Goal: Task Accomplishment & Management: Manage account settings

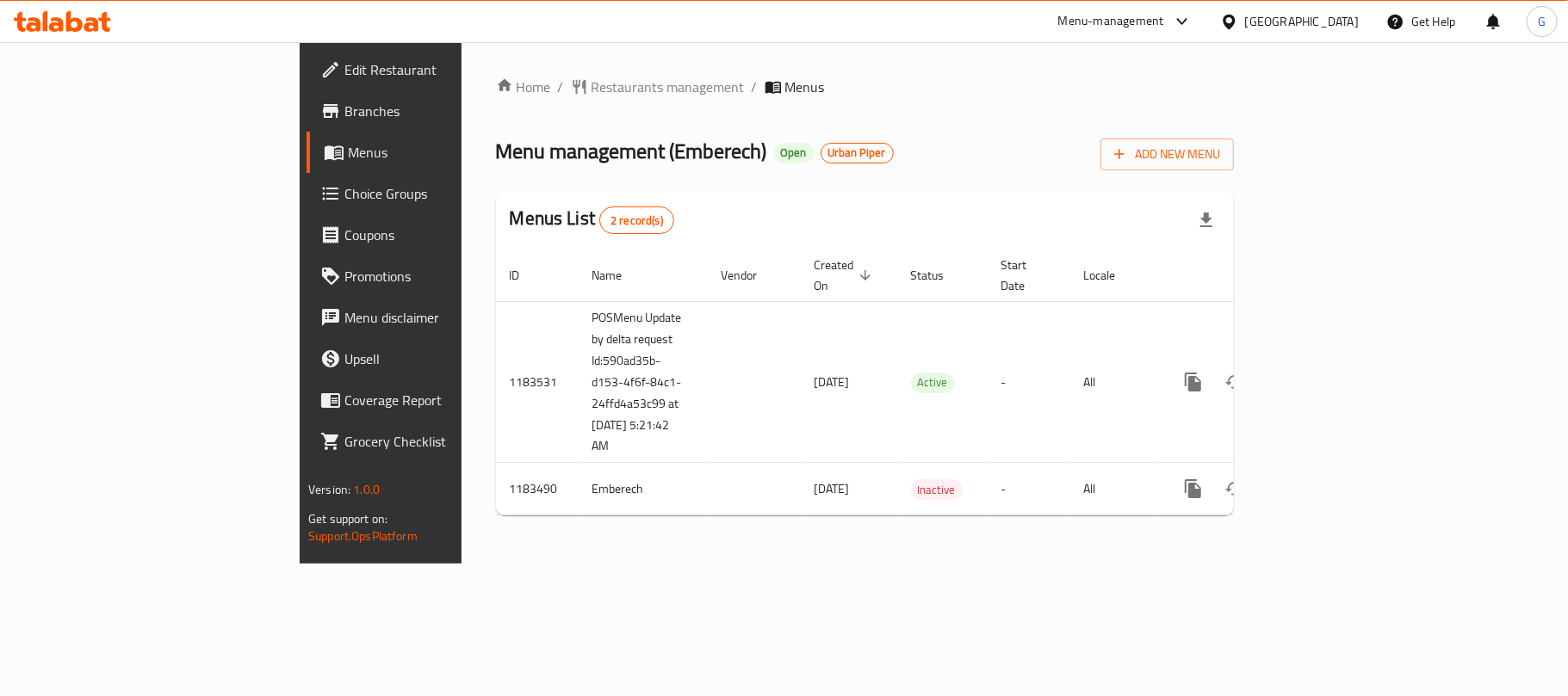
click at [1238, 22] on icon at bounding box center [1228, 22] width 18 height 18
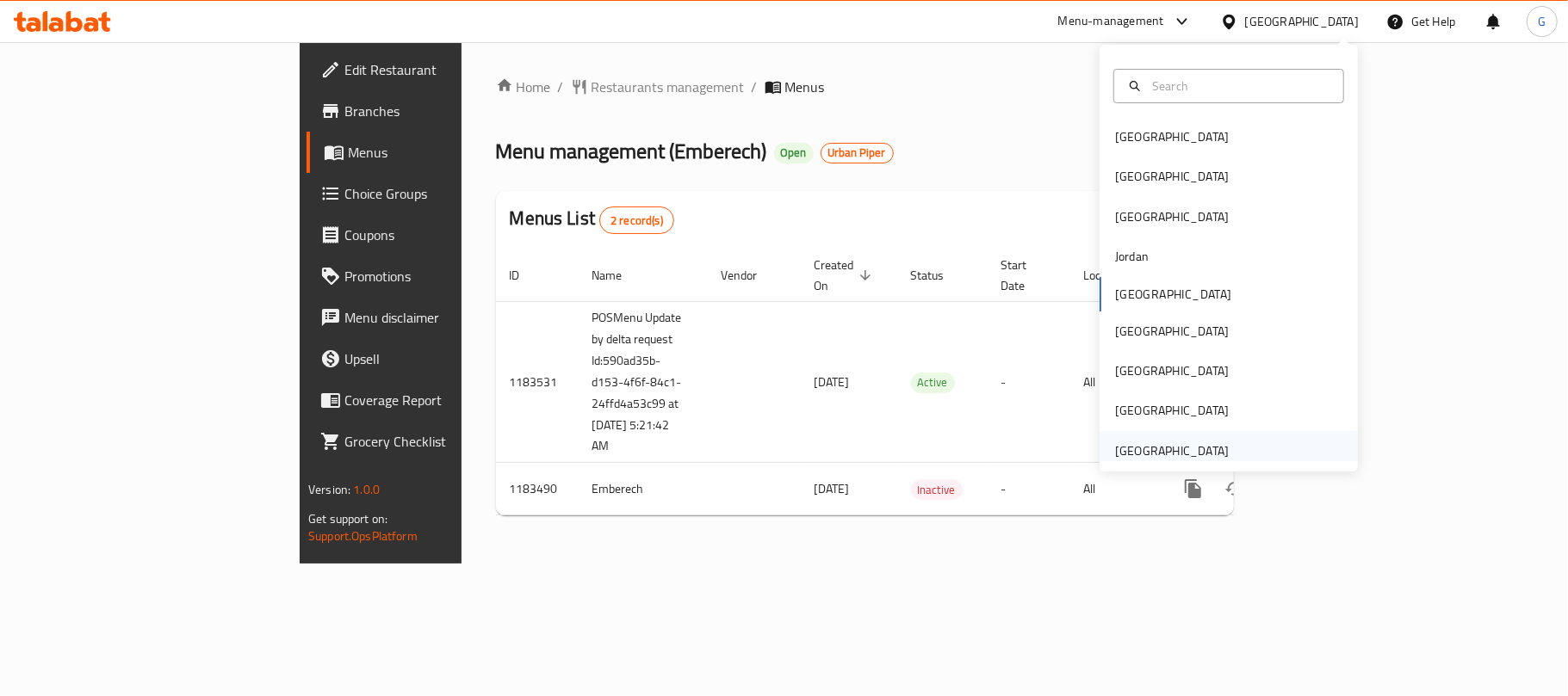
click at [1228, 441] on div "[GEOGRAPHIC_DATA]" at bounding box center [1229, 451] width 258 height 39
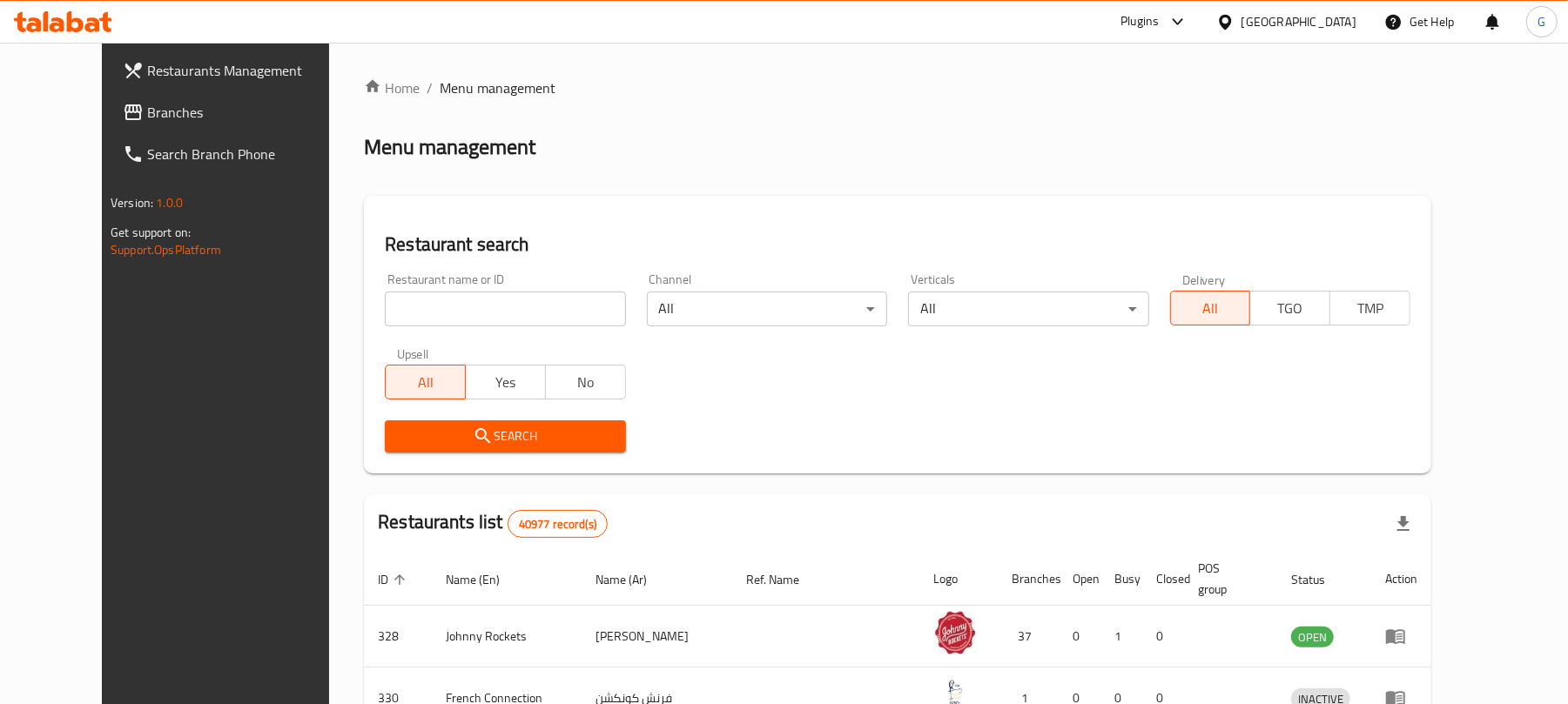
click at [151, 114] on span "Branches" at bounding box center [248, 113] width 203 height 21
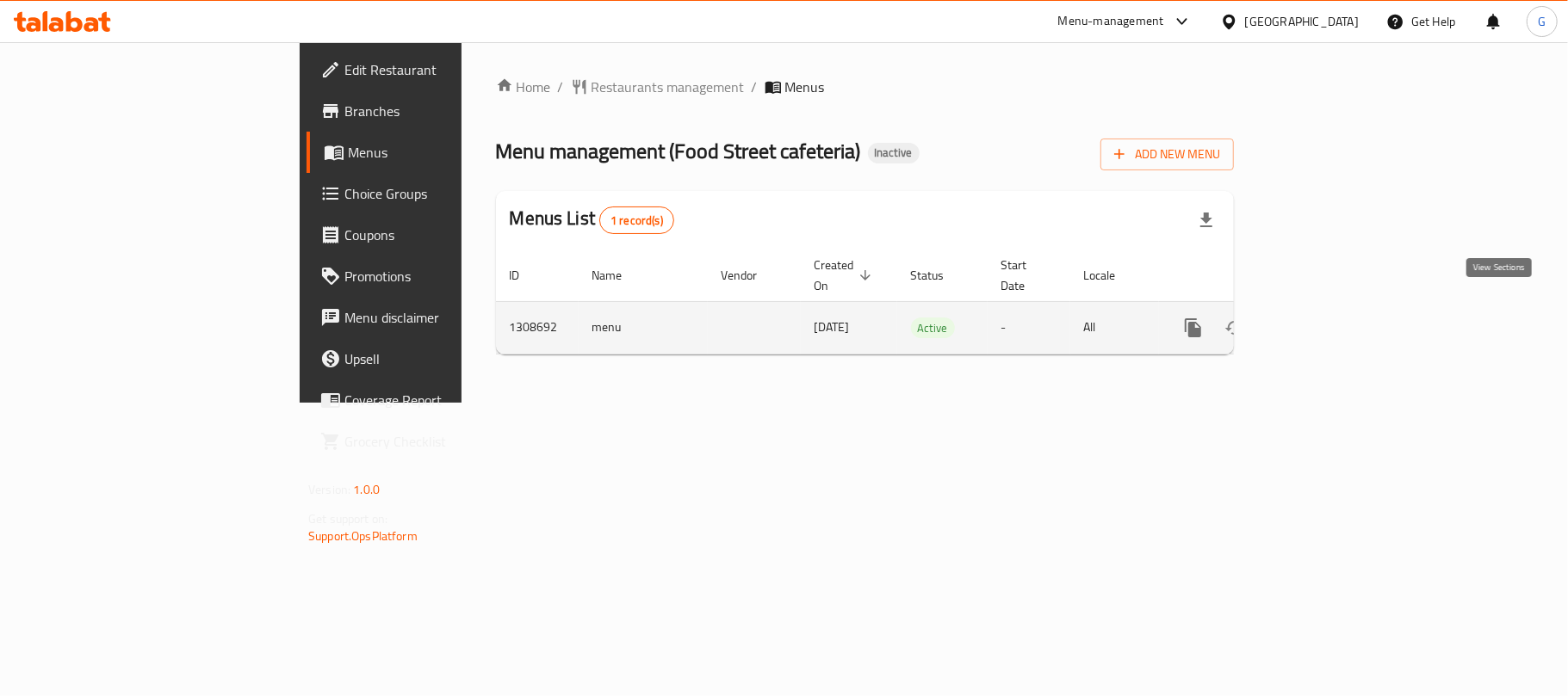
click at [1338, 307] on link "enhanced table" at bounding box center [1317, 327] width 41 height 41
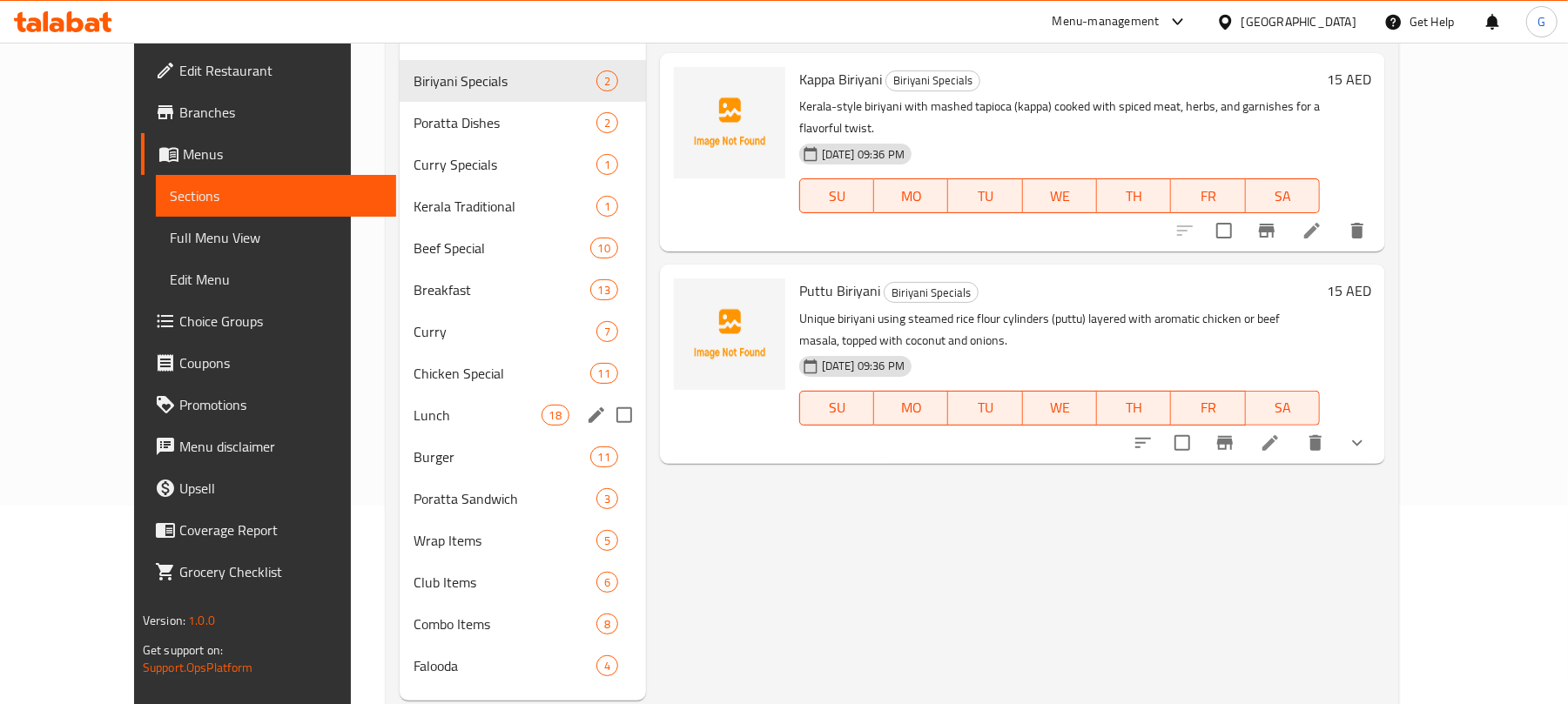
scroll to position [244, 0]
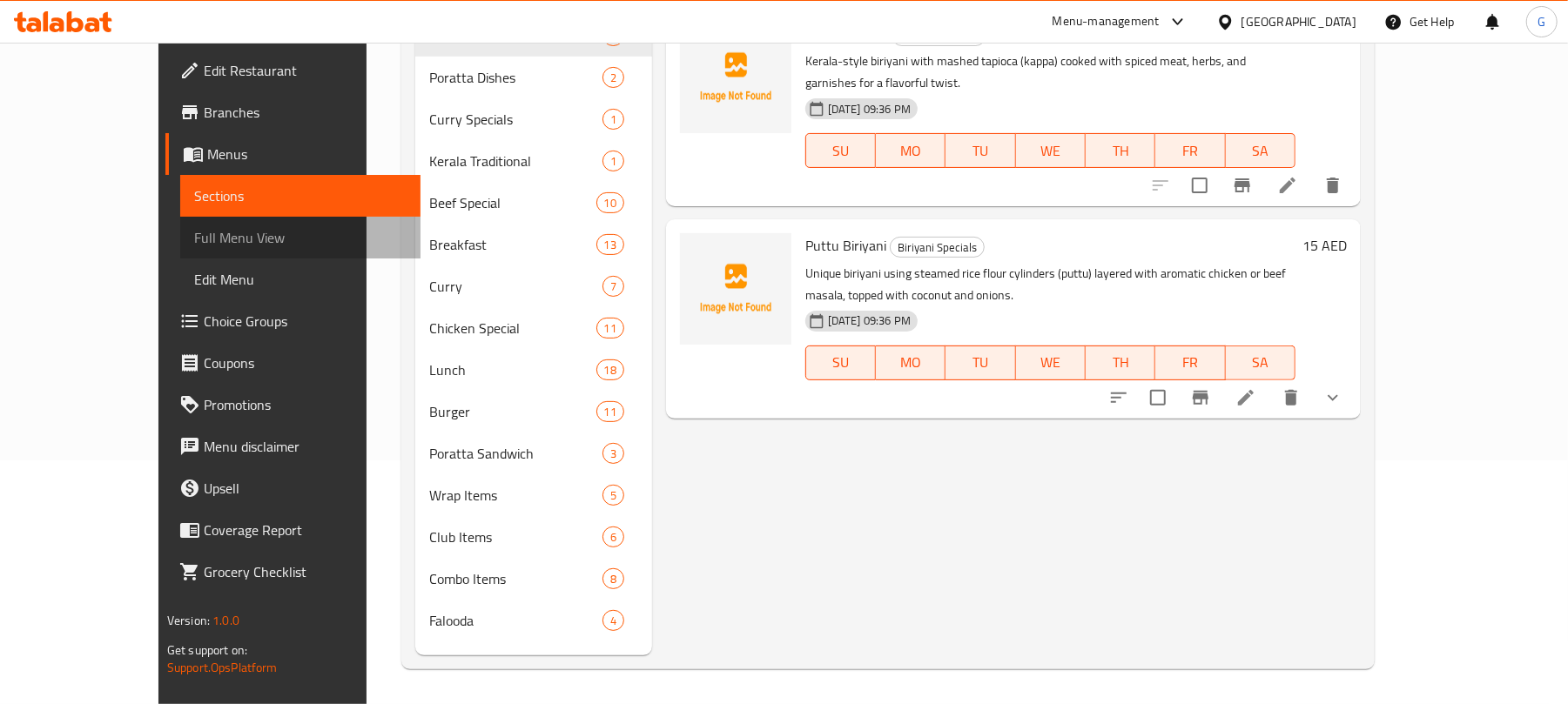
click at [194, 228] on span "Full Menu View" at bounding box center [300, 238] width 212 height 21
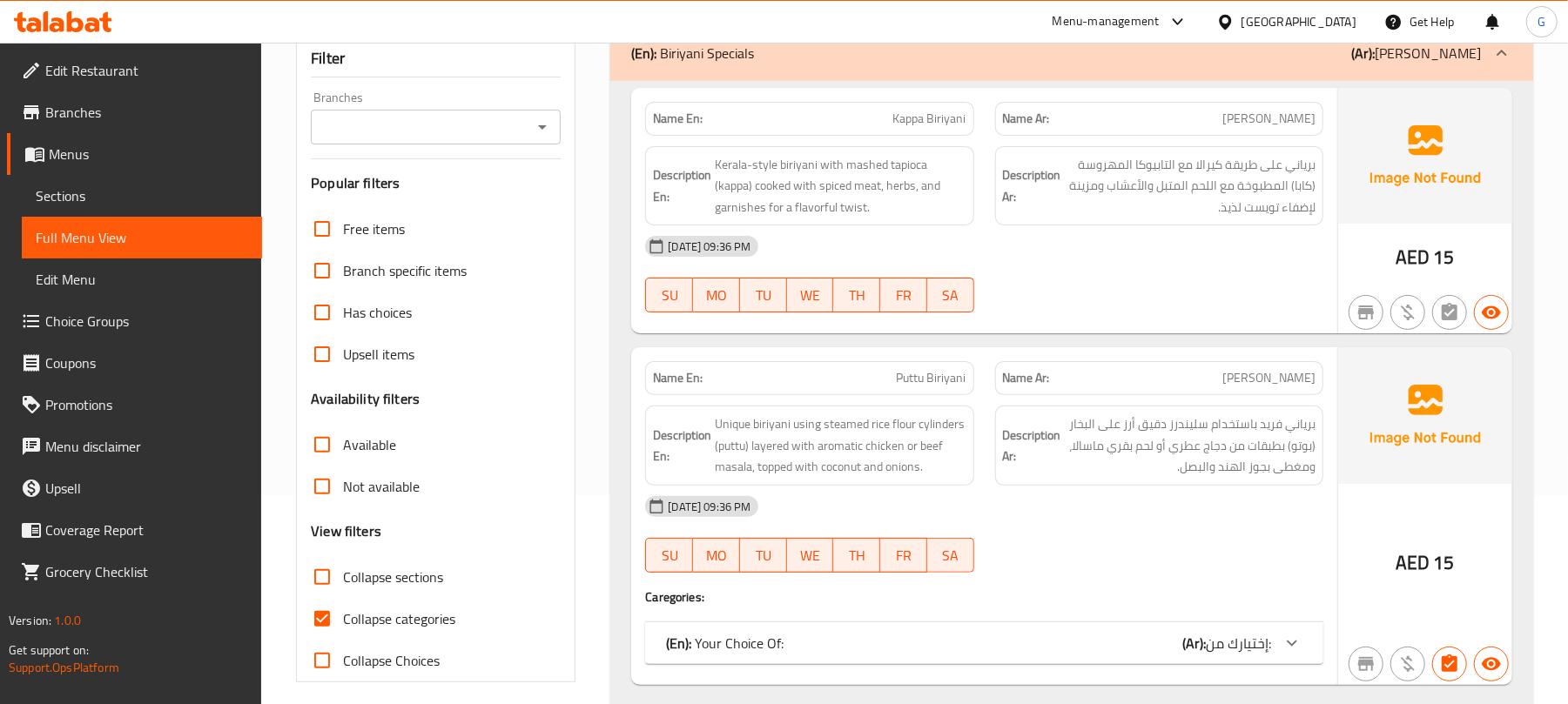
scroll to position [141, 0]
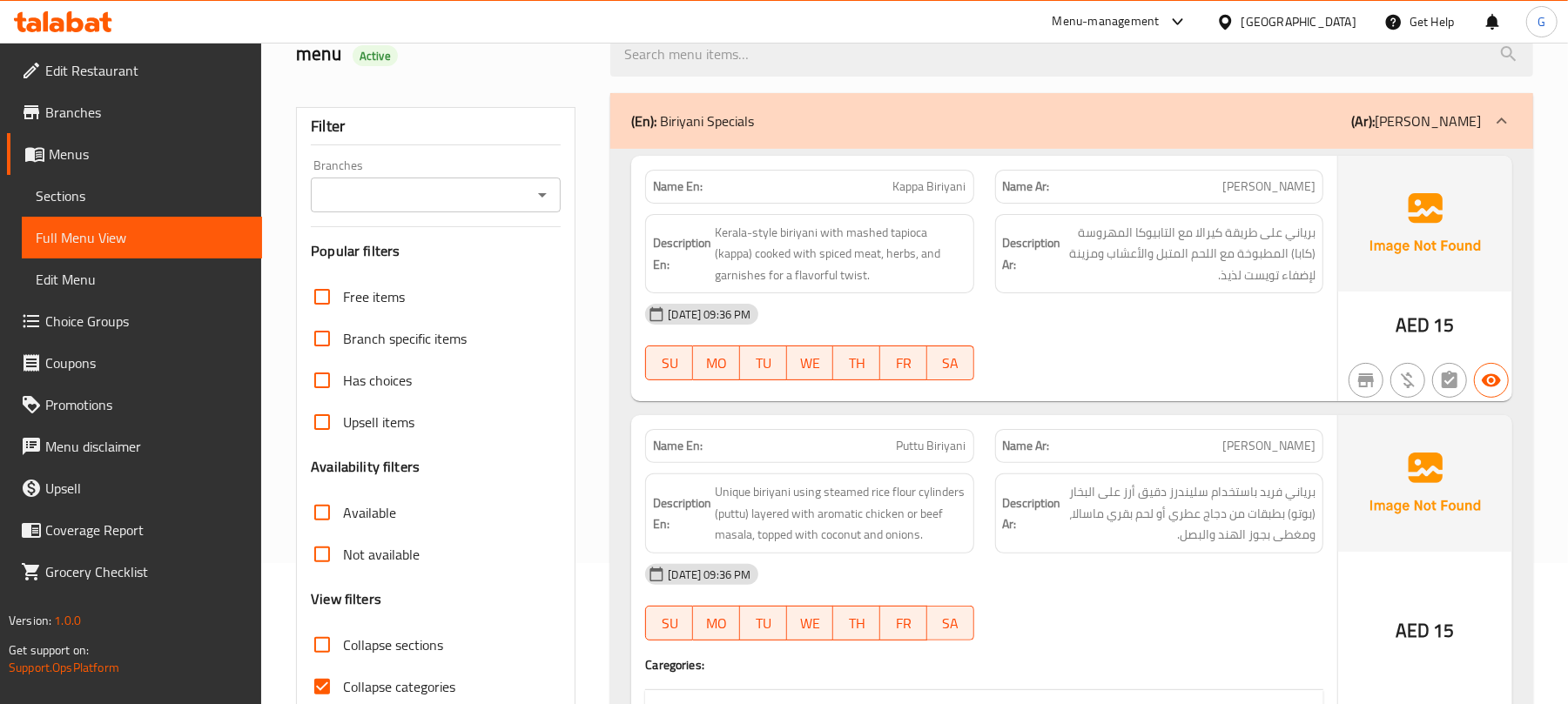
click at [371, 697] on span "Collapse categories" at bounding box center [398, 687] width 113 height 21
click at [343, 697] on input "Collapse categories" at bounding box center [322, 687] width 42 height 42
checkbox input "false"
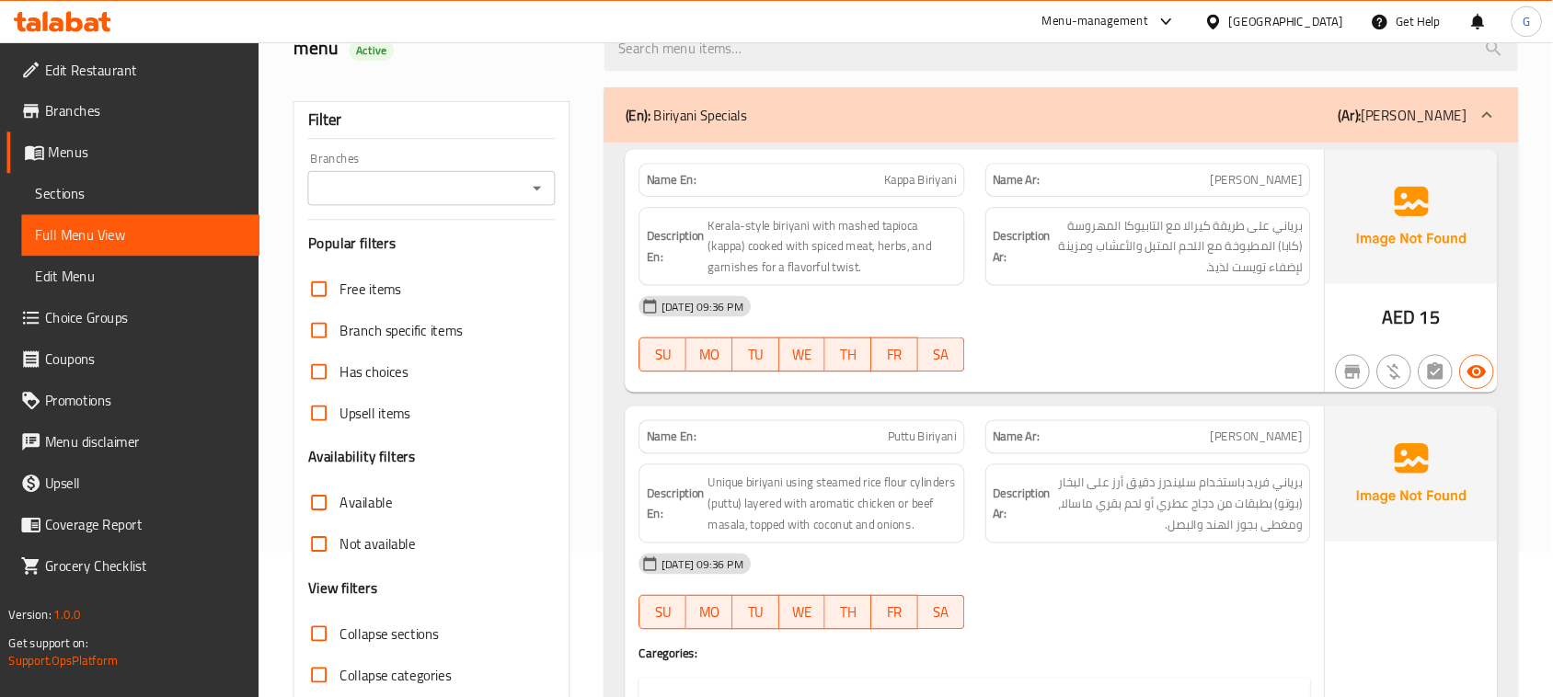
scroll to position [154, 0]
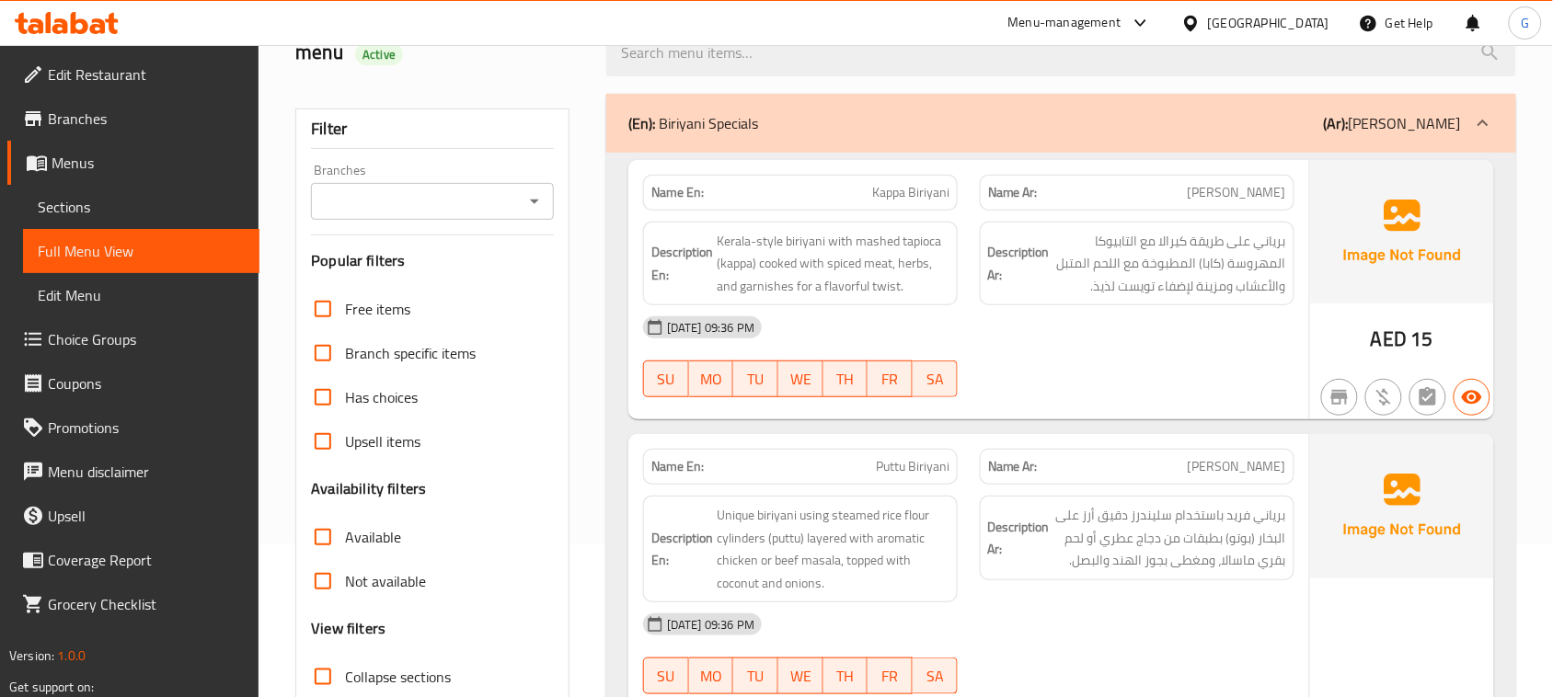
drag, startPoint x: 1499, startPoint y: 0, endPoint x: 1037, endPoint y: 361, distance: 586.6
click at [1037, 361] on div "28-08-2025 09:36 PM SU MO TU WE TH FR SA" at bounding box center [968, 356] width 673 height 103
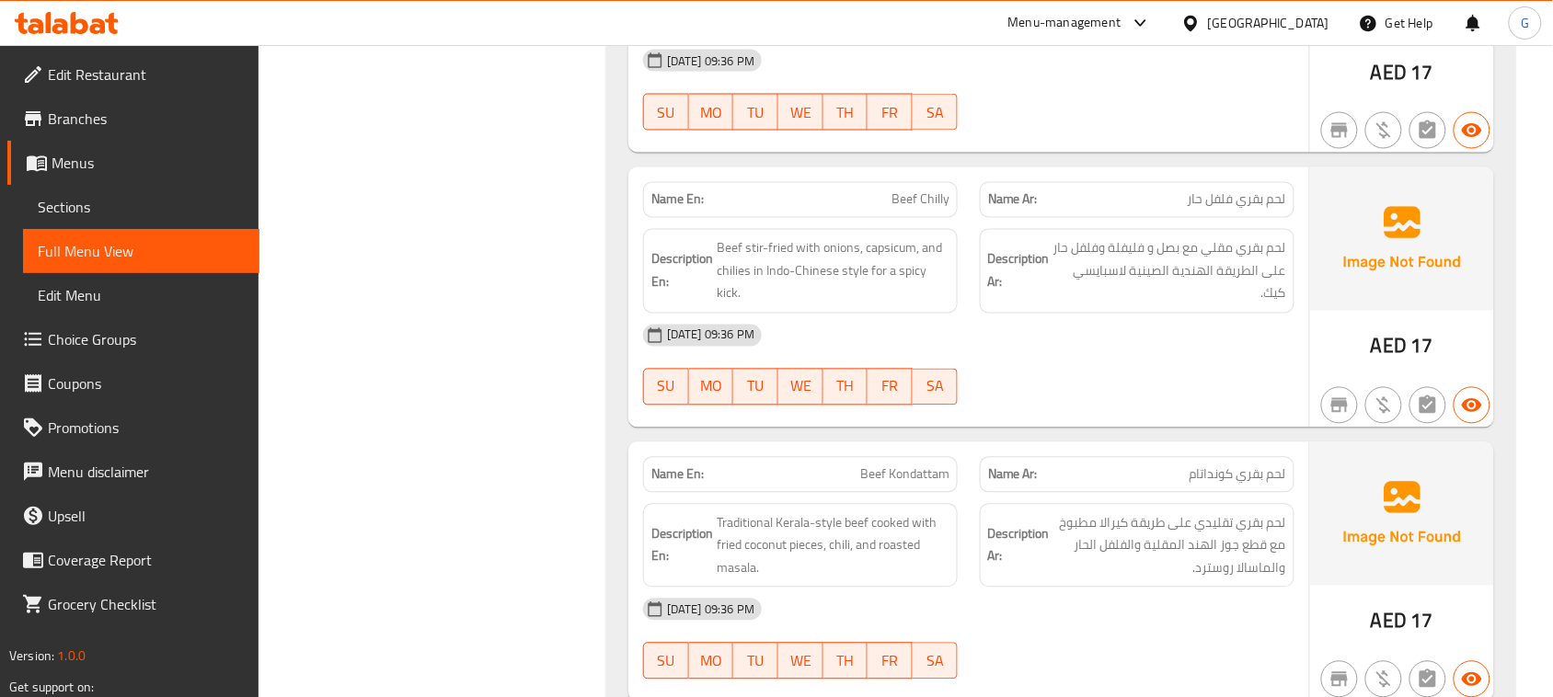
scroll to position [5042, 0]
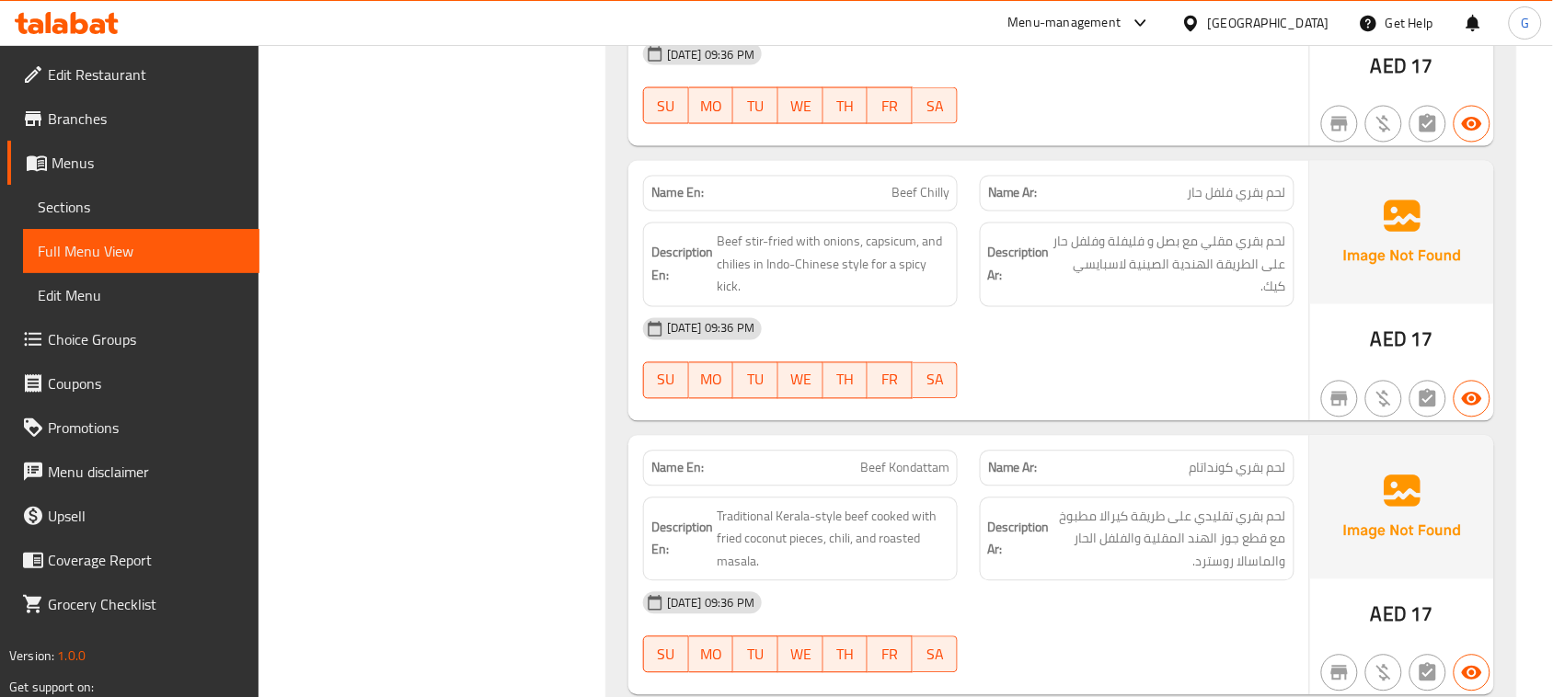
click at [912, 199] on span "Beef Chilly" at bounding box center [920, 193] width 58 height 19
copy span "Beef Chilly"
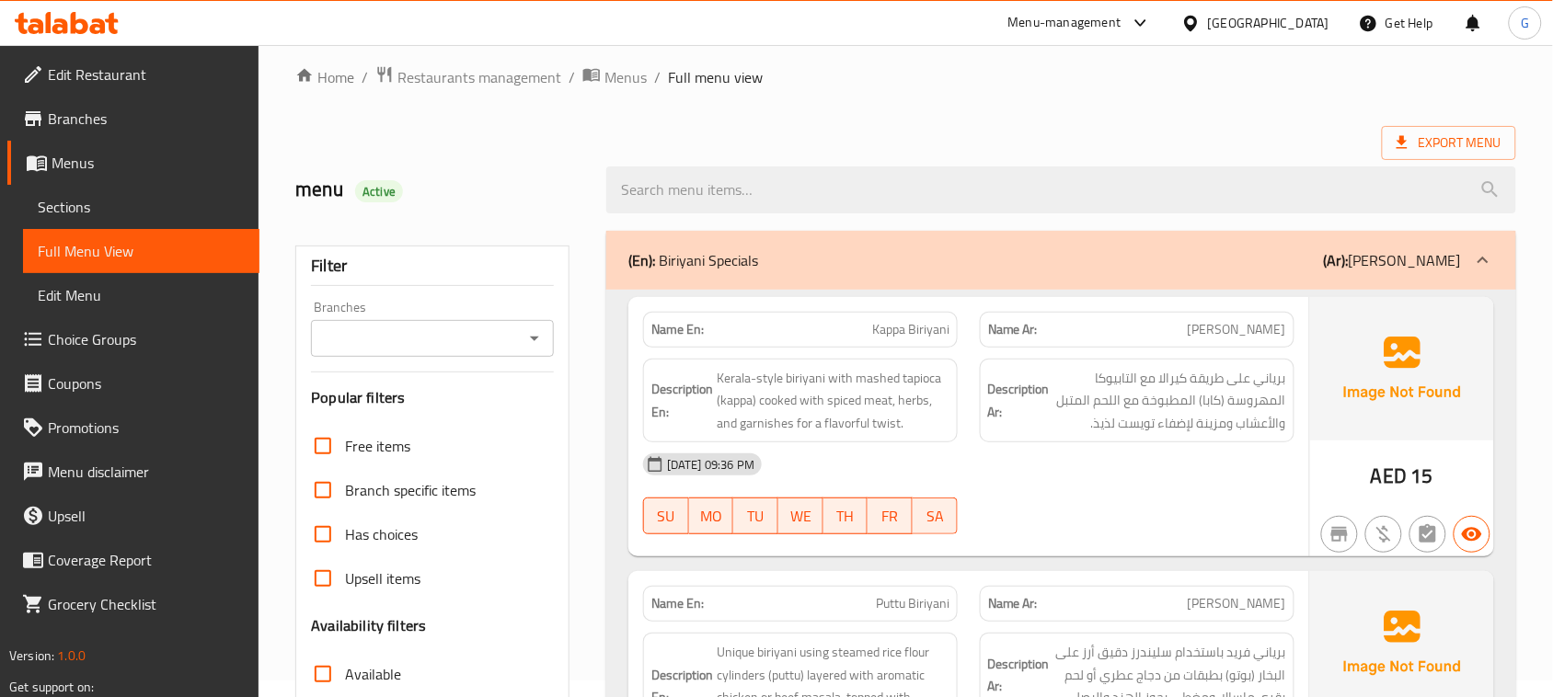
scroll to position [39, 0]
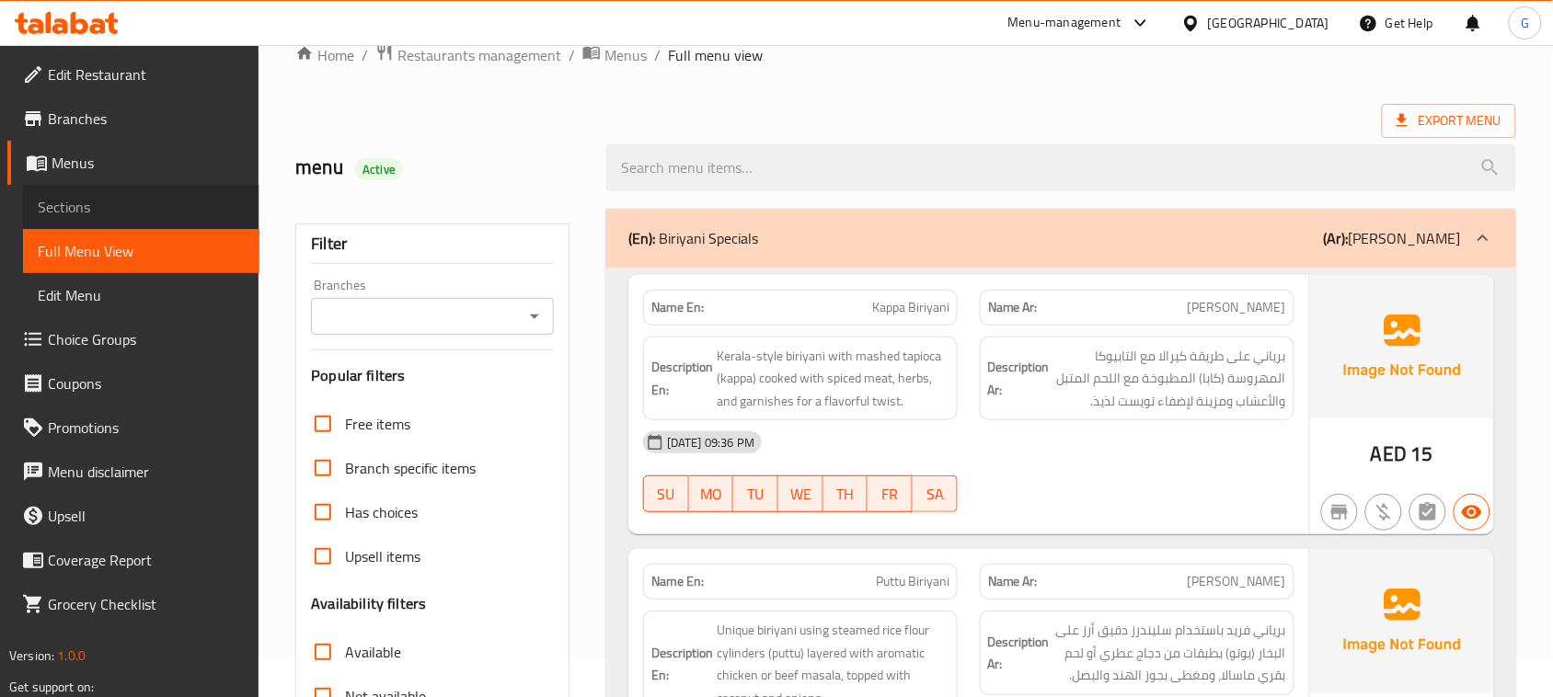
click at [175, 210] on span "Sections" at bounding box center [141, 207] width 207 height 22
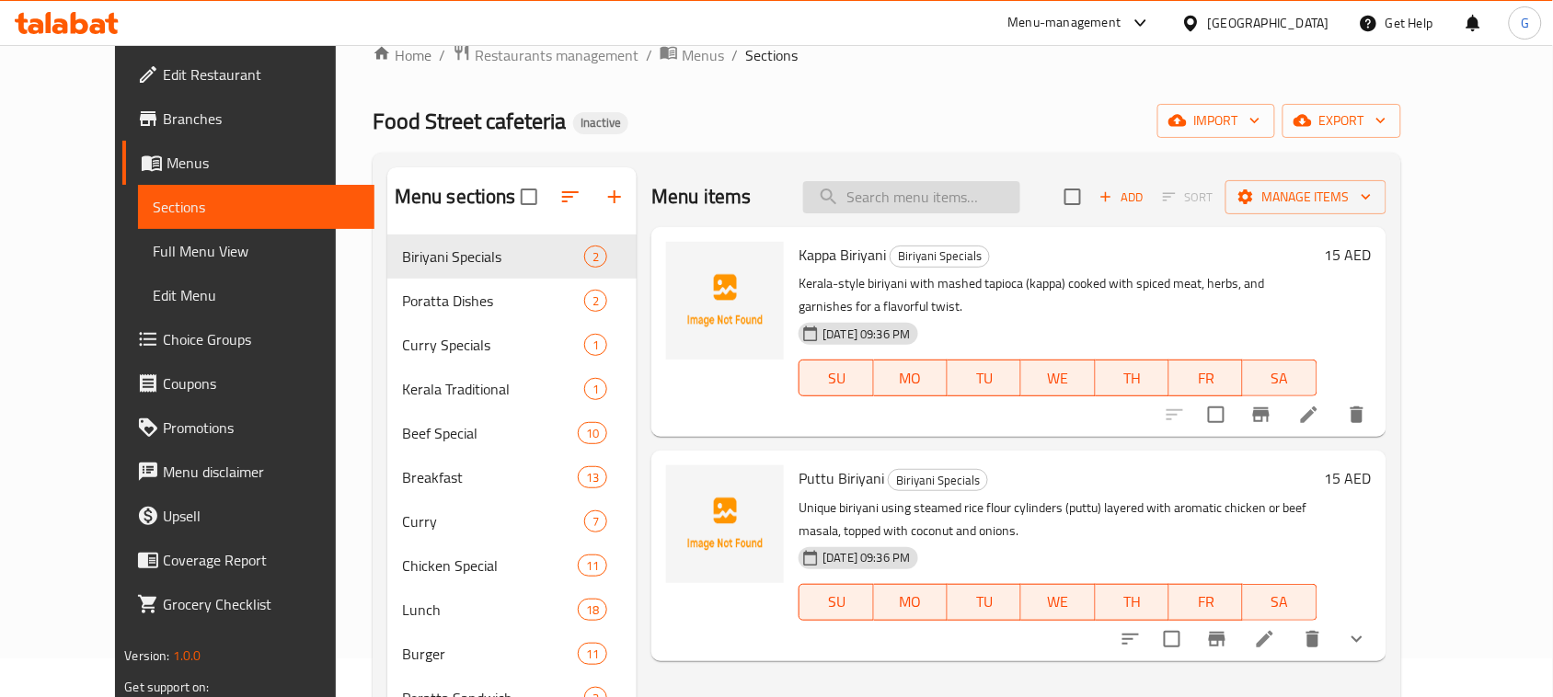
click at [941, 201] on input "search" at bounding box center [911, 197] width 217 height 32
paste input "Beef Chilly"
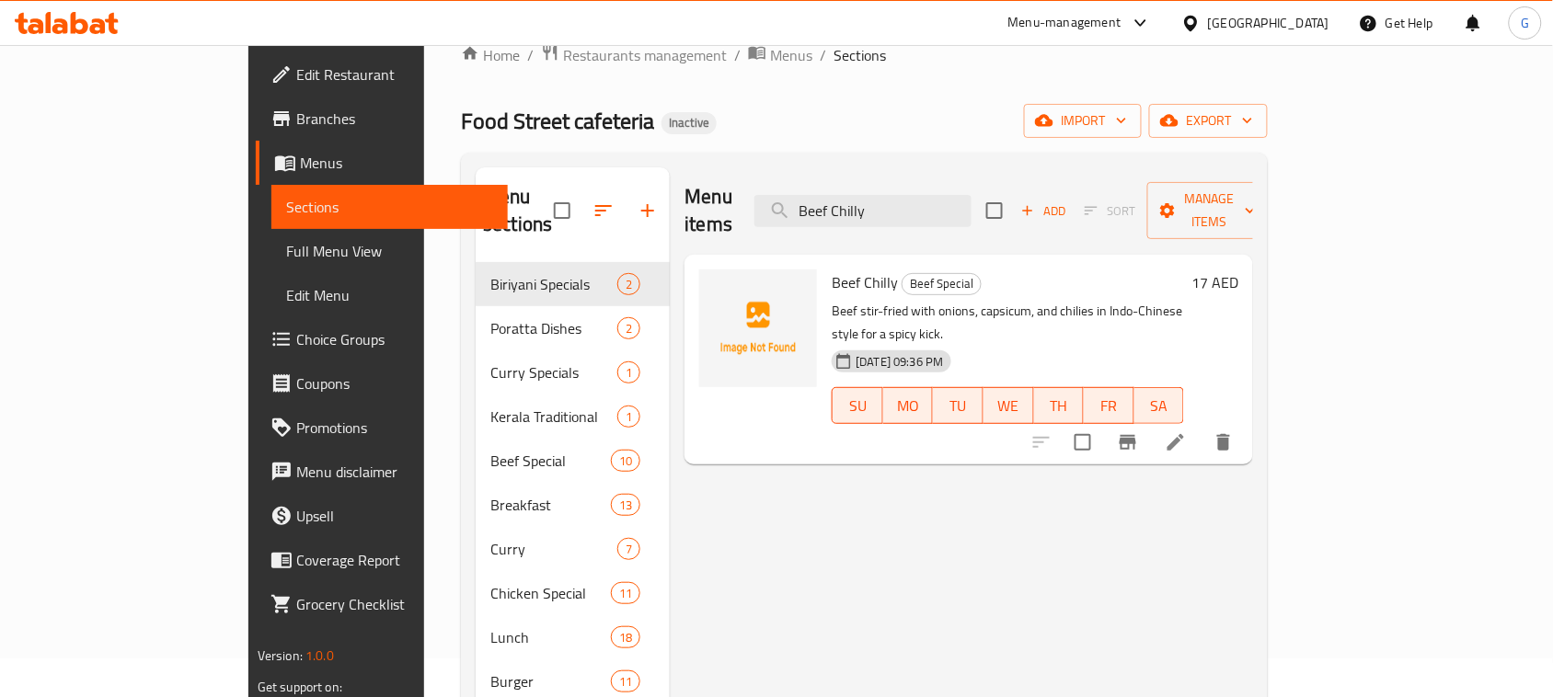
type input "Beef Chilly"
click at [1201, 426] on li at bounding box center [1176, 442] width 52 height 33
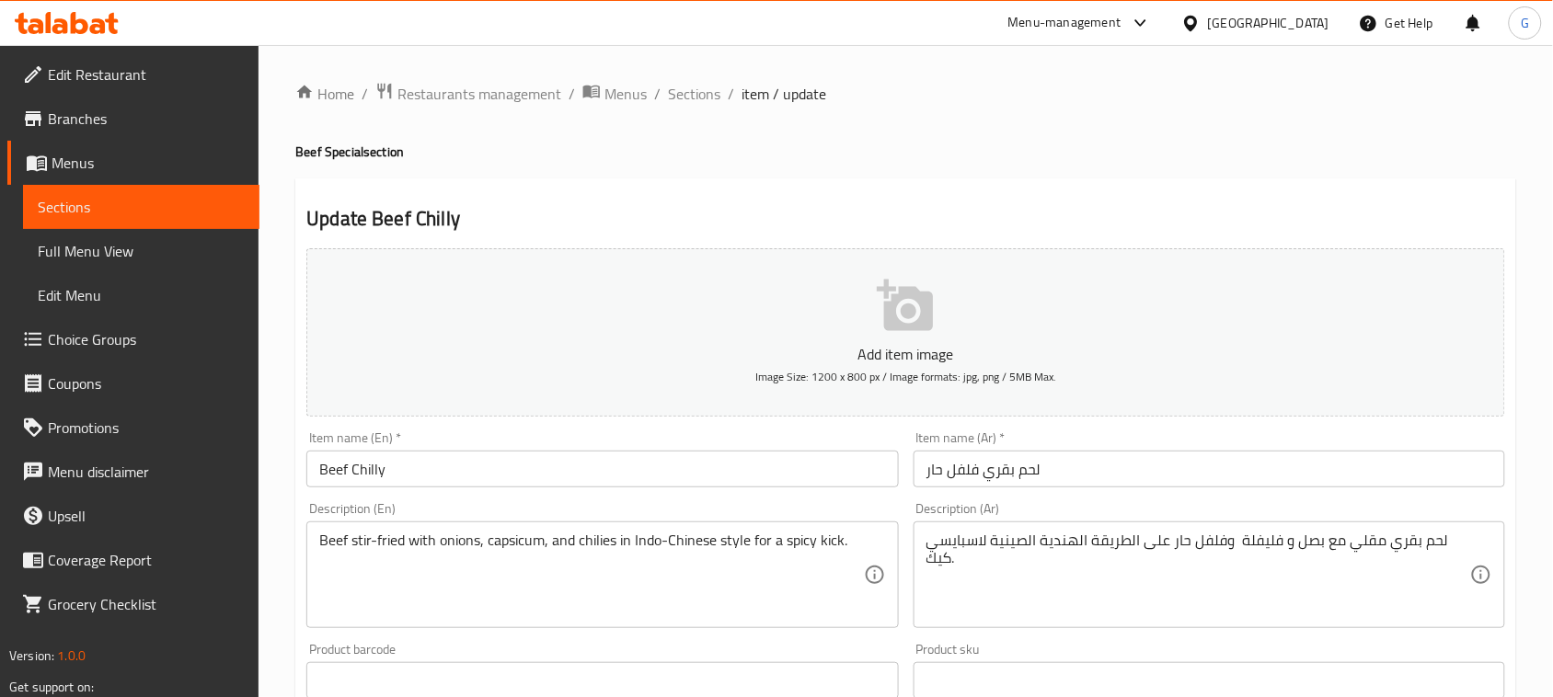
click at [948, 555] on textarea "لحم بقري مقلي مع بصل و فليفلة وفلفل حار على الطريقة الهندية الصينية لاسبايسي كي…" at bounding box center [1198, 575] width 544 height 87
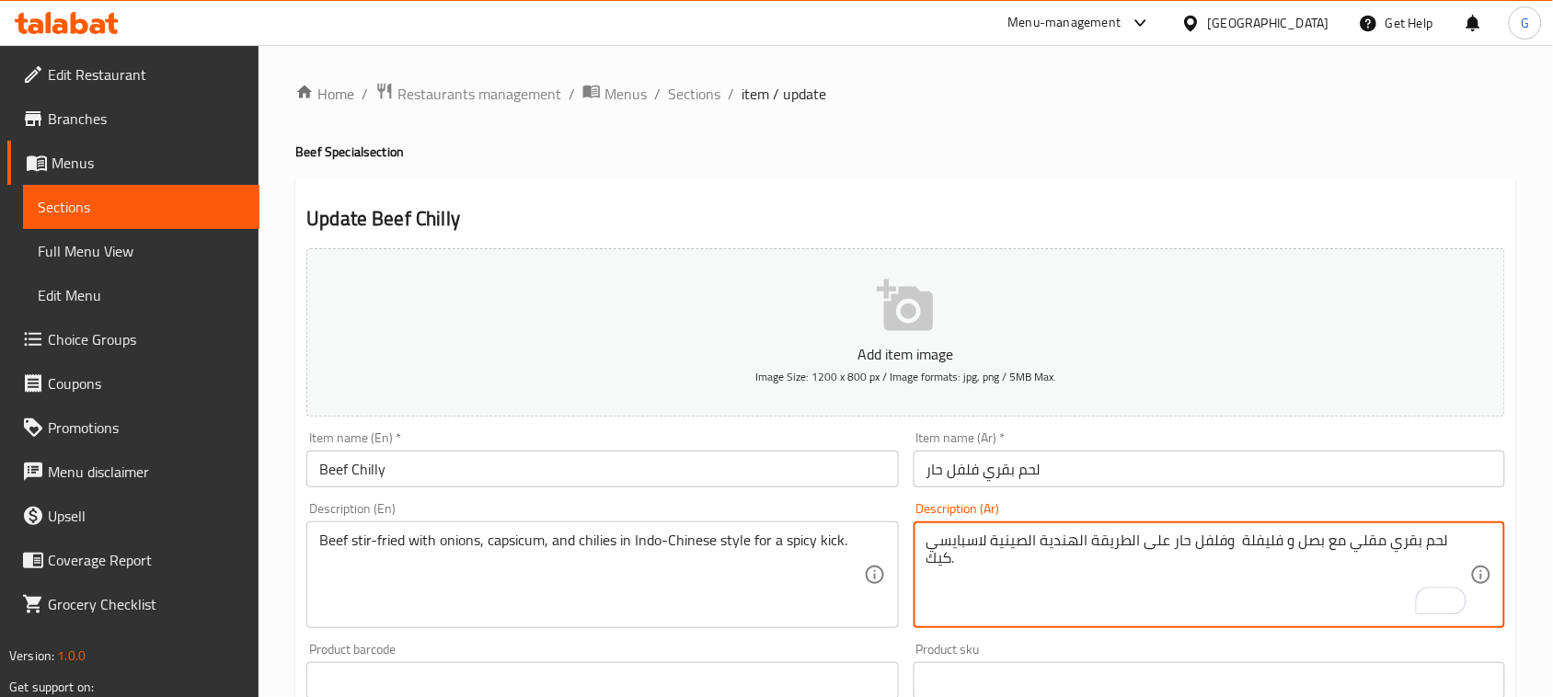
click at [941, 555] on textarea "لحم بقري مقلي مع بصل و فليفلة وفلفل حار على الطريقة الهندية الصينية لاسبايسي كي…" at bounding box center [1198, 575] width 544 height 87
click at [986, 541] on textarea "لحم بقري مقلي مع بصل و فليفلة وفلفل حار على الطريقة الهندية الصينية لاسبايسي ." at bounding box center [1198, 575] width 544 height 87
click at [981, 541] on textarea "لحم بقري مقلي مع بصل و فليفلة وفلفل حار على الطريقة الهندية الصينية لاسبايسي ." at bounding box center [1198, 575] width 544 height 87
type textarea "لحم بقري مقلي مع بصل و فليفلة وفلفل حار على الطريقة الهندية الصينية لدفعه اسباي…"
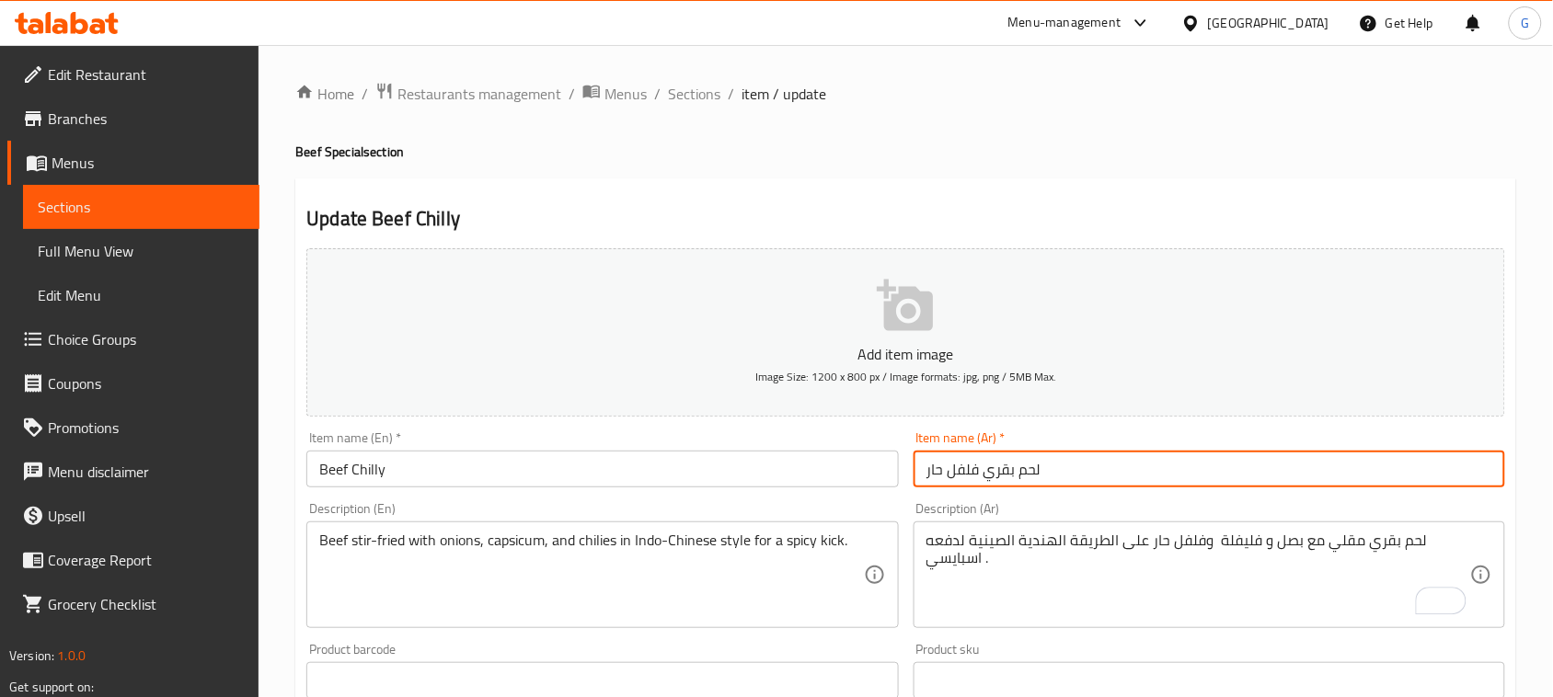
click at [982, 455] on input "لحم بقري فلفل حار" at bounding box center [1208, 469] width 591 height 37
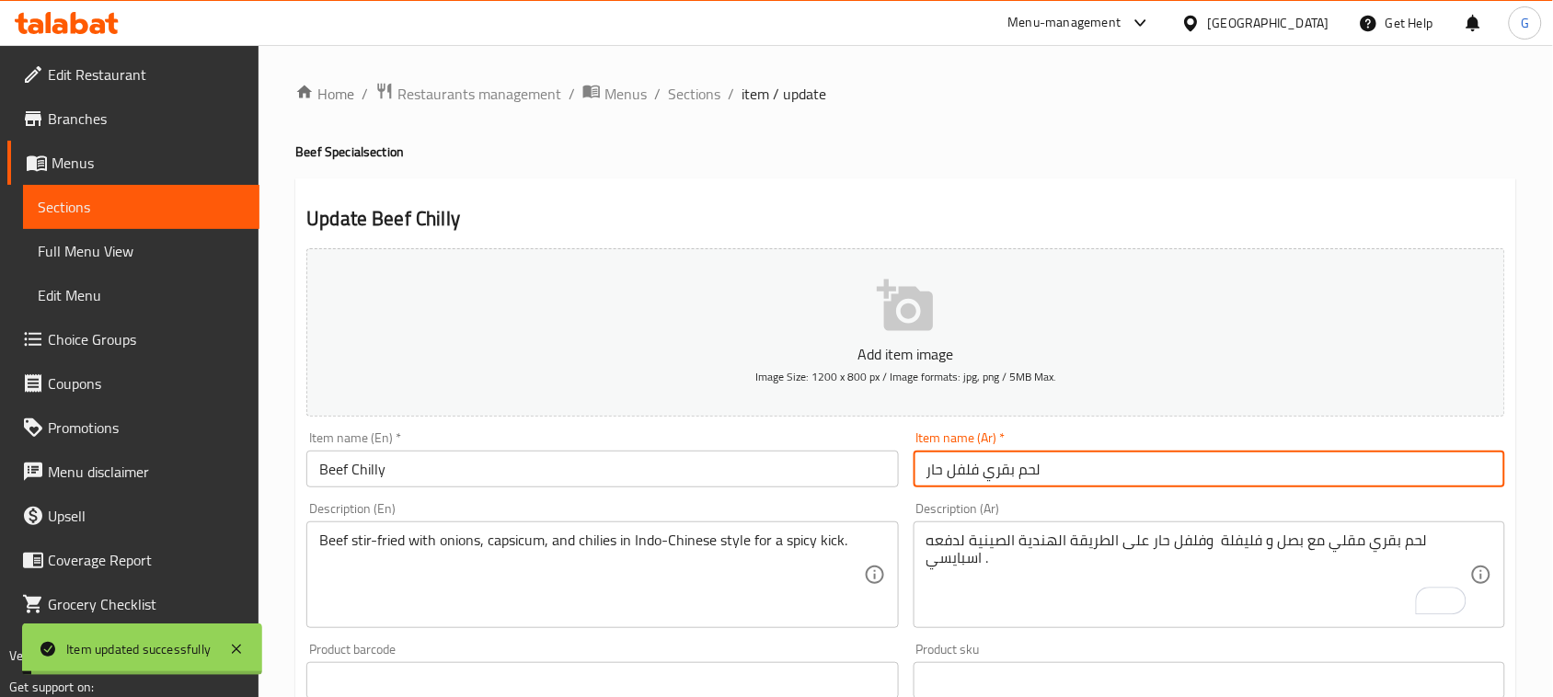
click at [481, 475] on input "Beef Chilly" at bounding box center [601, 469] width 591 height 37
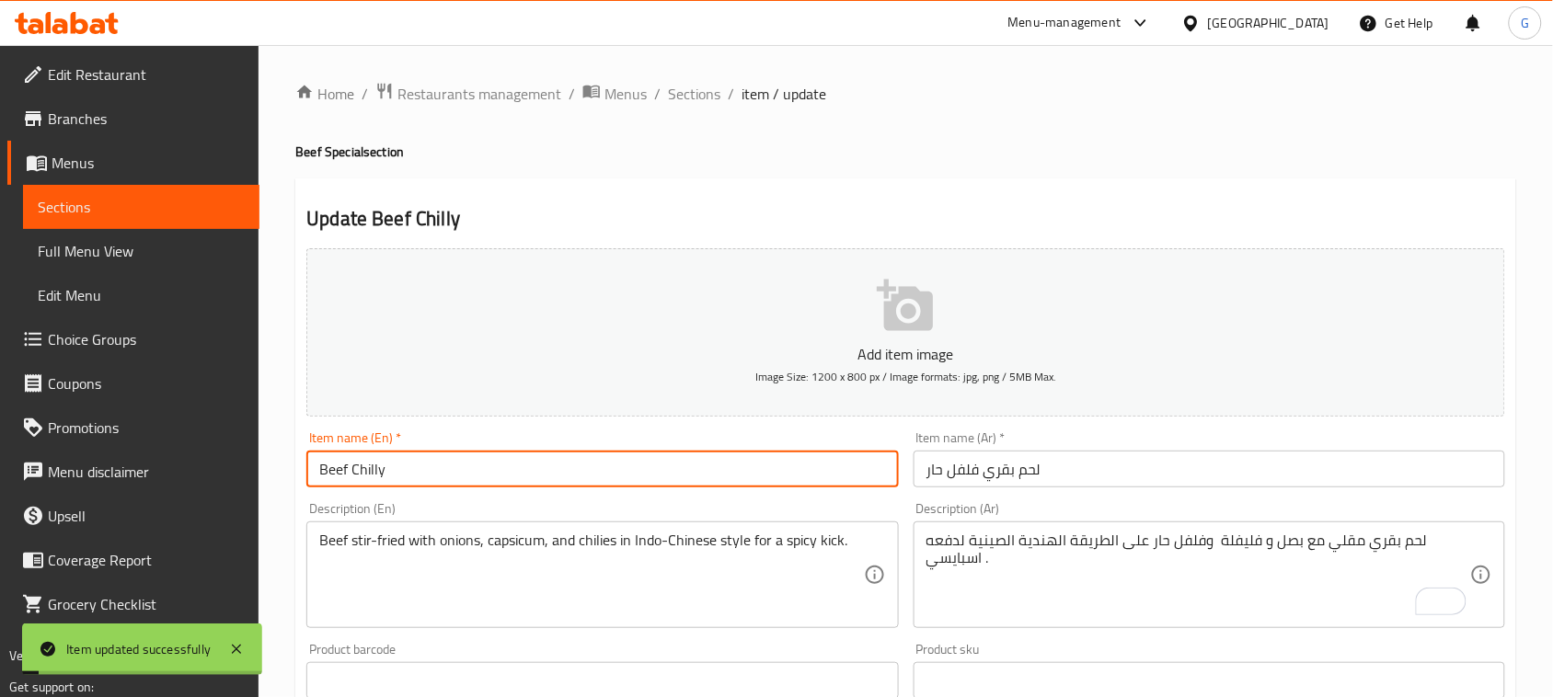
click at [481, 475] on input "Beef Chilly" at bounding box center [601, 469] width 591 height 37
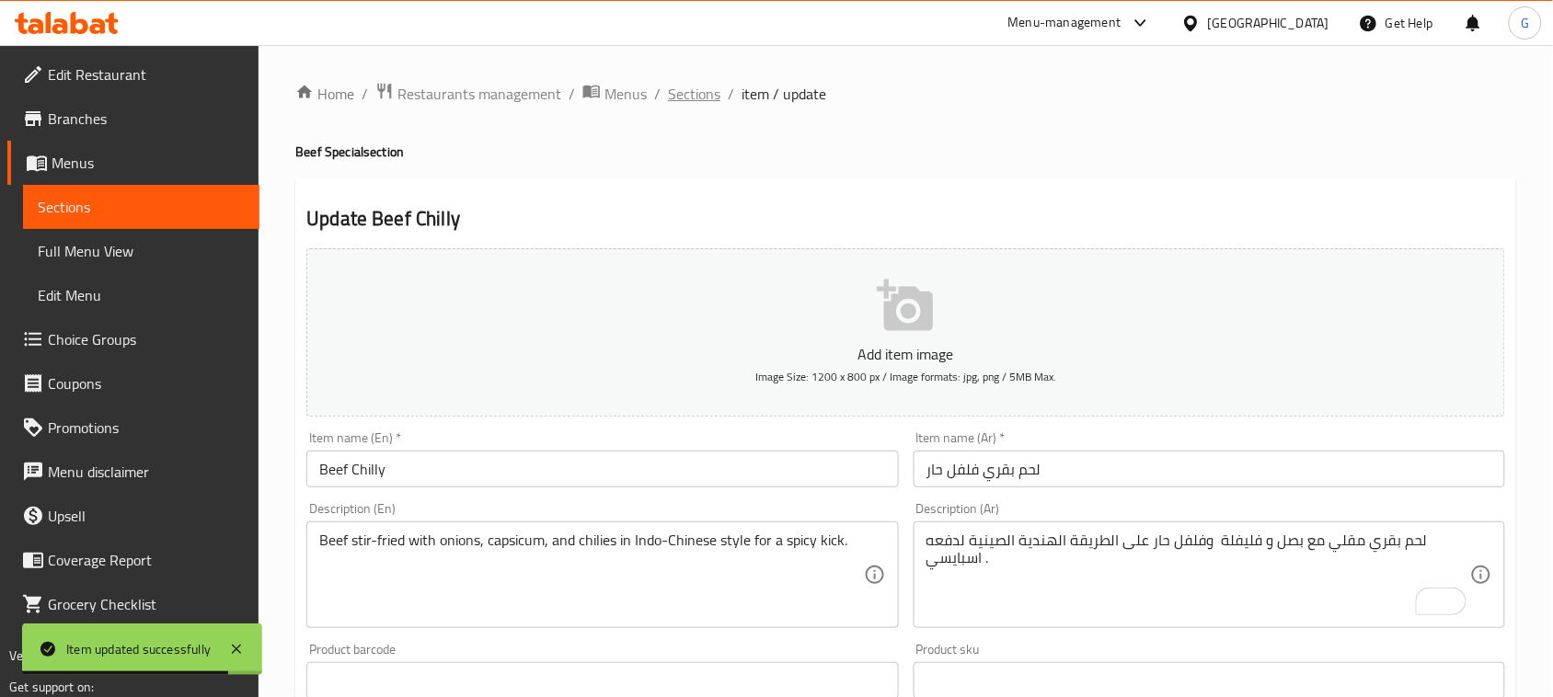
click at [673, 94] on span "Sections" at bounding box center [694, 94] width 52 height 22
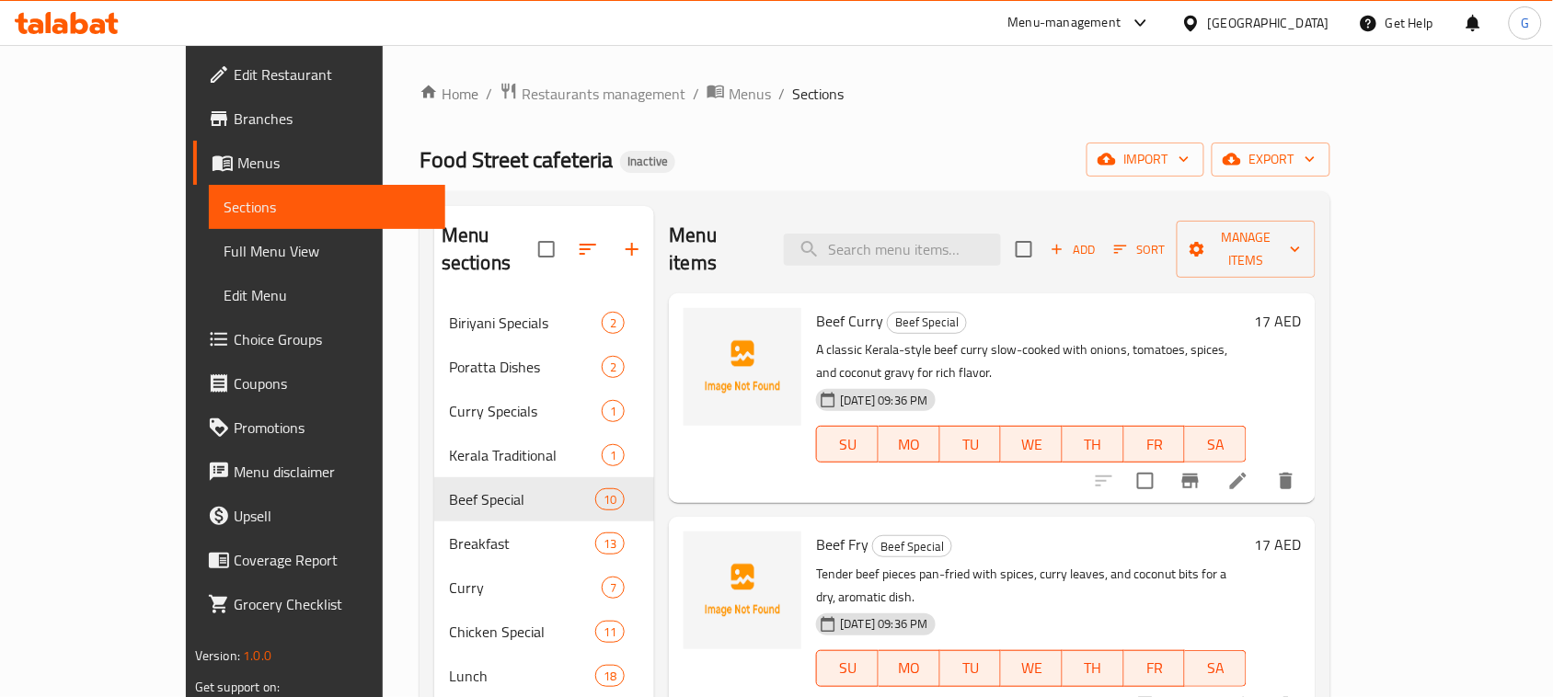
click at [1330, 110] on div "Home / Restaurants management / Menus / Sections Food Street cafeteria Inactive…" at bounding box center [874, 533] width 911 height 903
click at [1001, 234] on input "search" at bounding box center [892, 250] width 217 height 32
paste input "Beef Kondattam"
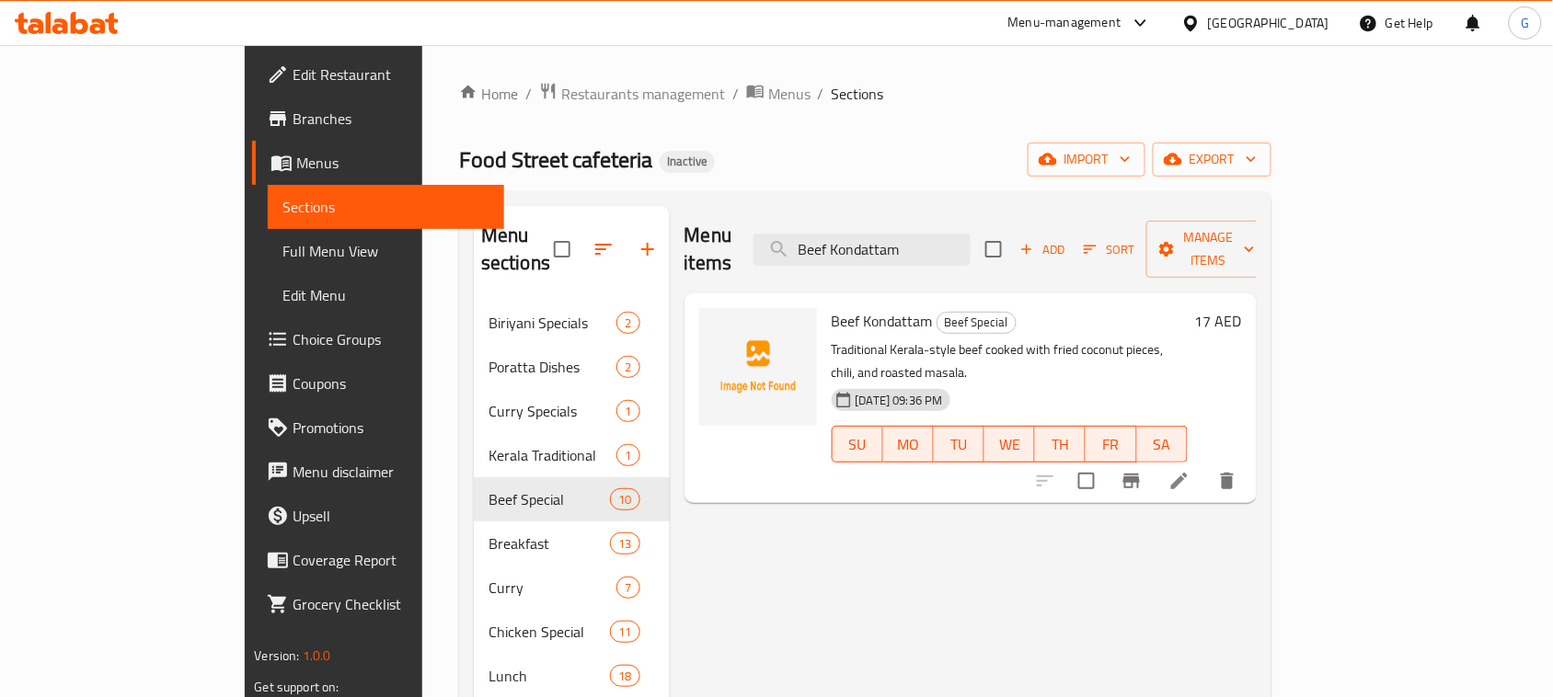
type input "Beef Kondattam"
click at [1205, 464] on li at bounding box center [1179, 480] width 52 height 33
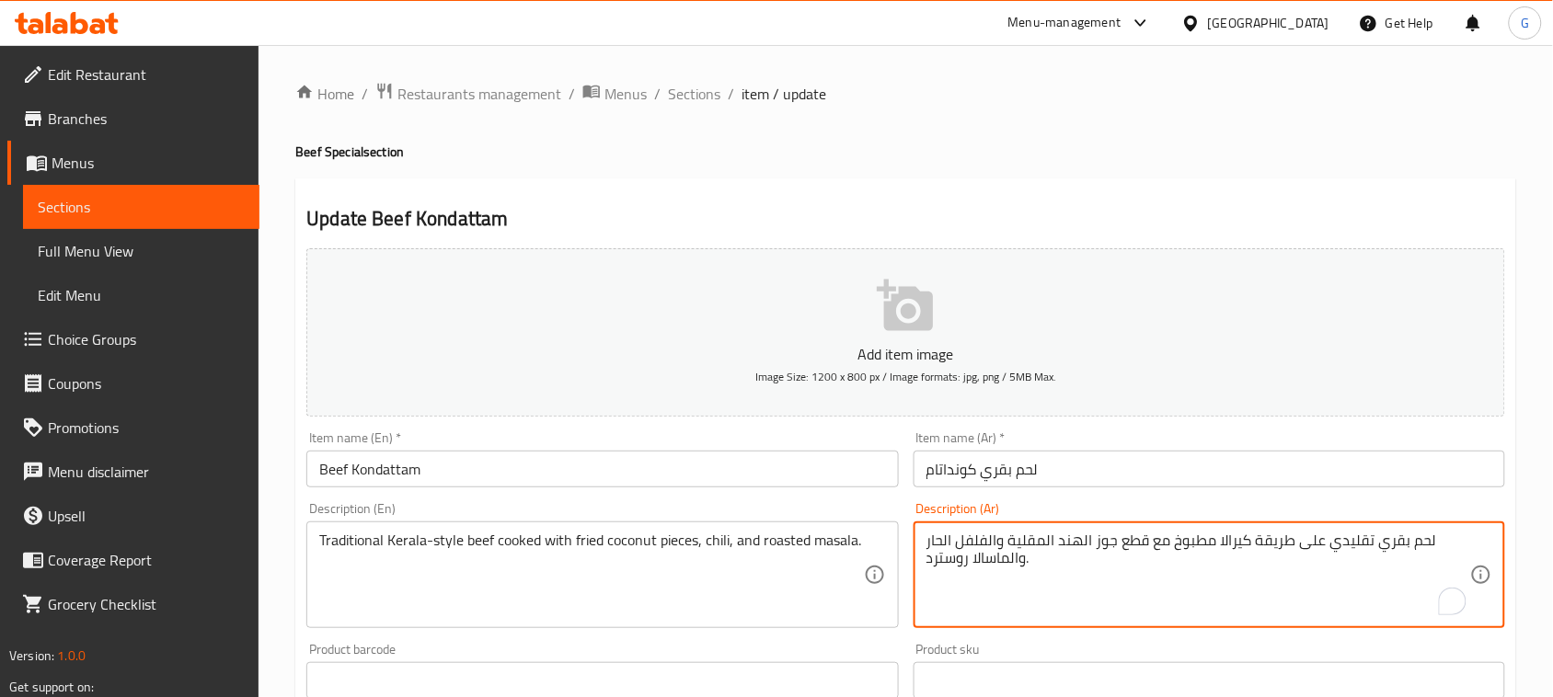
click at [958, 568] on textarea "لحم بقري تقليدي على طريقة كيرالا مطبوخ مع قطع جوز الهند المقلية والفلفل الحار و…" at bounding box center [1198, 575] width 544 height 87
type textarea "لحم بقري تقليدي على طريقة كيرالا مطبوخ مع قطع جوز الهند المقلية والفلفل الحار و…"
click at [955, 465] on input "لحم بقري كونداتام" at bounding box center [1208, 469] width 591 height 37
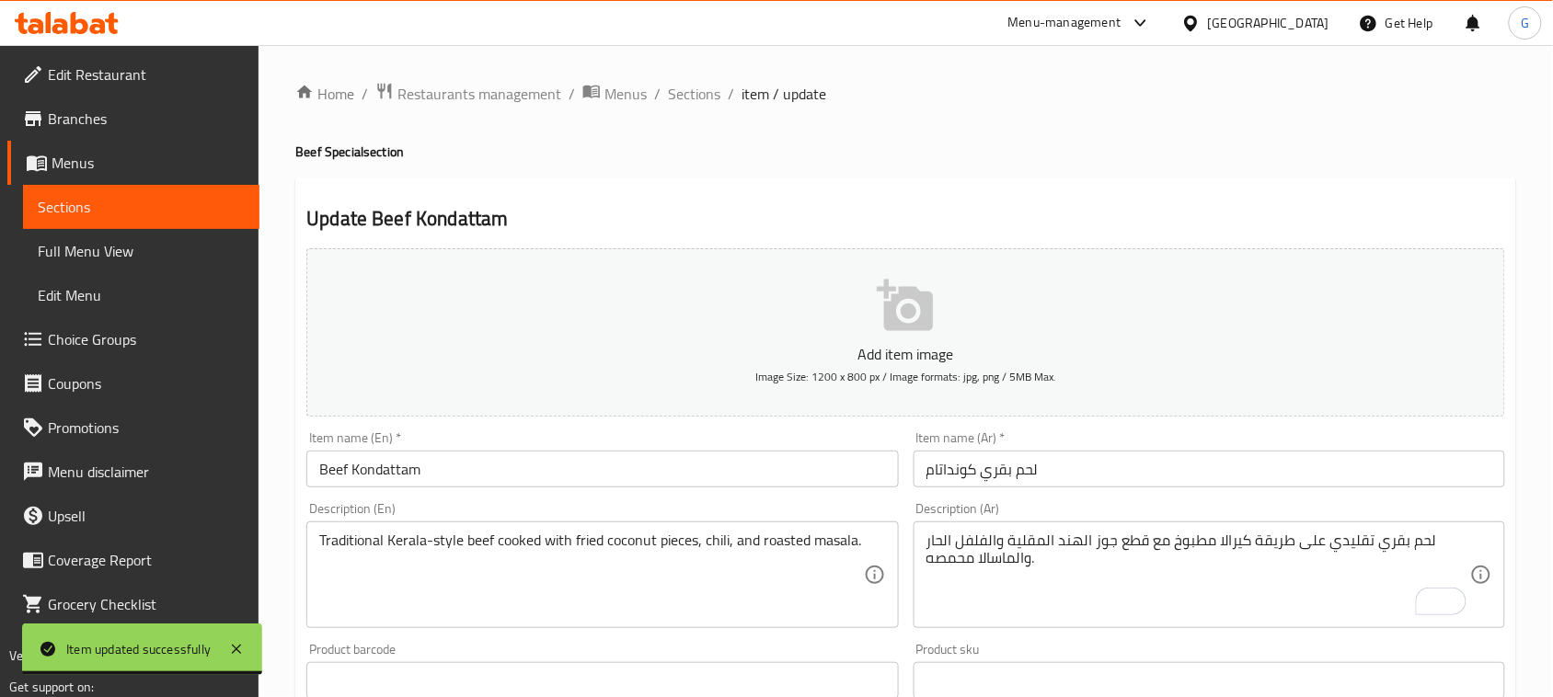
drag, startPoint x: 635, startPoint y: 489, endPoint x: 627, endPoint y: 478, distance: 13.3
click at [627, 478] on div "Item name (En)   * Beef Kondattam Item name (En) *" at bounding box center [602, 459] width 606 height 71
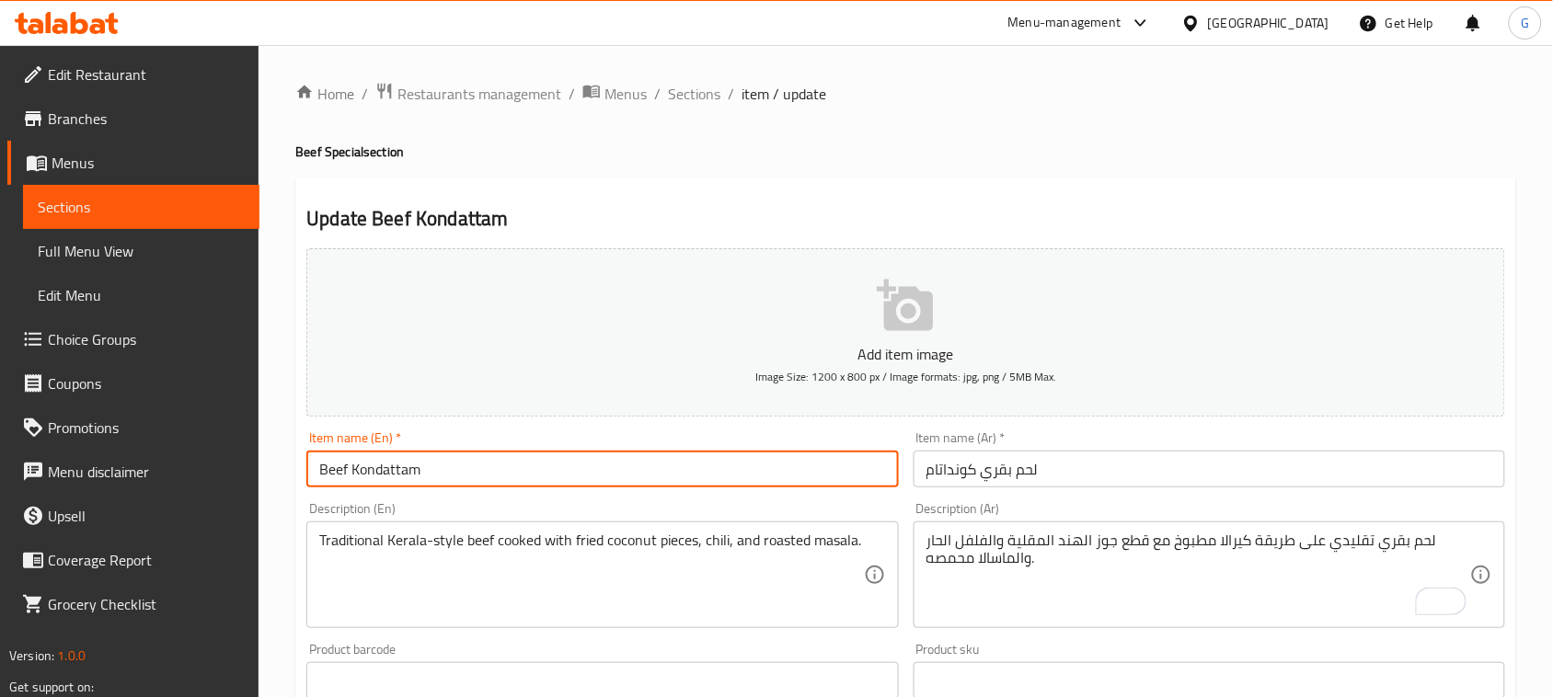
click at [627, 478] on input "Beef Kondattam" at bounding box center [601, 469] width 591 height 37
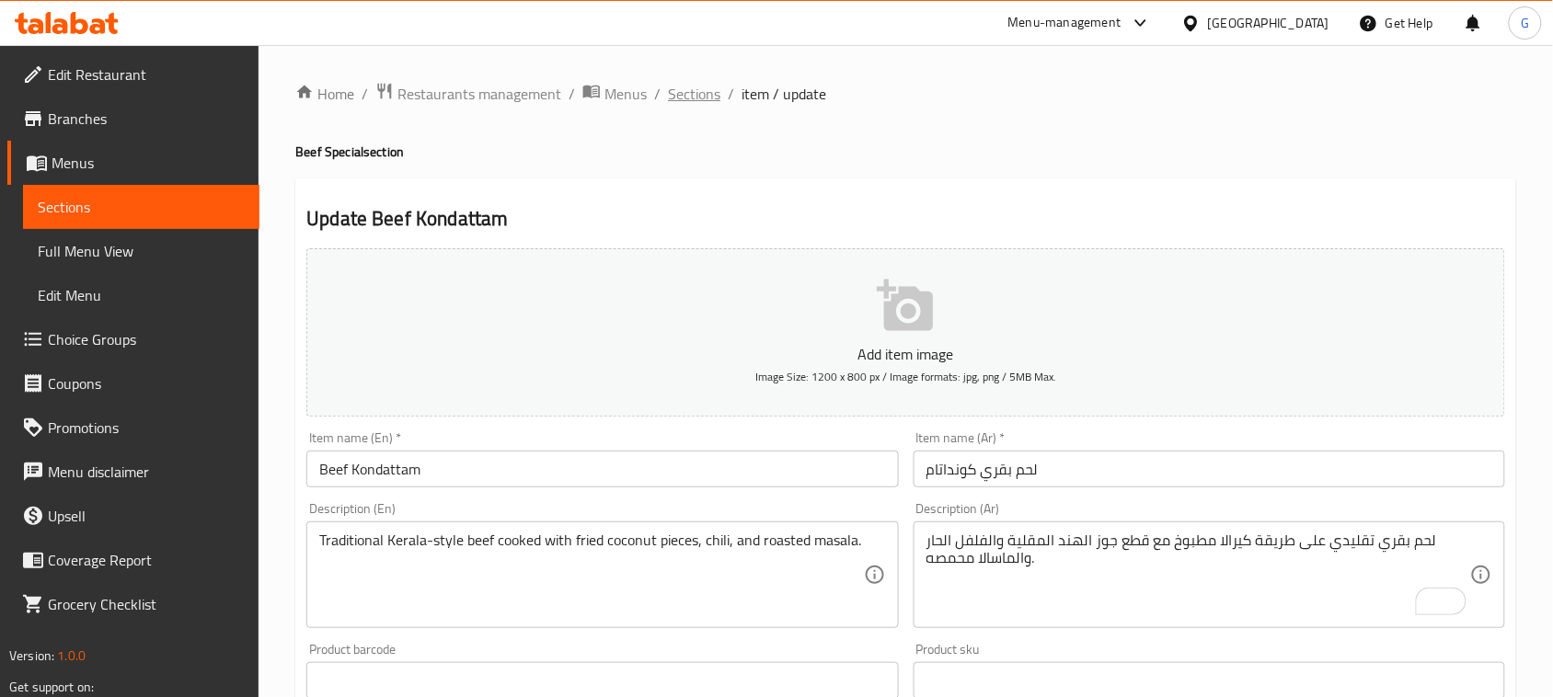
click at [710, 98] on span "Sections" at bounding box center [694, 94] width 52 height 22
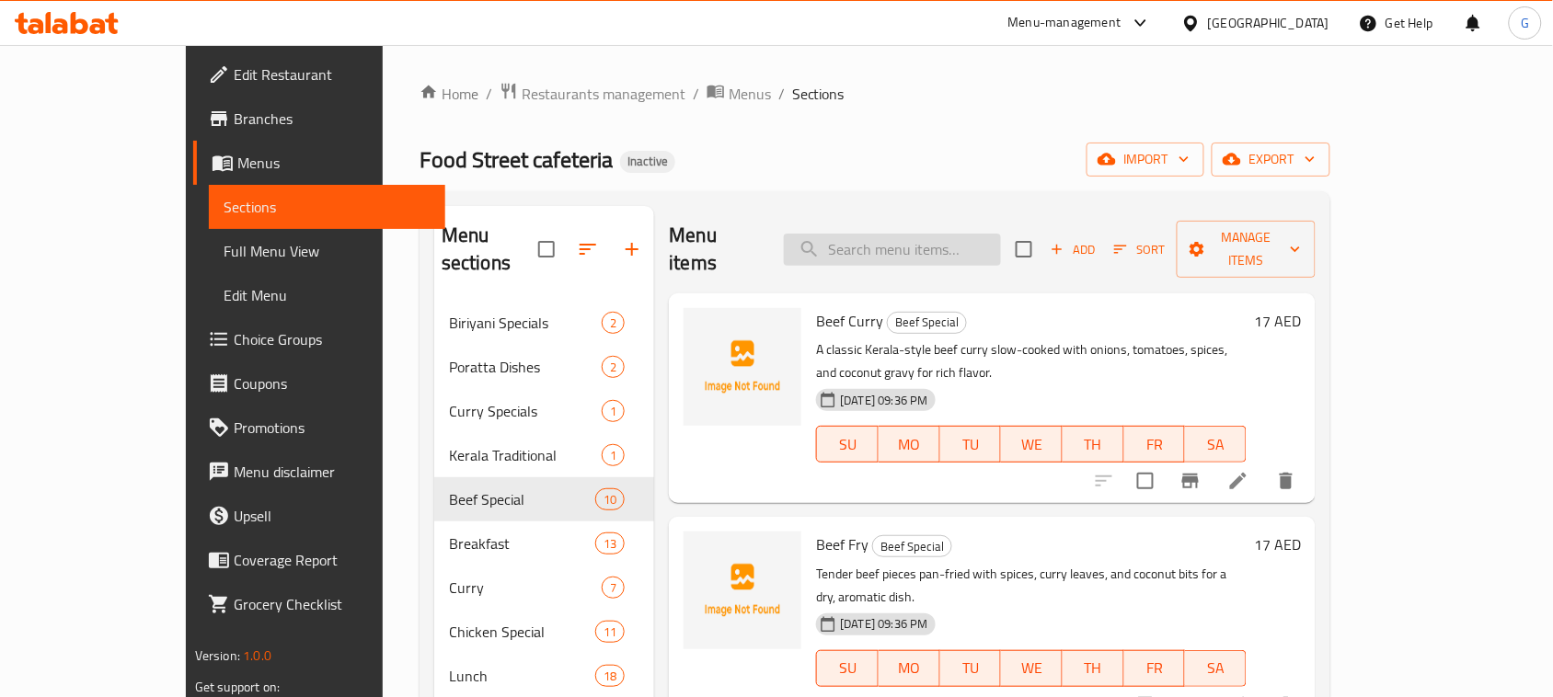
click at [987, 249] on input "search" at bounding box center [892, 250] width 217 height 32
paste input "Ginger Chicken"
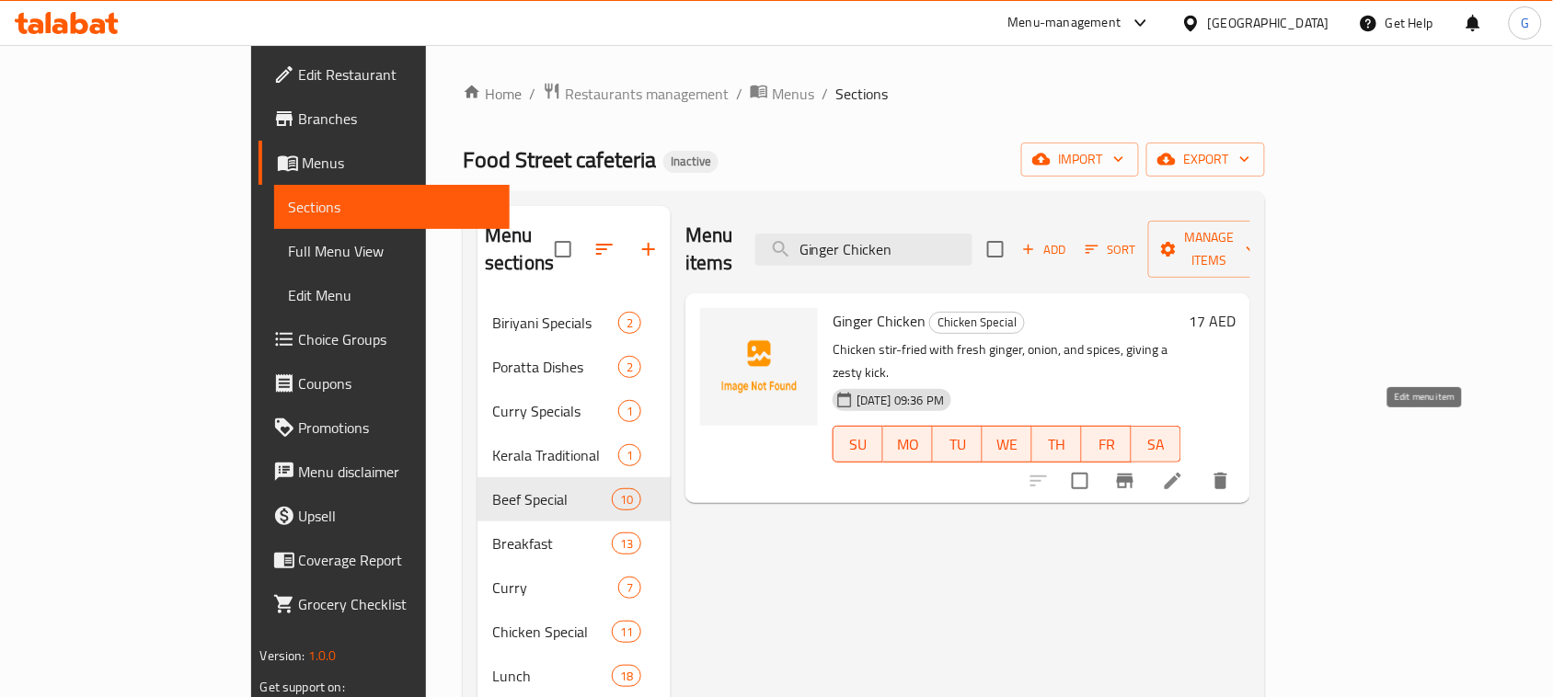
type input "Ginger Chicken"
click at [1184, 470] on icon at bounding box center [1173, 481] width 22 height 22
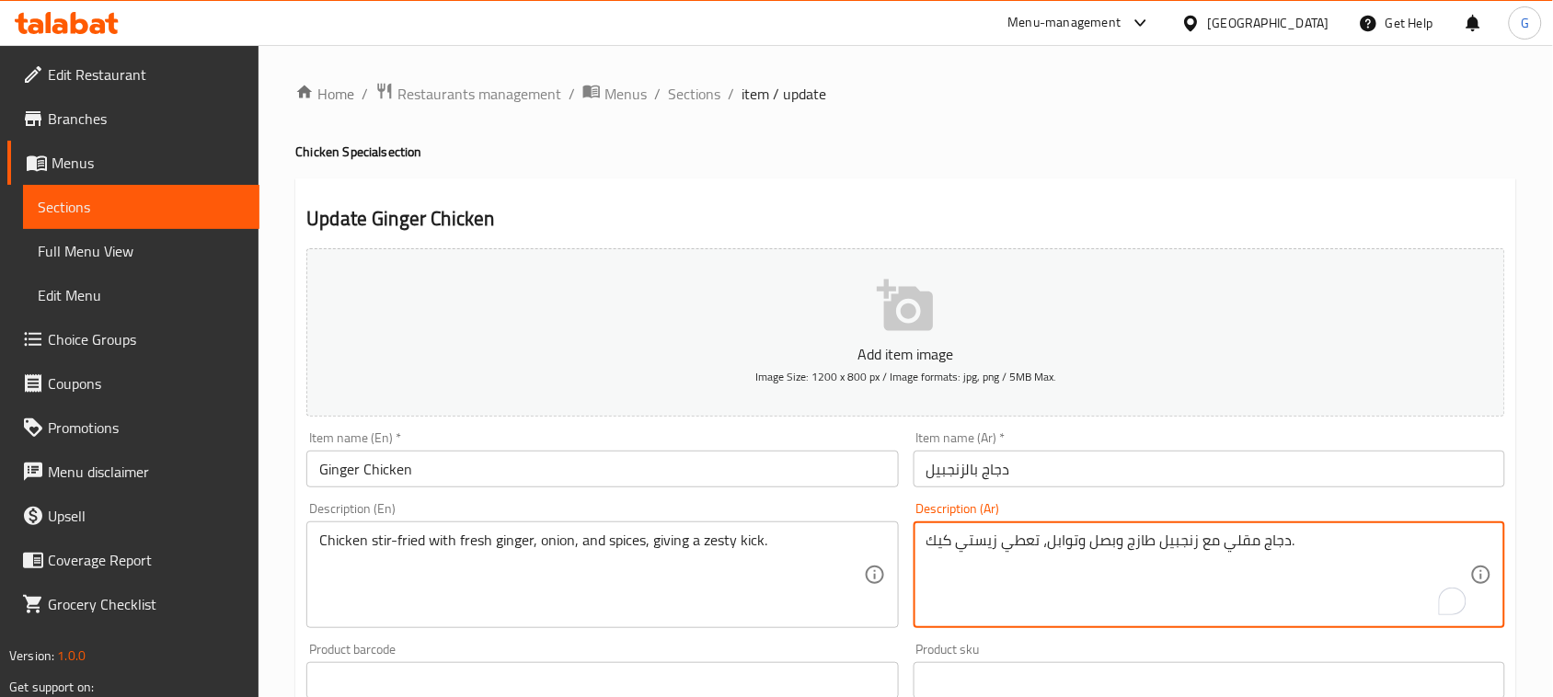
click at [943, 541] on textarea "دجاج مقلي مع زنجبيل طازج وبصل وتوابل، تعطي زيستي كيك." at bounding box center [1198, 575] width 544 height 87
click at [968, 545] on textarea "دجاج مقلي مع زنجبيل طازج وبصل وتوابل، تعطي زيستي ." at bounding box center [1198, 575] width 544 height 87
type textarea "دجاج مقلي مع زنجبيل طازج وبصل وتوابل، تعطي دفعه زيستي ."
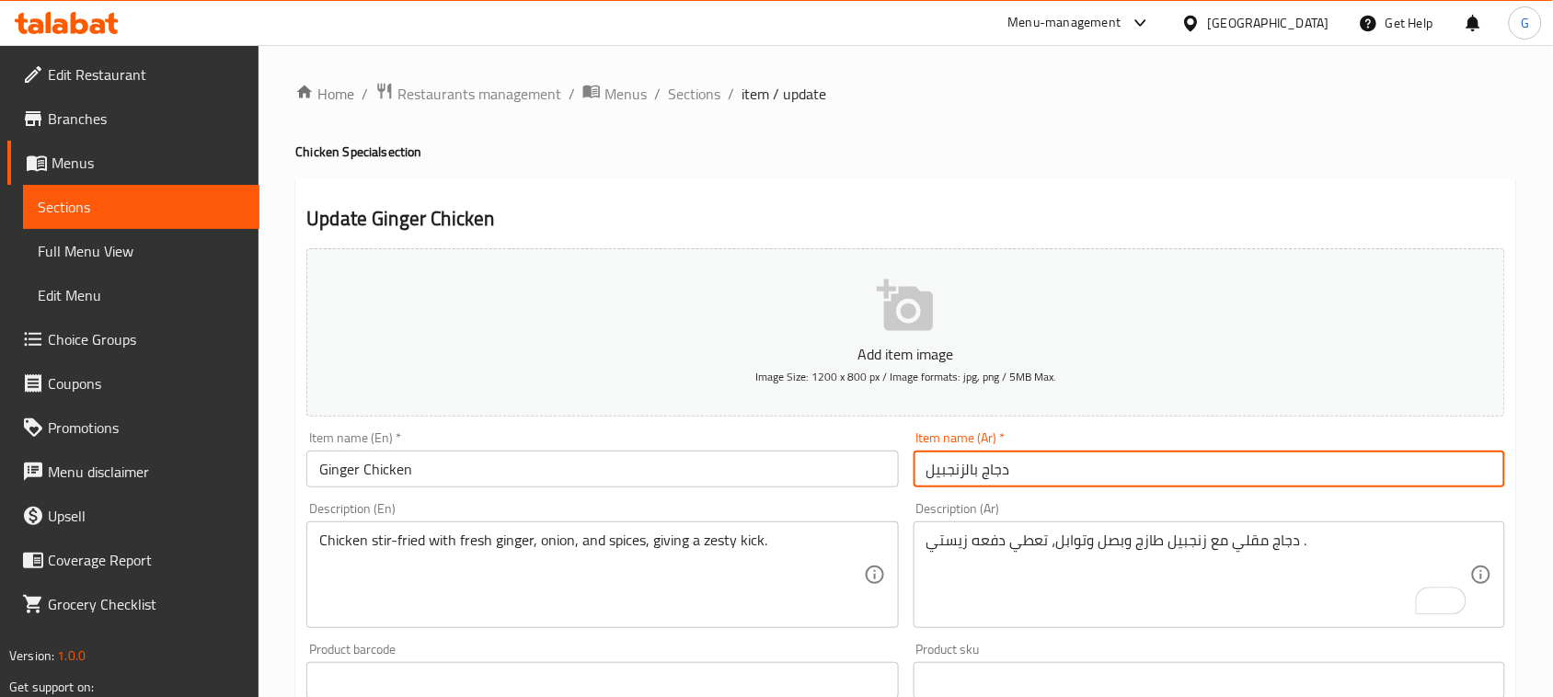
click at [986, 471] on input "دجاج بالزنجبيل" at bounding box center [1208, 469] width 591 height 37
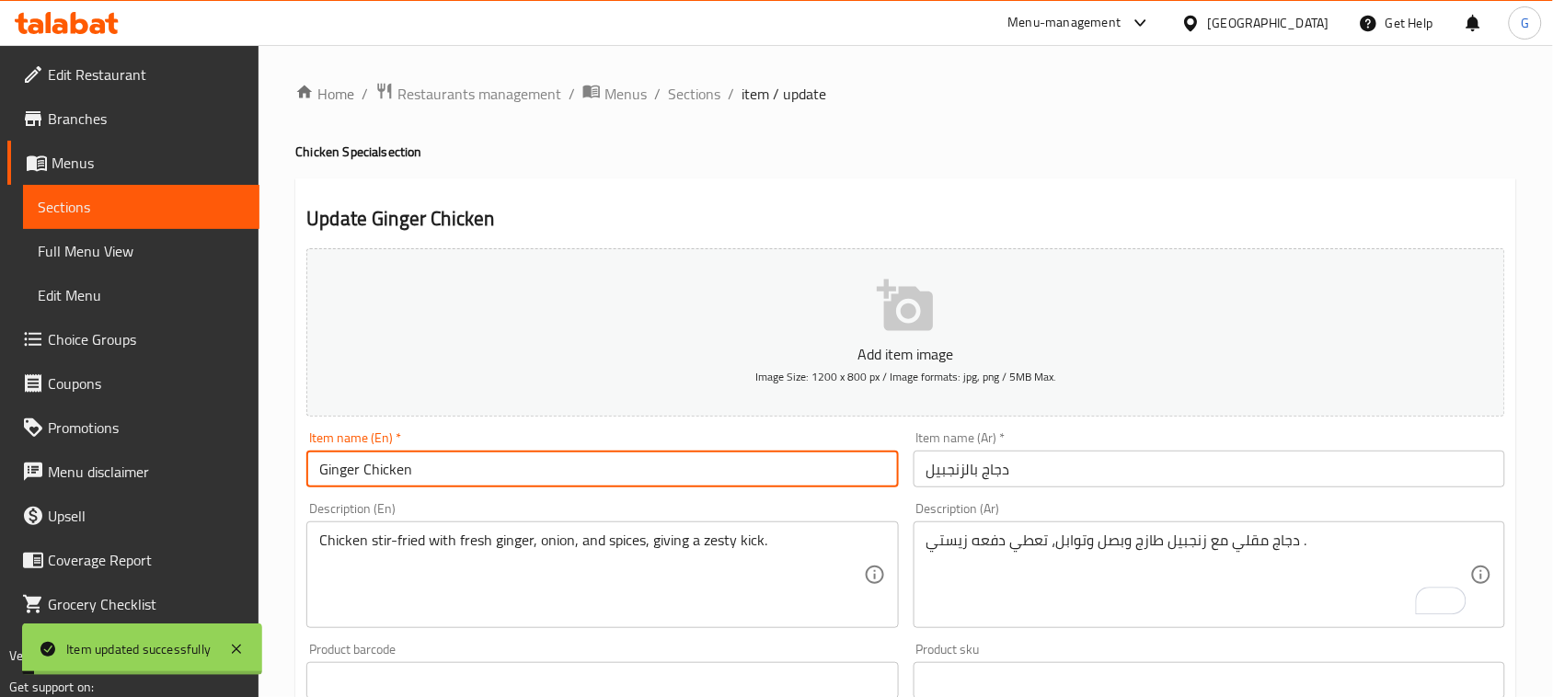
click at [414, 481] on input "Ginger Chicken" at bounding box center [601, 469] width 591 height 37
click at [671, 92] on span "Sections" at bounding box center [694, 94] width 52 height 22
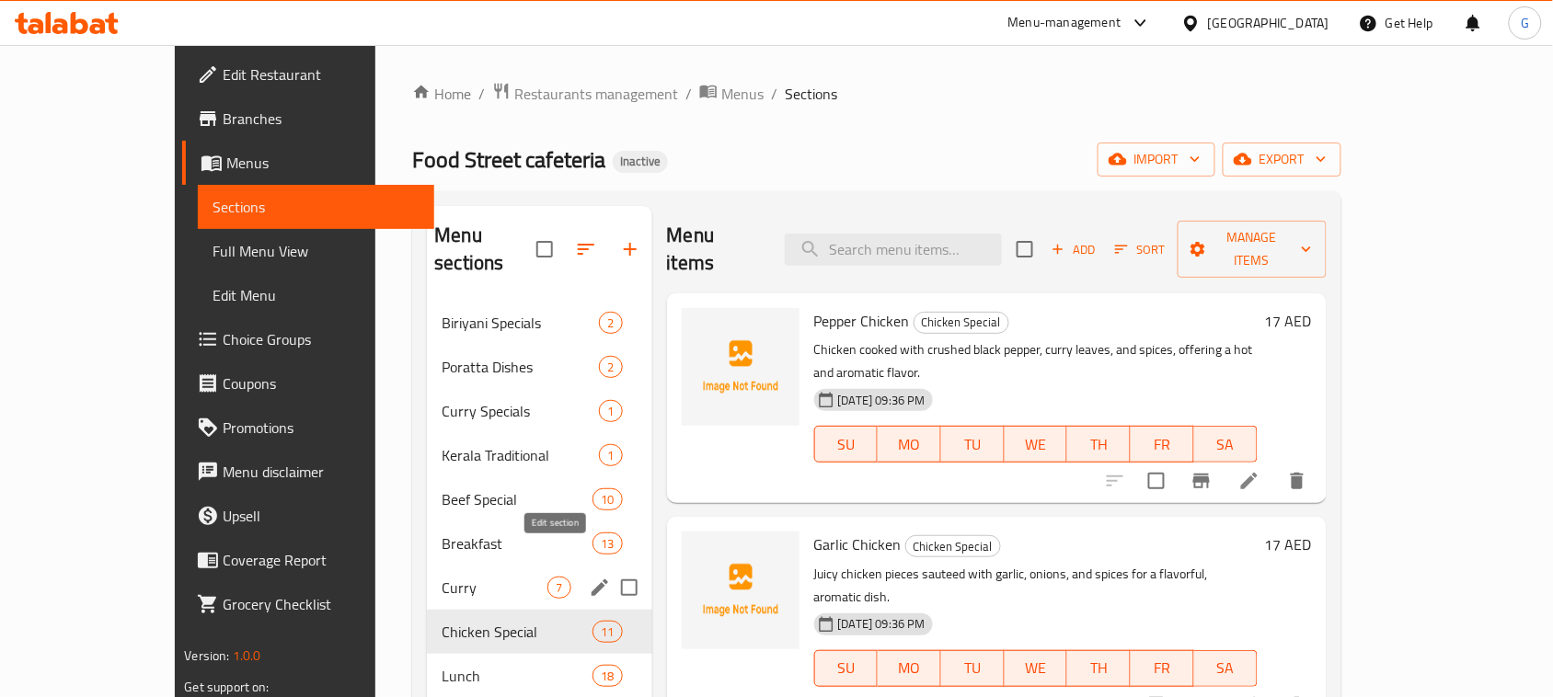
click at [589, 577] on icon "edit" at bounding box center [600, 588] width 22 height 22
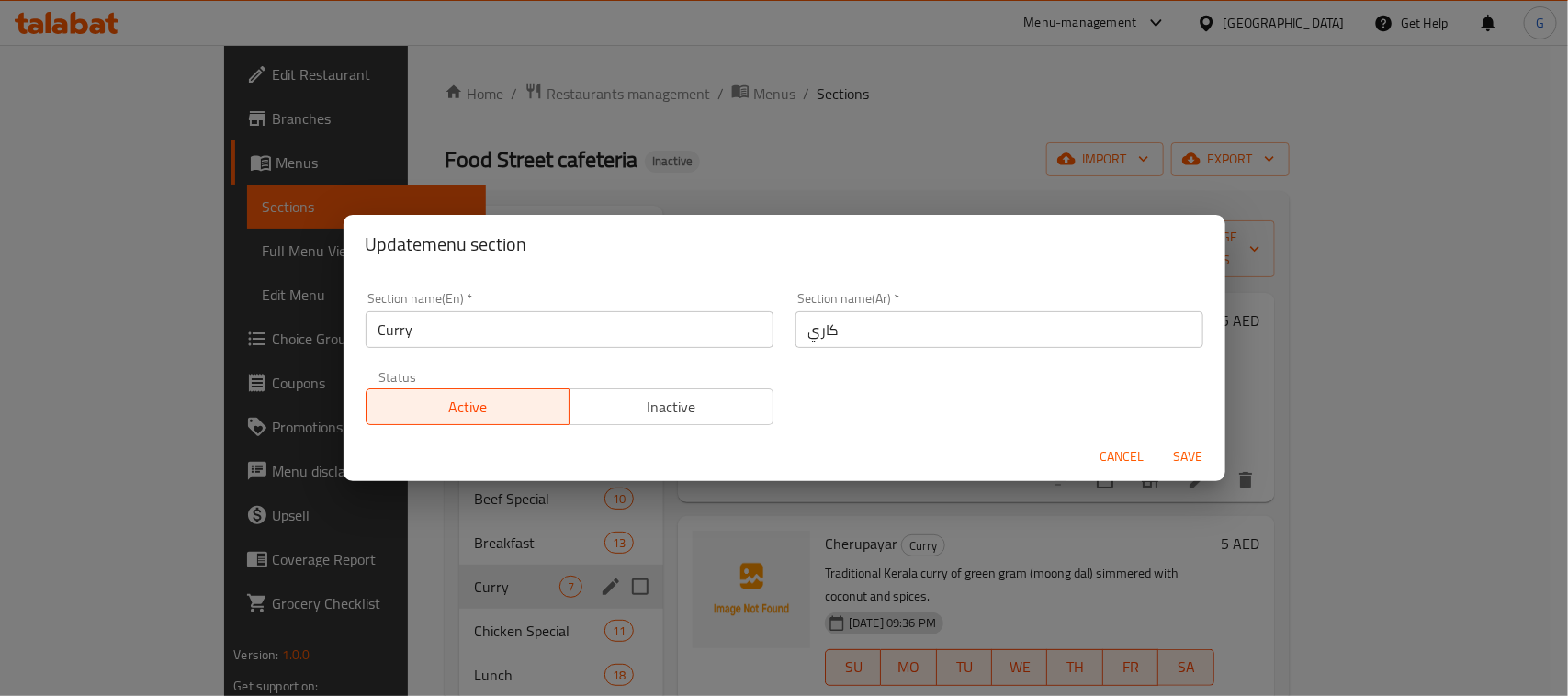
click at [796, 322] on input "كاري" at bounding box center [1000, 330] width 407 height 37
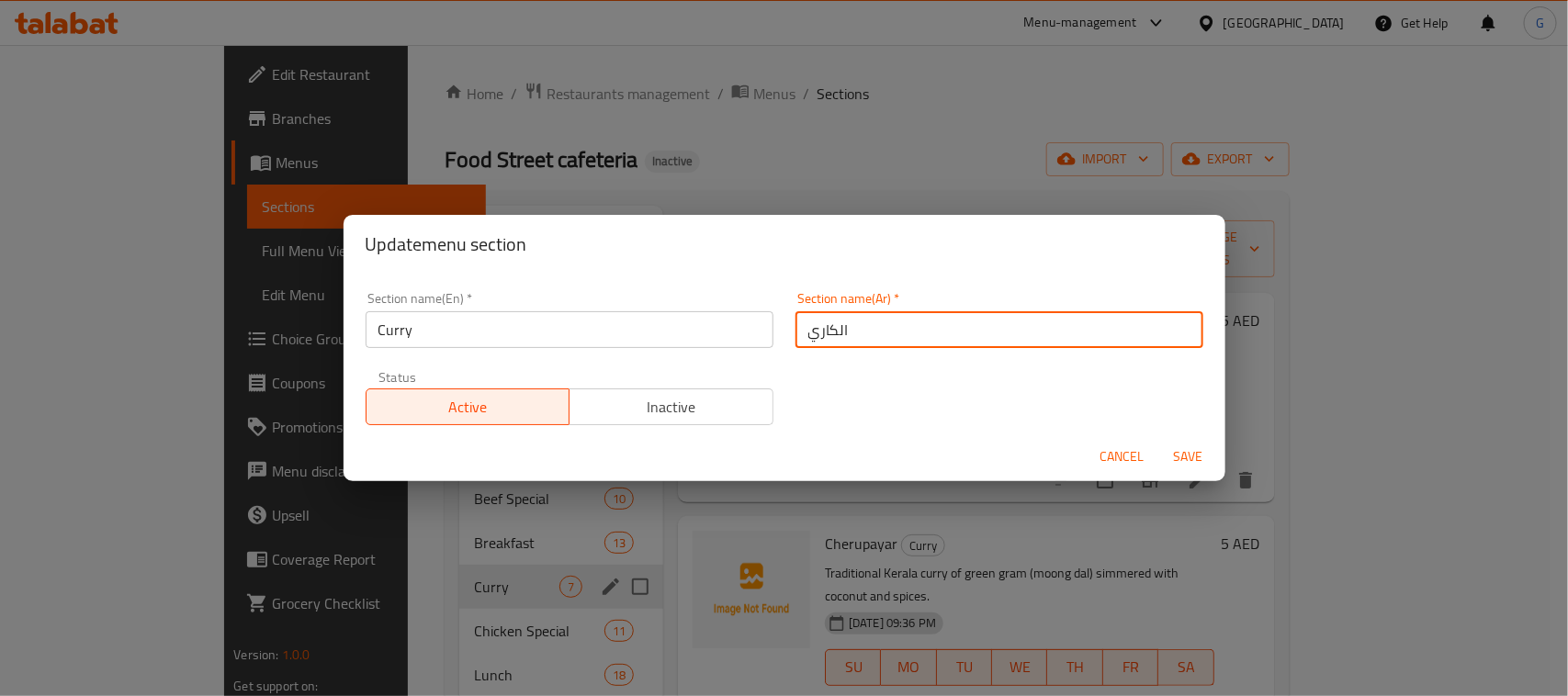
type input "الكاري"
click at [1160, 440] on button "Save" at bounding box center [1188, 457] width 59 height 34
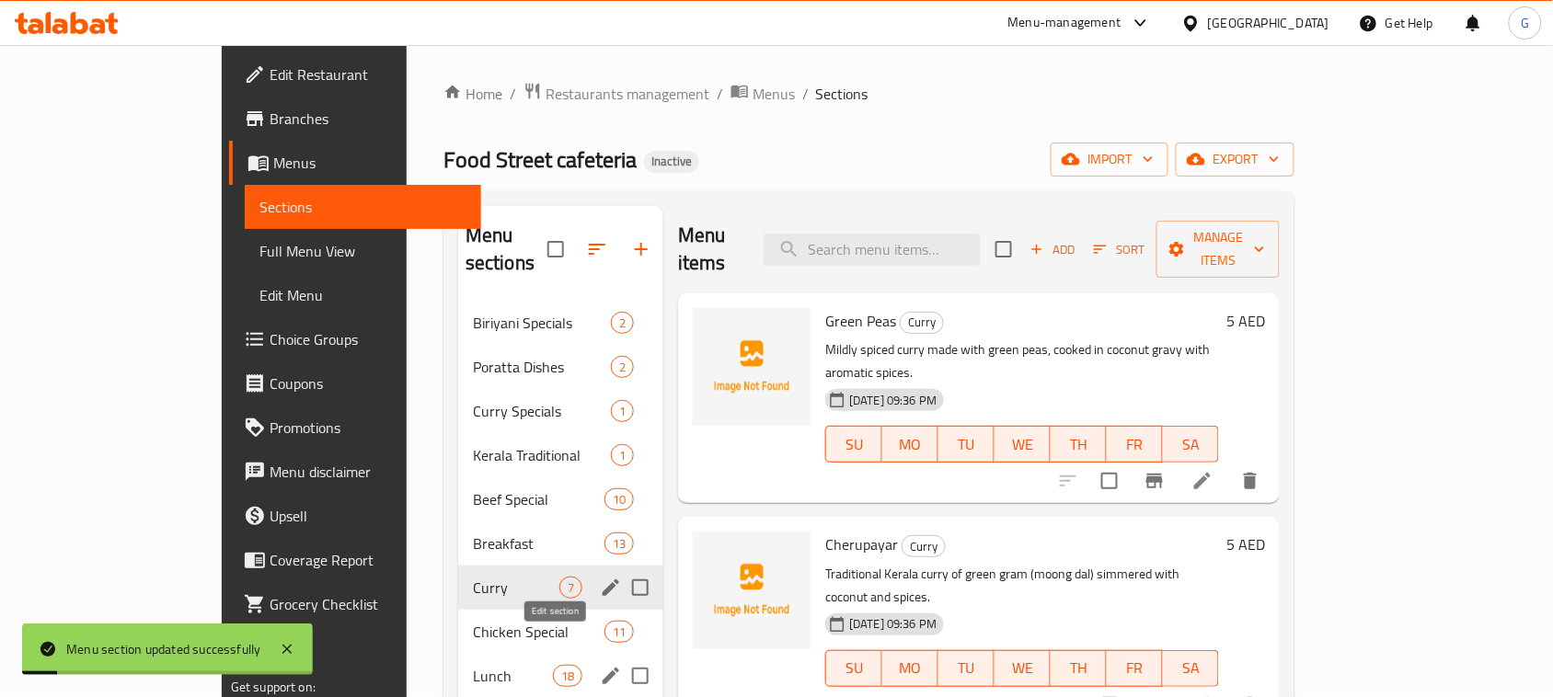
click at [600, 665] on icon "edit" at bounding box center [611, 676] width 22 height 22
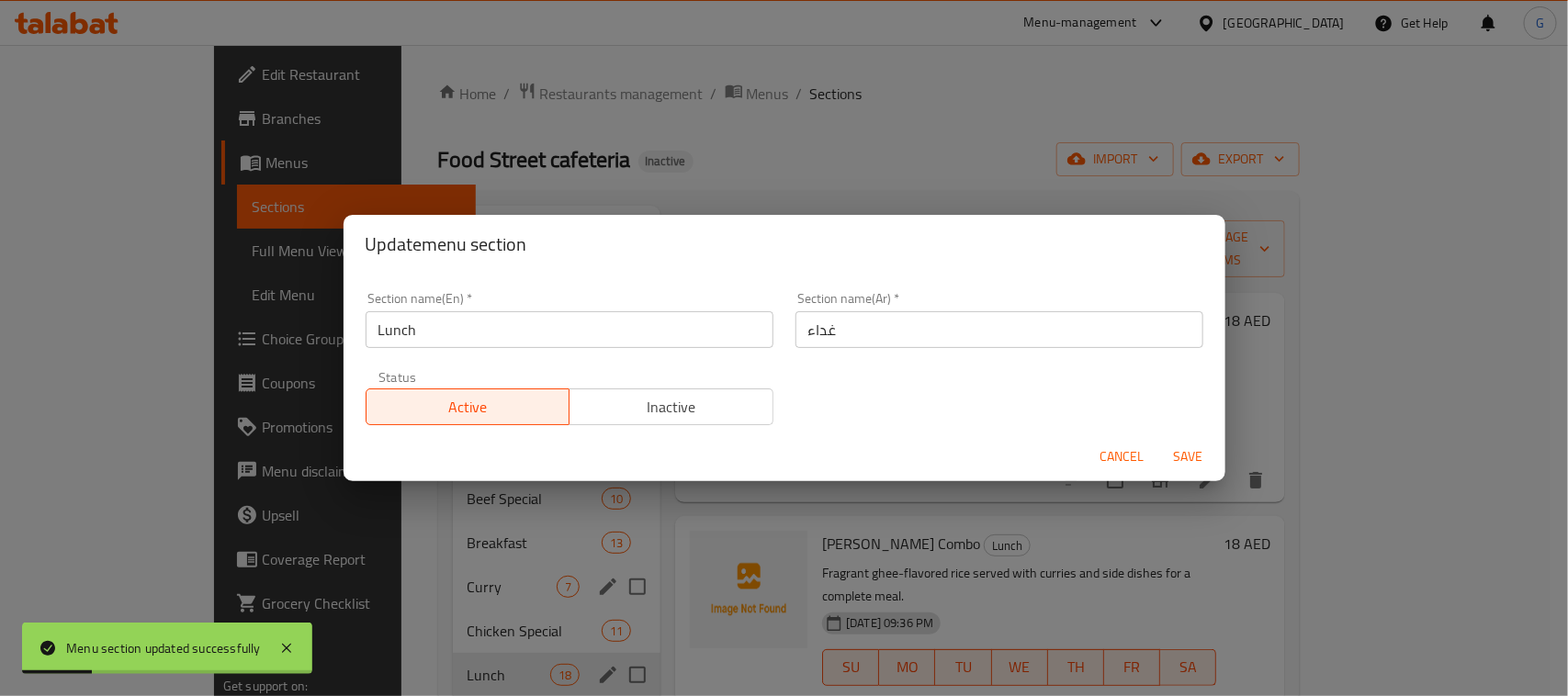
click at [796, 334] on input "غداء" at bounding box center [1000, 330] width 407 height 37
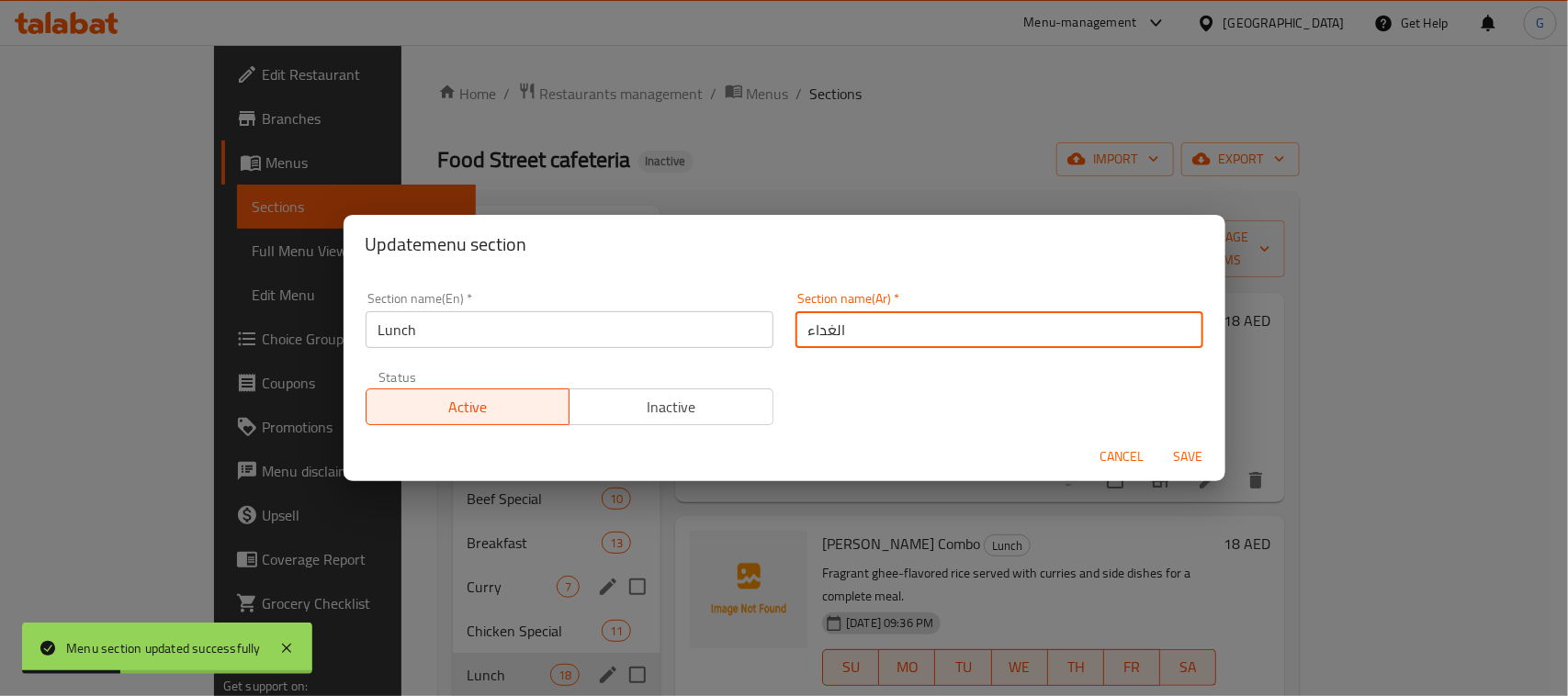
type input "الغداء"
click at [1160, 440] on button "Save" at bounding box center [1188, 457] width 59 height 34
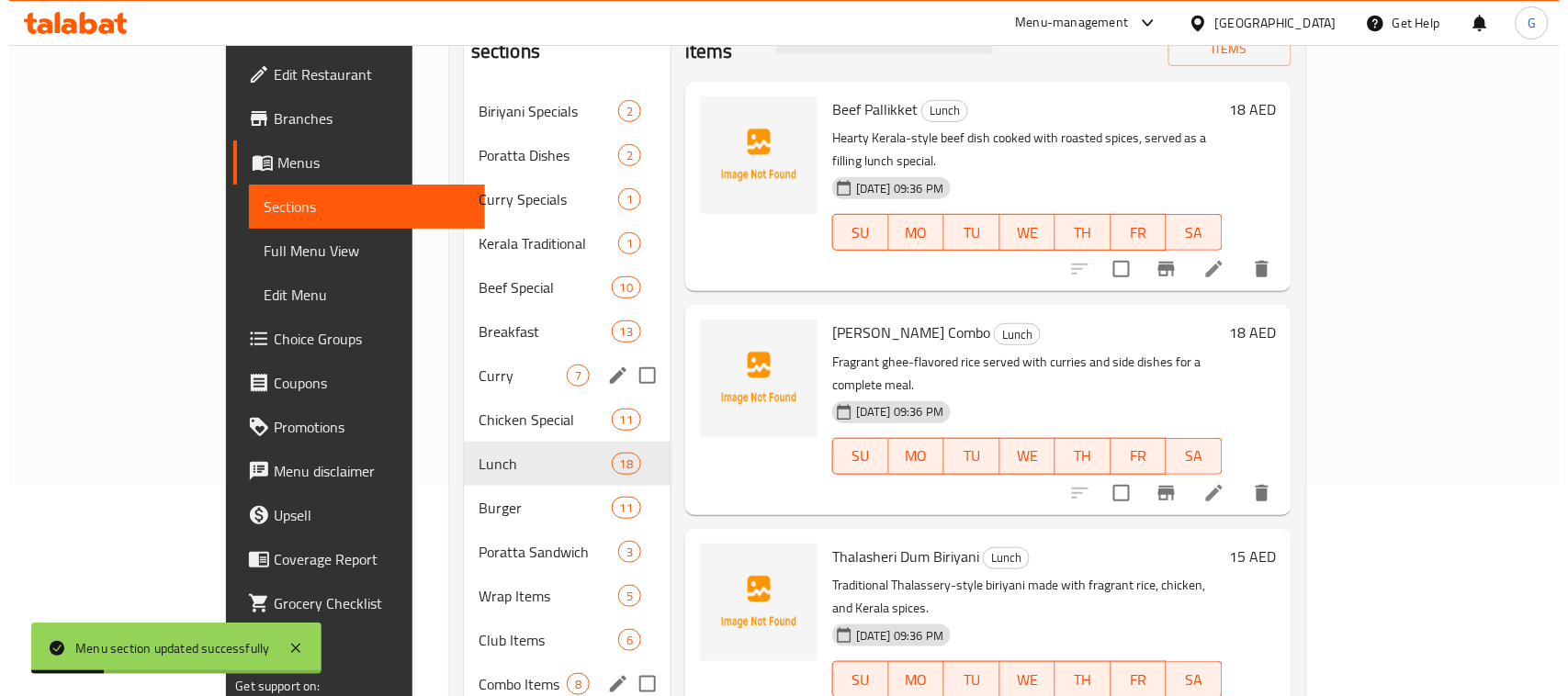
scroll to position [241, 0]
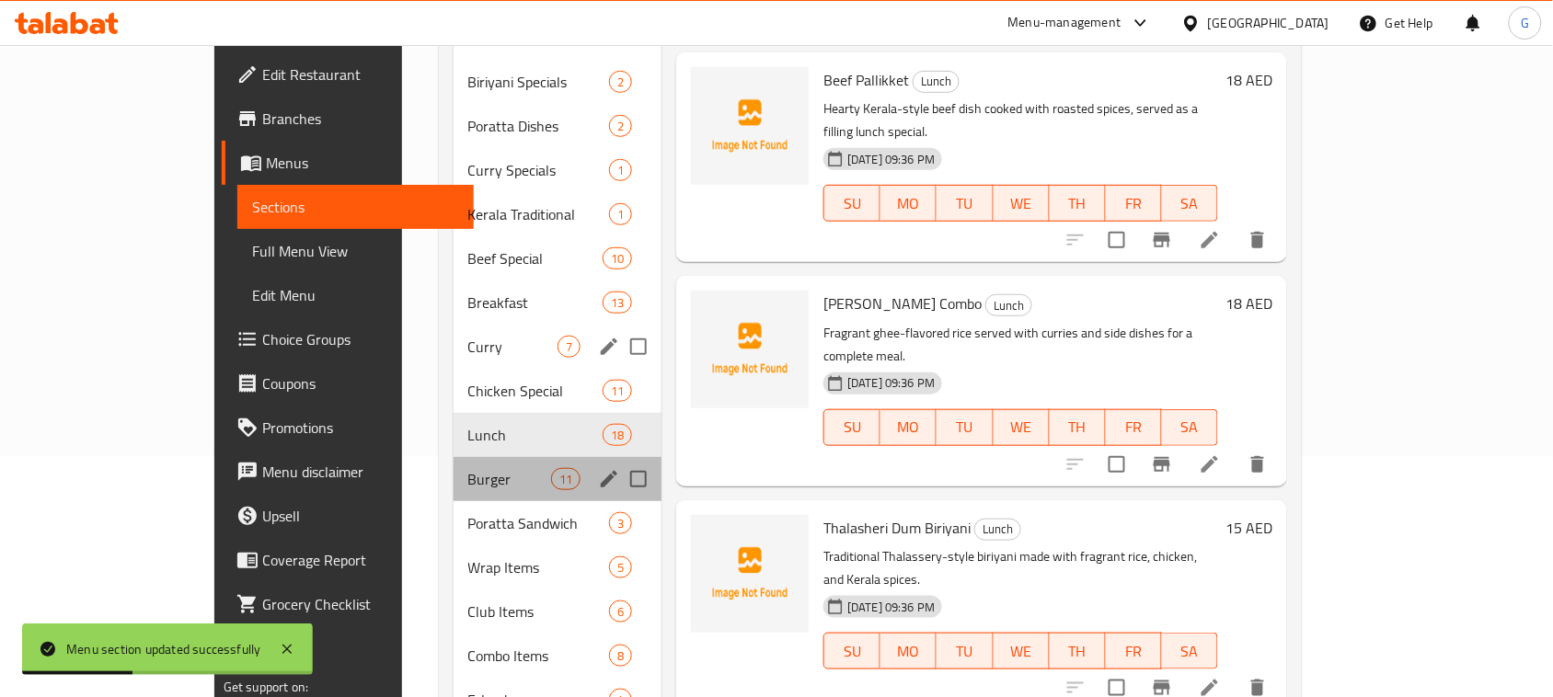
click at [540, 457] on div "Burger 11" at bounding box center [557, 479] width 209 height 44
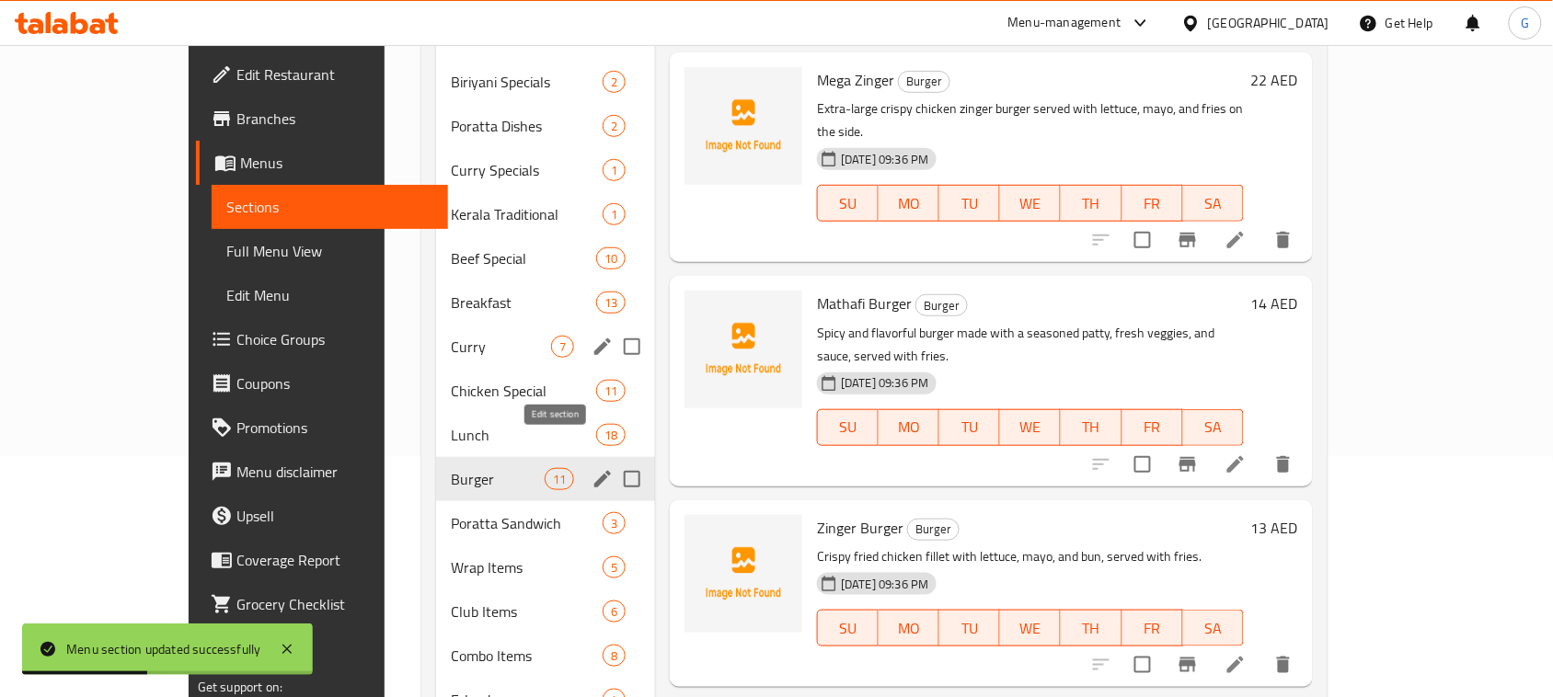
click at [594, 471] on icon "edit" at bounding box center [602, 479] width 17 height 17
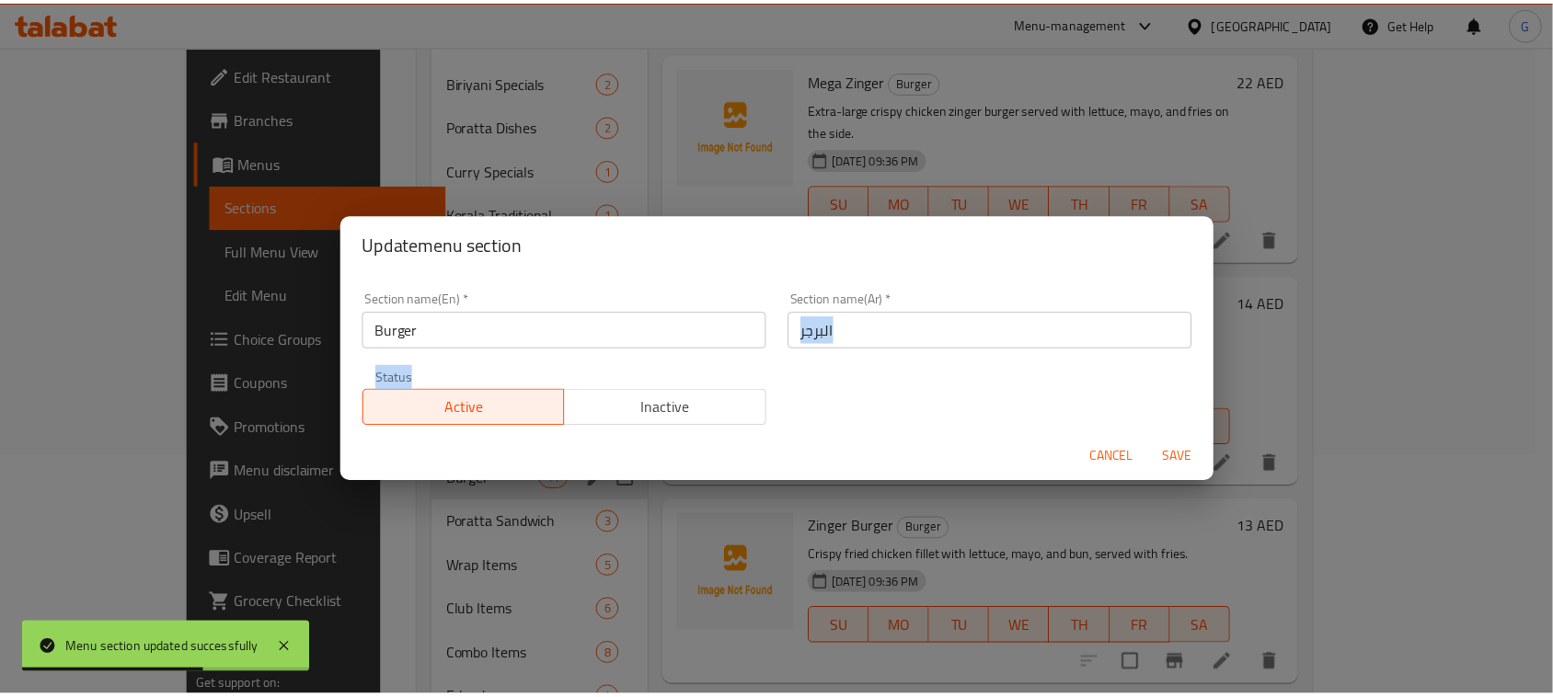
scroll to position [5, 0]
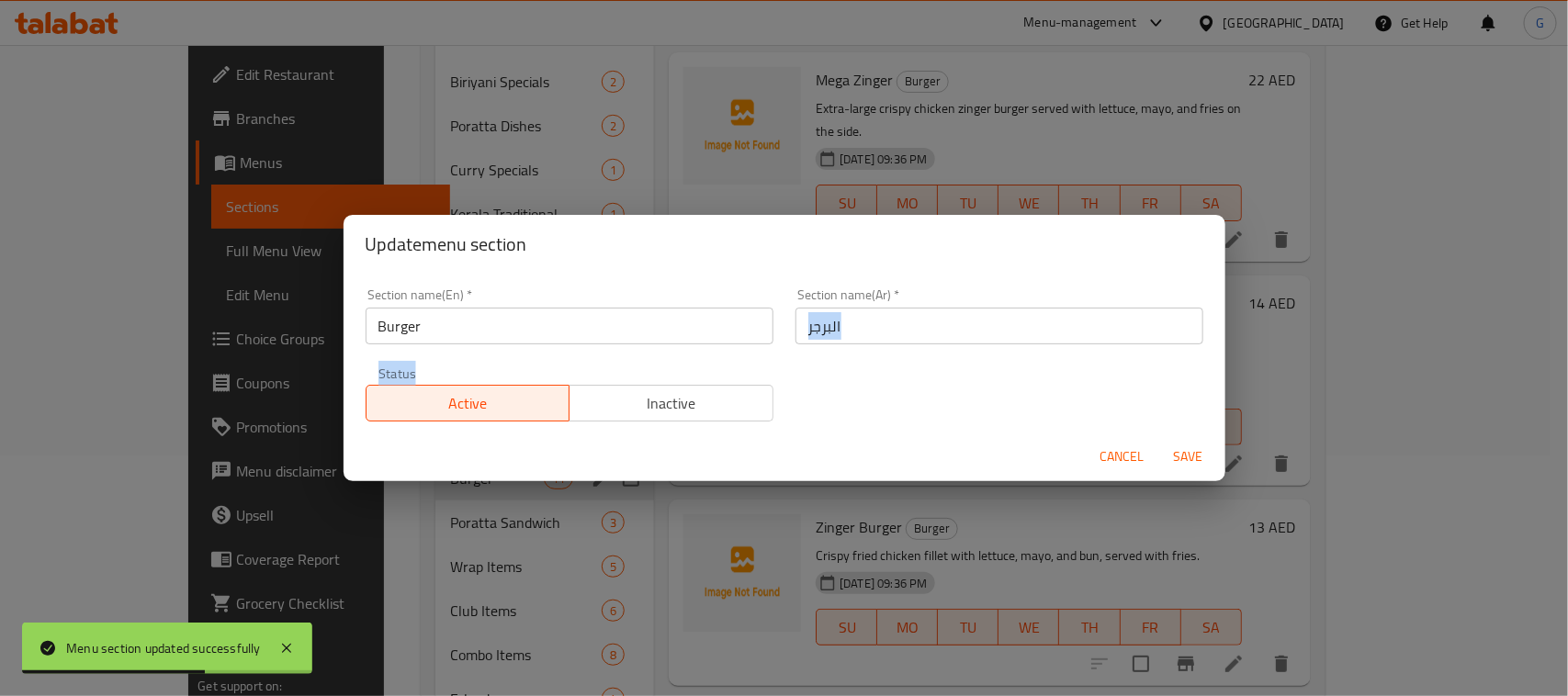
drag, startPoint x: 585, startPoint y: 471, endPoint x: 989, endPoint y: 428, distance: 406.3
click at [989, 428] on form "Section name(En)   * Burger Section name(En) * Section name(Ar)   * البرجر Sect…" at bounding box center [784, 377] width 882 height 208
click at [1133, 451] on span "Cancel" at bounding box center [1123, 456] width 44 height 23
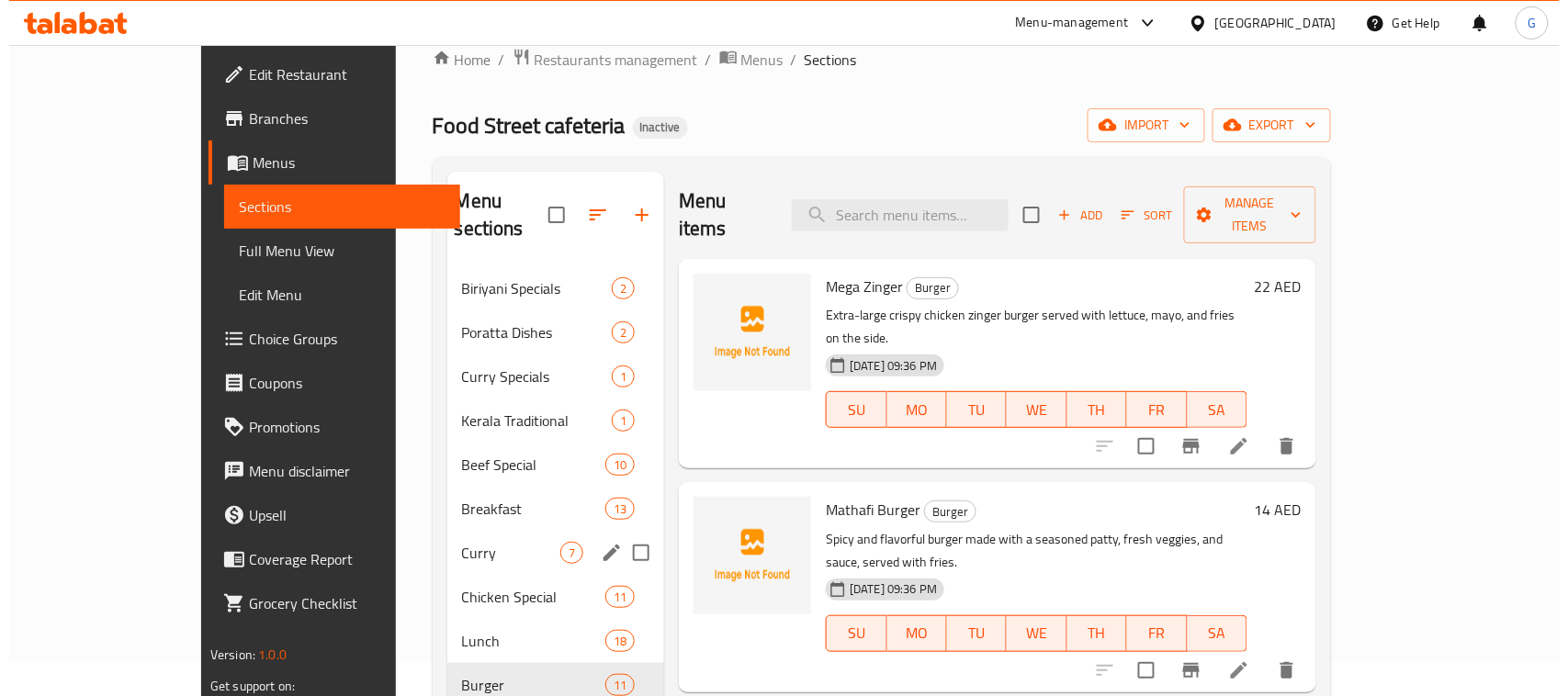
scroll to position [0, 0]
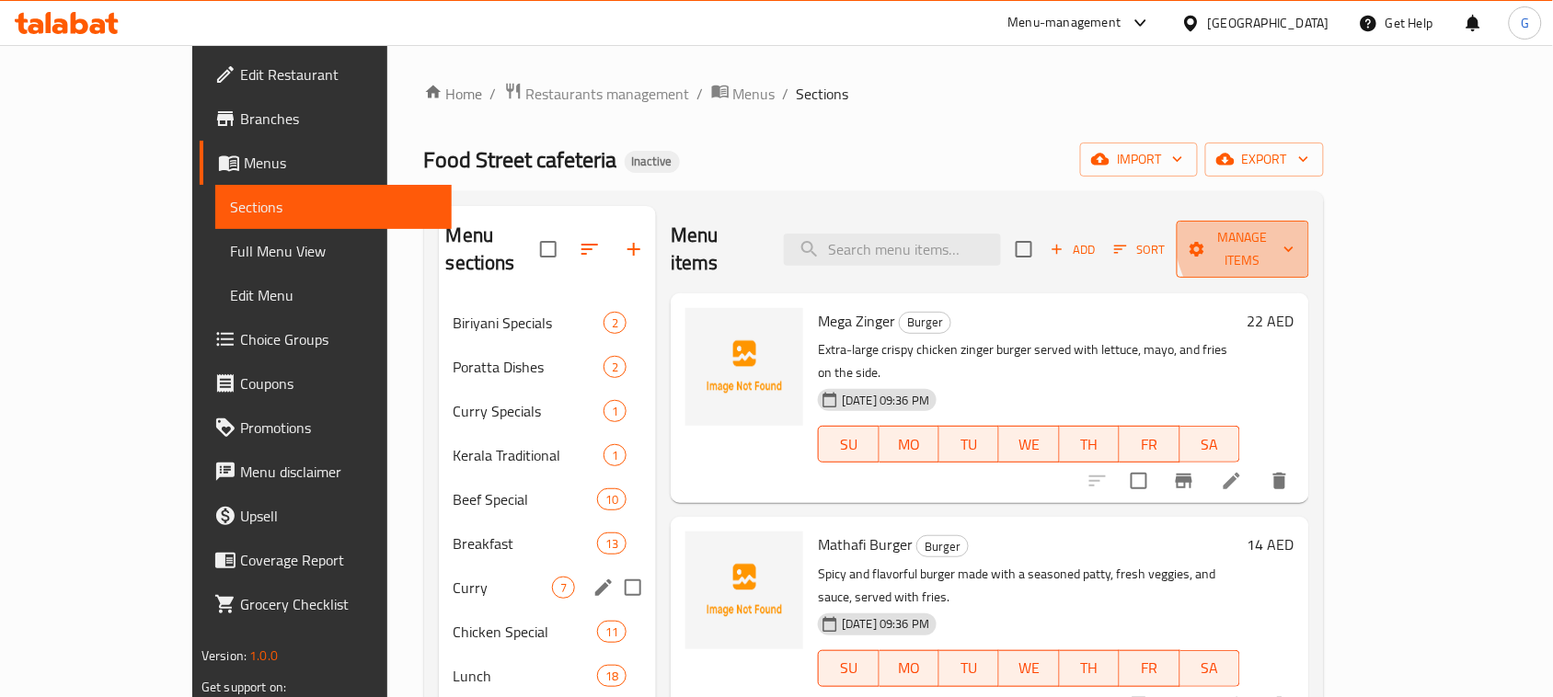
click at [1294, 227] on span "Manage items" at bounding box center [1242, 249] width 103 height 46
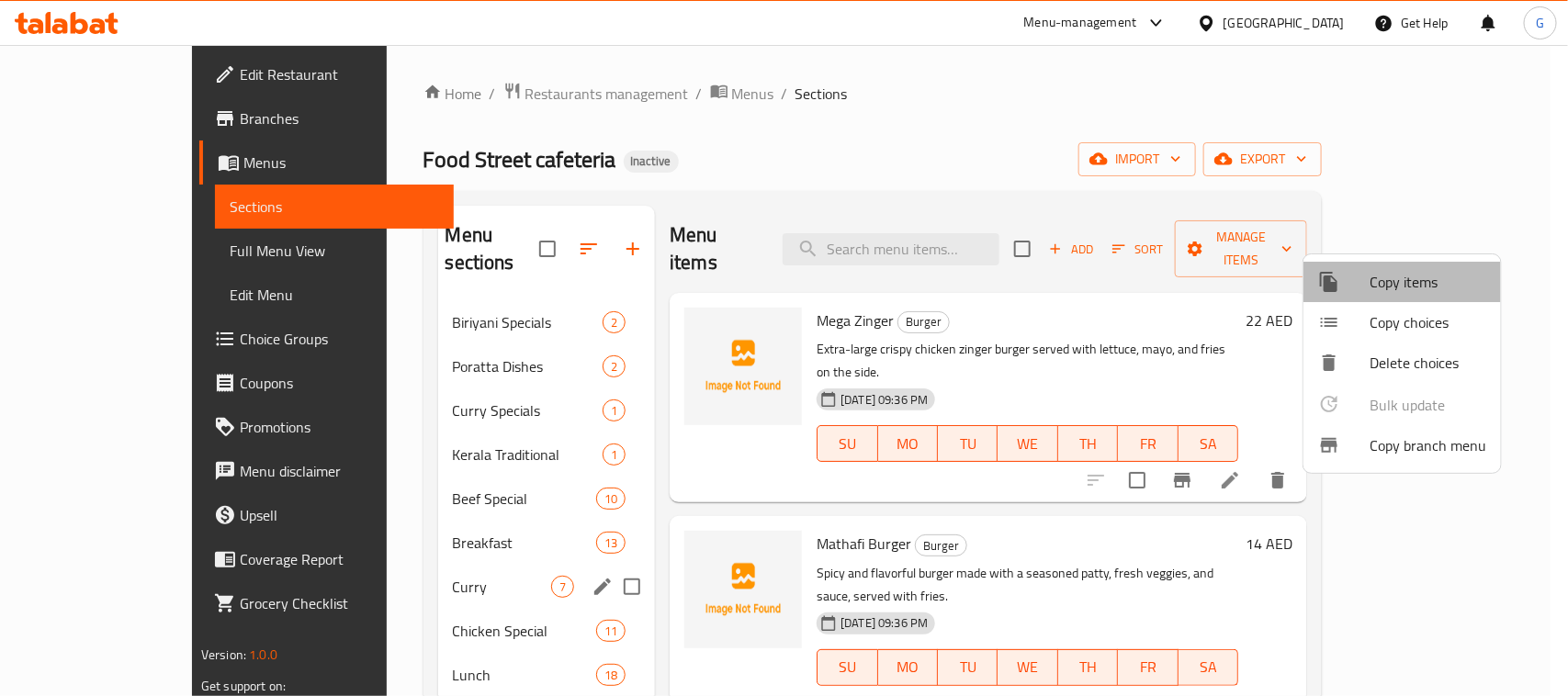
click at [1426, 283] on span "Copy items" at bounding box center [1427, 282] width 117 height 22
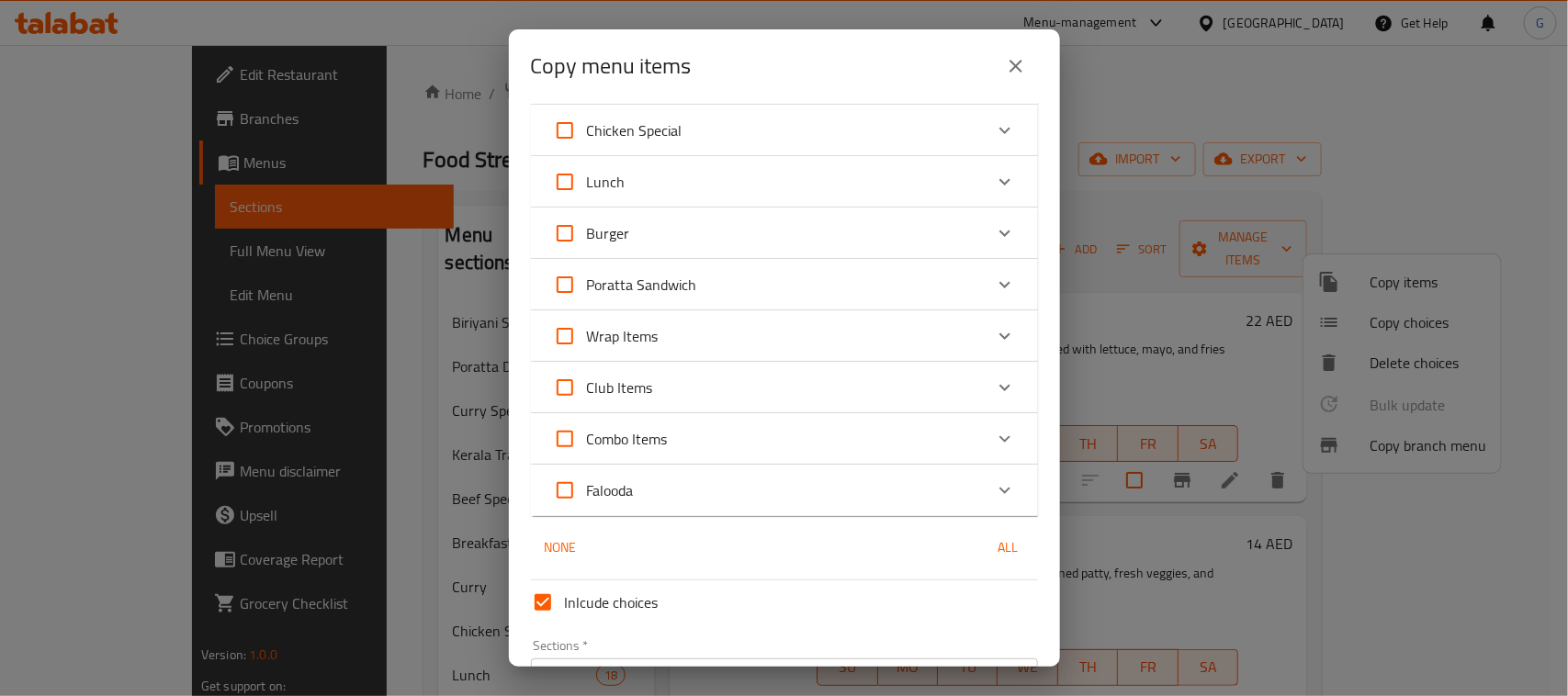
scroll to position [447, 0]
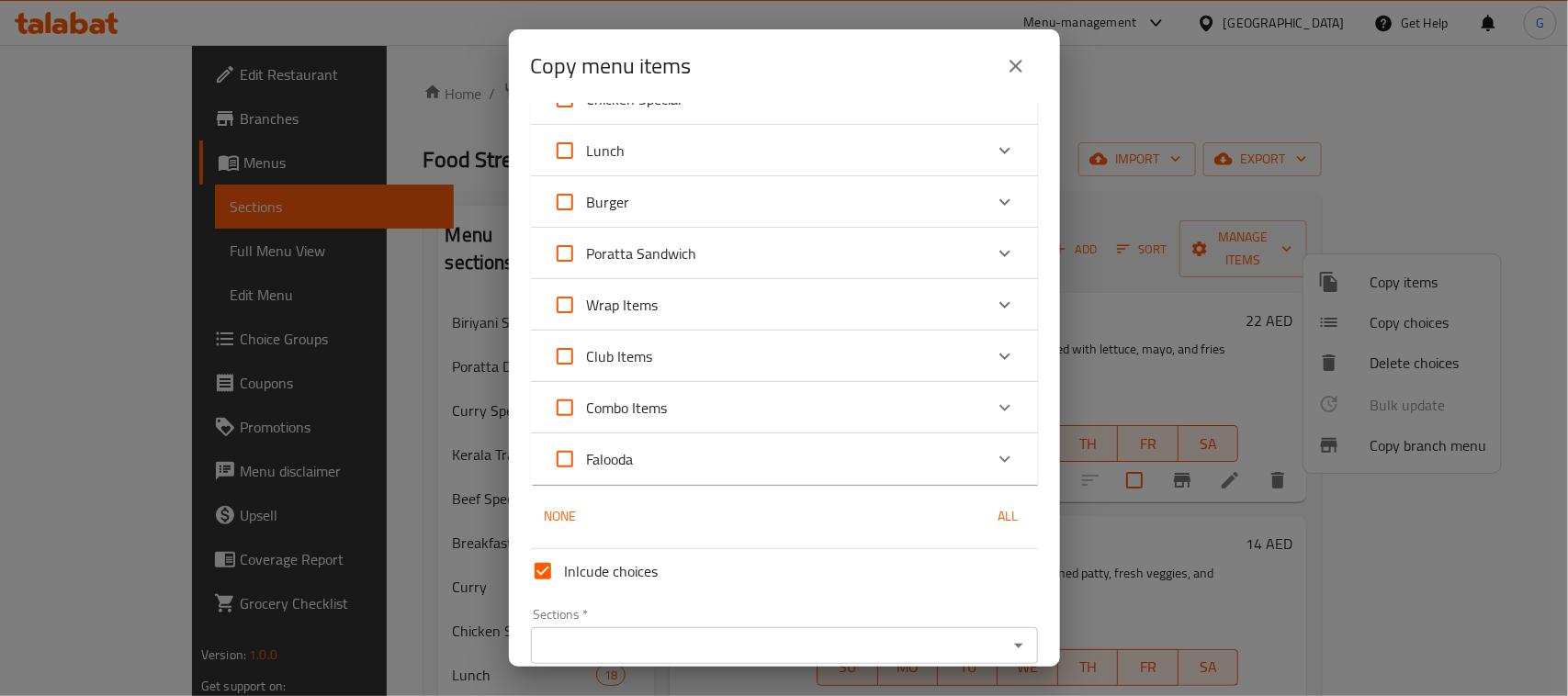
click at [658, 143] on div "Lunch" at bounding box center [768, 151] width 429 height 44
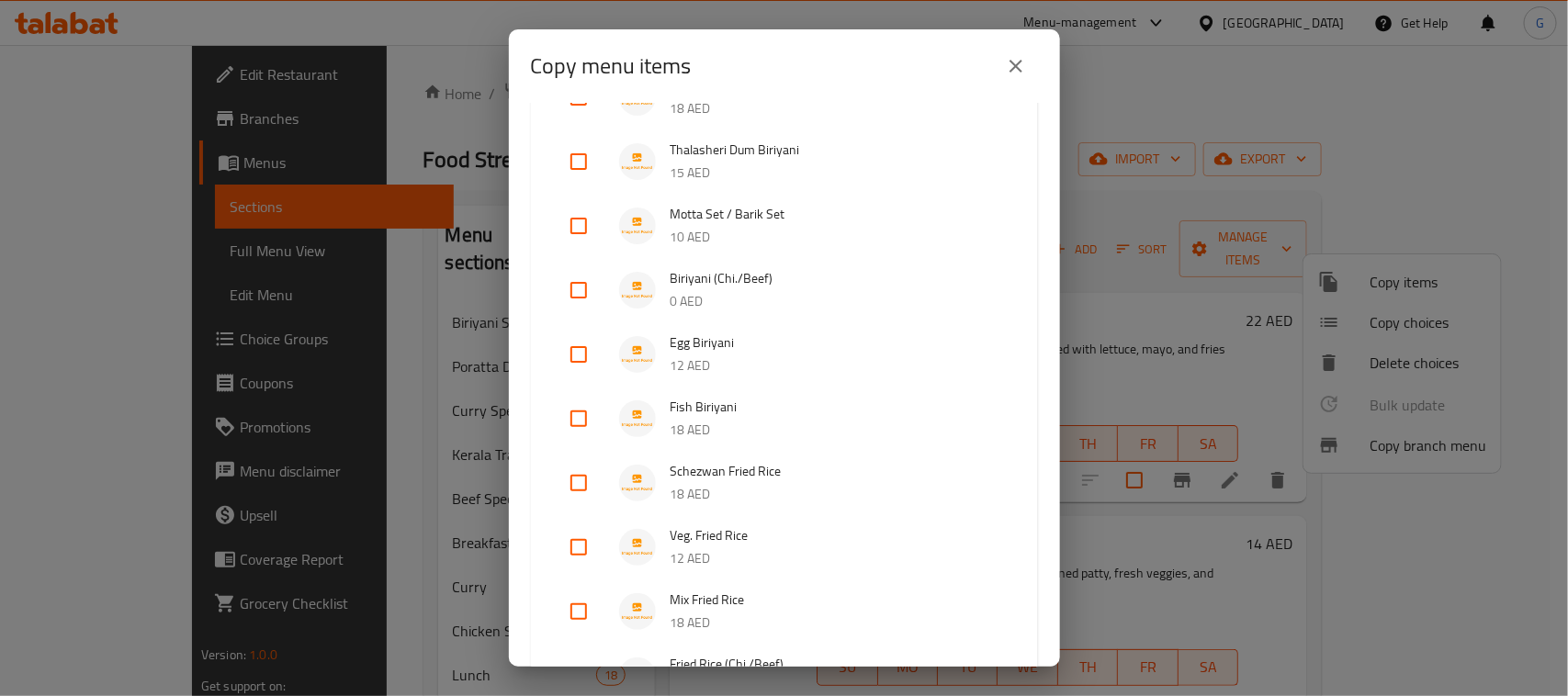
scroll to position [699, 0]
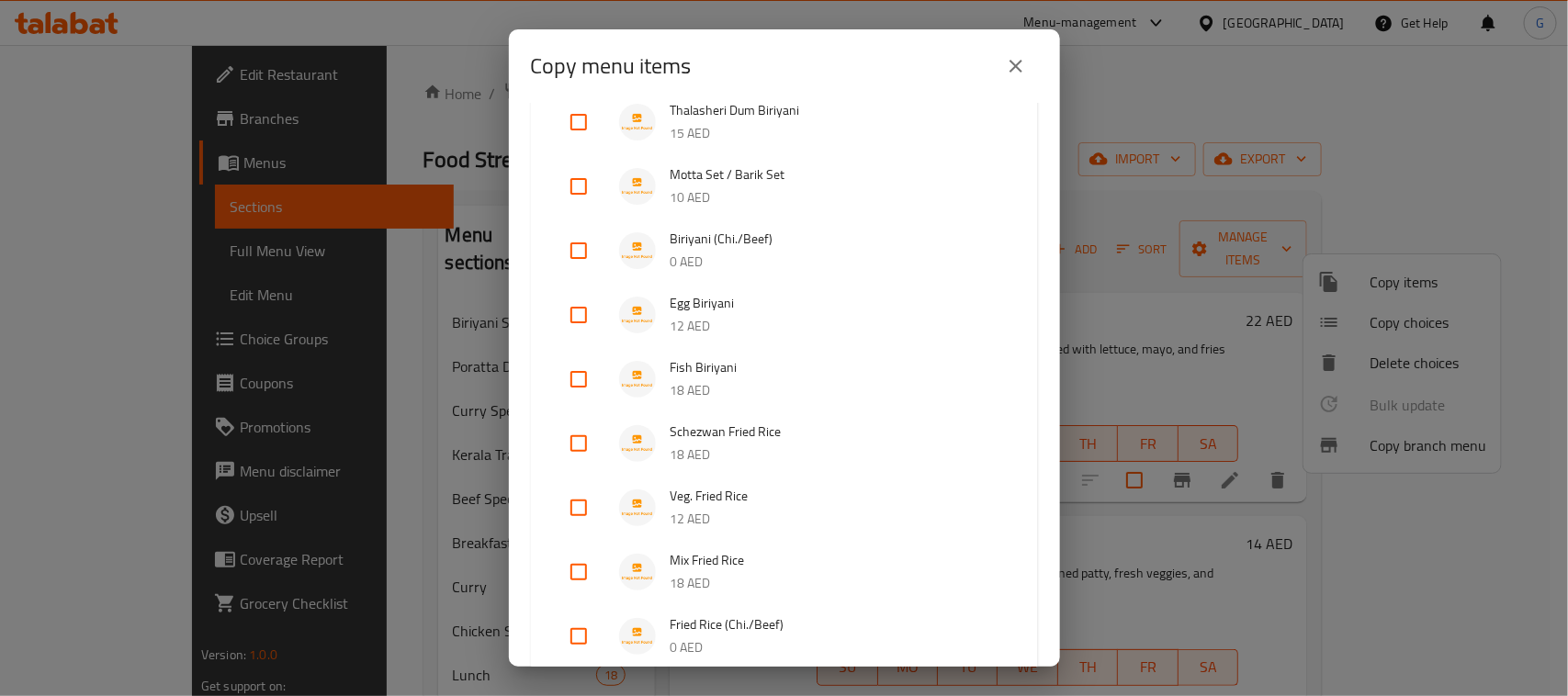
click at [571, 198] on input "checkbox" at bounding box center [578, 187] width 44 height 44
checkbox input "true"
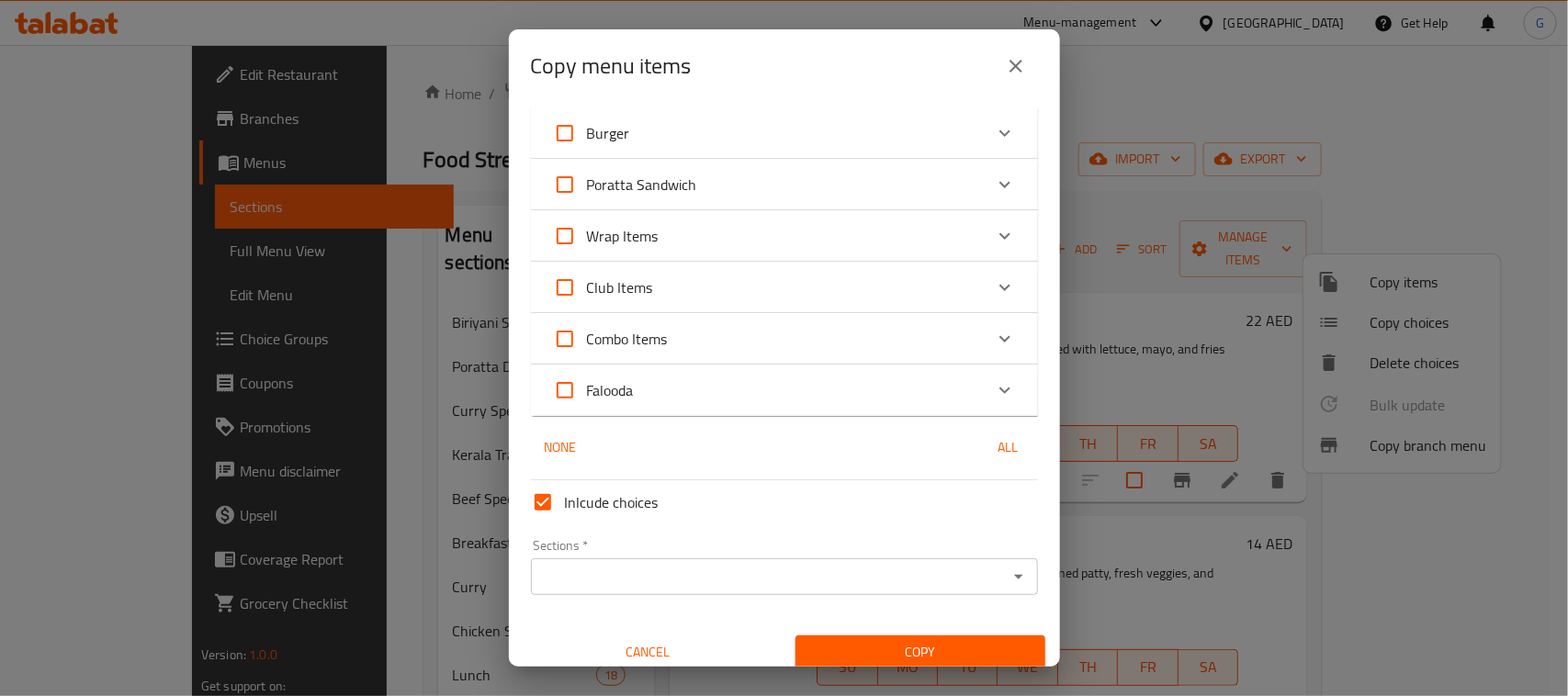
scroll to position [1764, 0]
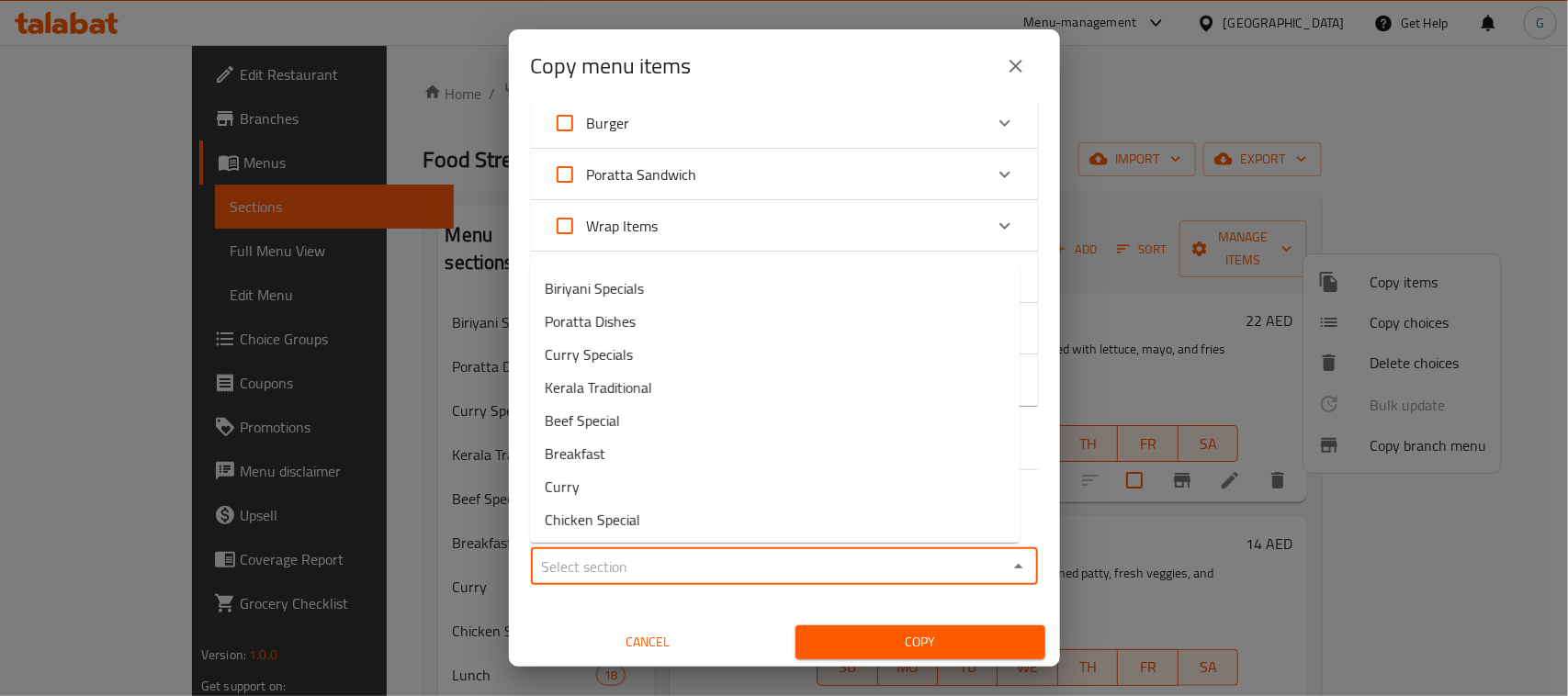
click at [597, 560] on input "Sections   *" at bounding box center [769, 567] width 465 height 26
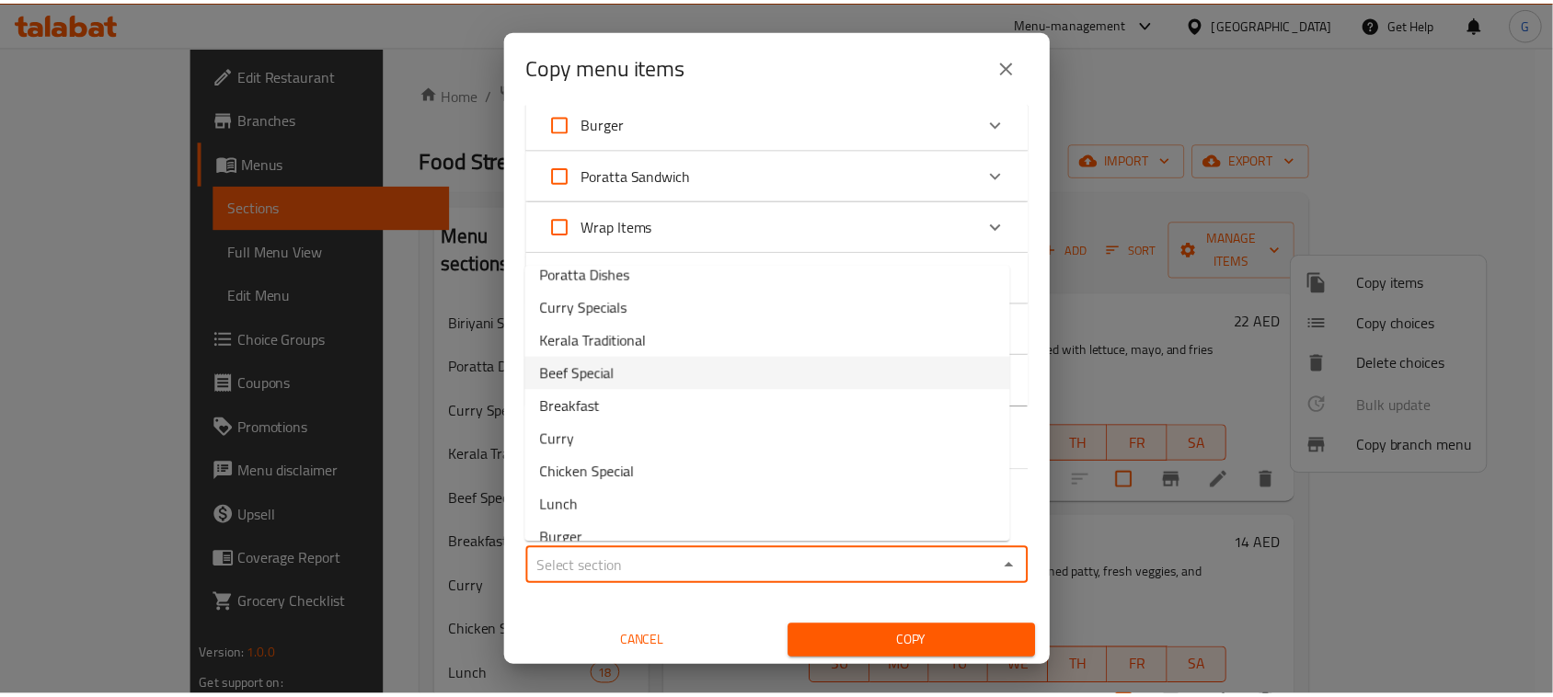
scroll to position [189, 0]
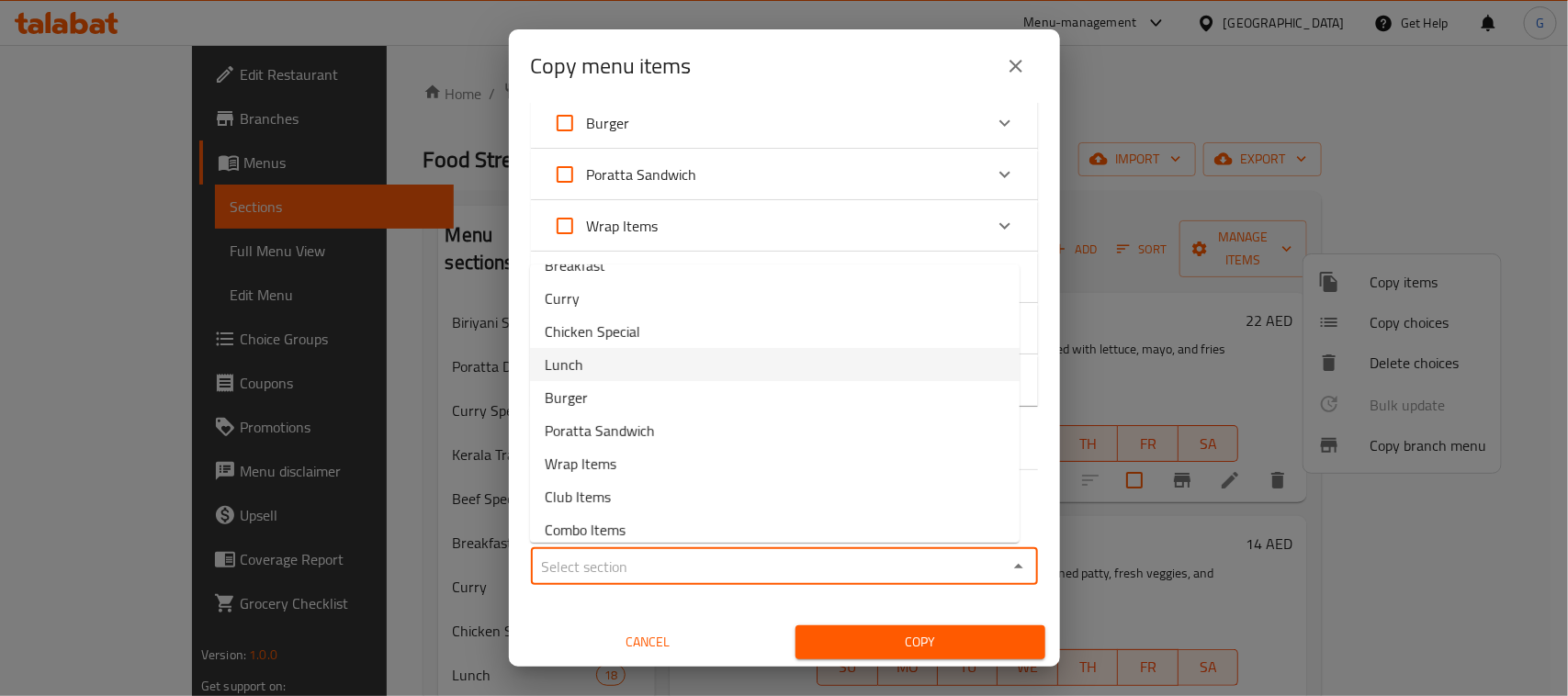
click at [588, 370] on li "Lunch" at bounding box center [775, 364] width 489 height 33
type input "Lunch"
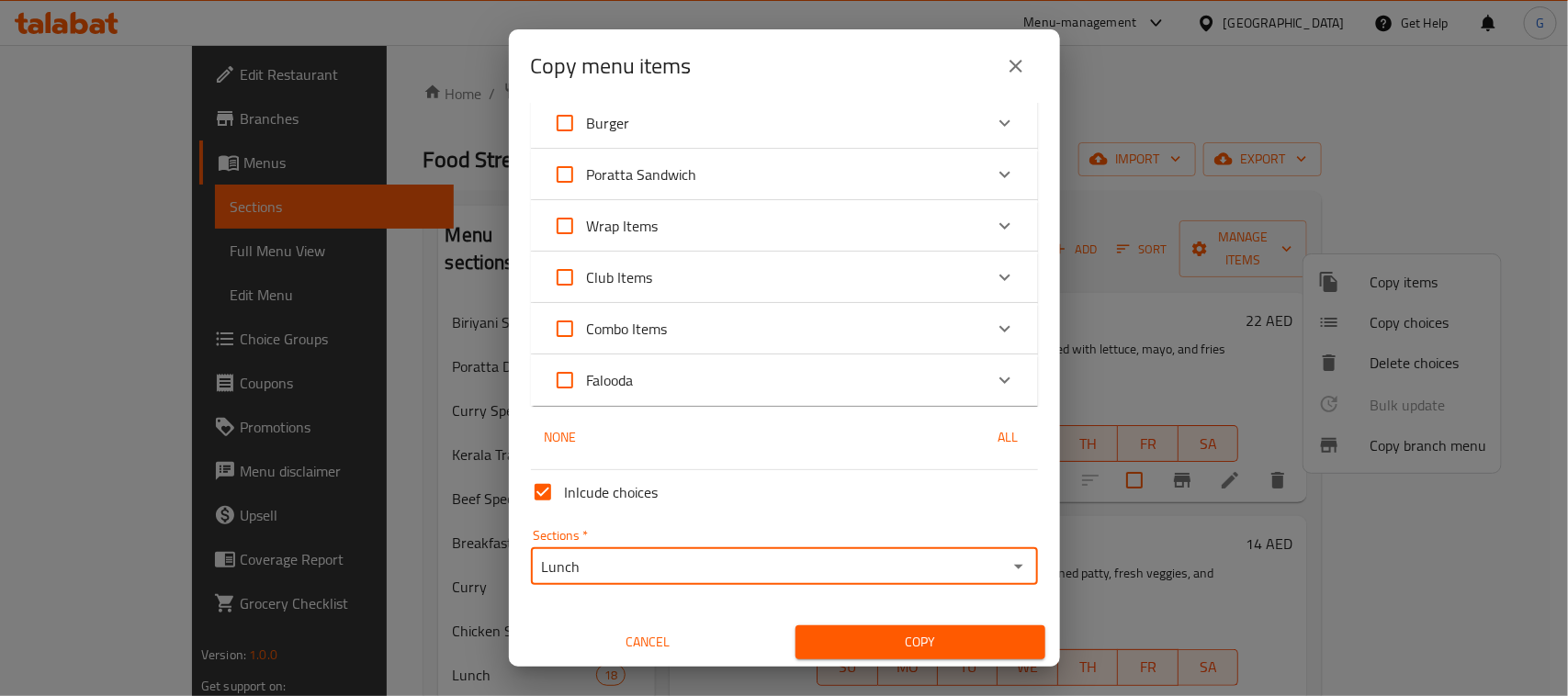
click at [911, 653] on button "Copy" at bounding box center [921, 642] width 250 height 34
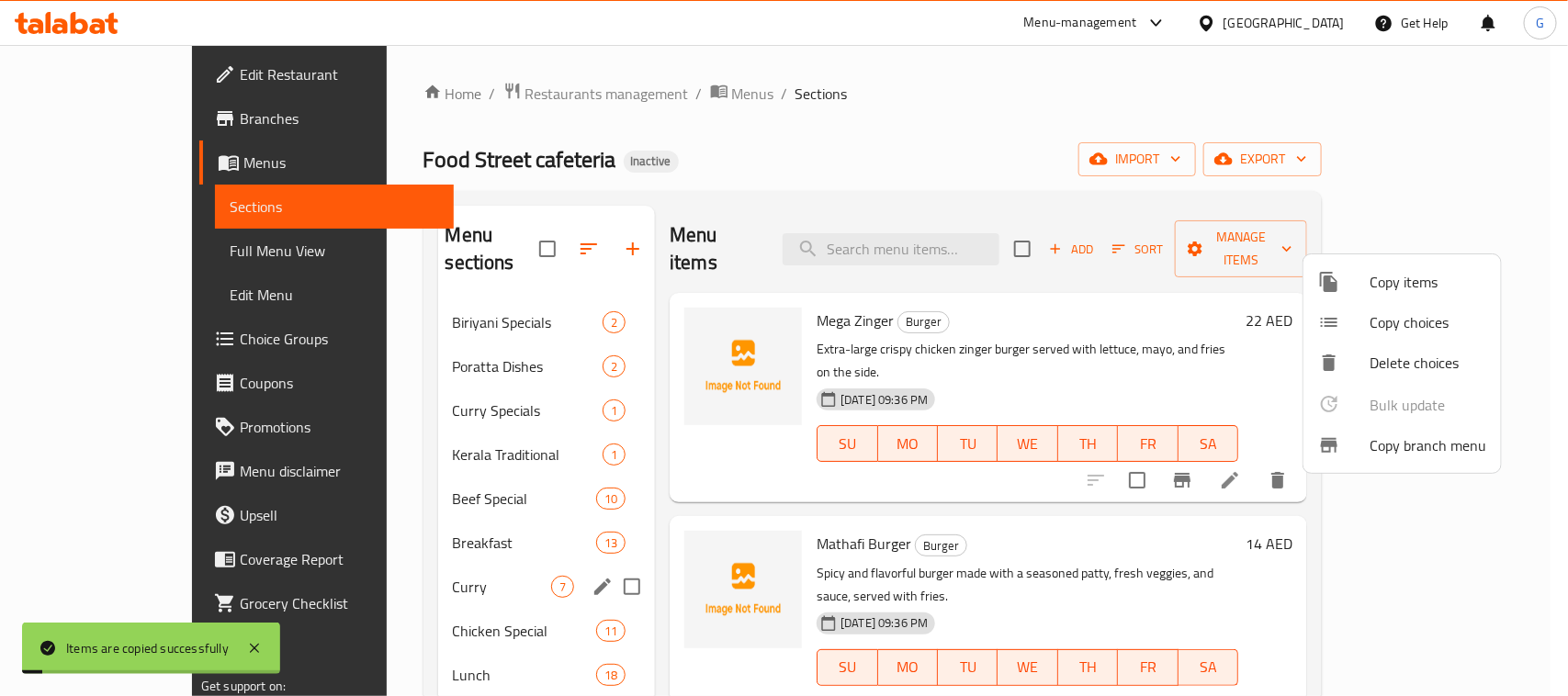
click at [1023, 228] on div at bounding box center [784, 348] width 1568 height 696
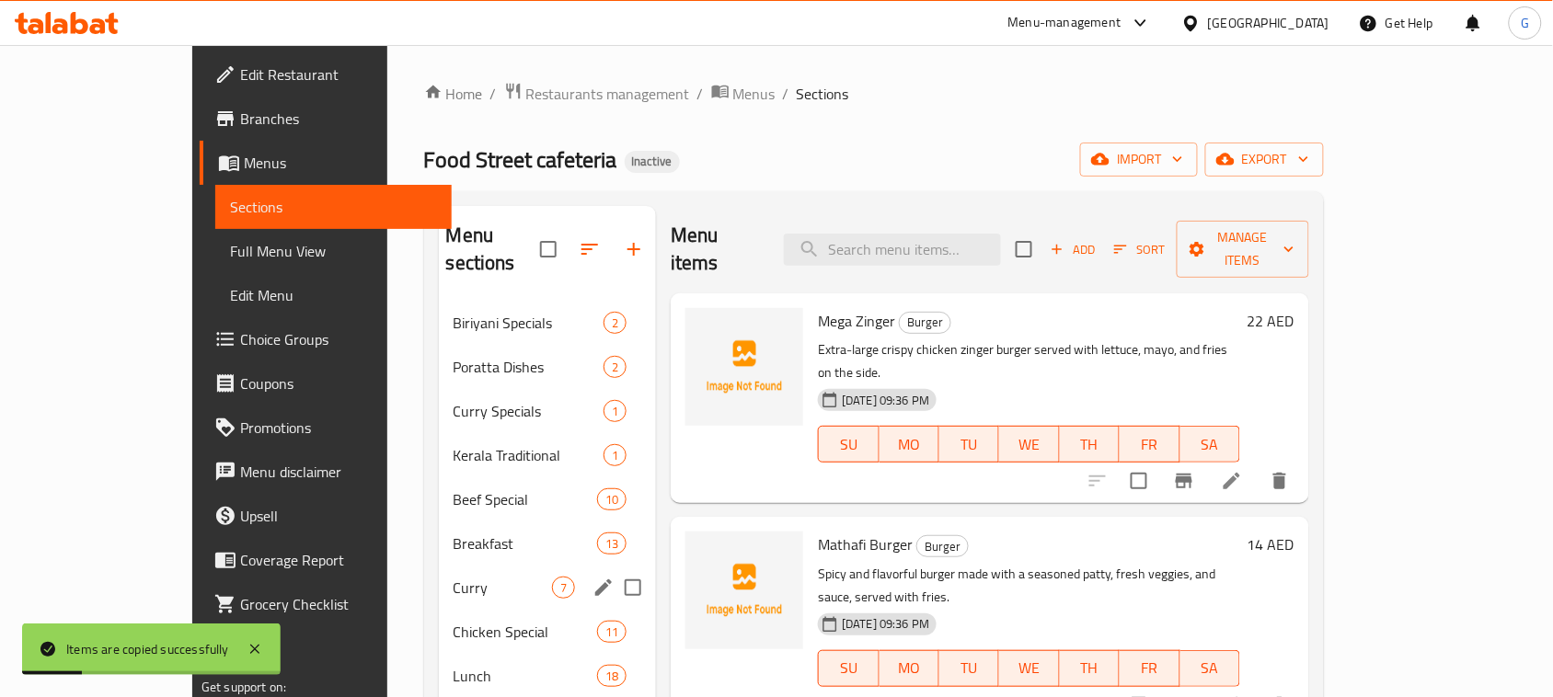
click at [883, 448] on div "Mega Zinger Burger Extra-large crispy chicken zinger burger served with lettuce…" at bounding box center [990, 398] width 638 height 210
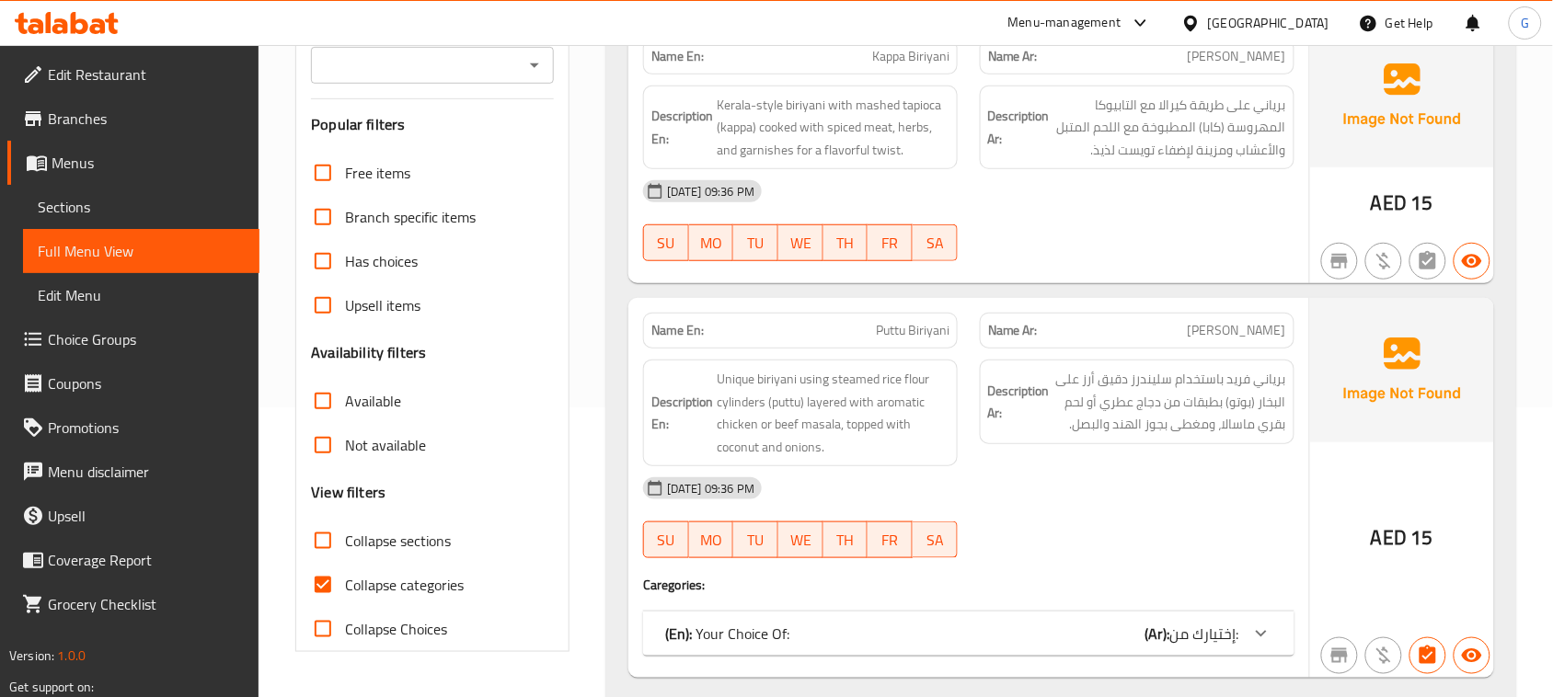
scroll to position [308, 0]
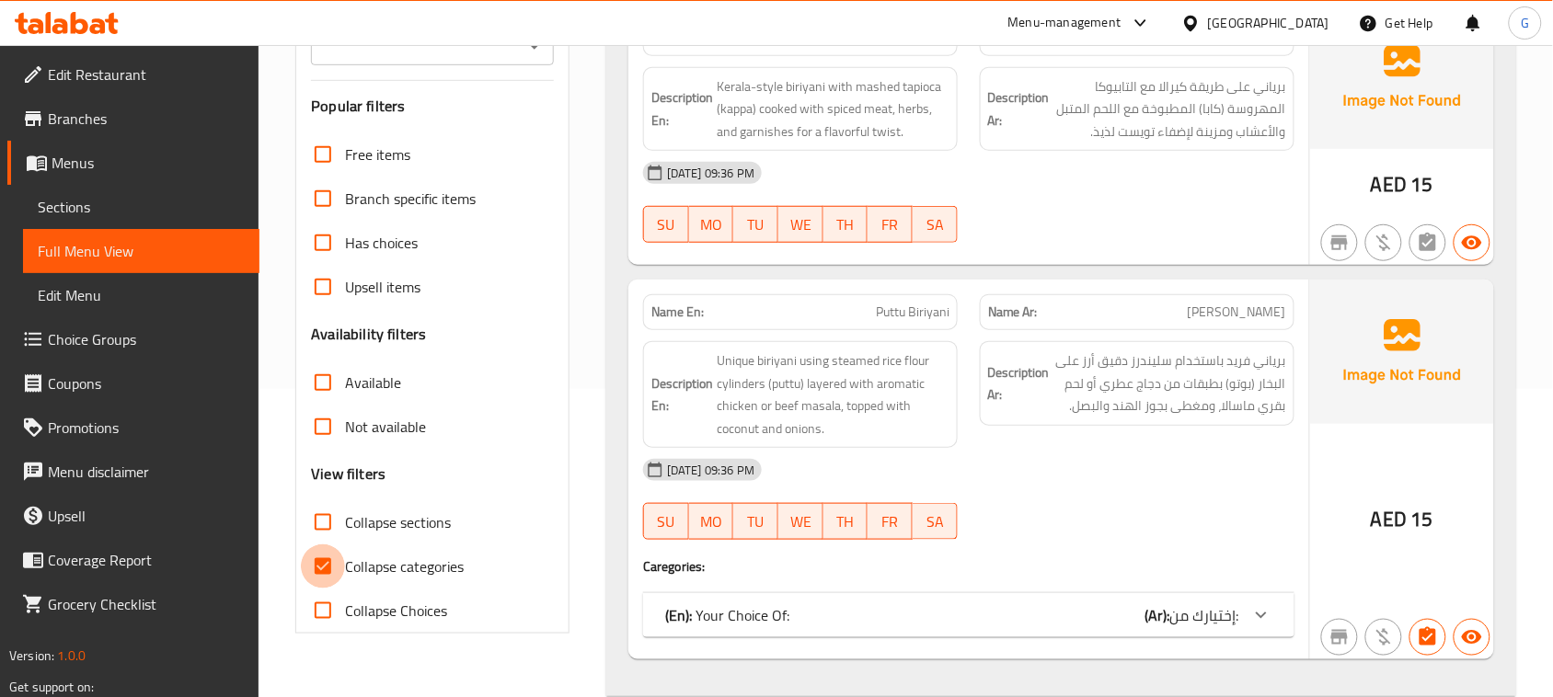
click at [311, 575] on input "Collapse categories" at bounding box center [323, 567] width 44 height 44
checkbox input "false"
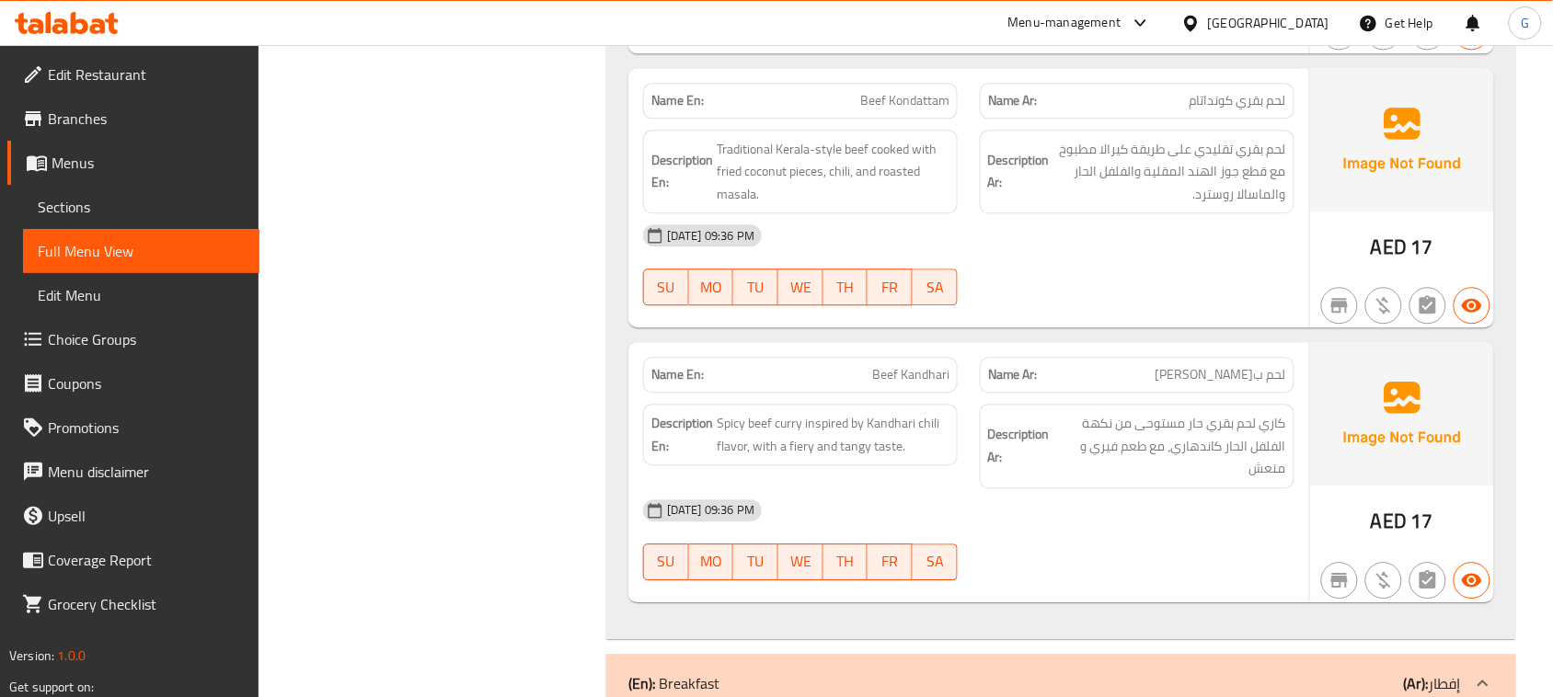
scroll to position [5419, 0]
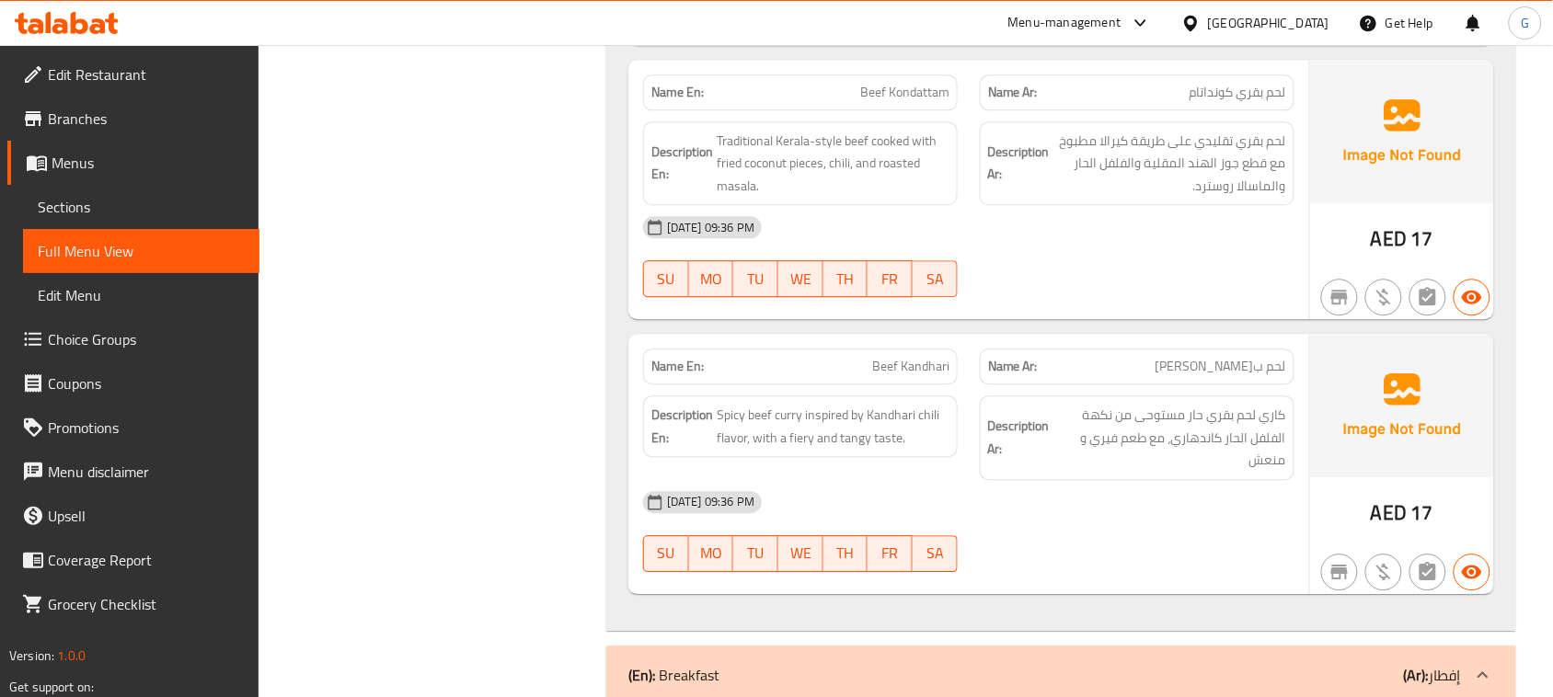
click at [911, 102] on span "Beef Kondattam" at bounding box center [904, 92] width 89 height 19
copy span "Beef Kondattam"
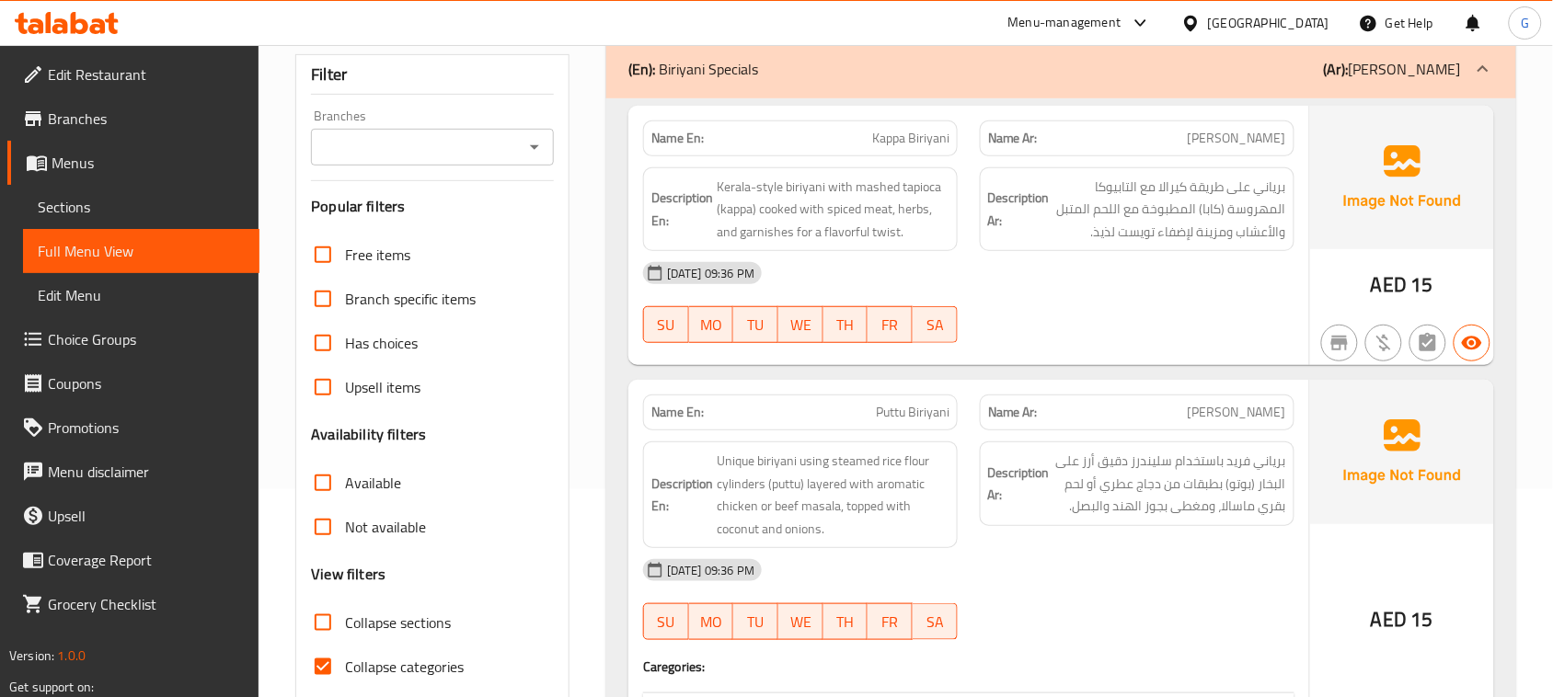
scroll to position [278, 0]
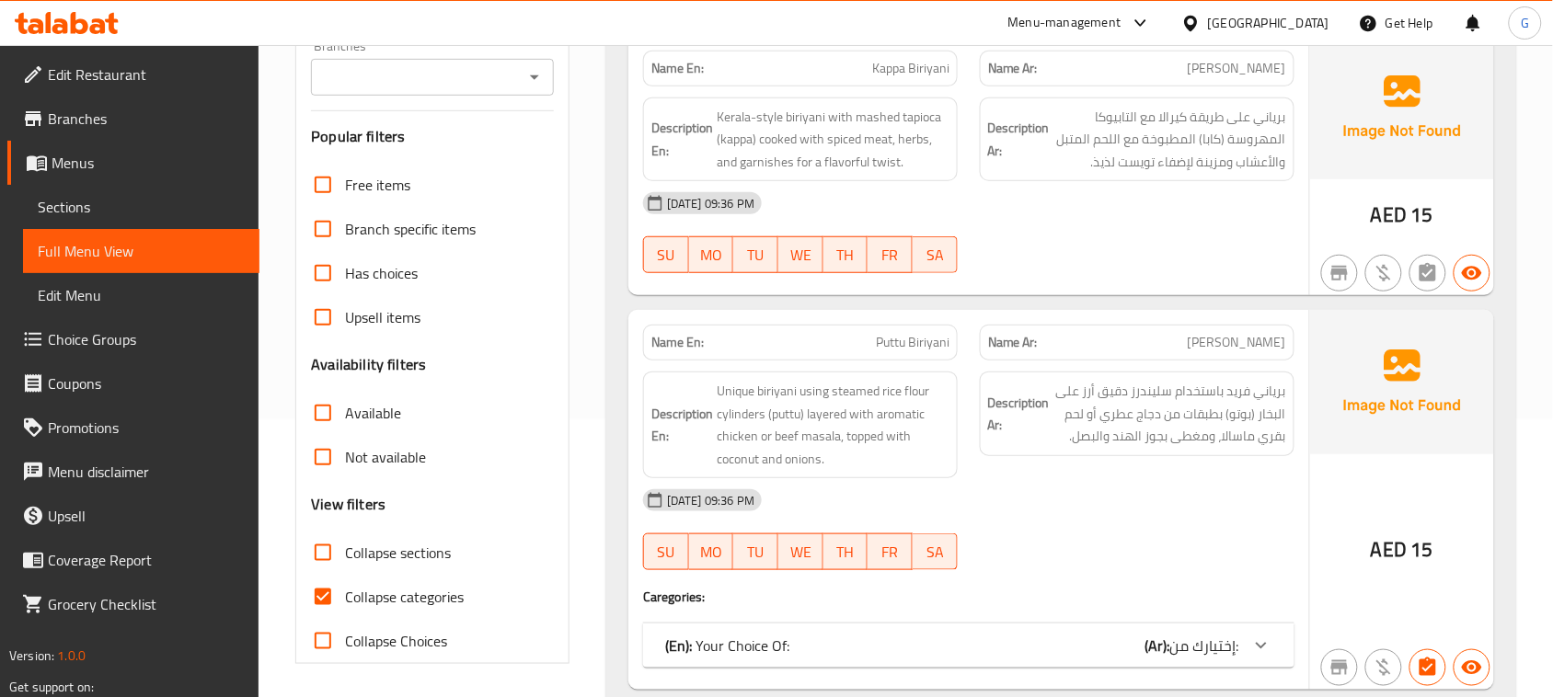
click at [364, 603] on span "Collapse categories" at bounding box center [404, 597] width 119 height 22
click at [345, 603] on input "Collapse categories" at bounding box center [323, 597] width 44 height 44
checkbox input "false"
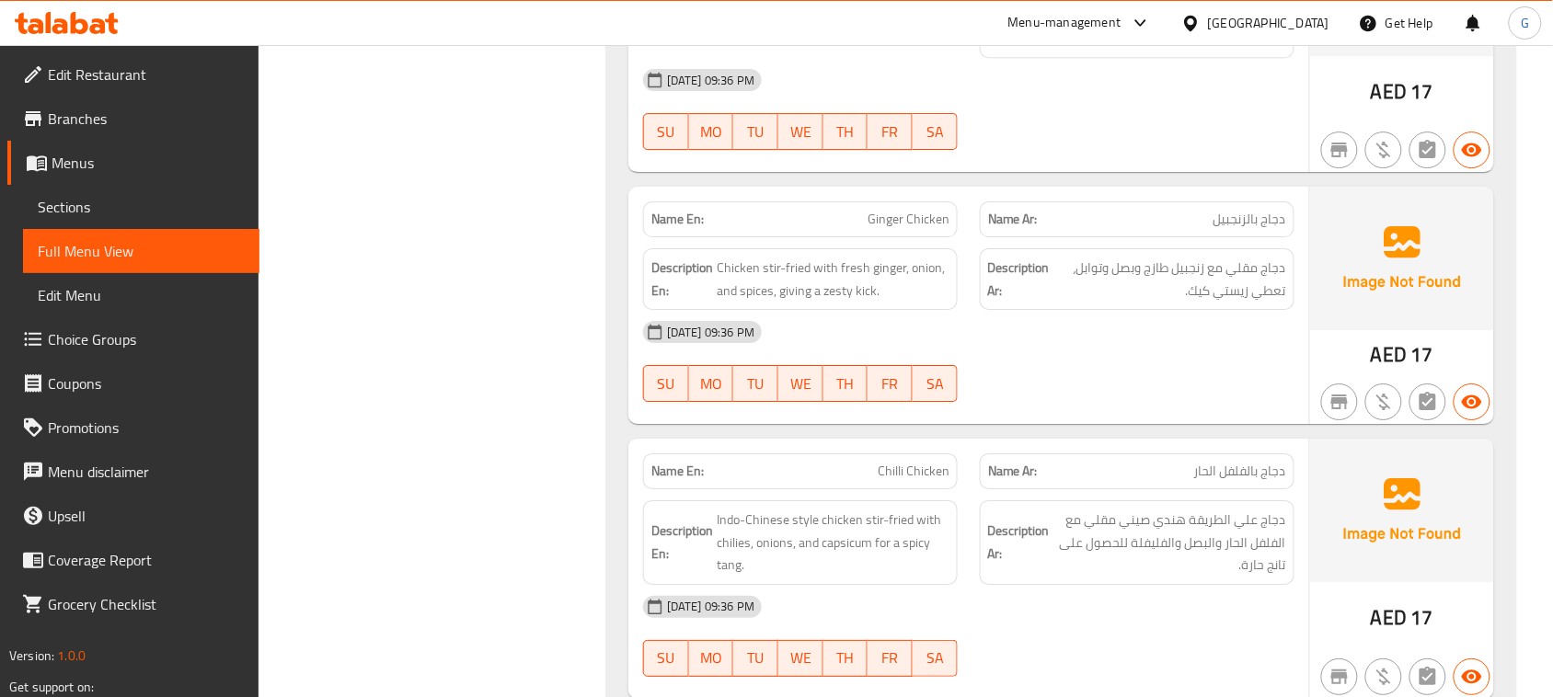
scroll to position [14258, 0]
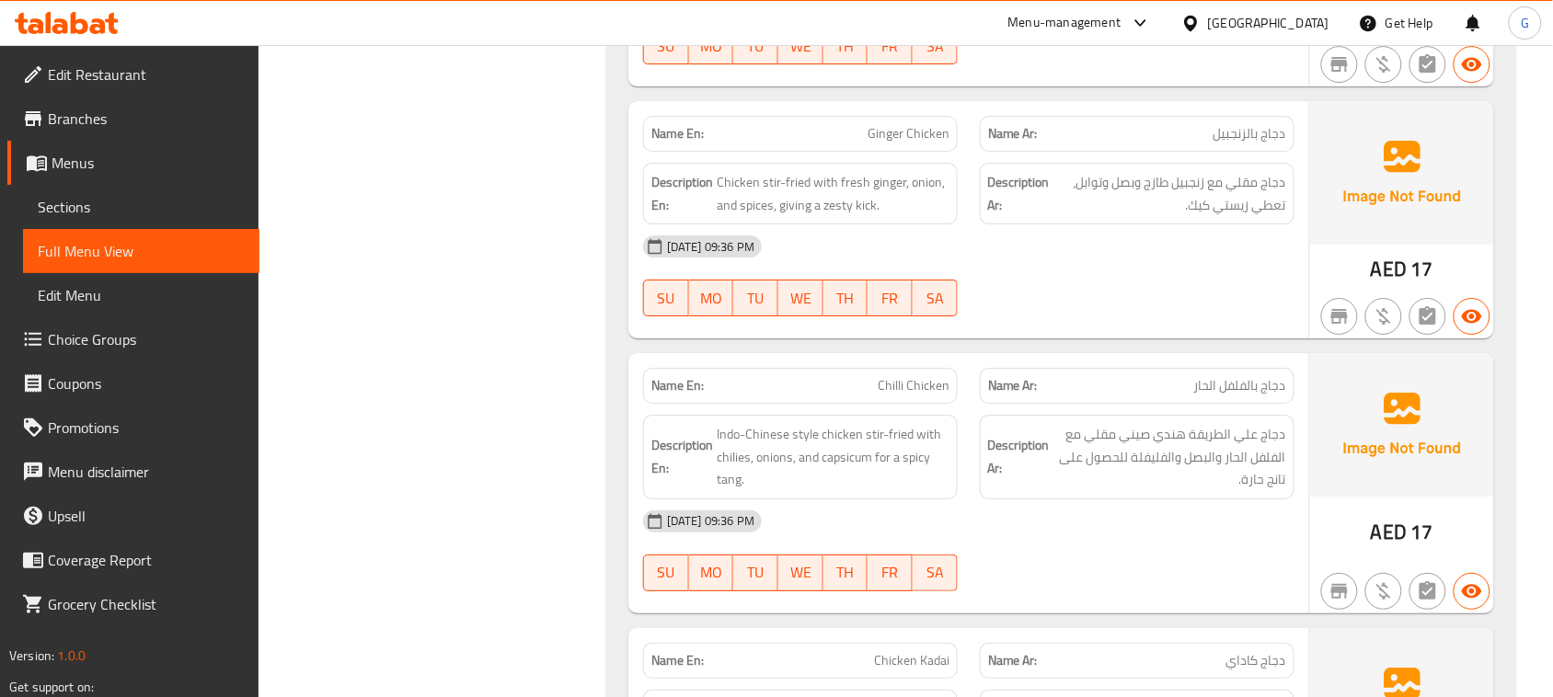
click at [938, 143] on span "Ginger Chicken" at bounding box center [908, 133] width 82 height 19
copy span "Ginger Chicken"
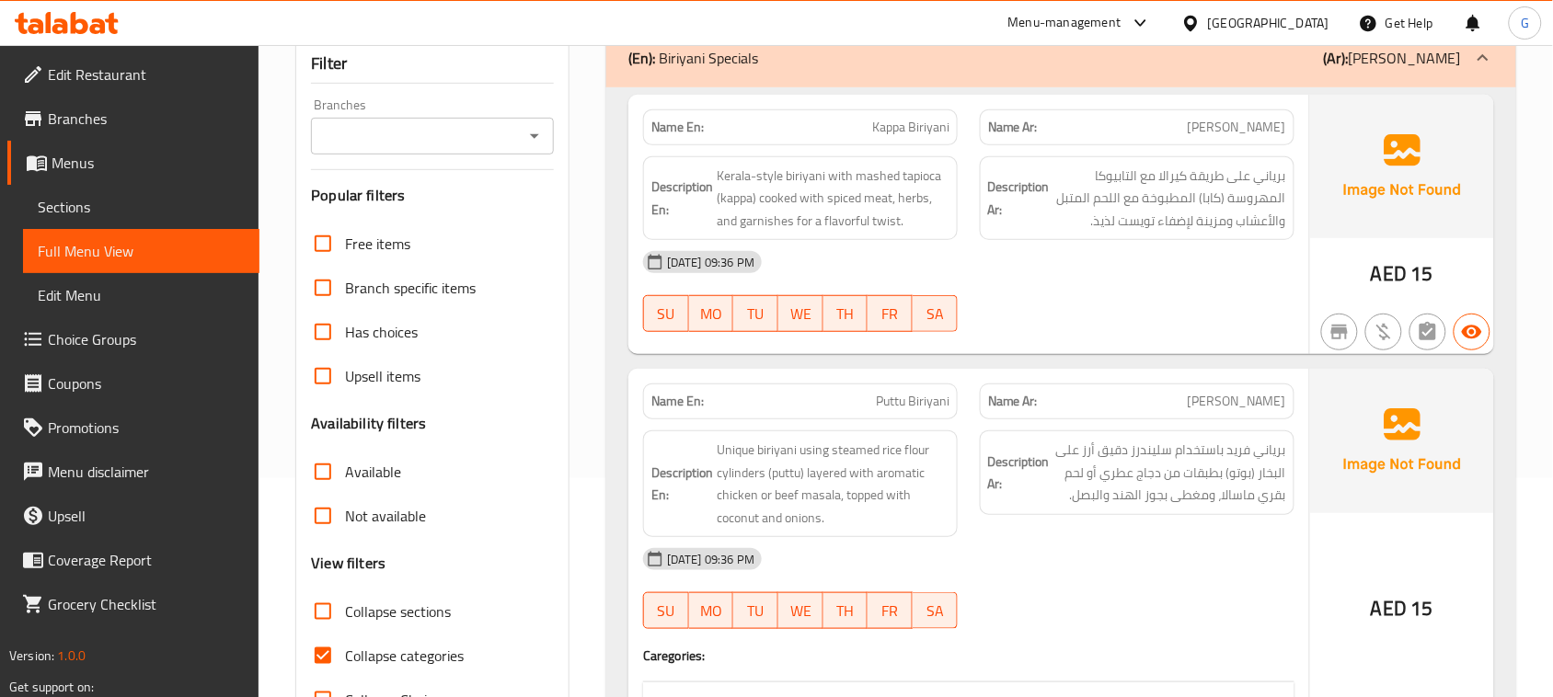
scroll to position [288, 0]
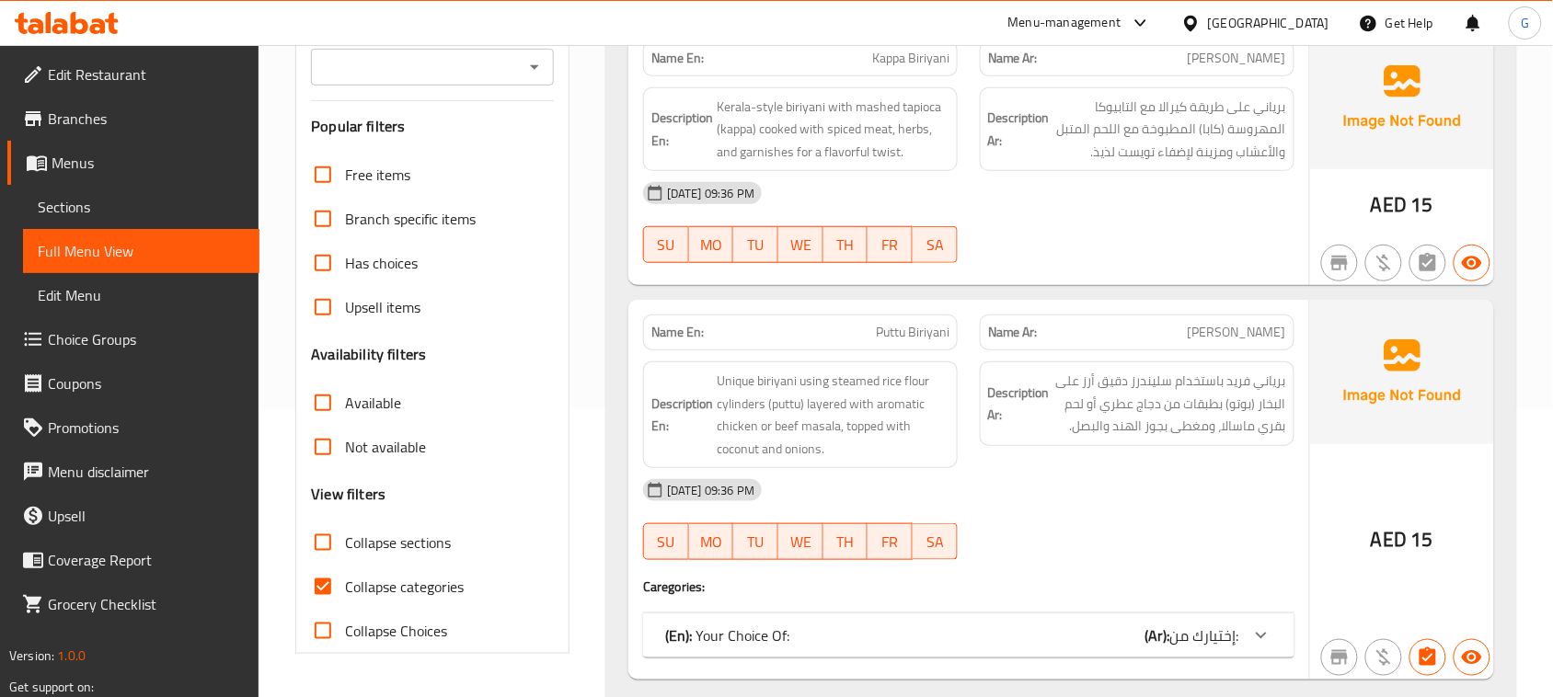
click at [323, 580] on input "Collapse categories" at bounding box center [323, 587] width 44 height 44
checkbox input "false"
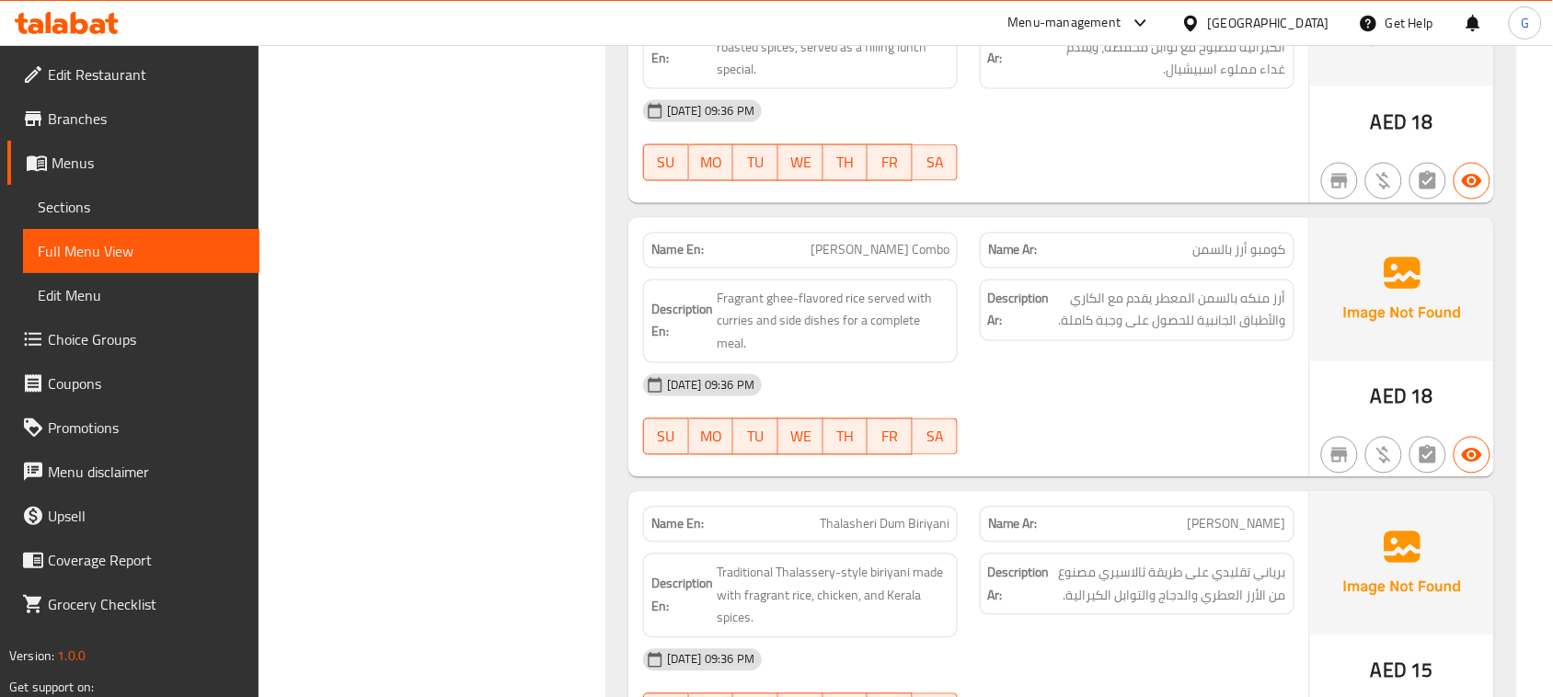
scroll to position [15366, 0]
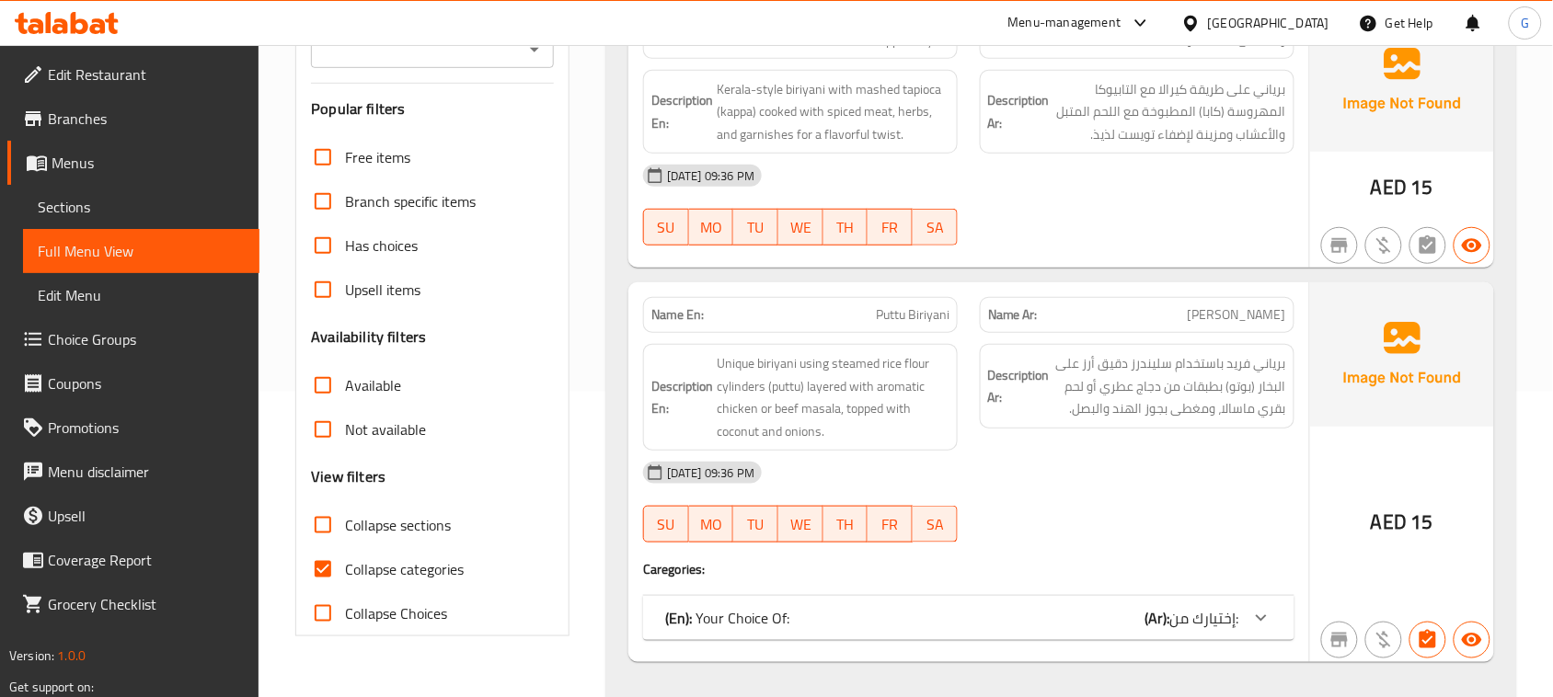
scroll to position [306, 0]
click at [397, 564] on span "Collapse categories" at bounding box center [404, 568] width 119 height 22
click at [345, 564] on input "Collapse categories" at bounding box center [323, 568] width 44 height 44
checkbox input "false"
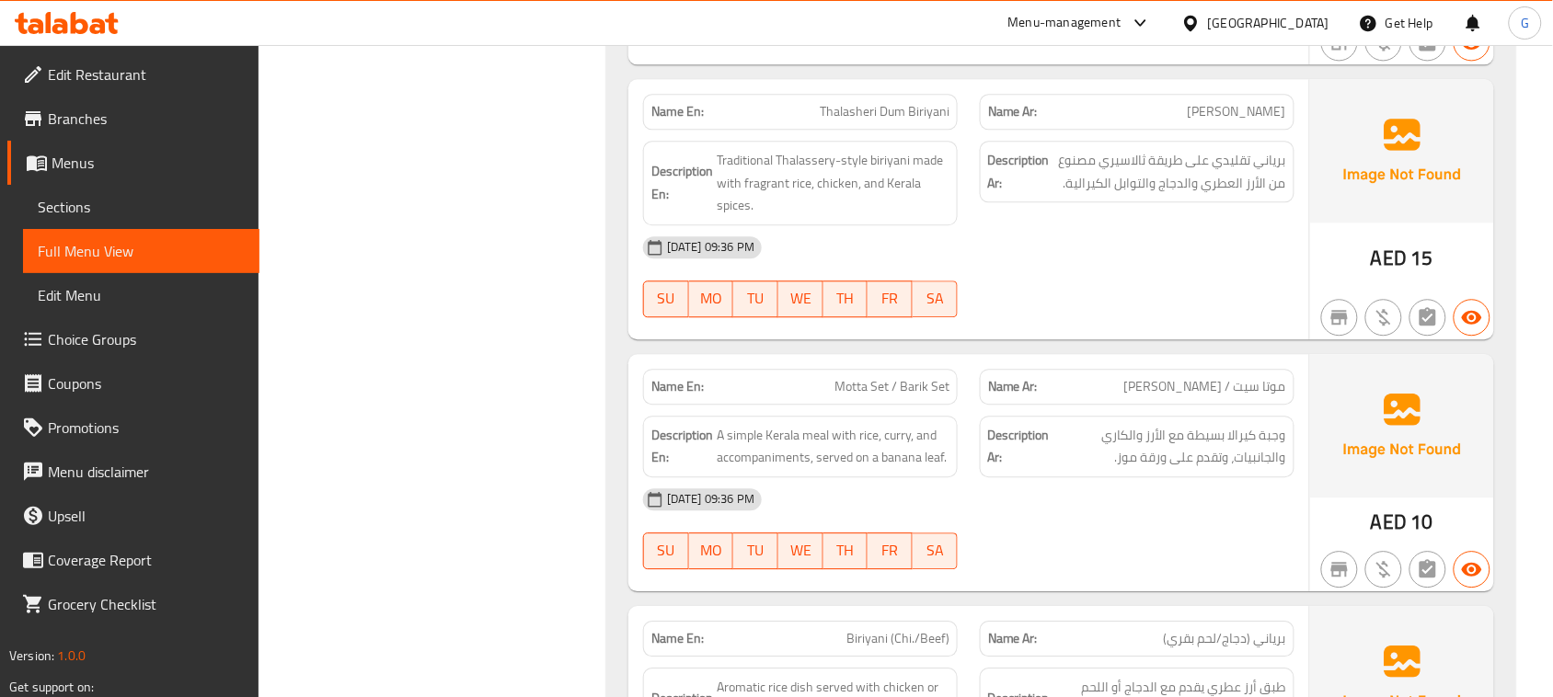
scroll to position [15891, 0]
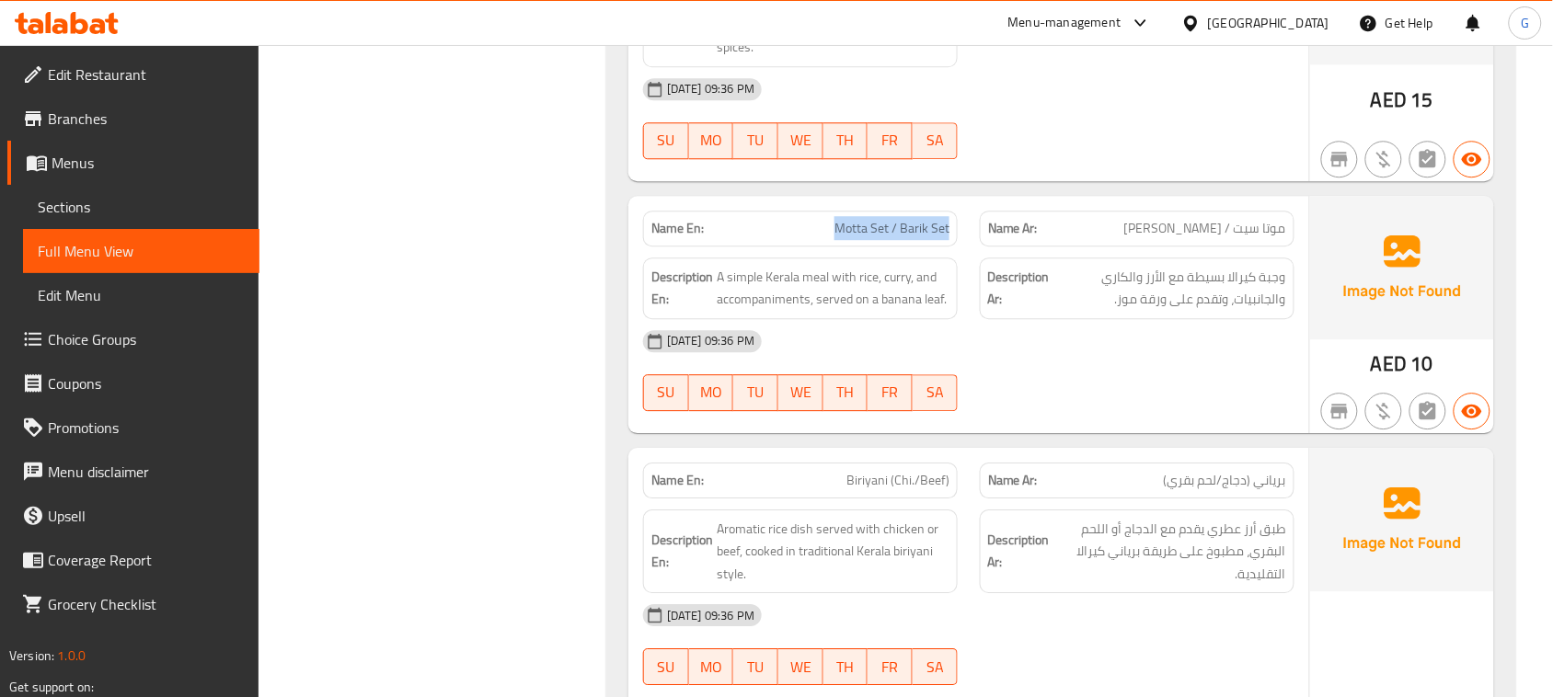
drag, startPoint x: 830, startPoint y: 251, endPoint x: 962, endPoint y: 250, distance: 132.5
click at [962, 250] on div "Name En: Motta Set / Barik Set" at bounding box center [800, 229] width 337 height 58
copy span "Motta Set / Barik Set"
click at [853, 238] on span "Motta Set / Barik Set" at bounding box center [891, 228] width 115 height 19
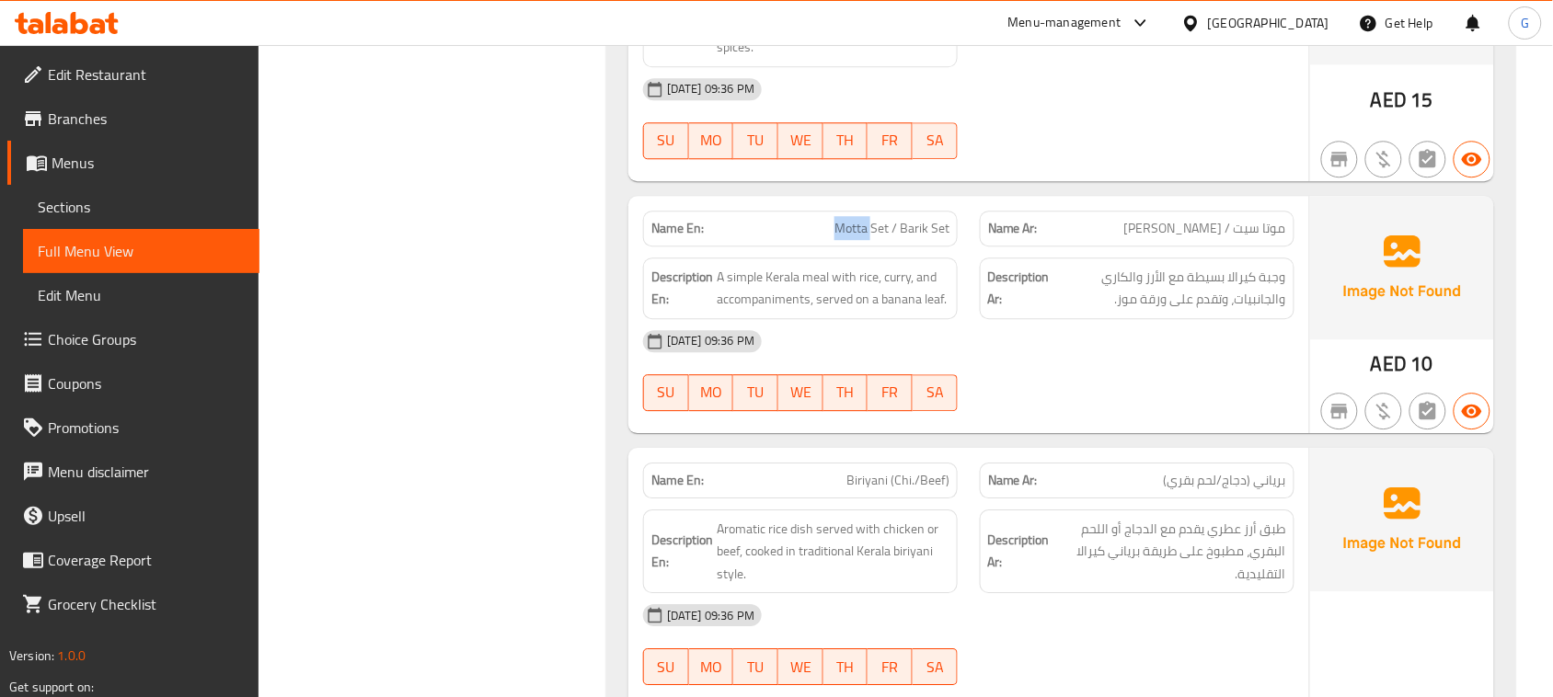
click at [825, 238] on p "Name En: Motta Set / Barik Set" at bounding box center [800, 228] width 298 height 19
drag, startPoint x: 825, startPoint y: 253, endPoint x: 884, endPoint y: 256, distance: 58.9
click at [884, 238] on p "Name En: Motta Set / Barik Set" at bounding box center [800, 228] width 298 height 19
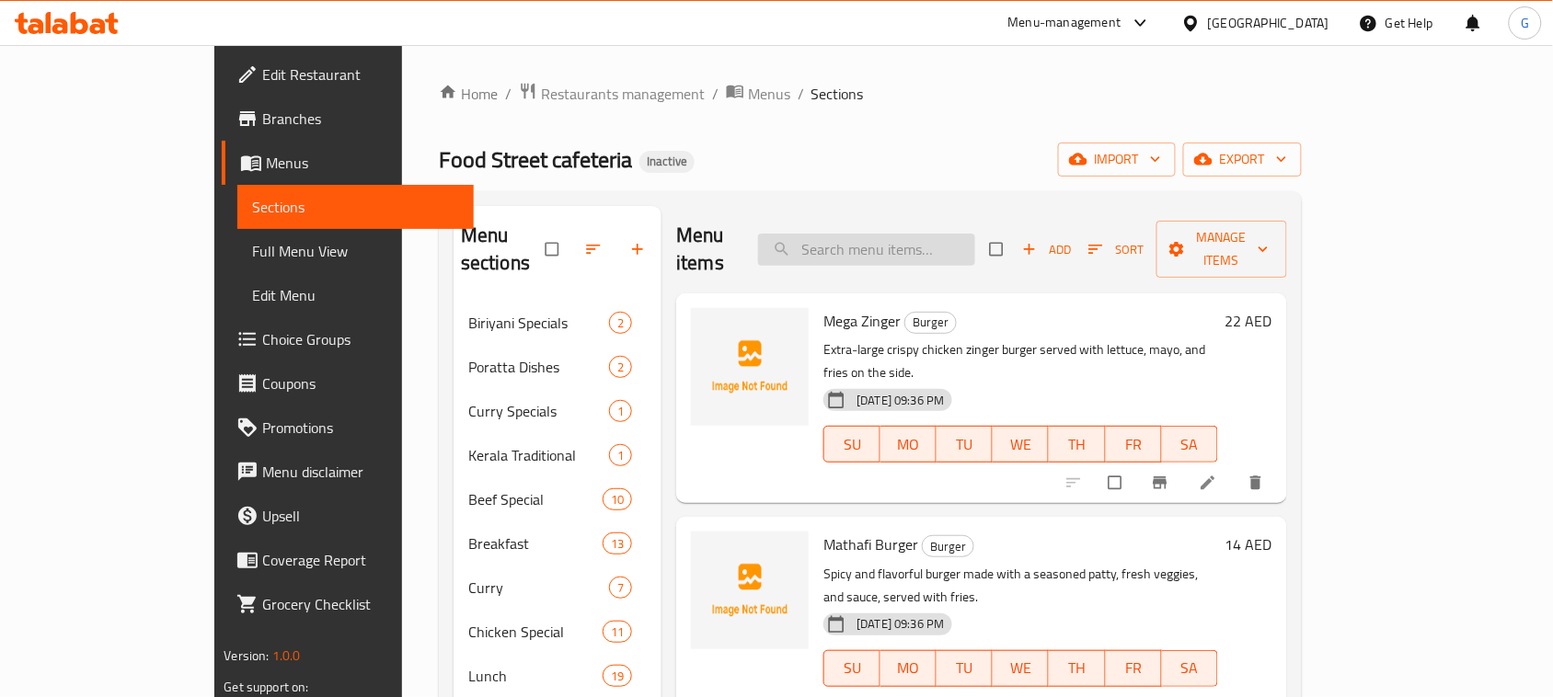
click at [902, 234] on input "search" at bounding box center [866, 250] width 217 height 32
paste input "Motta Set / Barik Set"
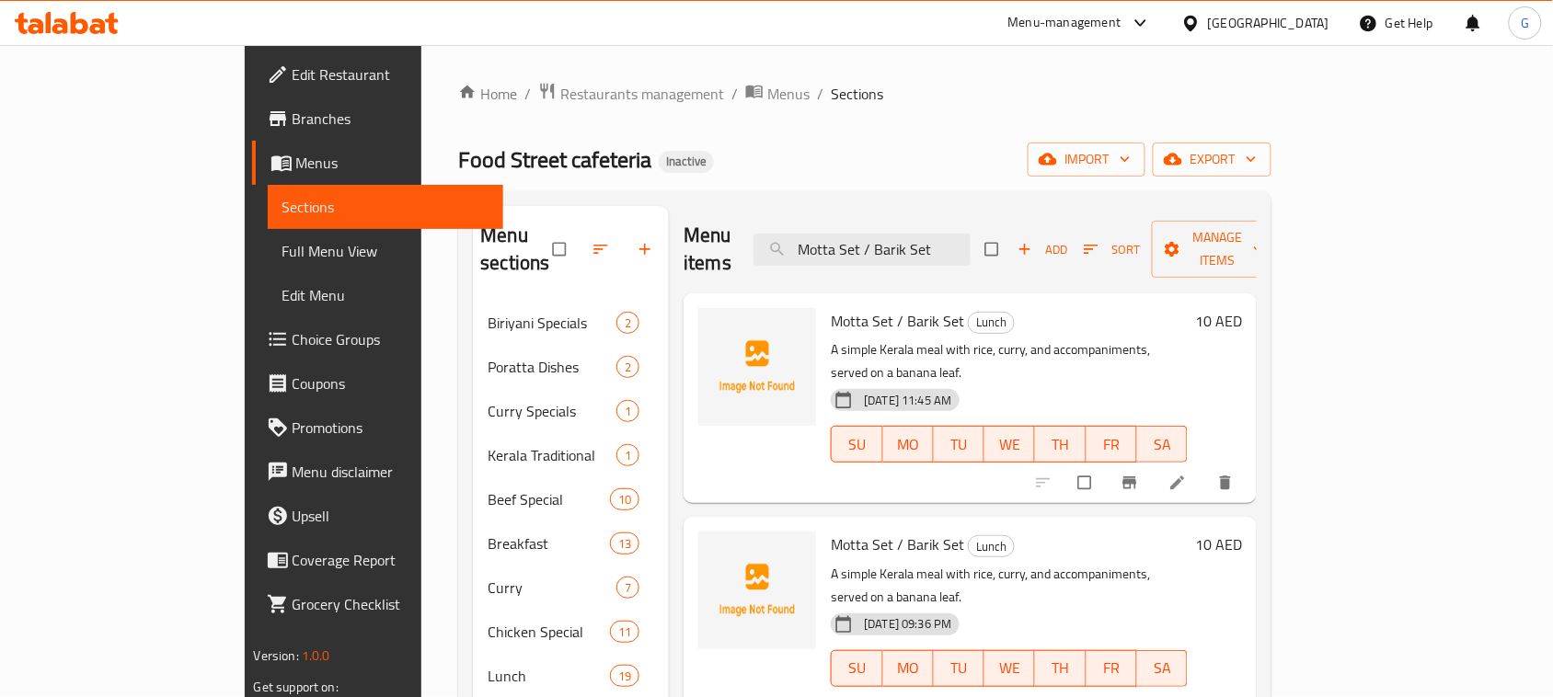
type input "Motta Set / Barik Set"
drag, startPoint x: 1405, startPoint y: 447, endPoint x: 1426, endPoint y: 439, distance: 21.9
click at [1187, 696] on icon at bounding box center [1177, 707] width 18 height 18
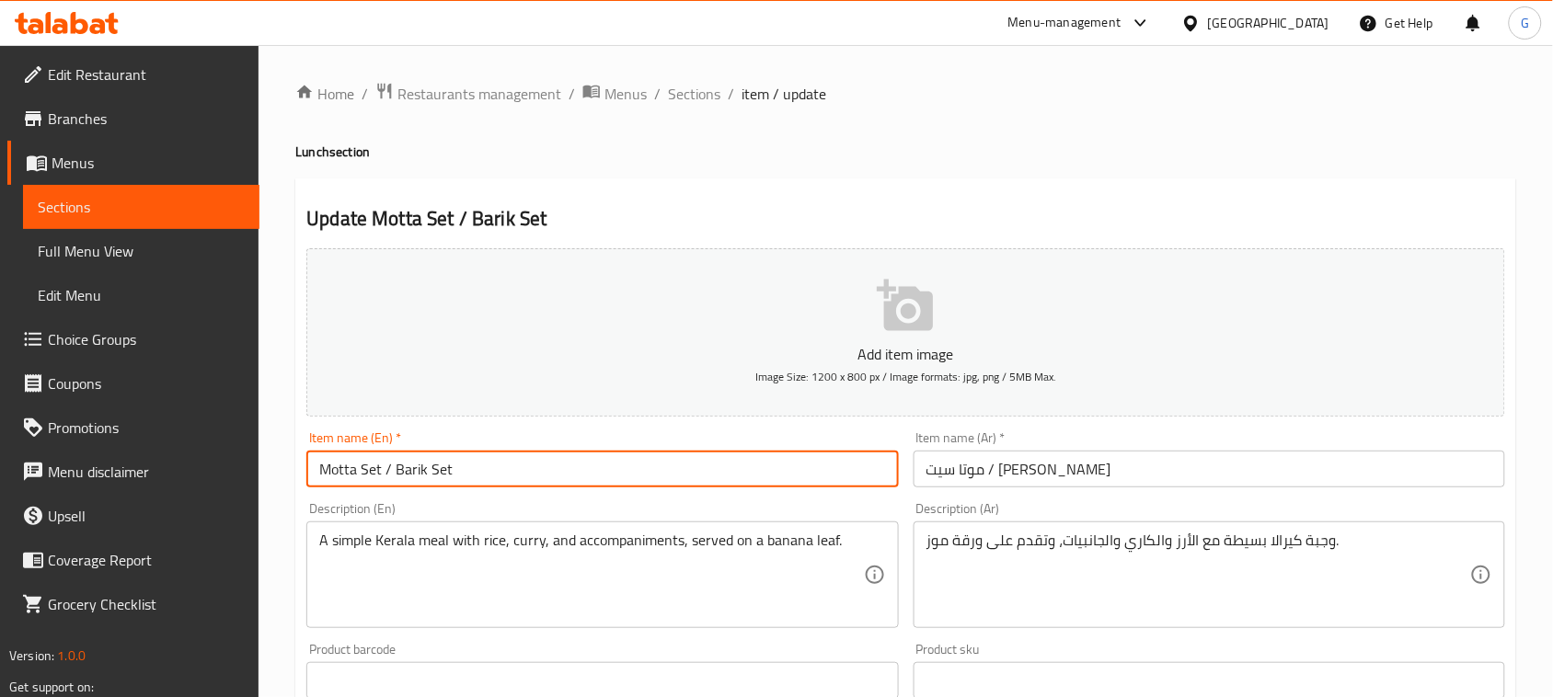
drag, startPoint x: 467, startPoint y: 481, endPoint x: 384, endPoint y: 479, distance: 82.8
click at [384, 479] on input "Motta Set / Barik Set" at bounding box center [601, 469] width 591 height 37
type input "Motta Set"
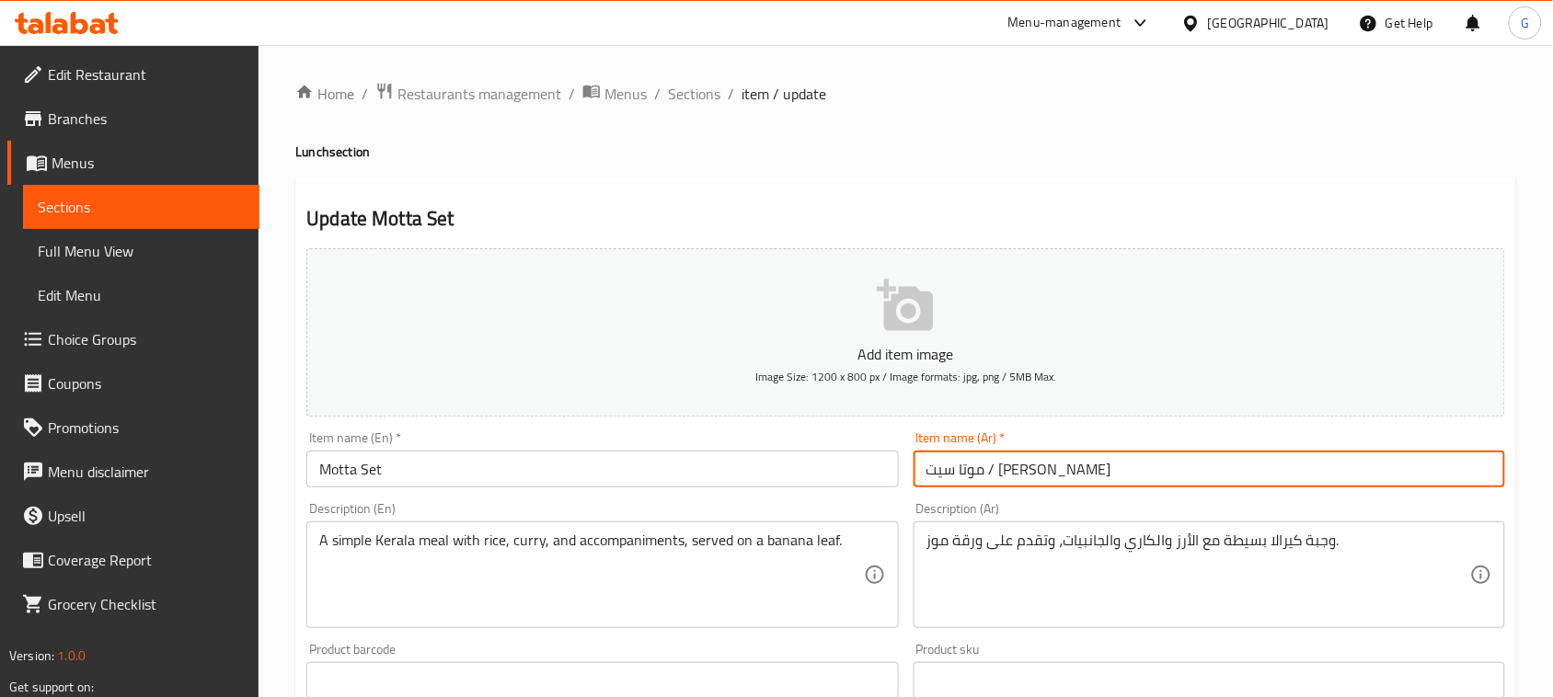
drag, startPoint x: 995, startPoint y: 469, endPoint x: 854, endPoint y: 461, distance: 141.9
click at [854, 461] on div "Add item image Image Size: 1200 x 800 px / Image formats: jpg, png / 5MB Max. I…" at bounding box center [905, 637] width 1213 height 793
type input "موتا سيت"
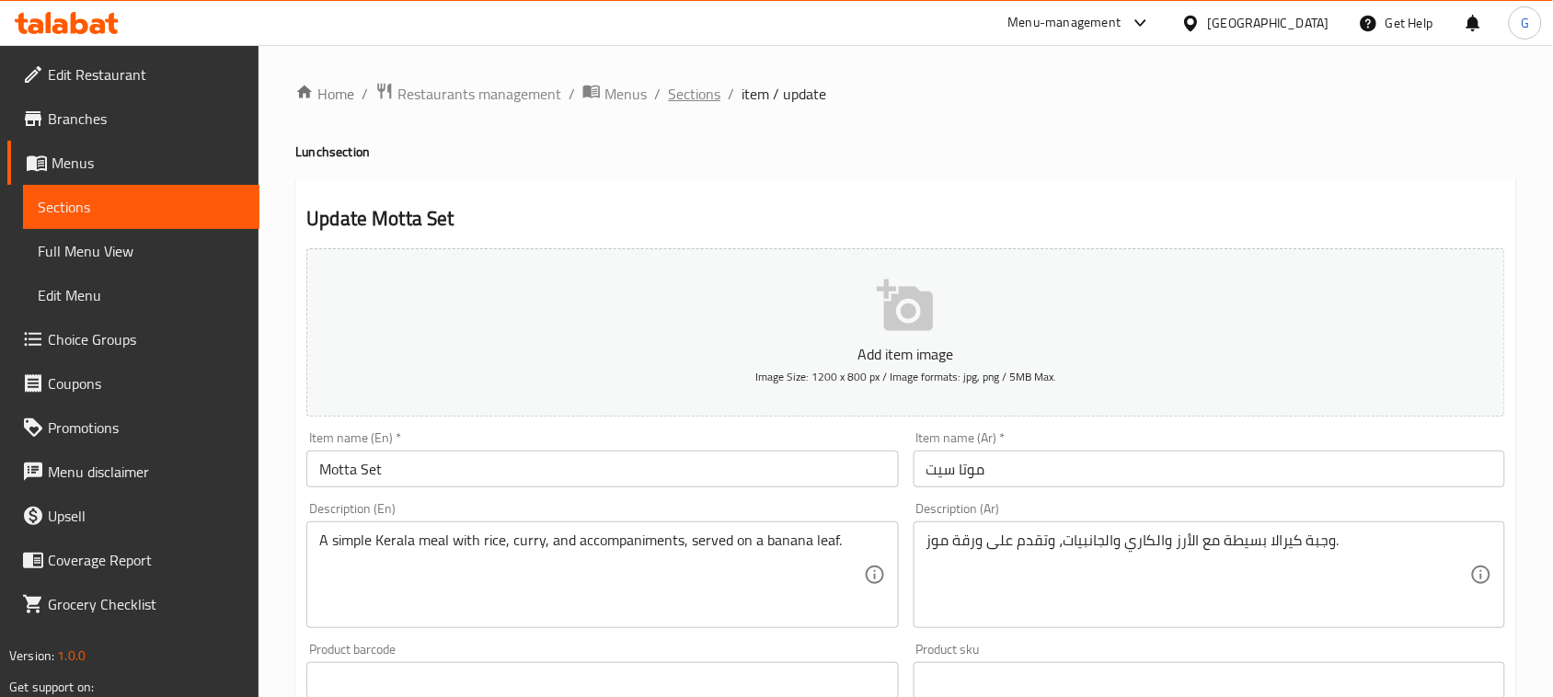
click at [682, 83] on span "Sections" at bounding box center [694, 94] width 52 height 22
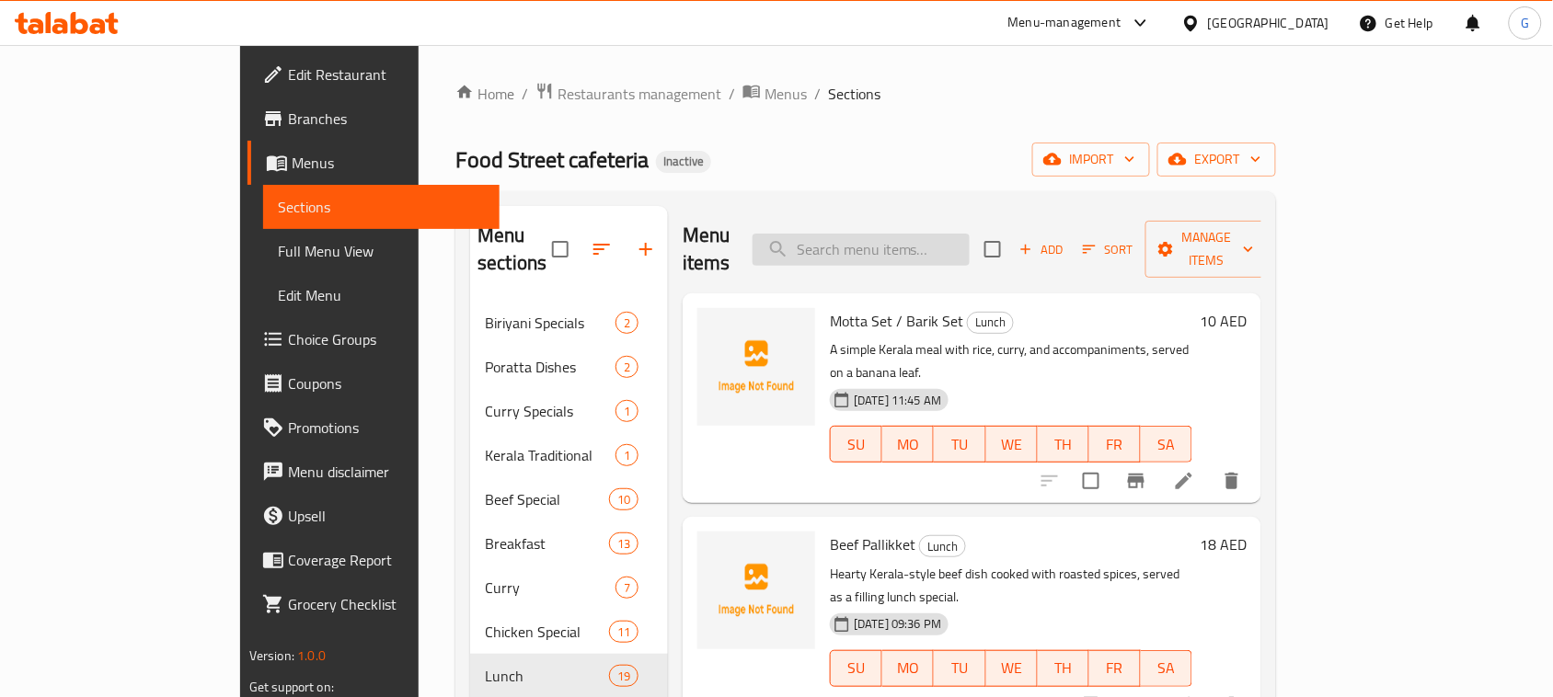
click at [969, 234] on input "search" at bounding box center [860, 250] width 217 height 32
paste input "Schezwan Fried Rice"
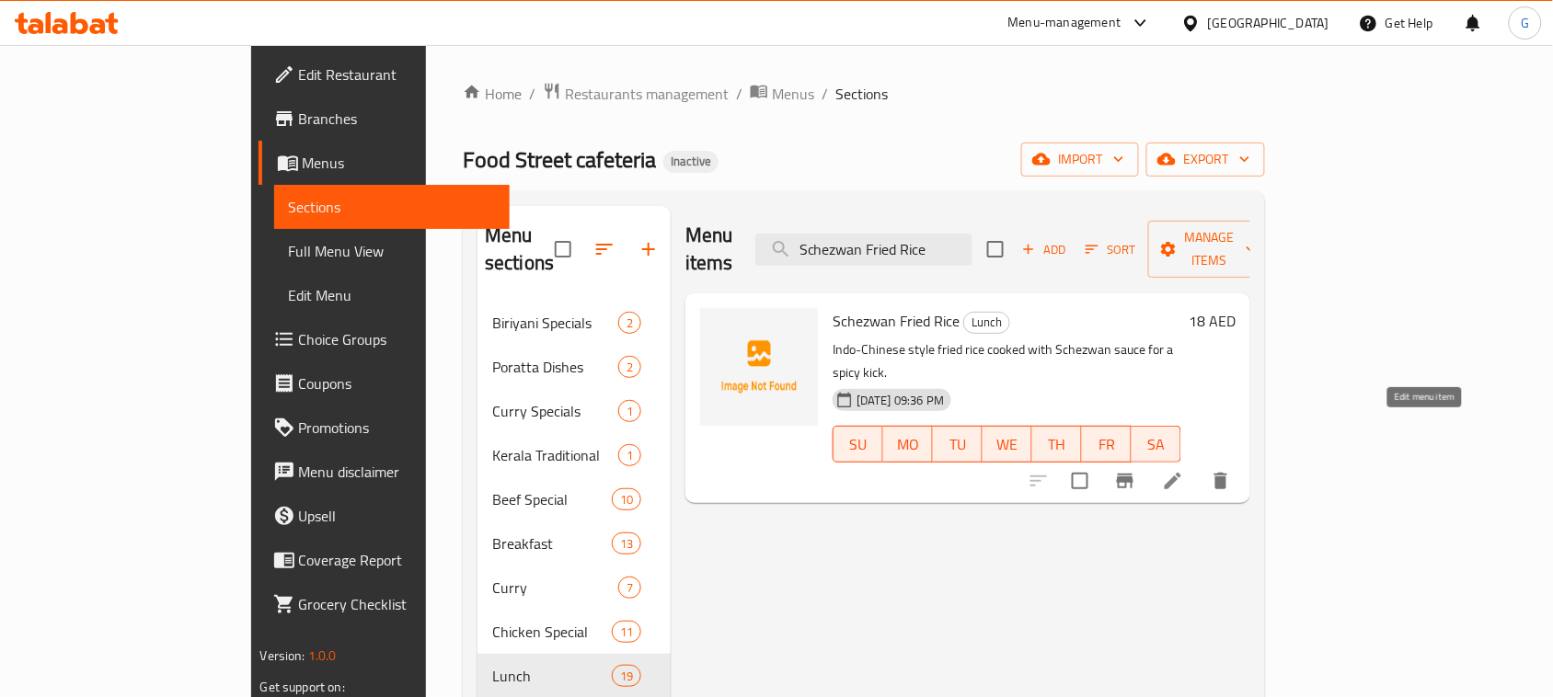
type input "Schezwan Fried Rice"
click at [1181, 473] on icon at bounding box center [1172, 481] width 17 height 17
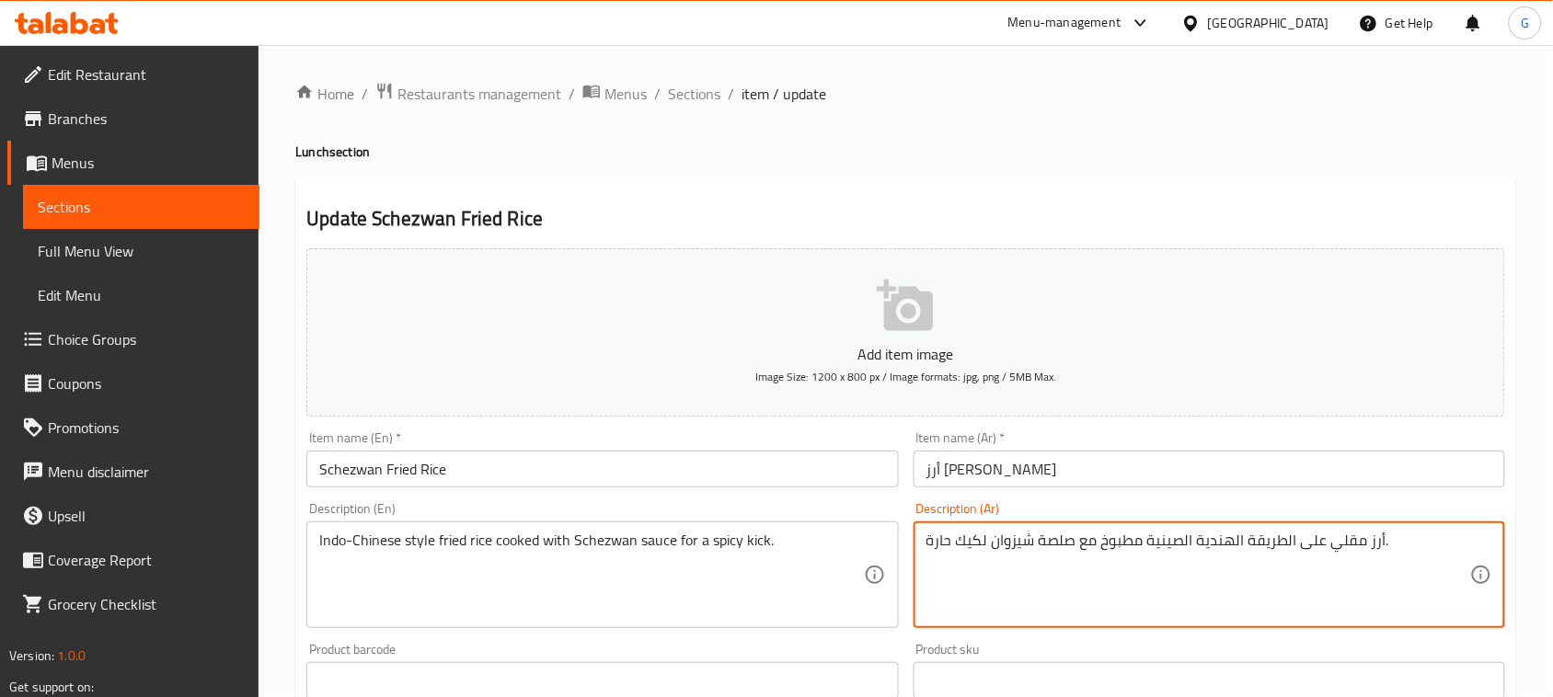
click at [970, 539] on textarea "أرز مقلي على الطريقة الهندية الصينية مطبوخ مع صلصة شيزوان لكيك حارة." at bounding box center [1198, 575] width 544 height 87
type textarea "أرز مقلي على الطريقة الهندية الصينية مطبوخ مع صلصة شيزوان لدفعه حارة."
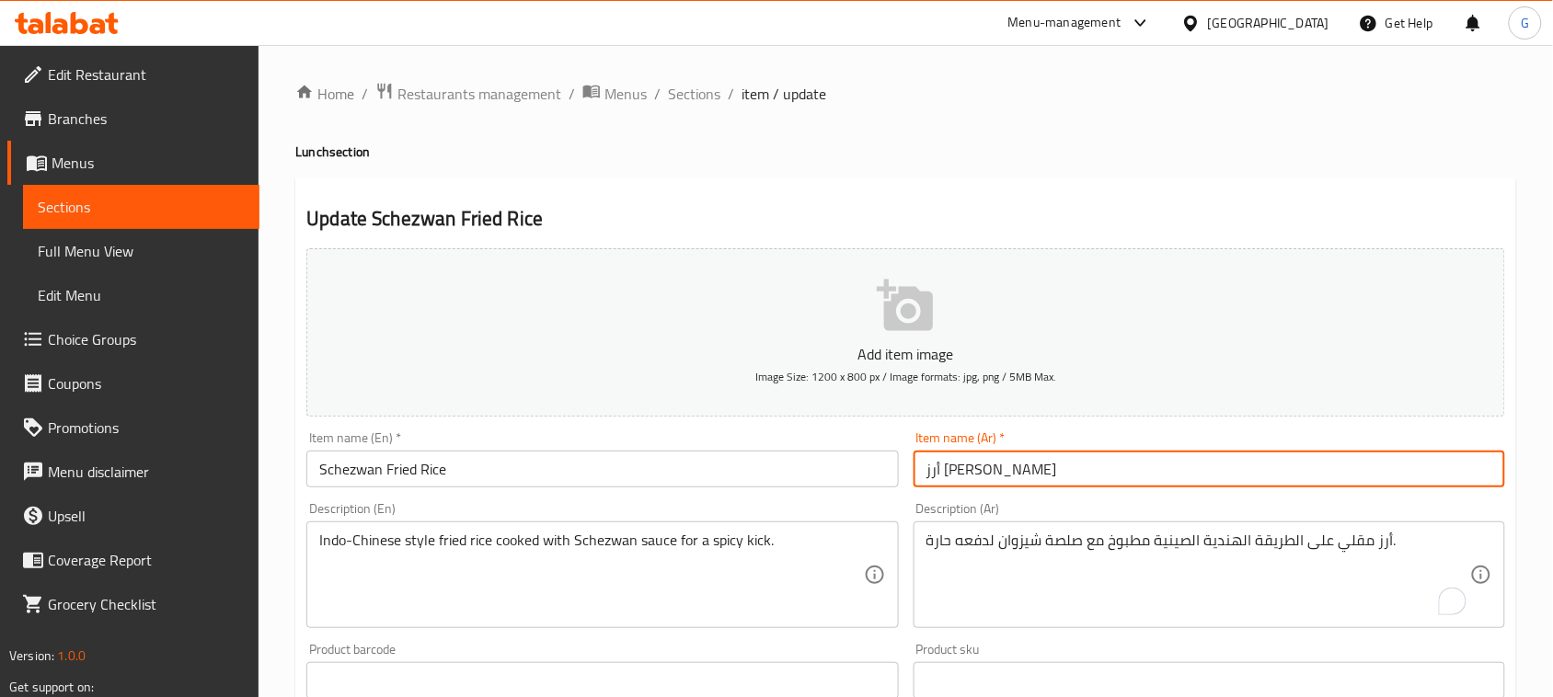
click at [976, 484] on input "أرز [PERSON_NAME]" at bounding box center [1208, 469] width 591 height 37
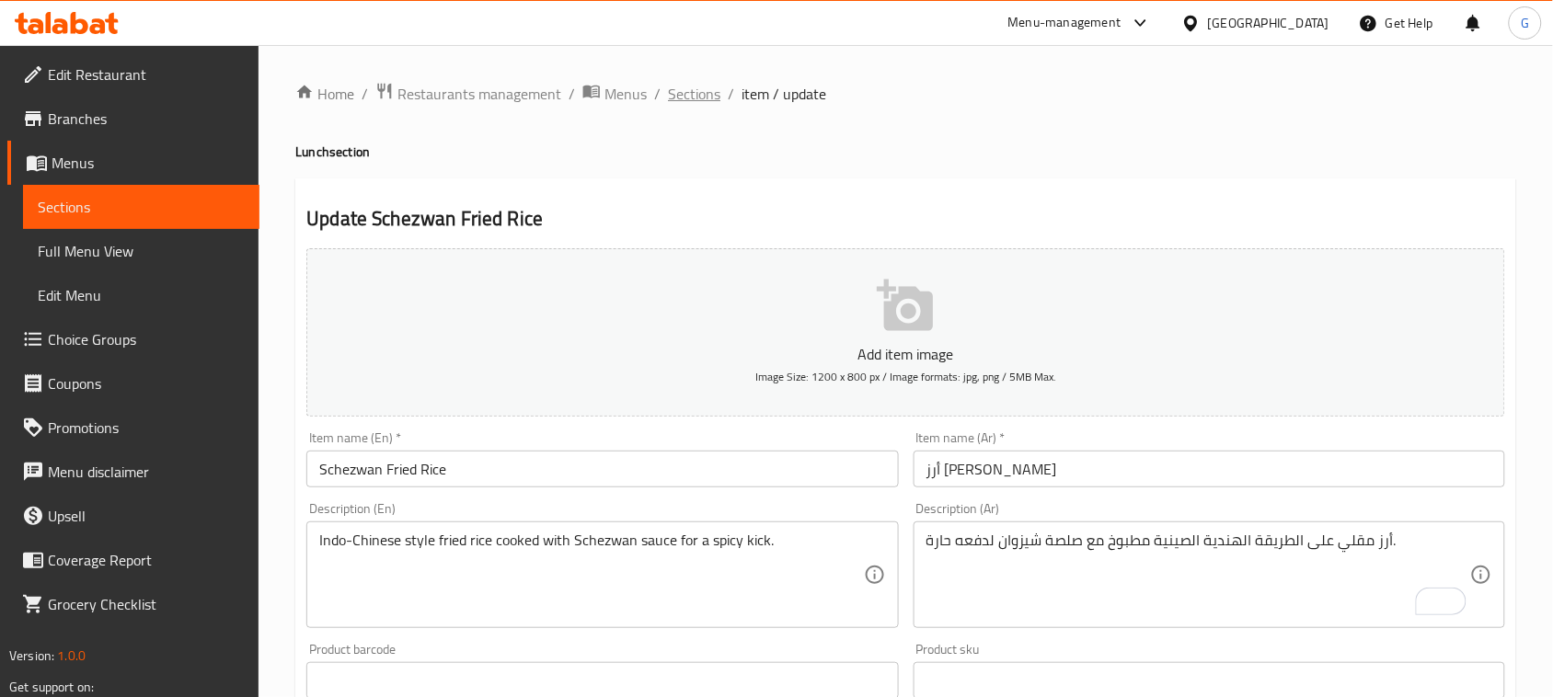
click at [702, 88] on span "Sections" at bounding box center [694, 94] width 52 height 22
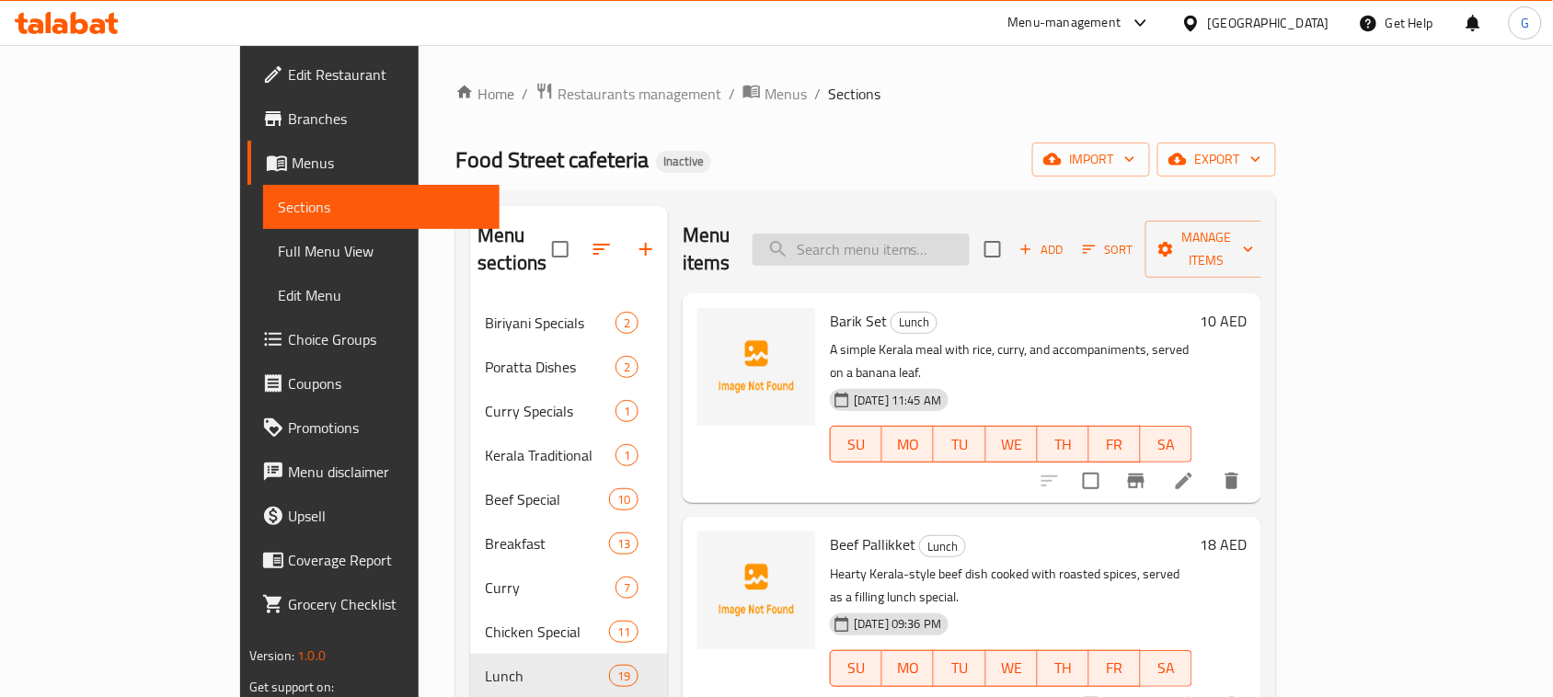
click at [953, 251] on input "search" at bounding box center [860, 250] width 217 height 32
paste input "Mathafi Burger"
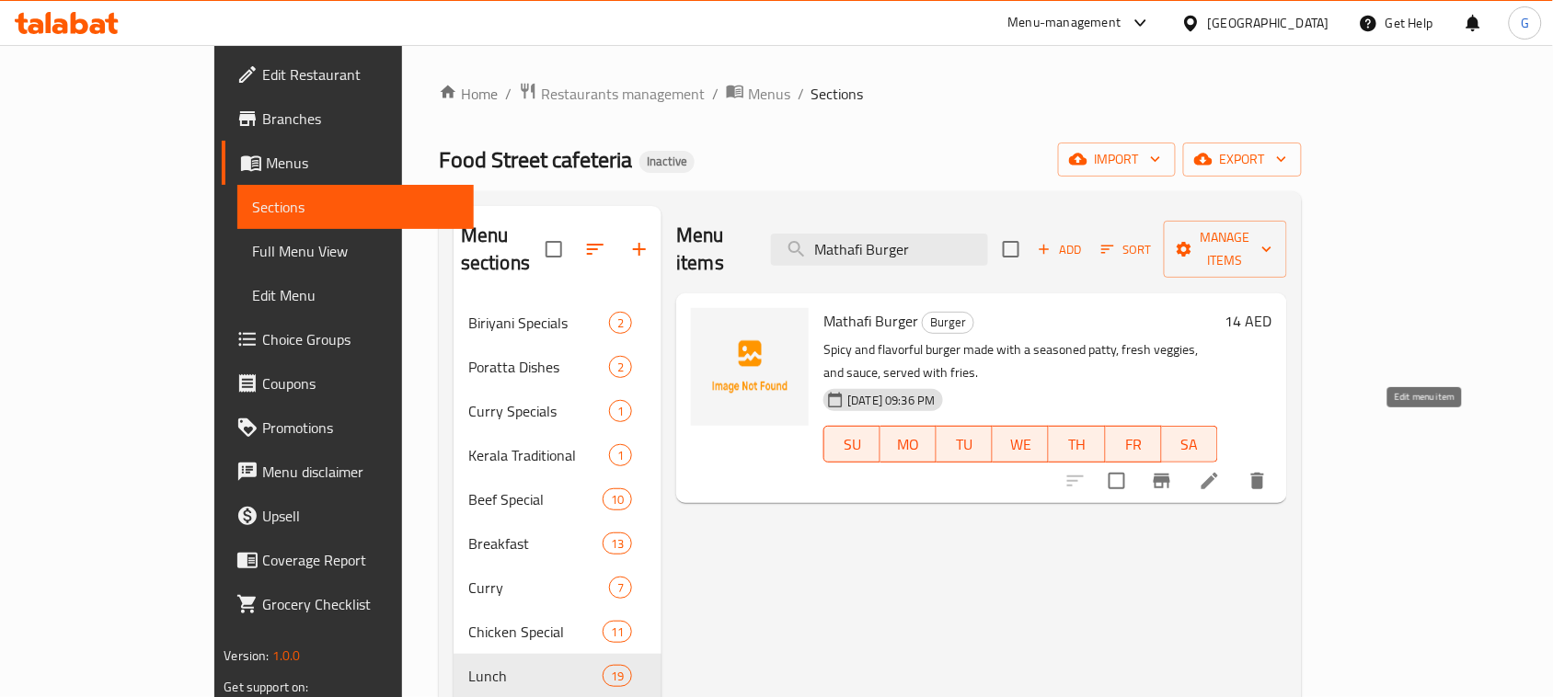
type input "Mathafi Burger"
click at [1221, 470] on icon at bounding box center [1209, 481] width 22 height 22
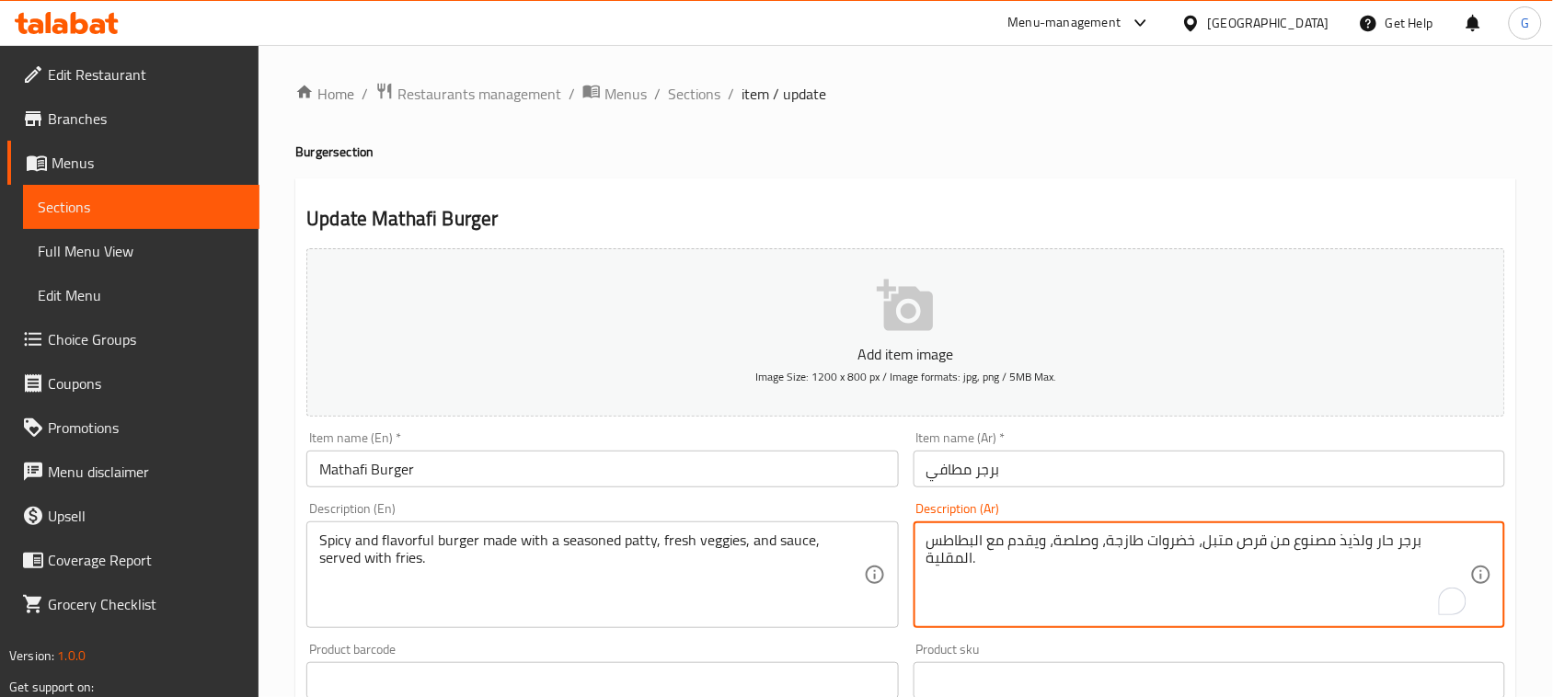
click at [1298, 545] on textarea "برجر حار ولذيذ مصنوع من قرص متبل، خضروات طازجة، وصلصة، ويقدم مع البطاطس المقلية." at bounding box center [1198, 575] width 544 height 87
click at [1200, 533] on textarea "برجر حار ولذيذ مصنوع من شريحه متبل، خضروات طازجة، وصلصة، ويقدم مع البطاطس المقل…" at bounding box center [1198, 575] width 544 height 87
type textarea "برجر حار ولذيذ مصنوع من شريحه متبله، خضروات طازجة، وصلصة، ويقدم مع البطاطس المق…"
click at [1177, 476] on input "برجر مطافي" at bounding box center [1208, 469] width 591 height 37
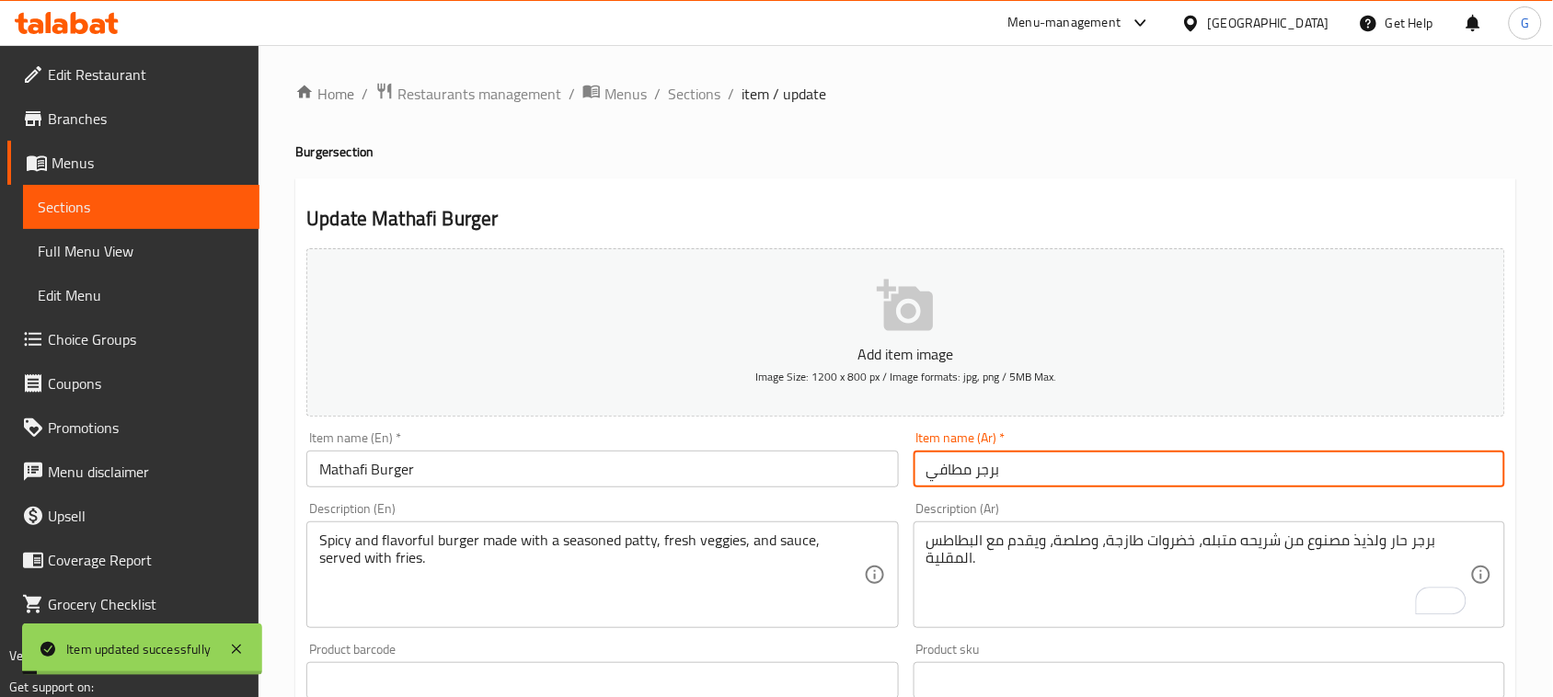
click at [442, 460] on input "Mathafi Burger" at bounding box center [601, 469] width 591 height 37
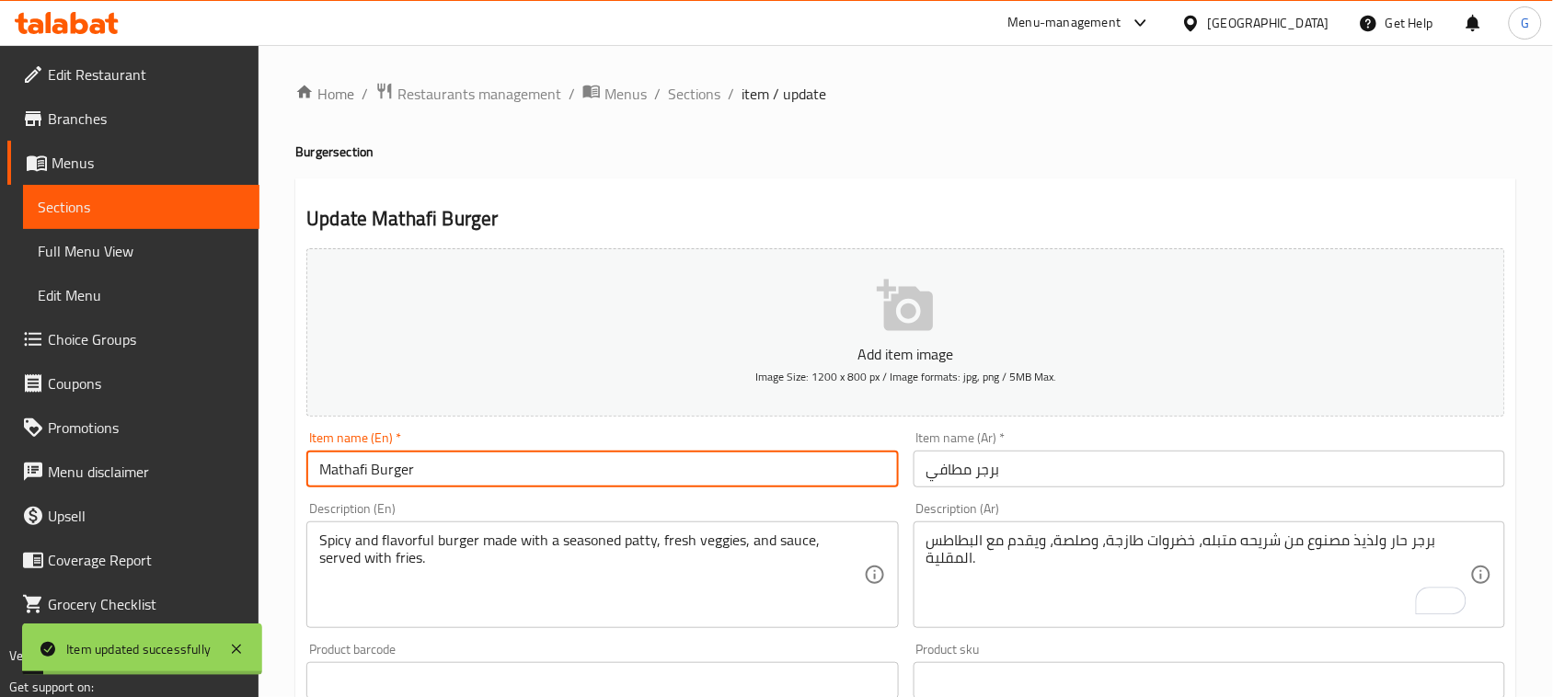
click at [442, 460] on input "Mathafi Burger" at bounding box center [601, 469] width 591 height 37
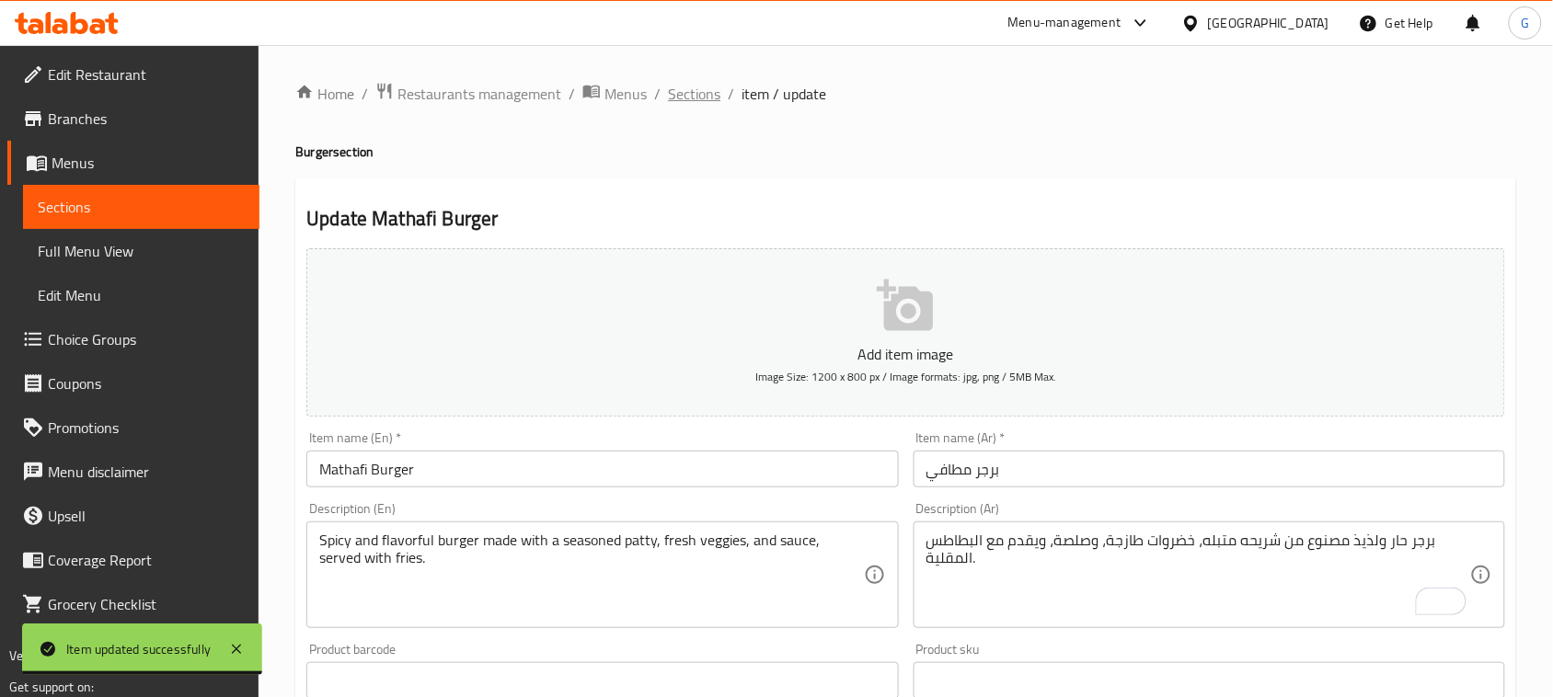
click at [685, 92] on span "Sections" at bounding box center [694, 94] width 52 height 22
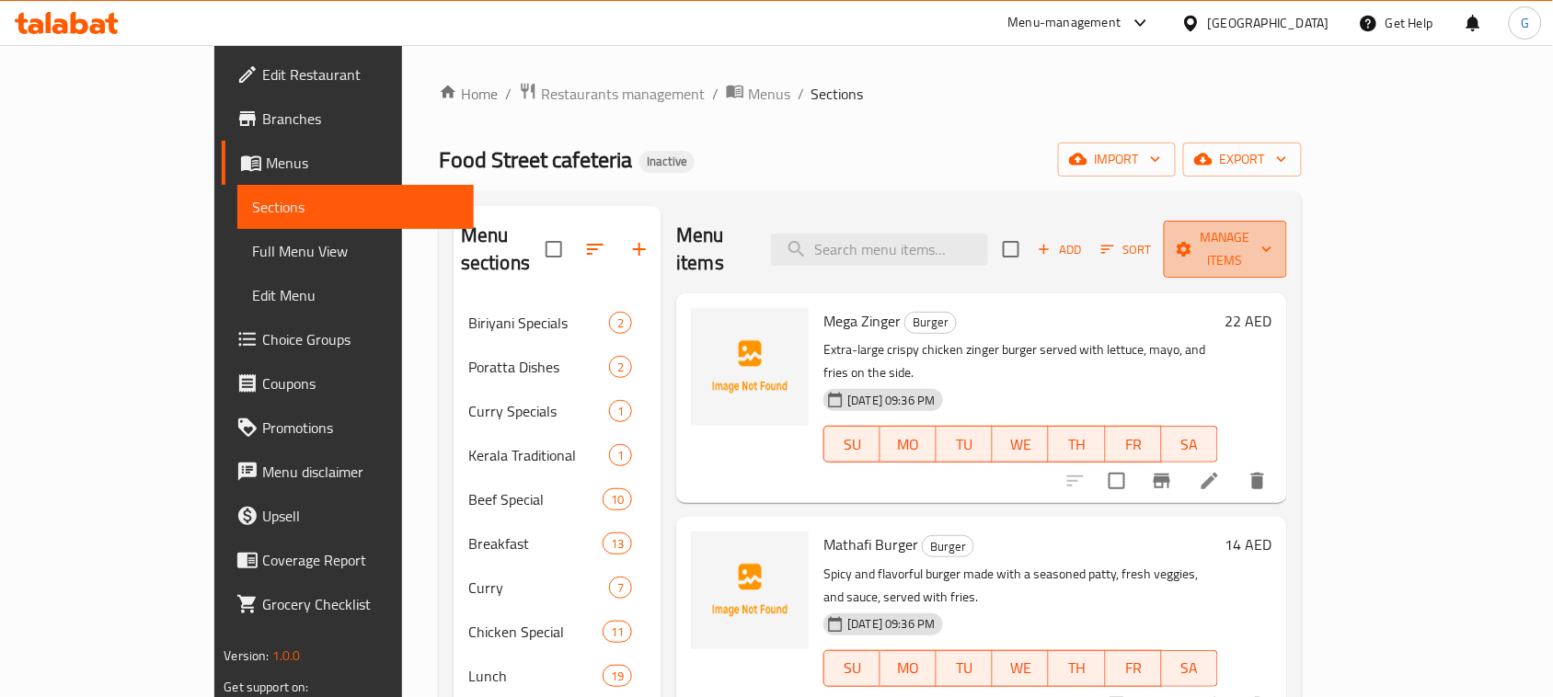
click at [1287, 250] on button "Manage items" at bounding box center [1225, 249] width 123 height 57
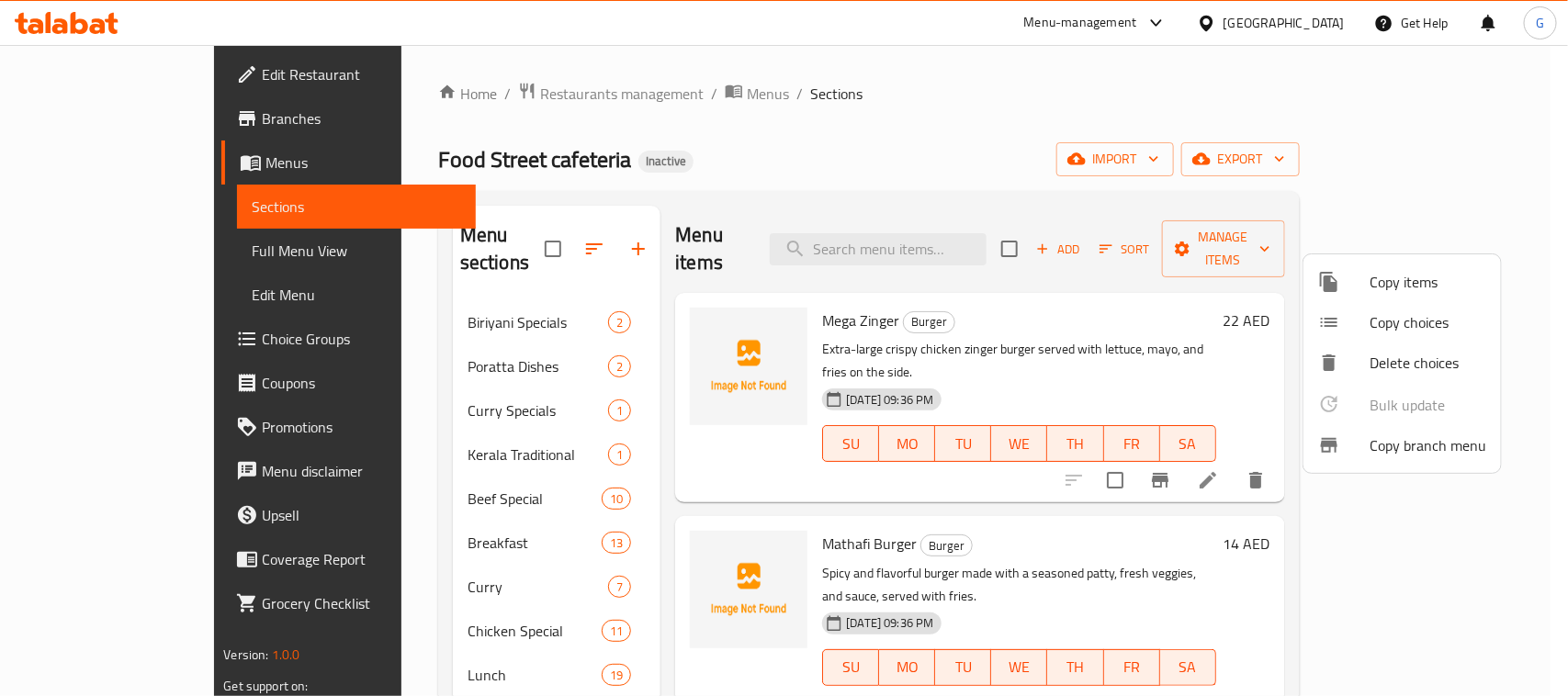
click at [1346, 288] on div at bounding box center [1344, 282] width 52 height 22
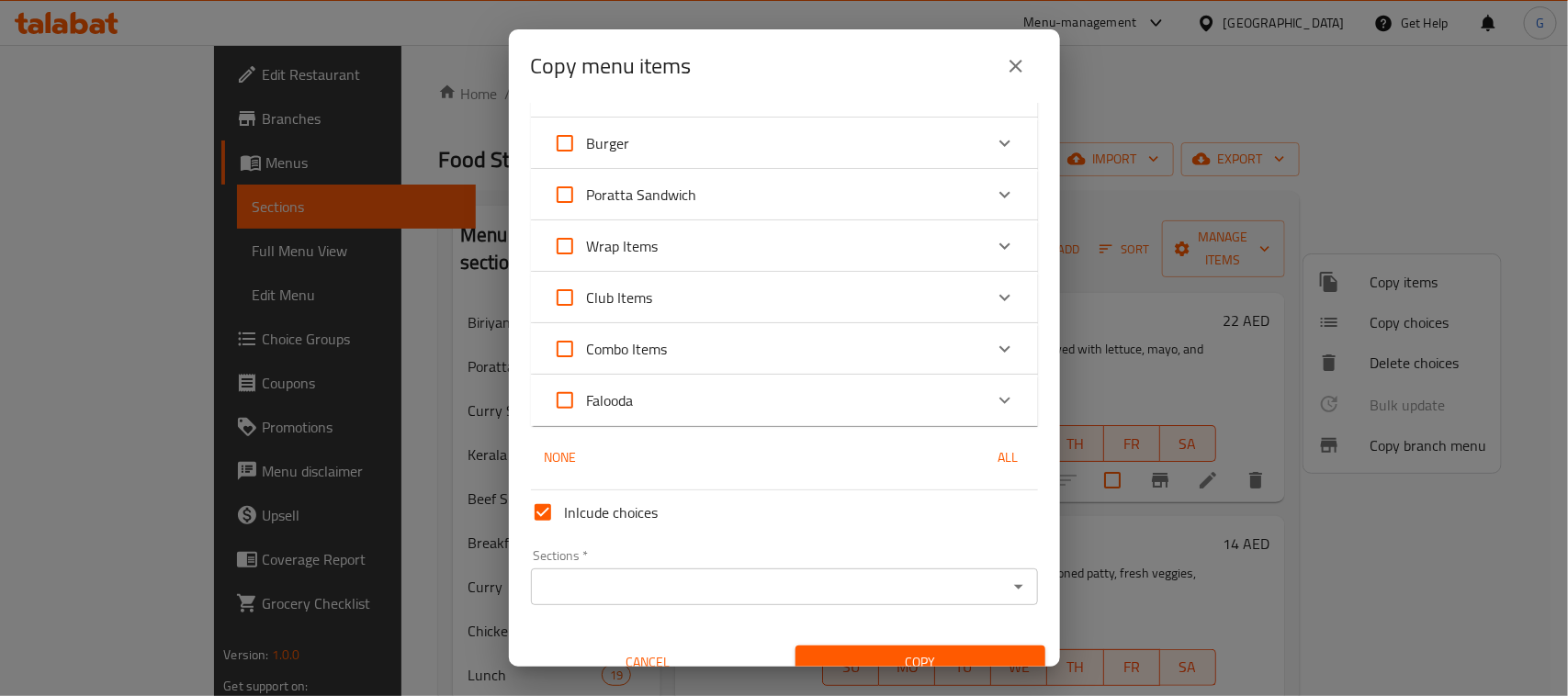
scroll to position [528, 0]
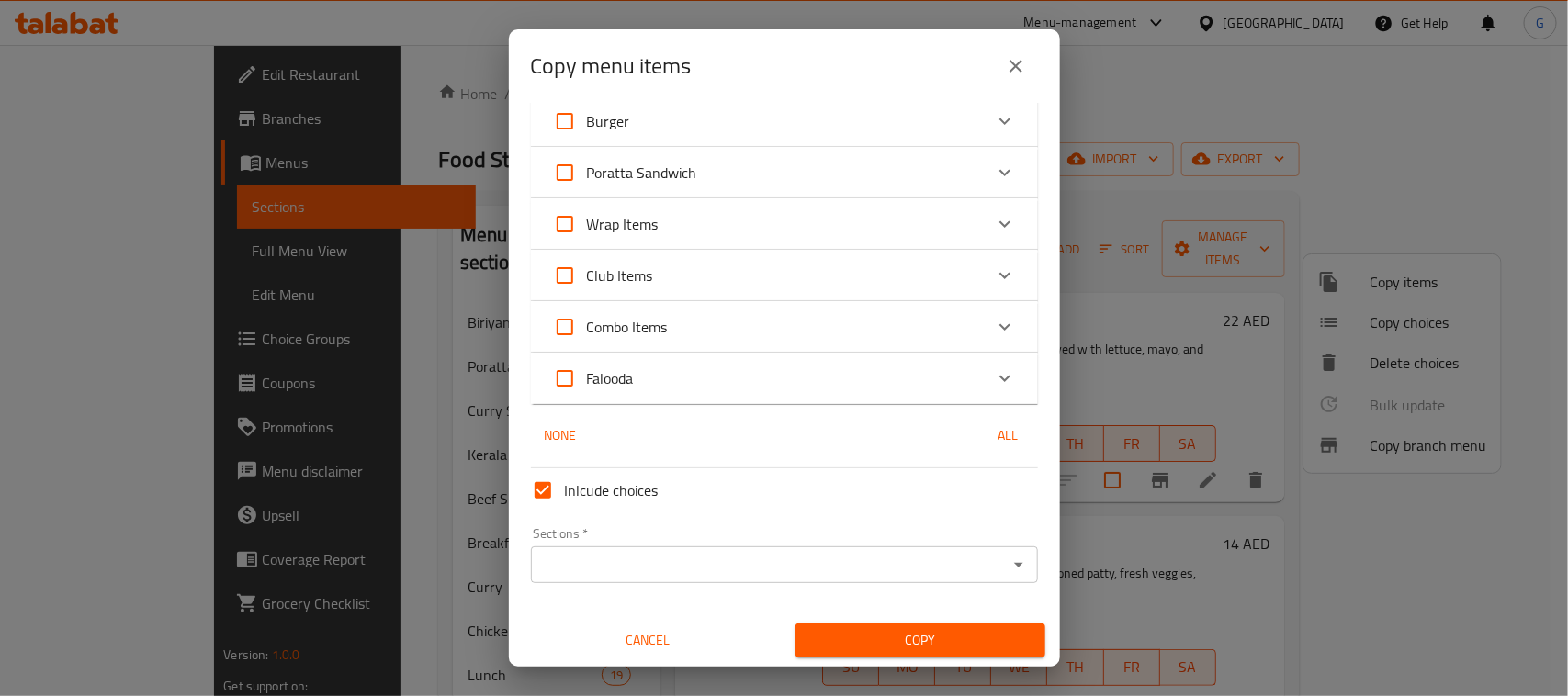
click at [726, 129] on div "Burger" at bounding box center [768, 121] width 429 height 44
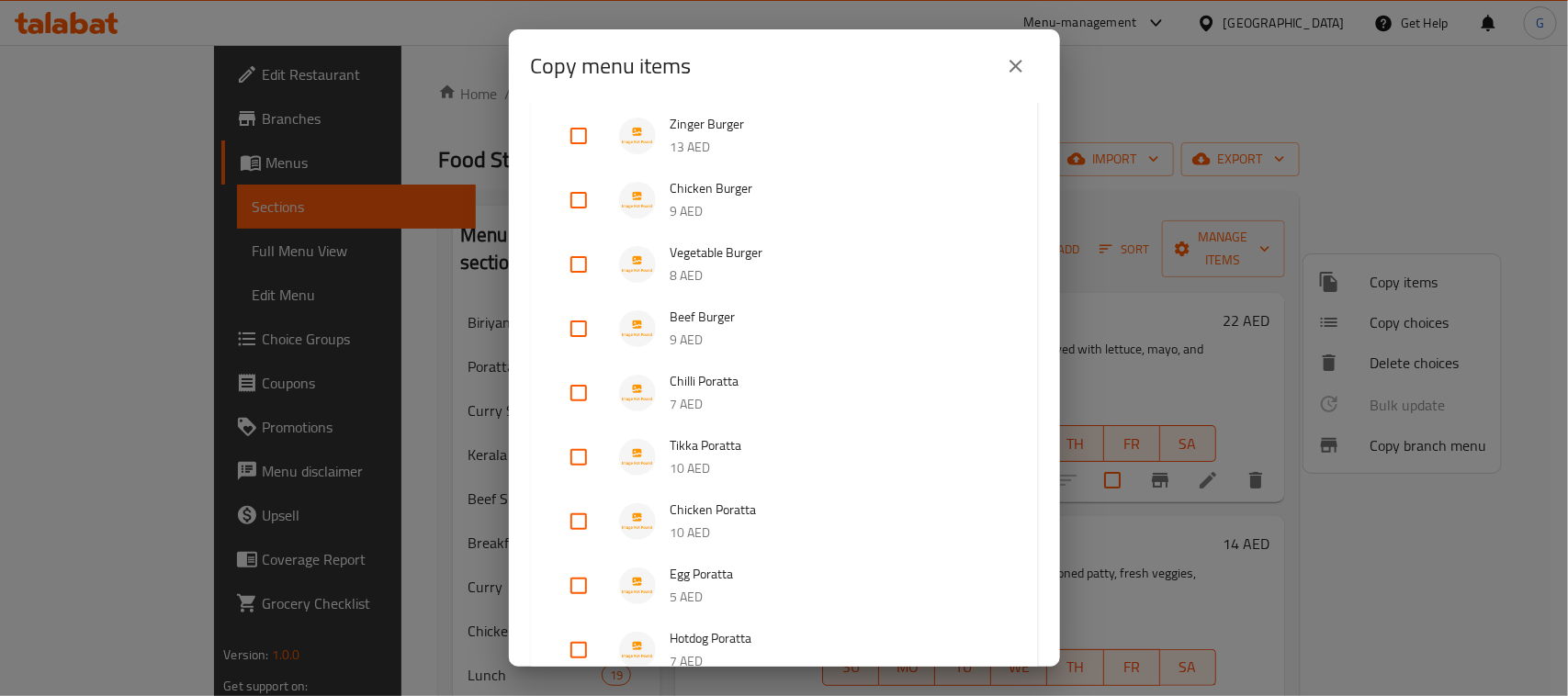
scroll to position [842, 0]
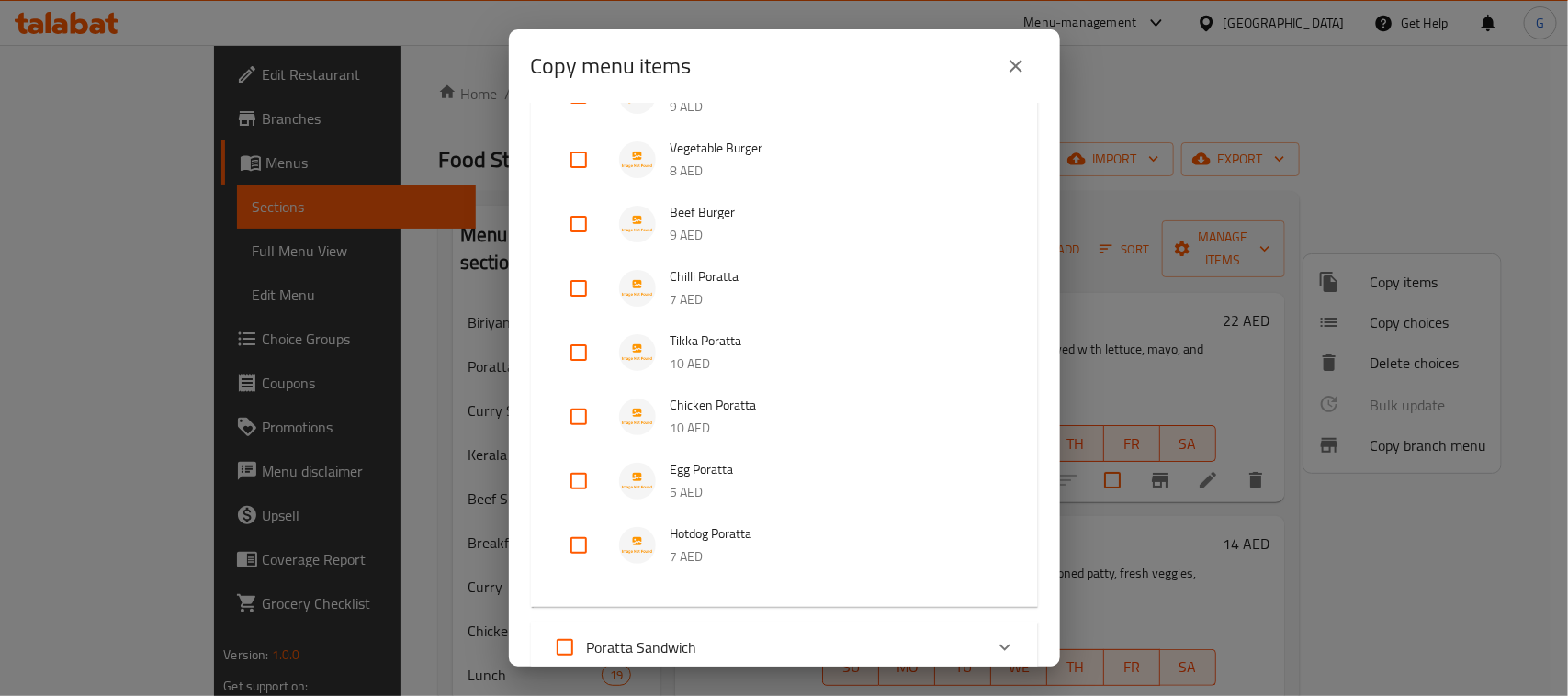
click at [574, 278] on input "checkbox" at bounding box center [578, 289] width 44 height 44
checkbox input "true"
click at [585, 349] on input "checkbox" at bounding box center [578, 352] width 44 height 44
checkbox input "true"
click at [593, 423] on input "checkbox" at bounding box center [578, 417] width 44 height 44
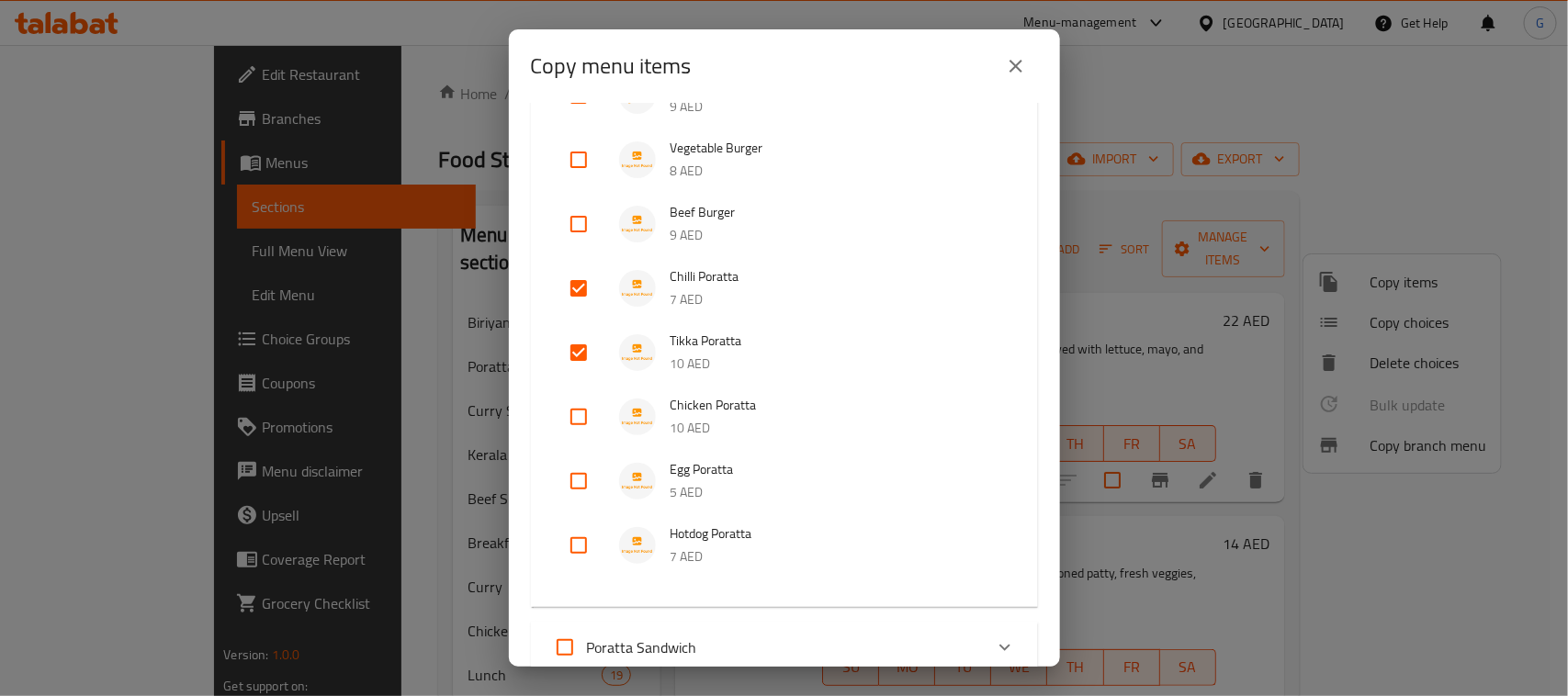
checkbox input "true"
click at [589, 475] on input "checkbox" at bounding box center [578, 481] width 44 height 44
checkbox input "true"
click at [583, 543] on input "checkbox" at bounding box center [578, 545] width 44 height 44
checkbox input "true"
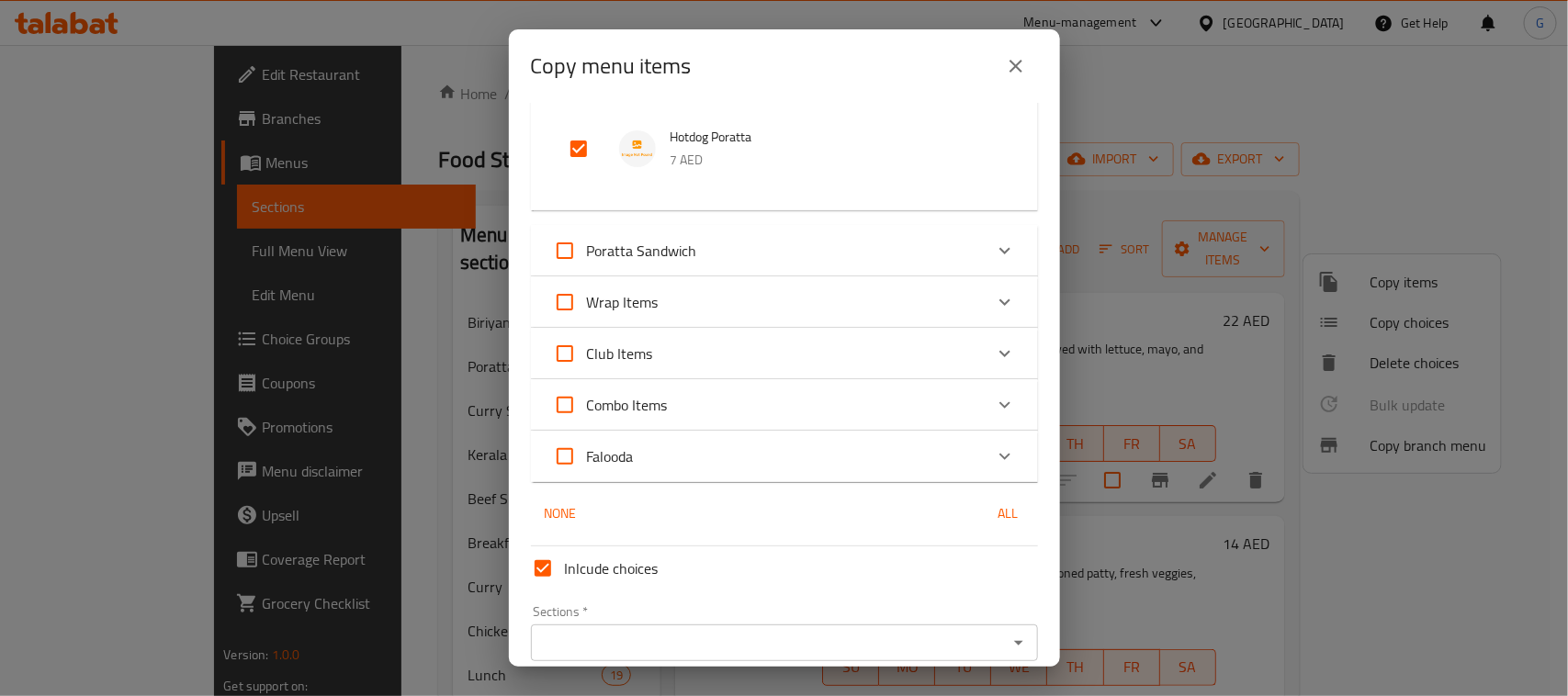
scroll to position [1315, 0]
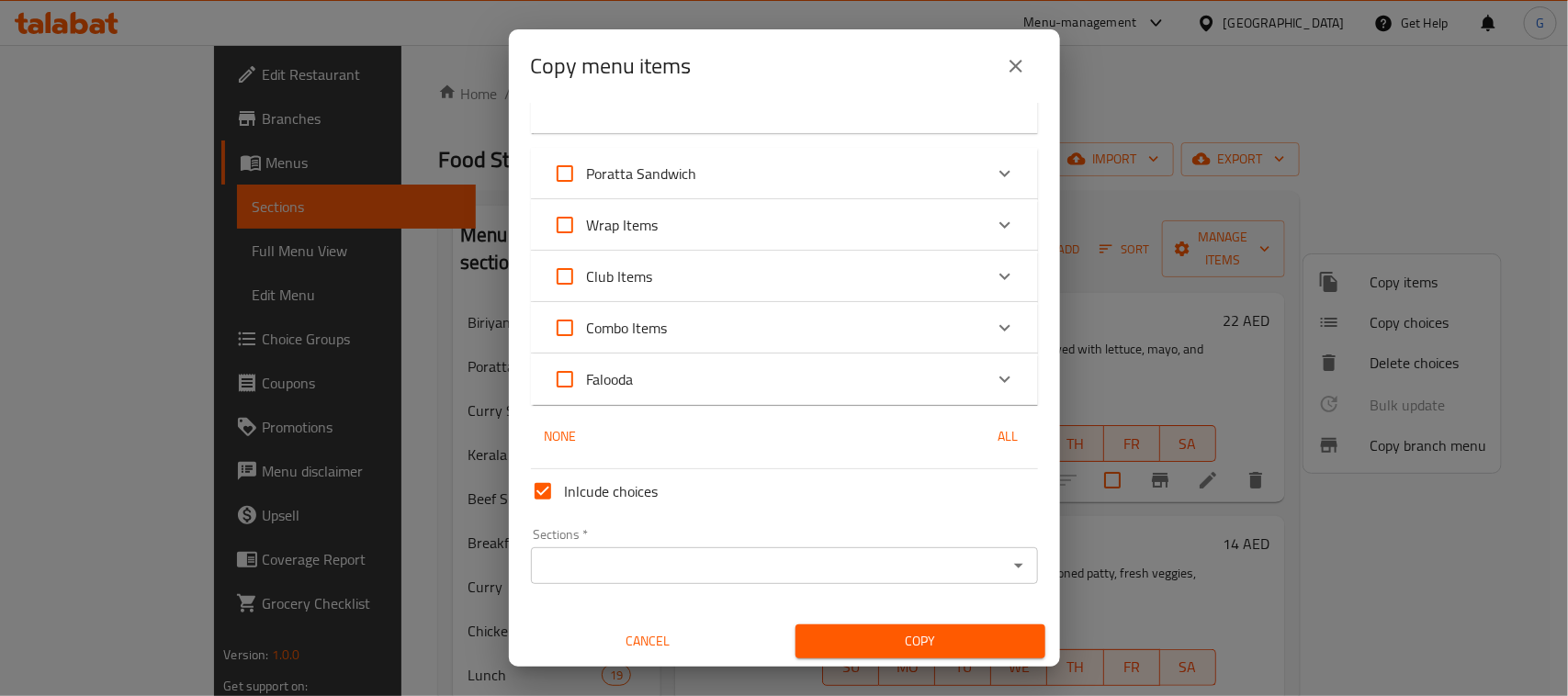
click at [625, 584] on div "Sections   * Sections *" at bounding box center [784, 556] width 521 height 71
click at [620, 570] on input "Sections   *" at bounding box center [769, 566] width 465 height 26
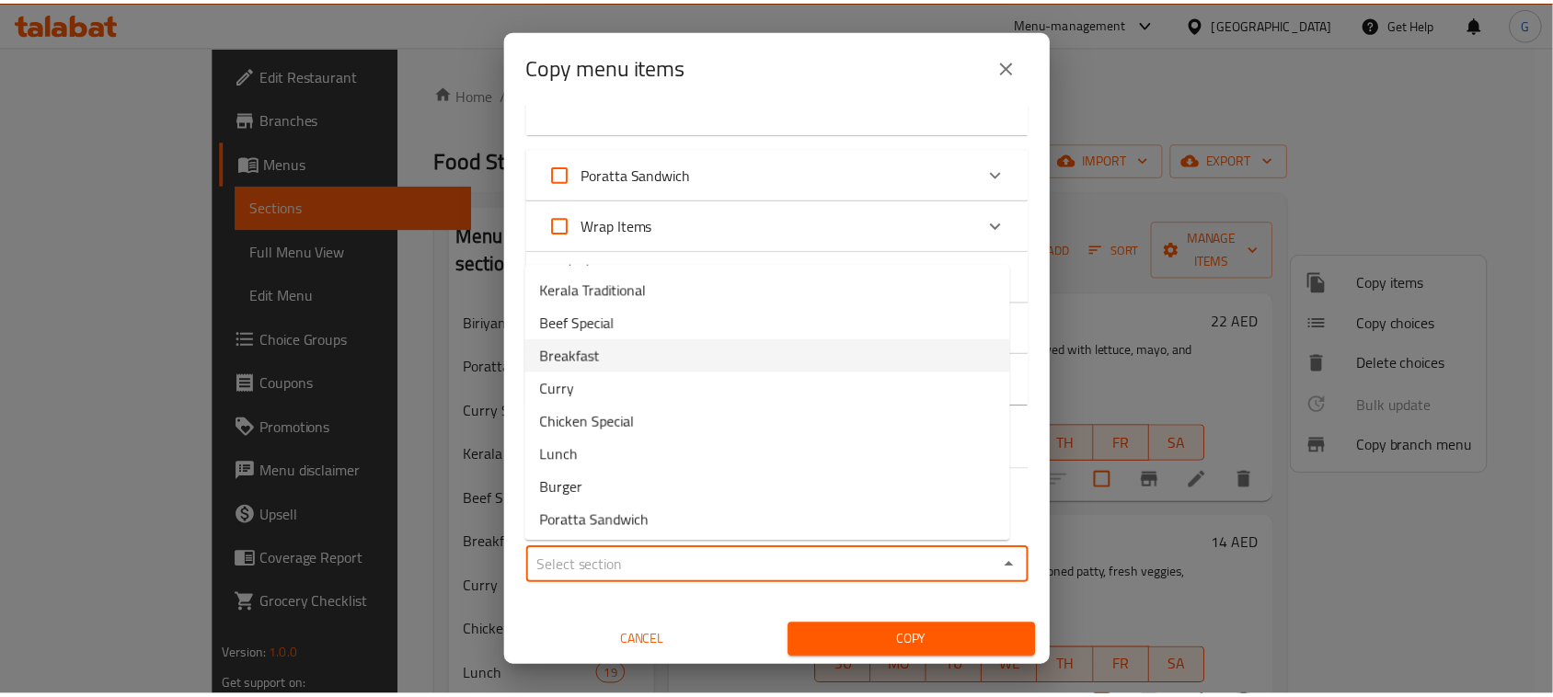
scroll to position [232, 0]
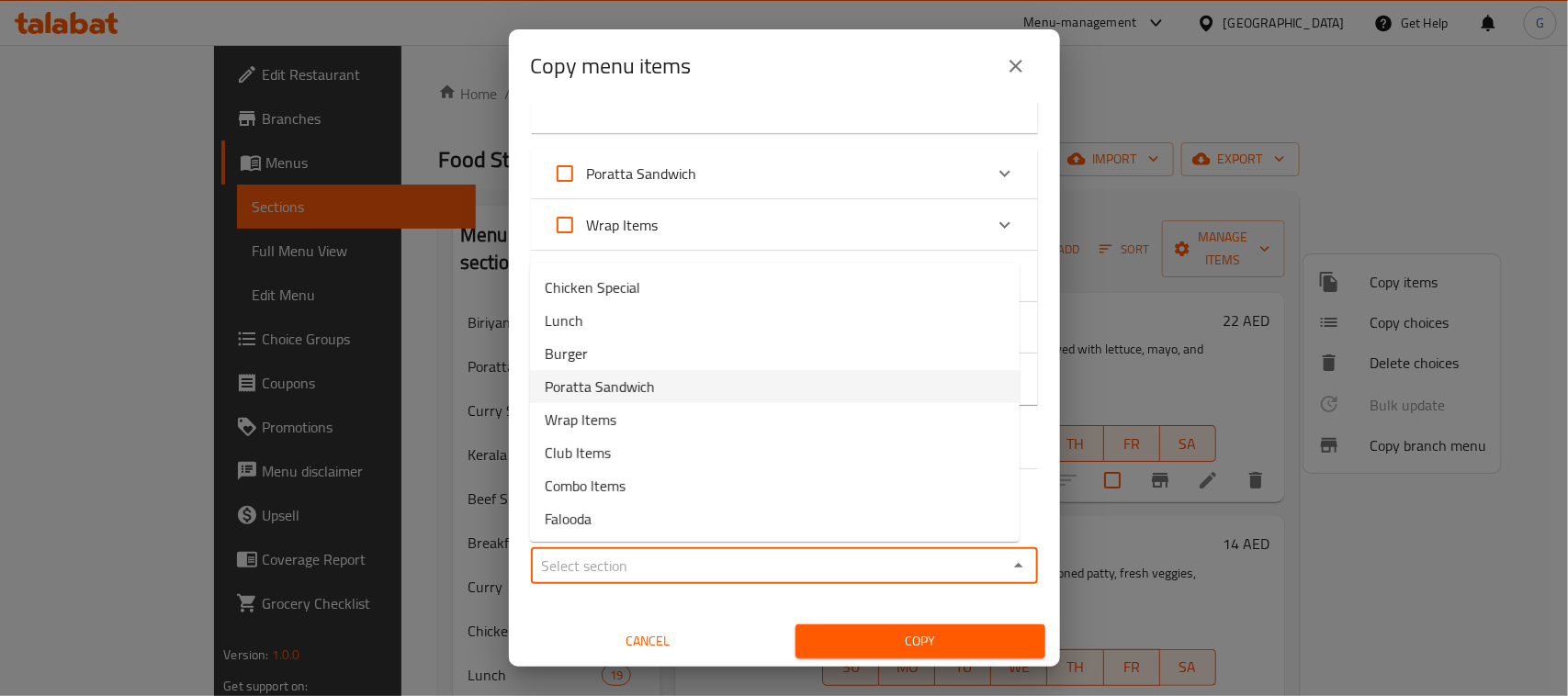
click at [626, 378] on span "Poratta Sandwich" at bounding box center [599, 386] width 110 height 22
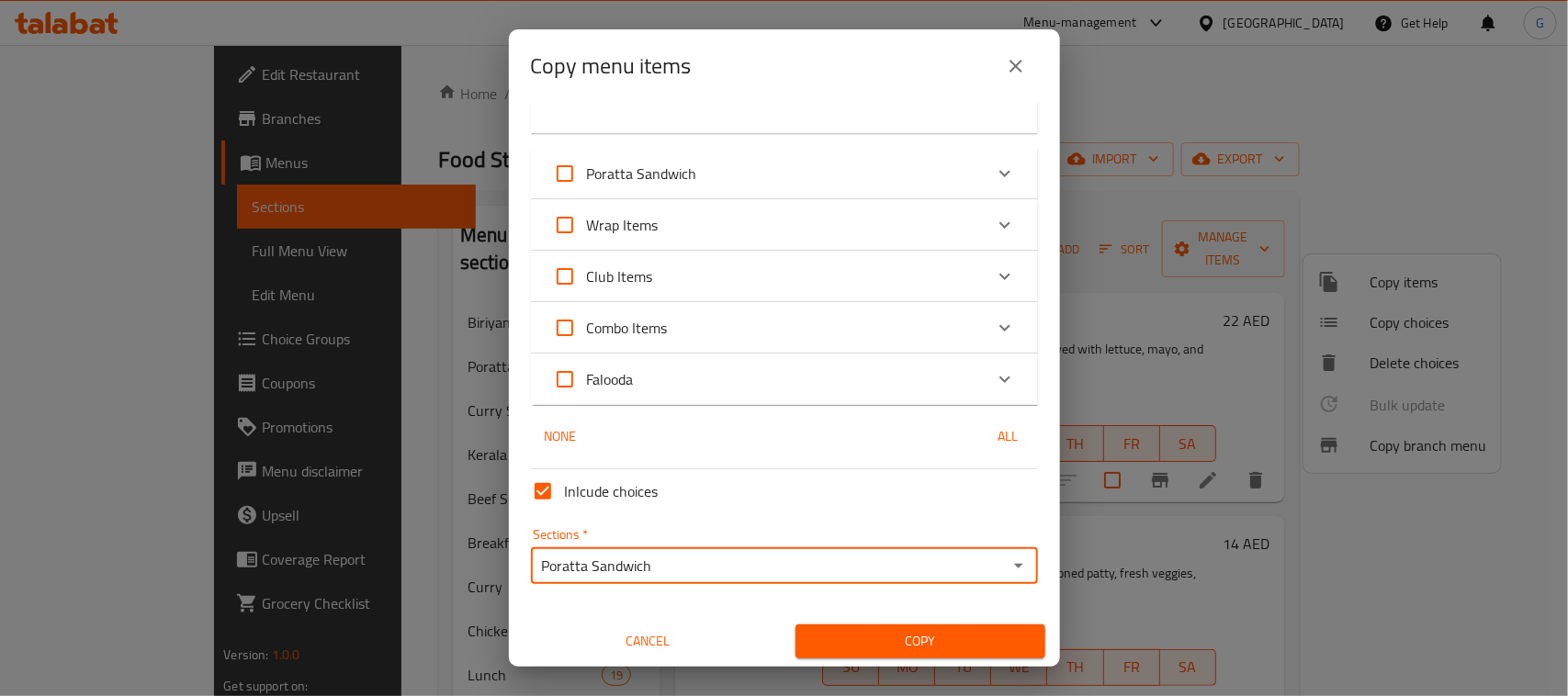
type input "Poratta Sandwich"
click at [930, 645] on span "Copy" at bounding box center [920, 641] width 221 height 23
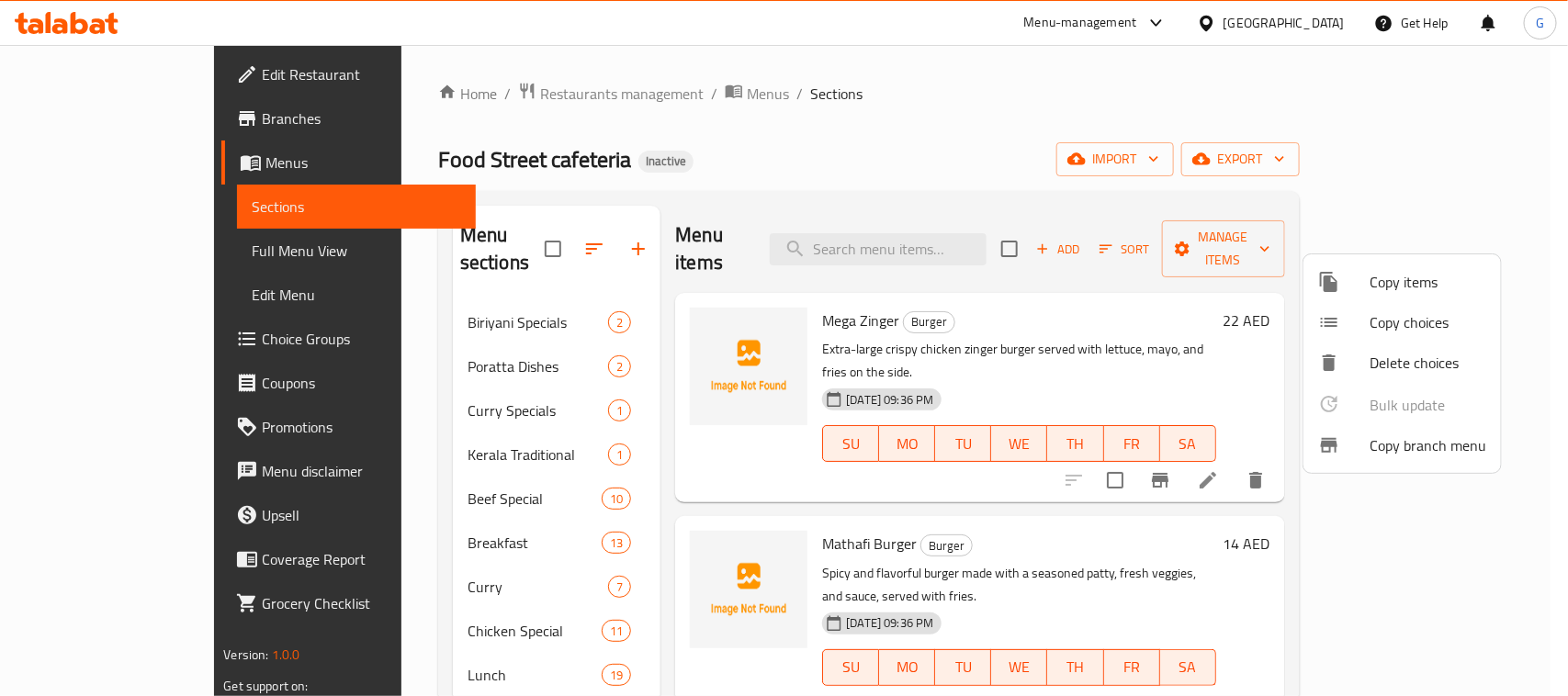
click at [1281, 313] on div at bounding box center [784, 348] width 1568 height 696
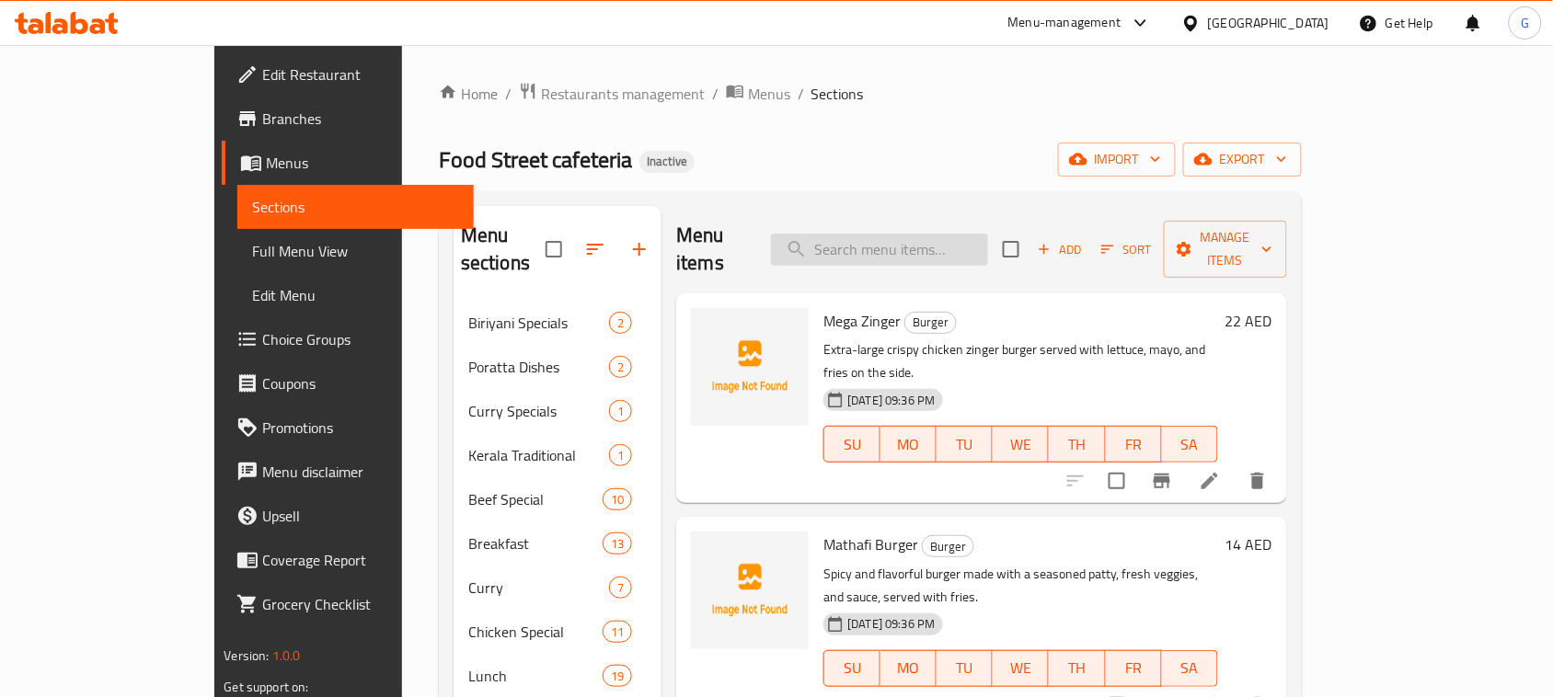
click at [981, 235] on input "search" at bounding box center [879, 250] width 217 height 32
paste input "Chilli Poratta"
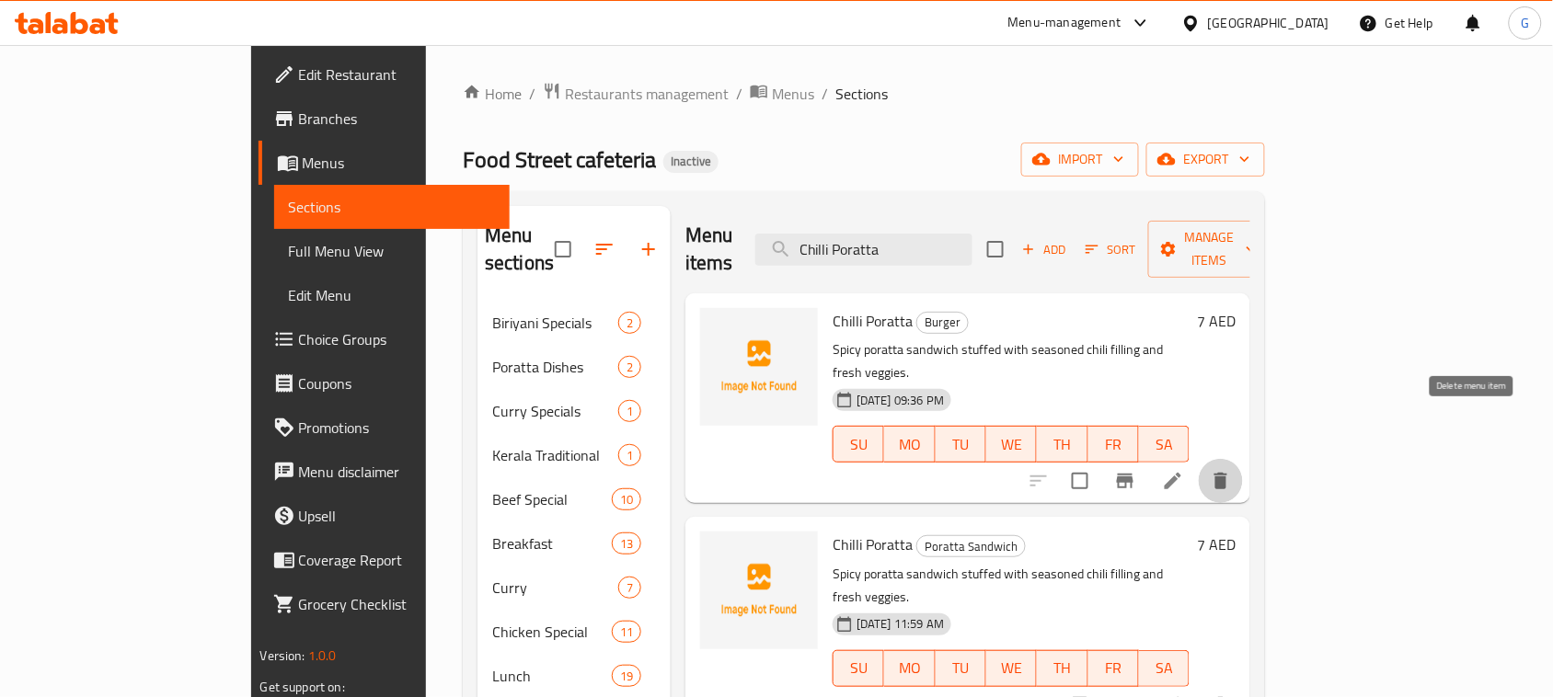
click at [1232, 470] on icon "delete" at bounding box center [1221, 481] width 22 height 22
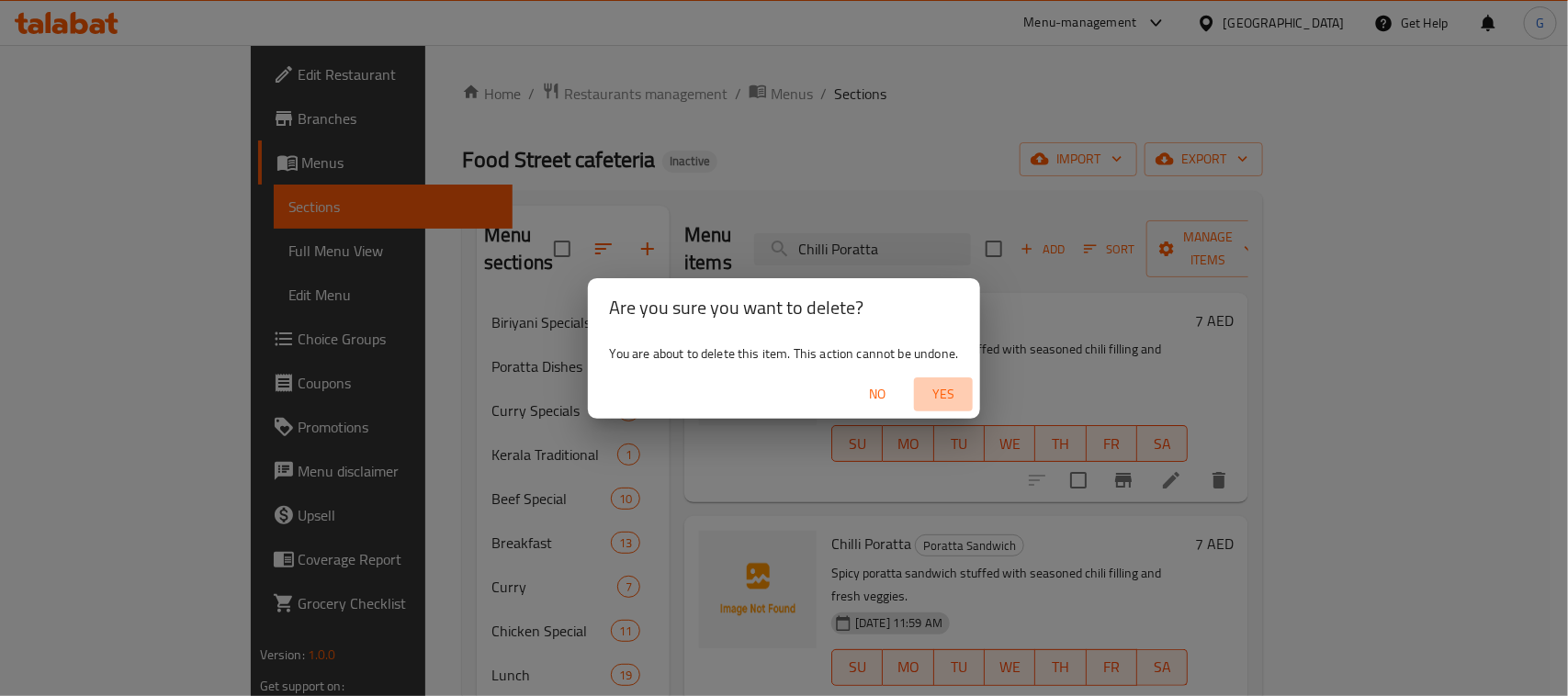
click at [937, 395] on span "Yes" at bounding box center [944, 394] width 44 height 23
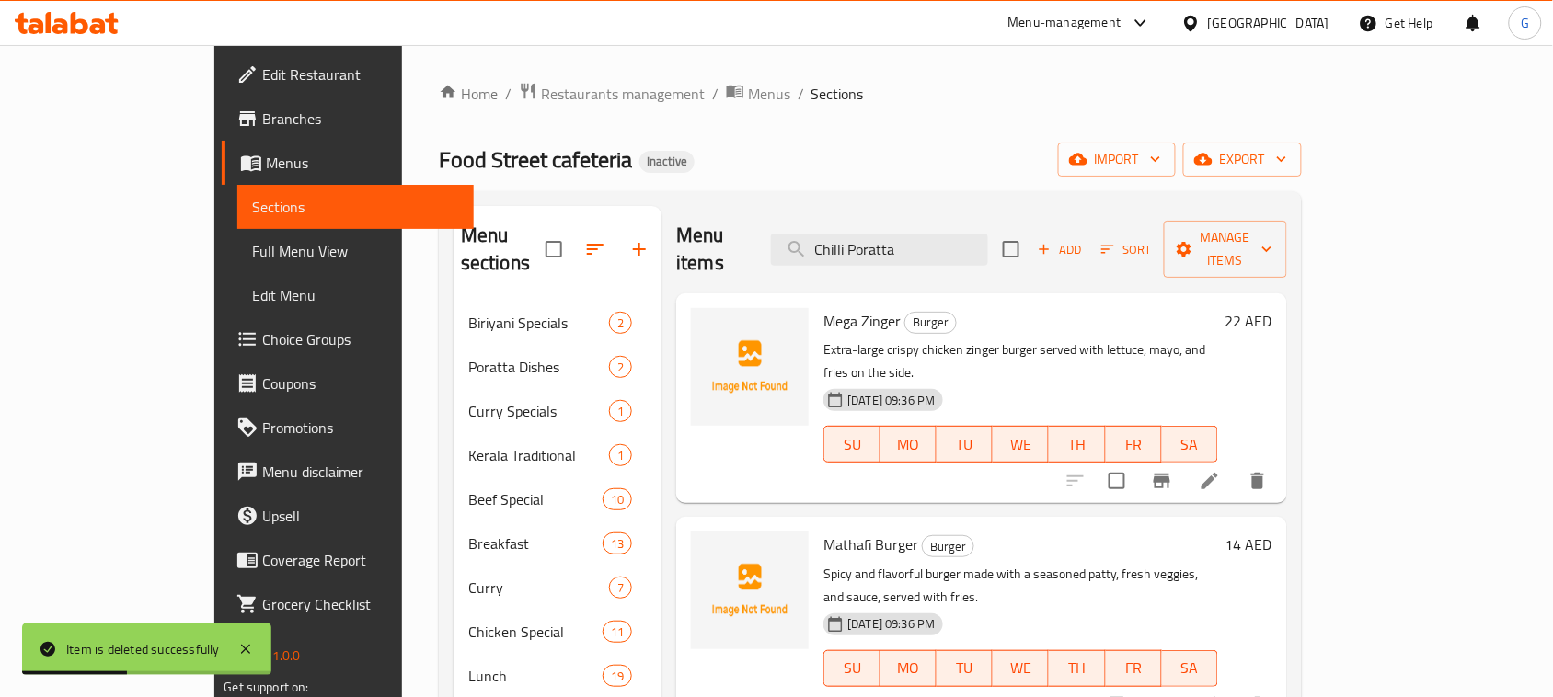
click at [1217, 338] on p "Extra-large crispy chicken zinger burger served with lettuce, mayo, and fries o…" at bounding box center [1020, 361] width 394 height 46
click at [930, 237] on input "Chilli Poratta" at bounding box center [879, 250] width 217 height 32
paste input "Tikka"
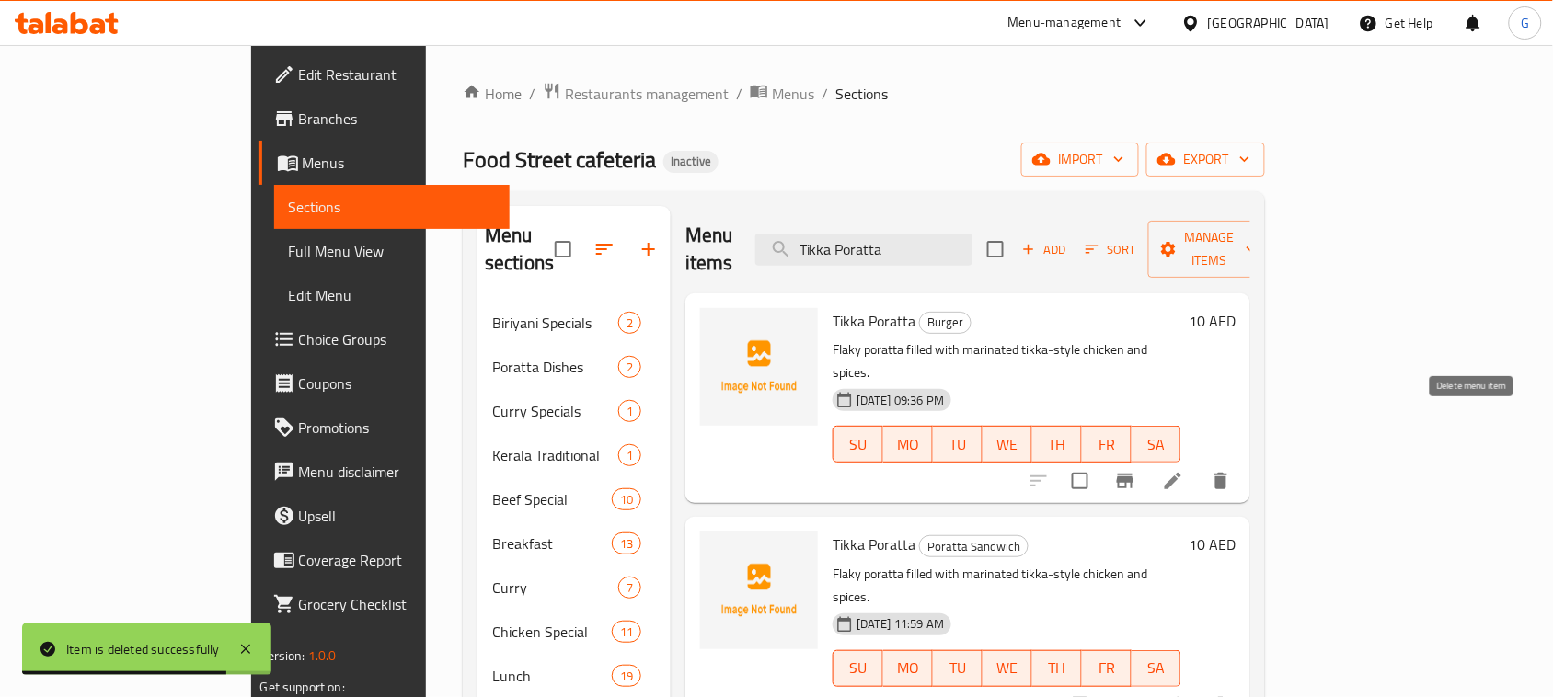
click at [1243, 459] on button "delete" at bounding box center [1220, 481] width 44 height 44
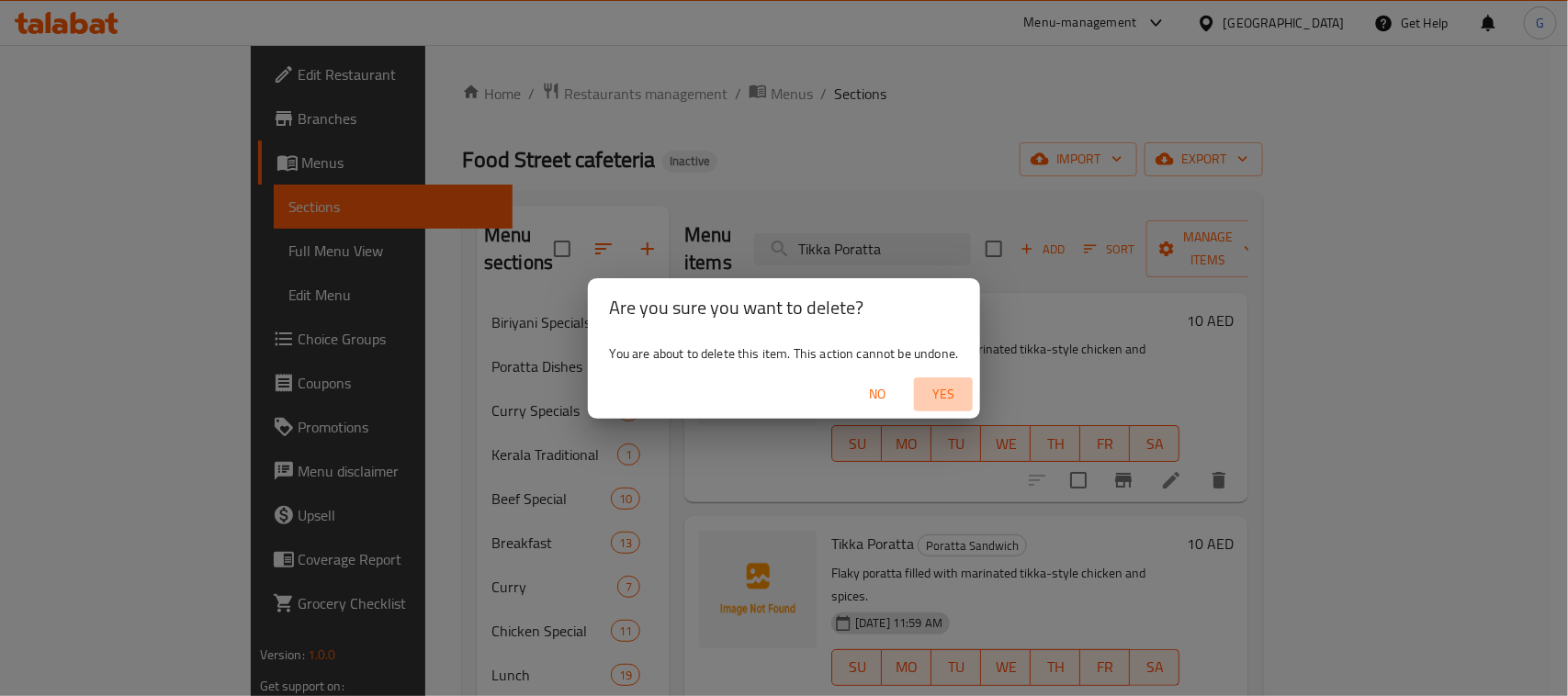
click at [957, 390] on span "Yes" at bounding box center [944, 394] width 44 height 23
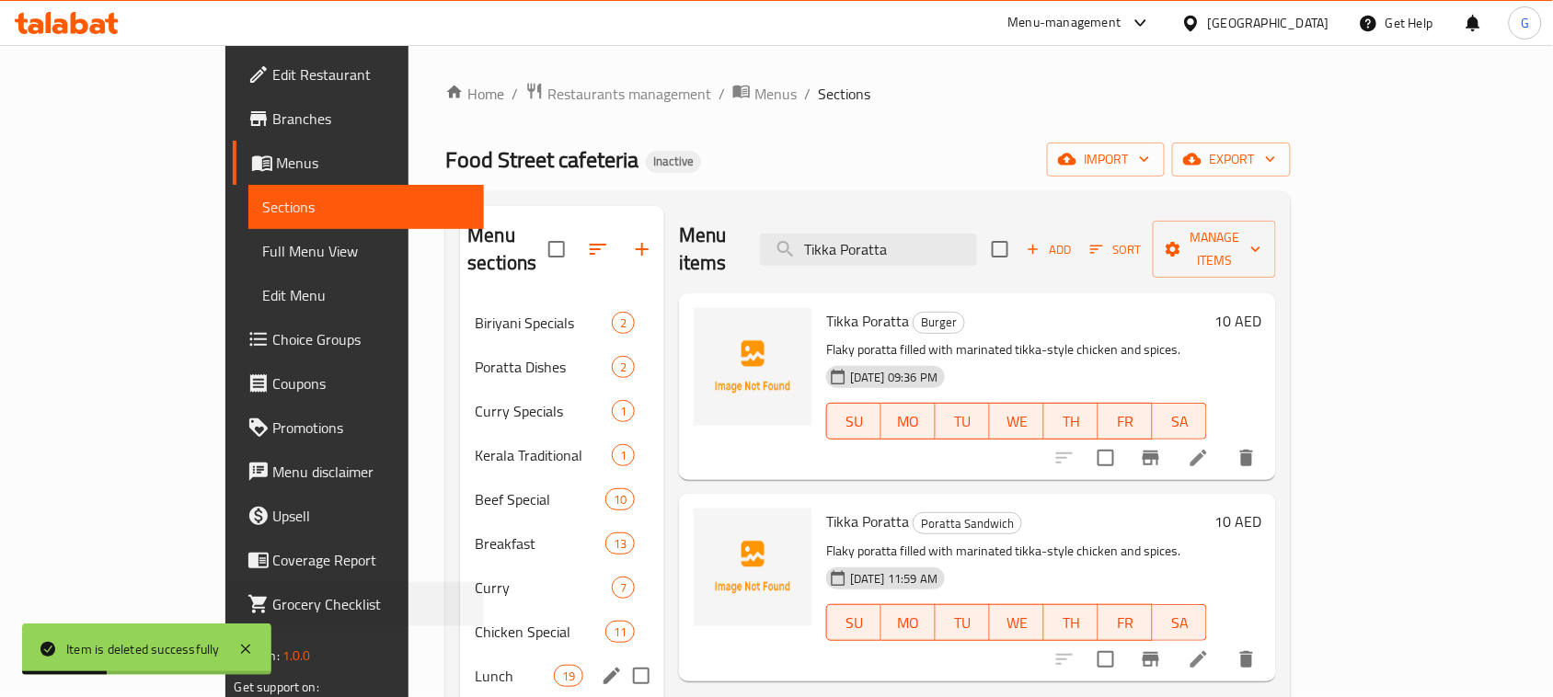
drag, startPoint x: 0, startPoint y: 587, endPoint x: 485, endPoint y: 648, distance: 488.6
click at [485, 648] on div "Edit Restaurant Branches Menus Sections Full Menu View Edit Menu Choice Groups …" at bounding box center [776, 533] width 1103 height 977
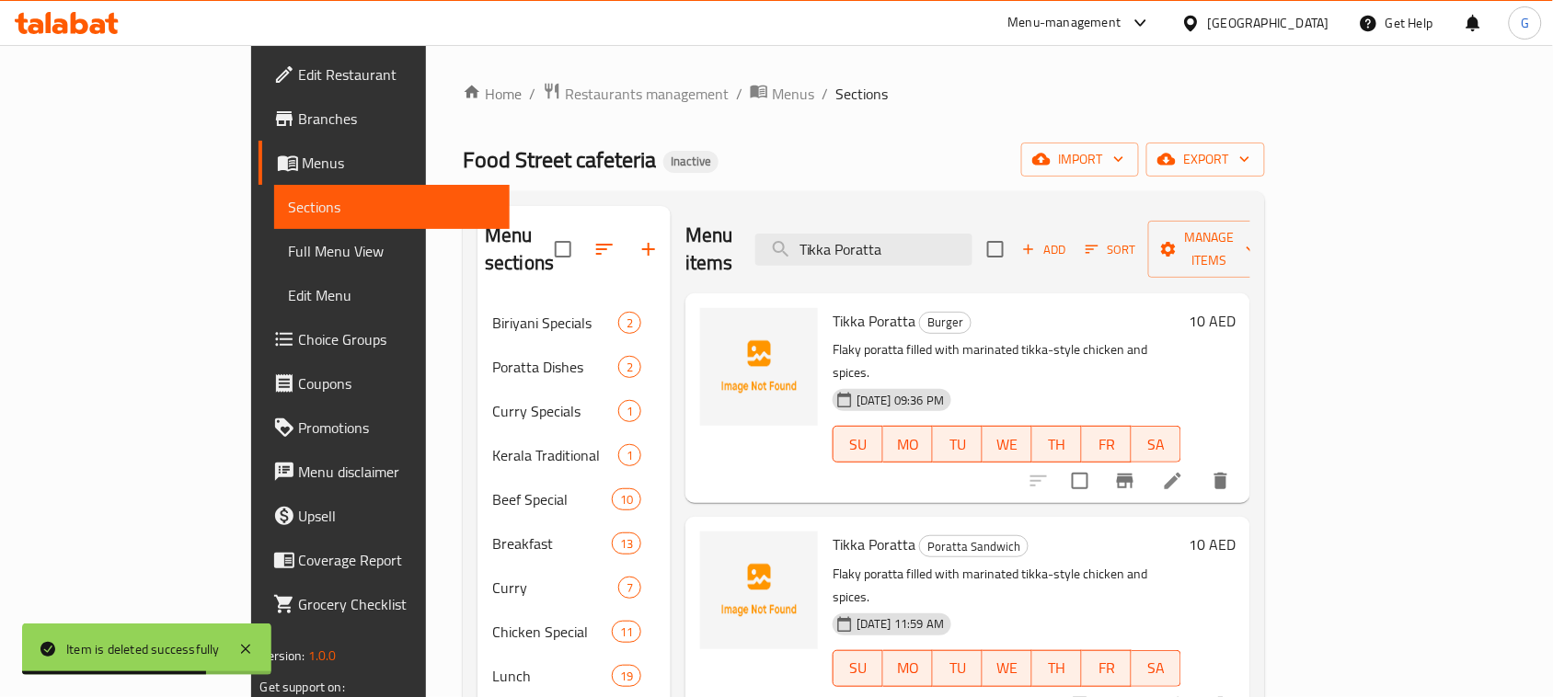
click at [1250, 259] on div "Menu items Tikka Poratta Add Sort Manage items" at bounding box center [967, 249] width 565 height 87
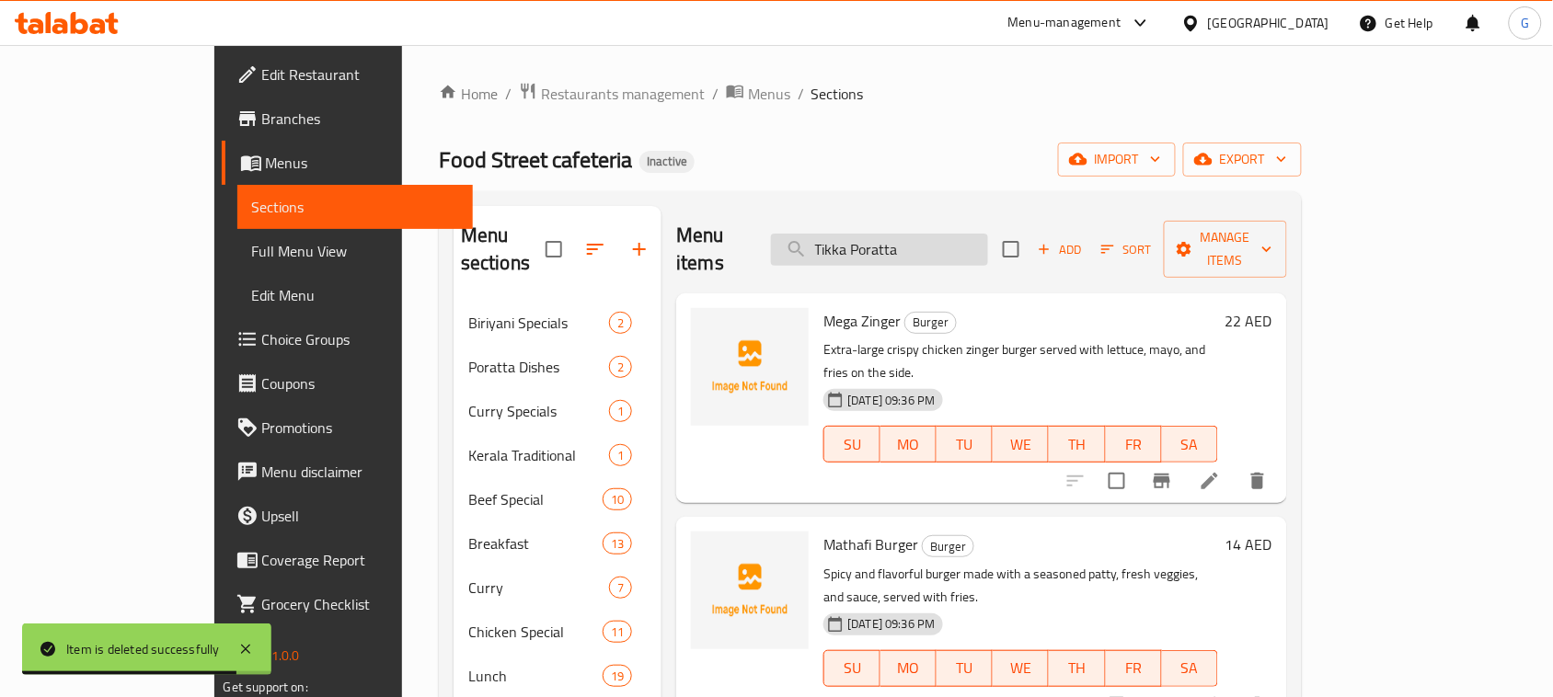
click at [968, 236] on input "Tikka Poratta" at bounding box center [879, 250] width 217 height 32
paste input "Chicken Poratta"
click at [968, 236] on input "Chicken Poratta" at bounding box center [879, 250] width 217 height 32
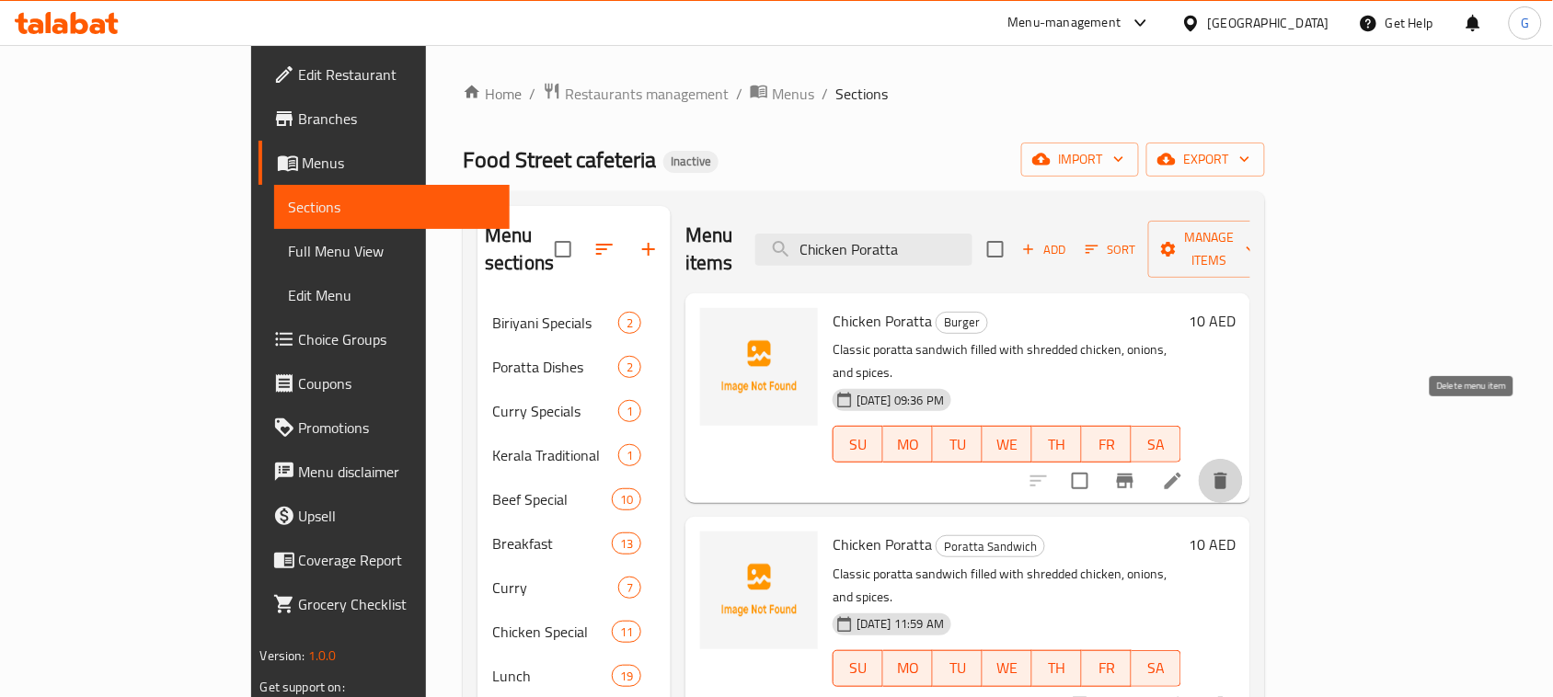
click at [1227, 473] on icon "delete" at bounding box center [1220, 481] width 13 height 17
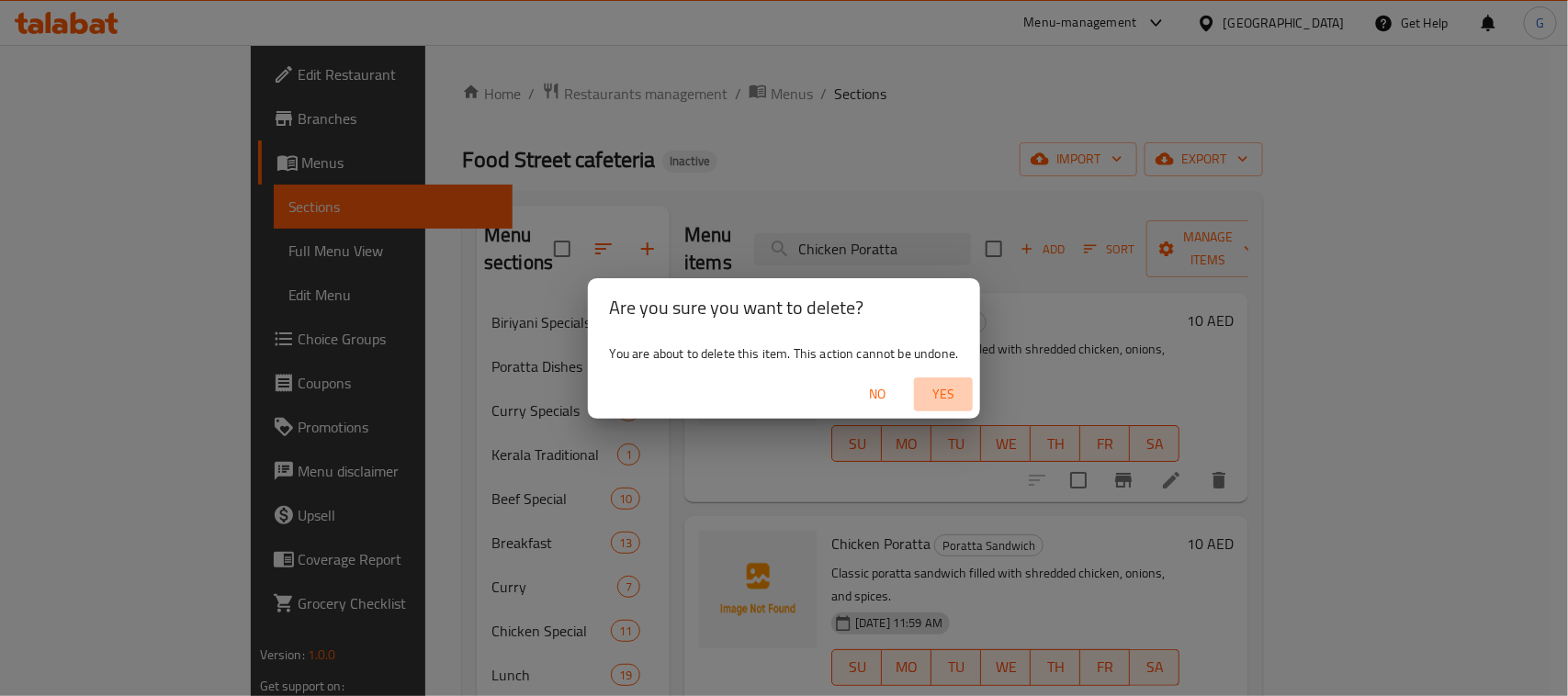
click at [949, 385] on span "Yes" at bounding box center [944, 394] width 44 height 23
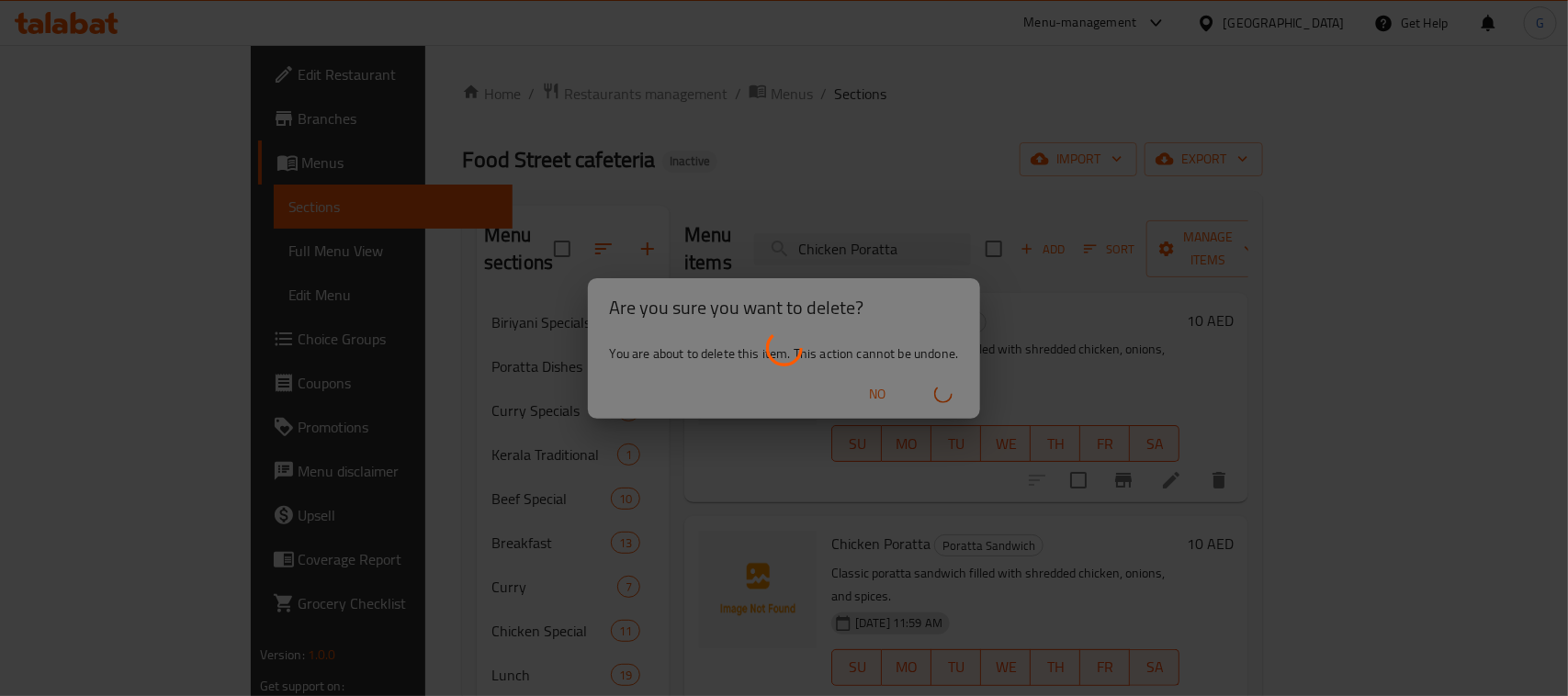
drag, startPoint x: 813, startPoint y: 695, endPoint x: 813, endPoint y: 705, distance: 10.0
click at [813, 695] on html "​ Menu-management United Arab Emirates Get Help G Edit Restaurant Branches Menu…" at bounding box center [784, 348] width 1568 height 696
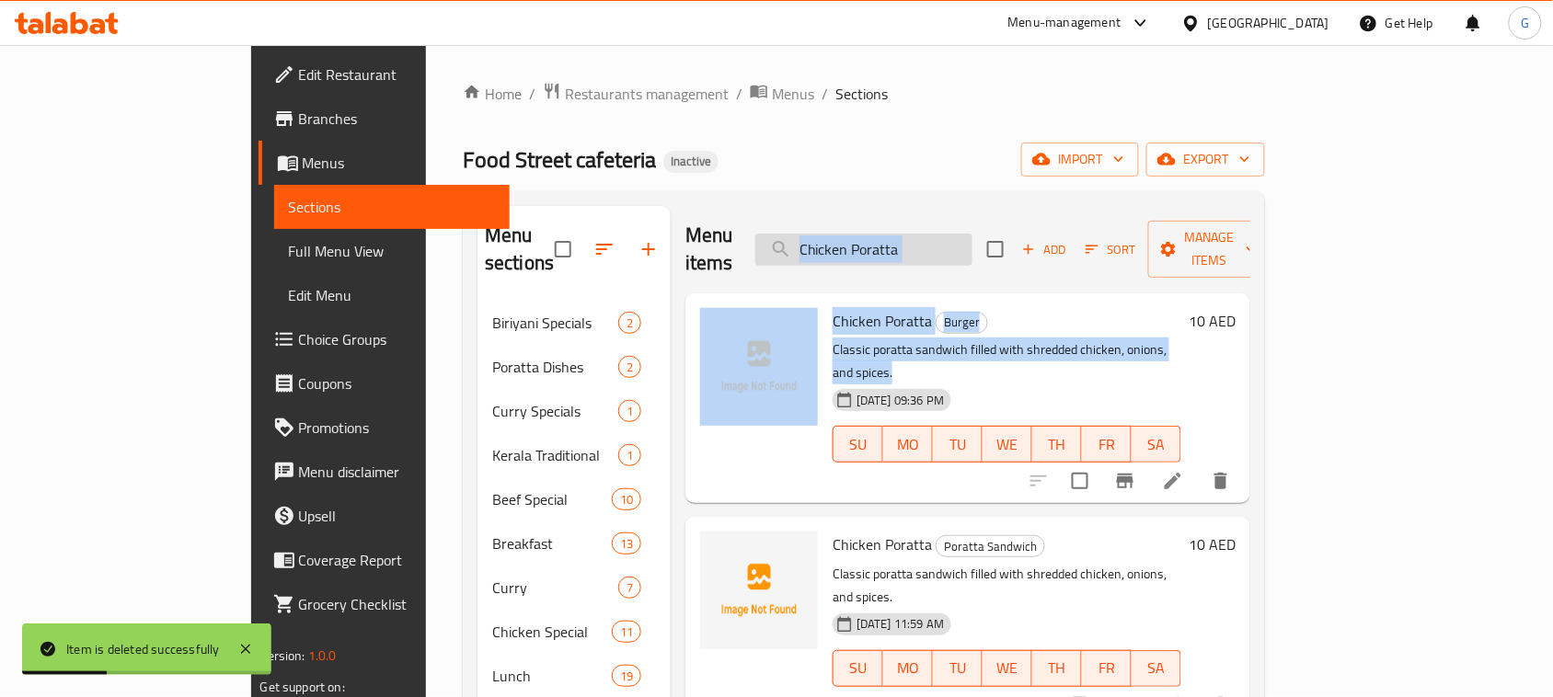
drag, startPoint x: 1313, startPoint y: 320, endPoint x: 912, endPoint y: 233, distance: 409.5
click at [912, 233] on div "Menu items Chicken Poratta Add Sort Manage items Chicken Poratta Burger Classic…" at bounding box center [960, 588] width 579 height 764
click at [912, 234] on input "Chicken Poratta" at bounding box center [863, 250] width 217 height 32
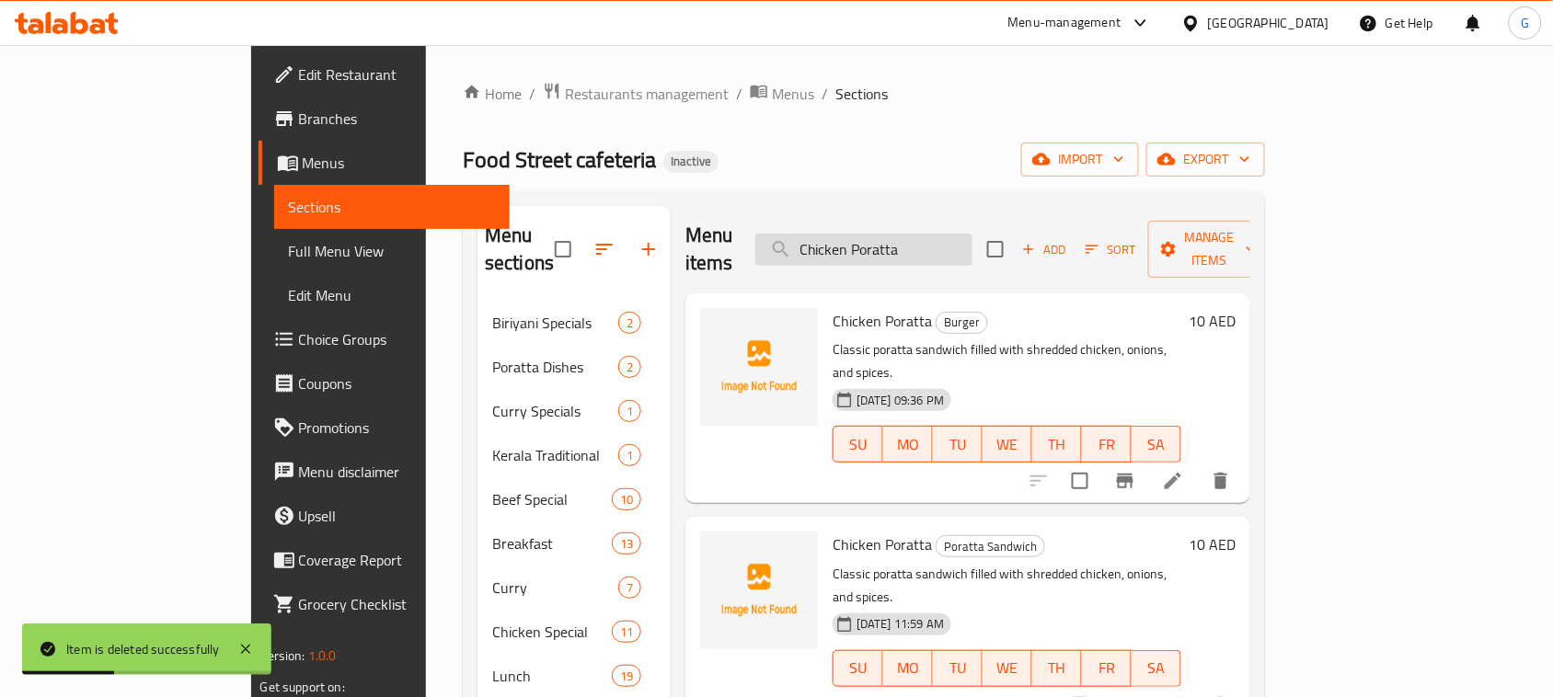
click at [912, 234] on input "Chicken Poratta" at bounding box center [863, 250] width 217 height 32
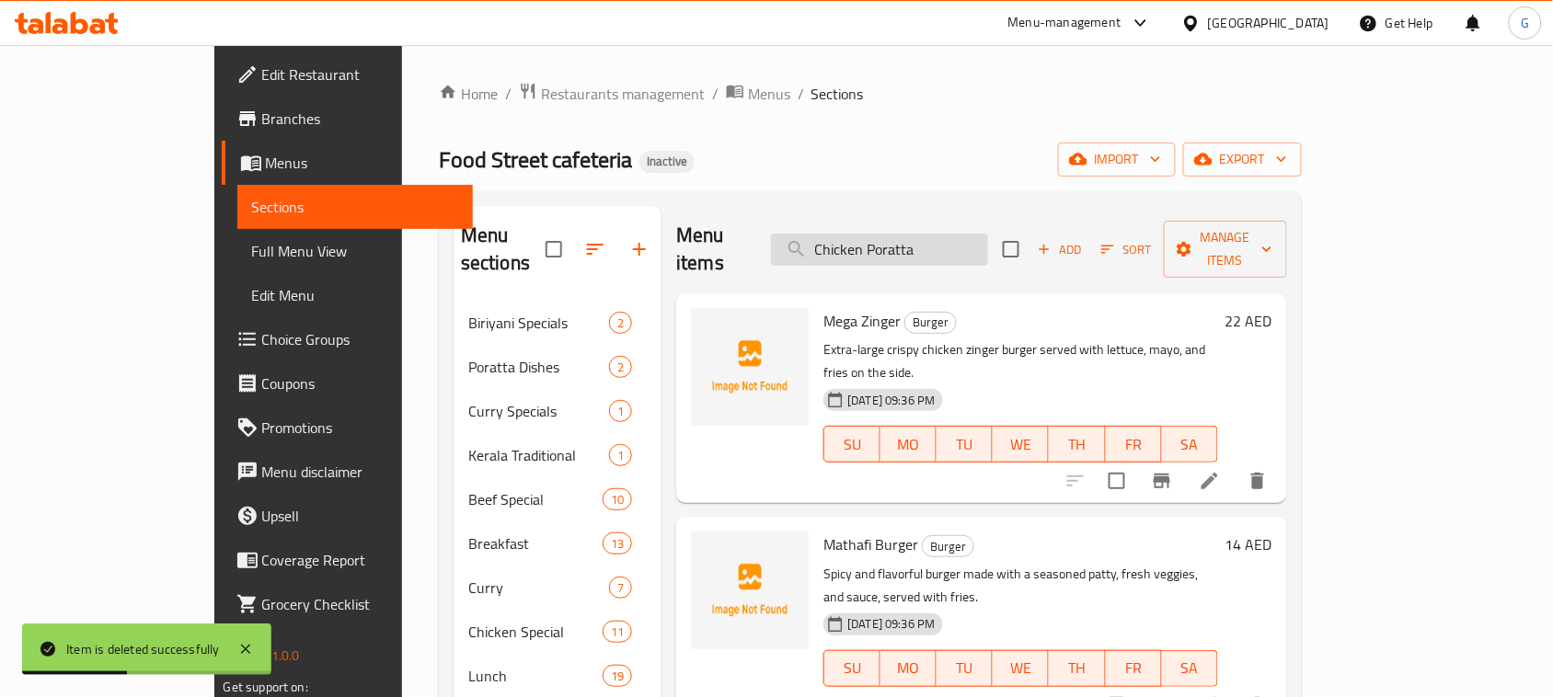
click at [912, 234] on input "Chicken Poratta" at bounding box center [879, 250] width 217 height 32
paste input "Egg Poratt"
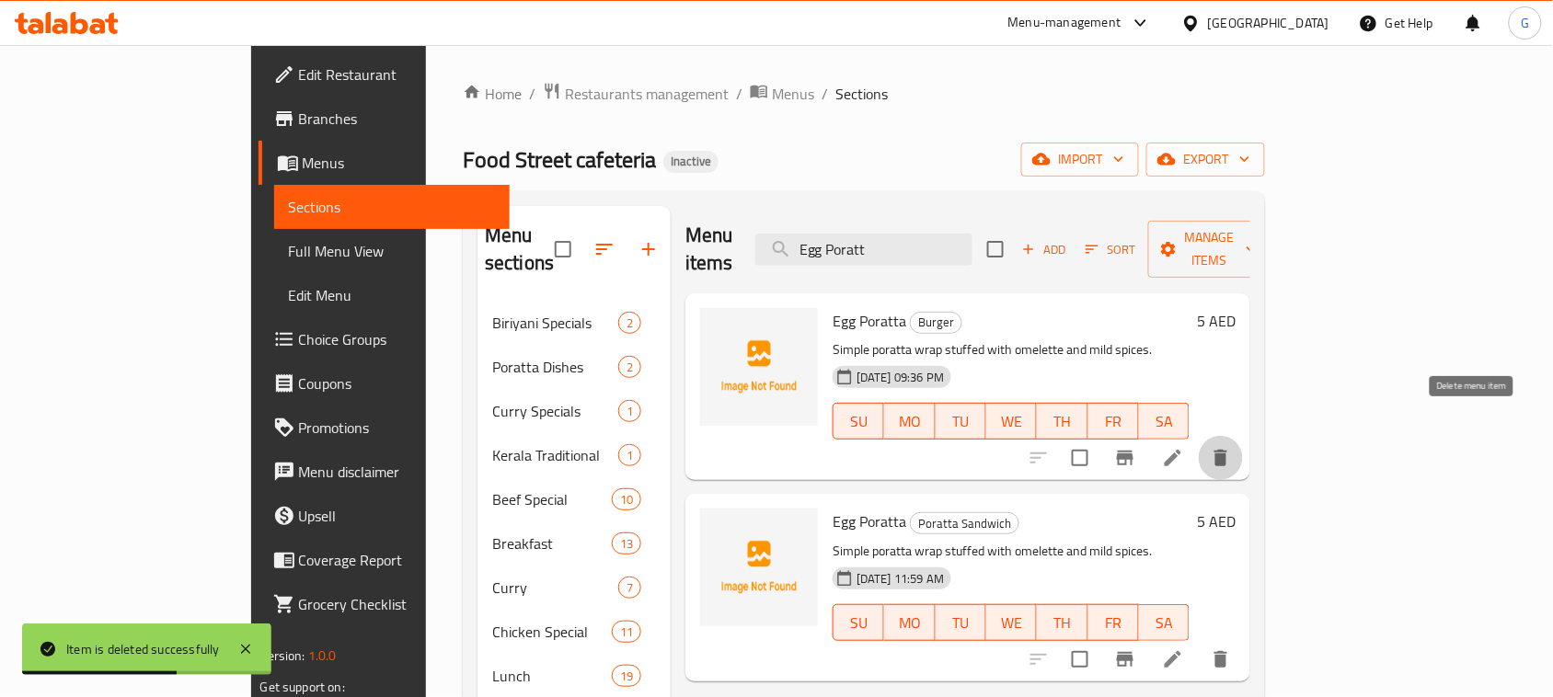
click at [1227, 450] on icon "delete" at bounding box center [1220, 458] width 13 height 17
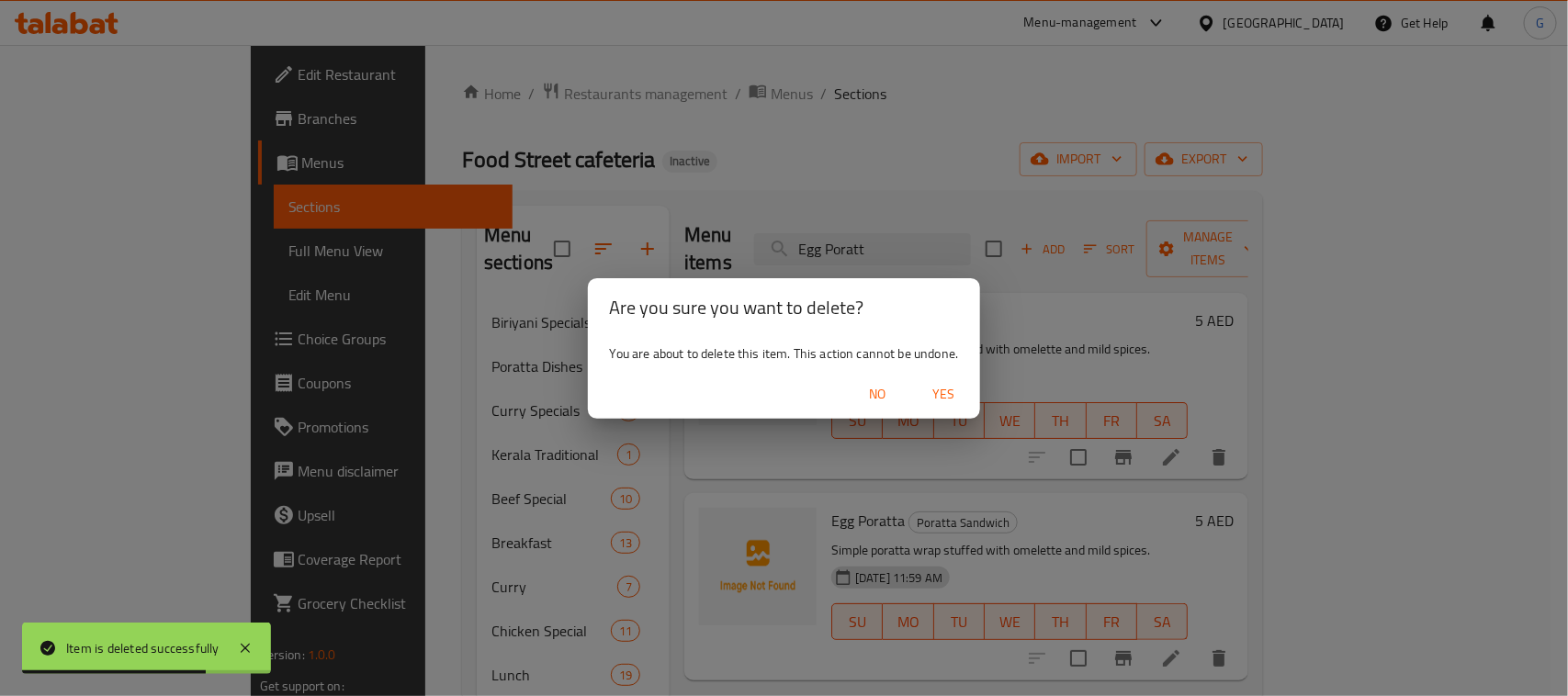
click at [958, 402] on span "Yes" at bounding box center [944, 394] width 44 height 23
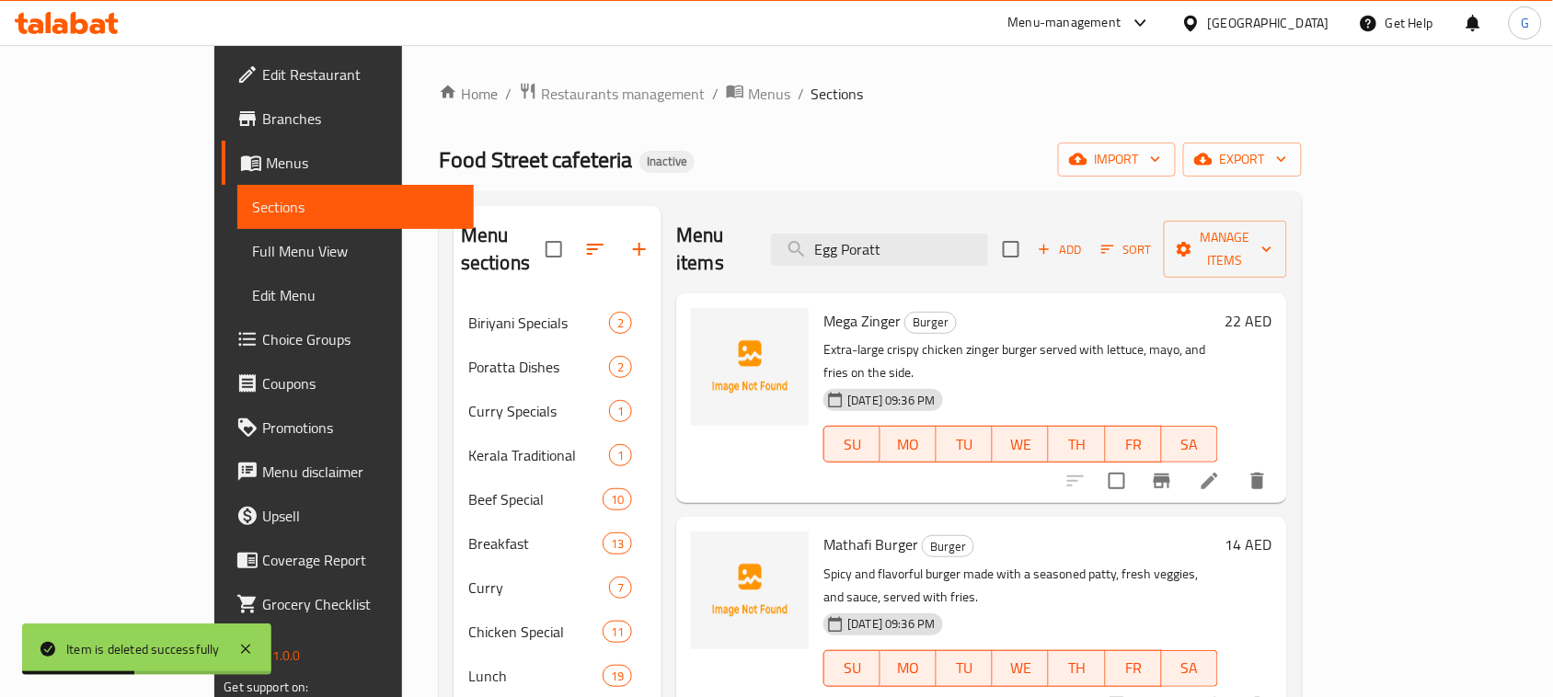
click at [1286, 293] on div "Mega Zinger Burger Extra-large crispy chicken zinger burger served with lettuce…" at bounding box center [981, 398] width 610 height 210
click at [949, 239] on input "Egg Poratt" at bounding box center [879, 250] width 217 height 32
paste input "Hotdo"
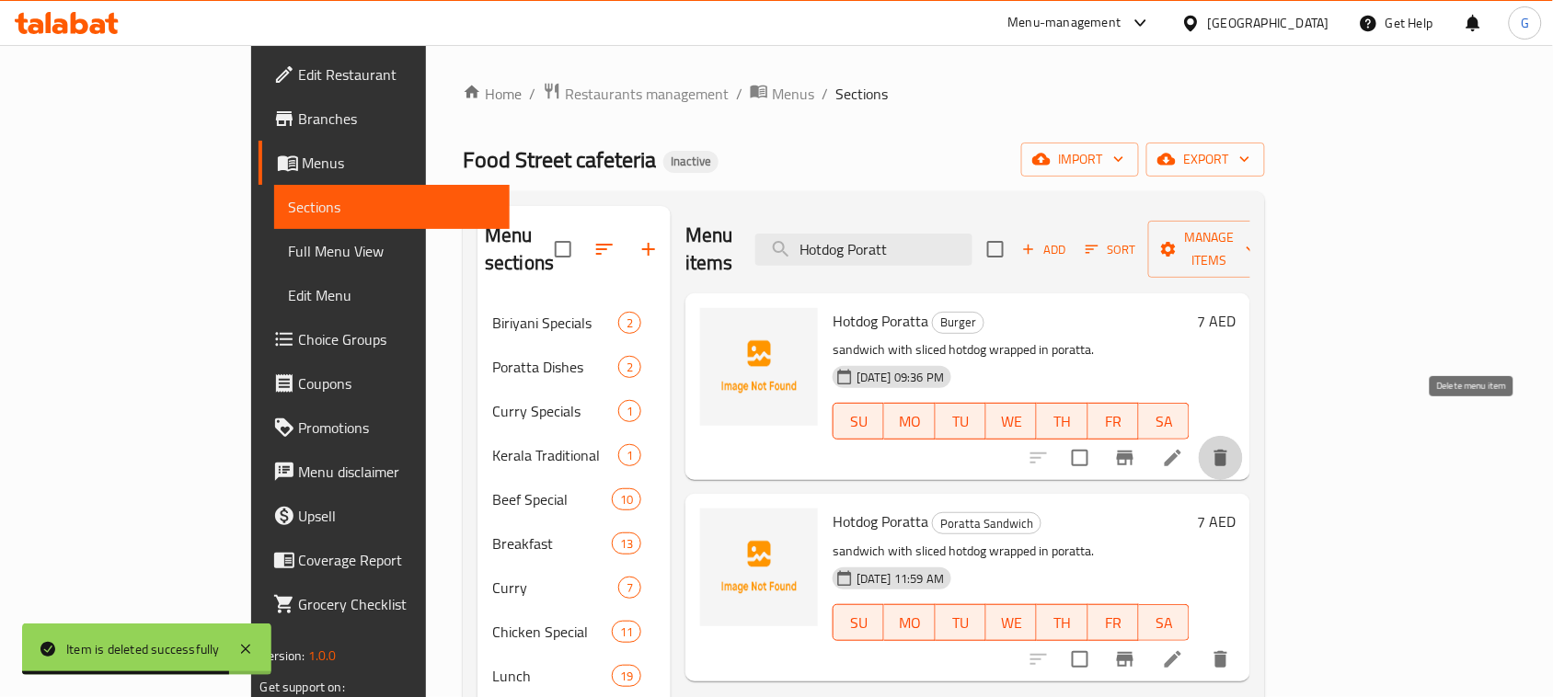
click at [1243, 436] on button "delete" at bounding box center [1220, 458] width 44 height 44
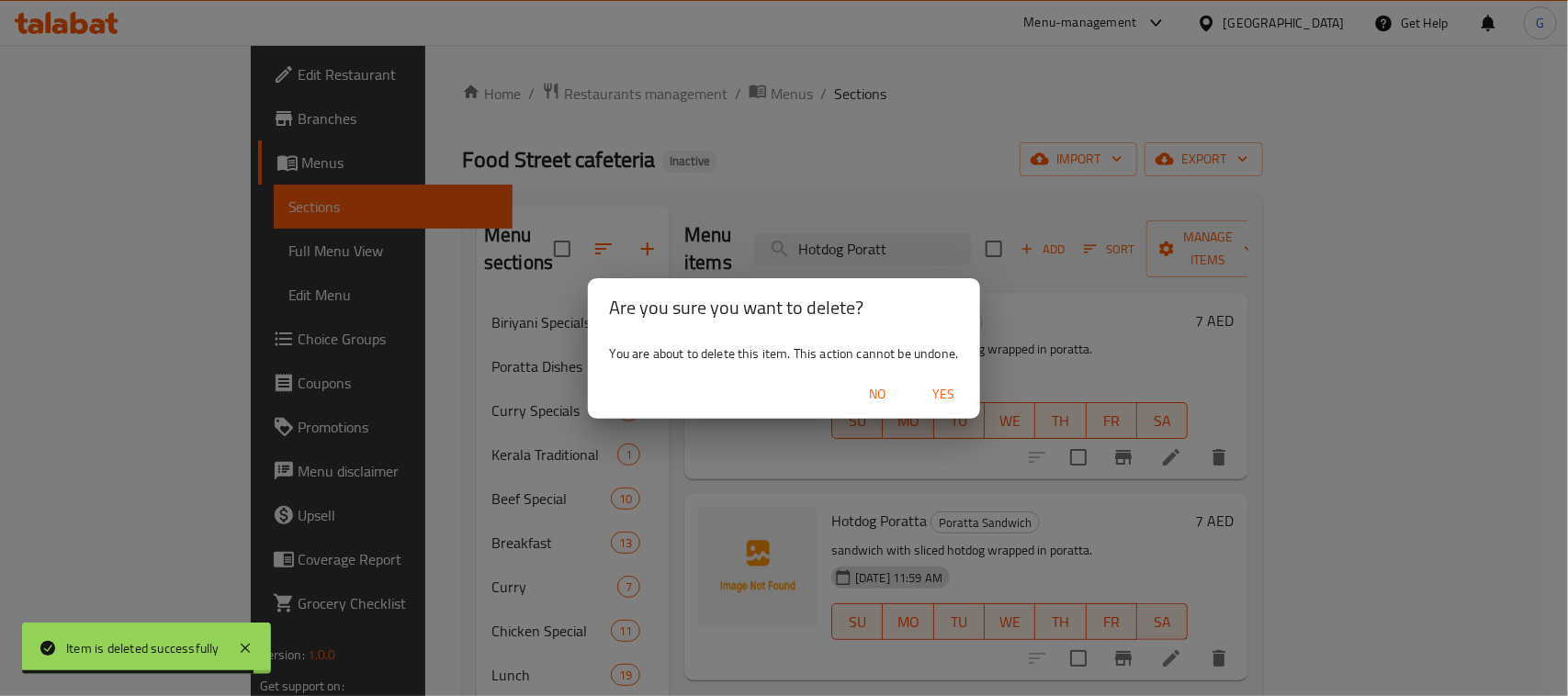
click at [933, 395] on span "Yes" at bounding box center [944, 394] width 44 height 23
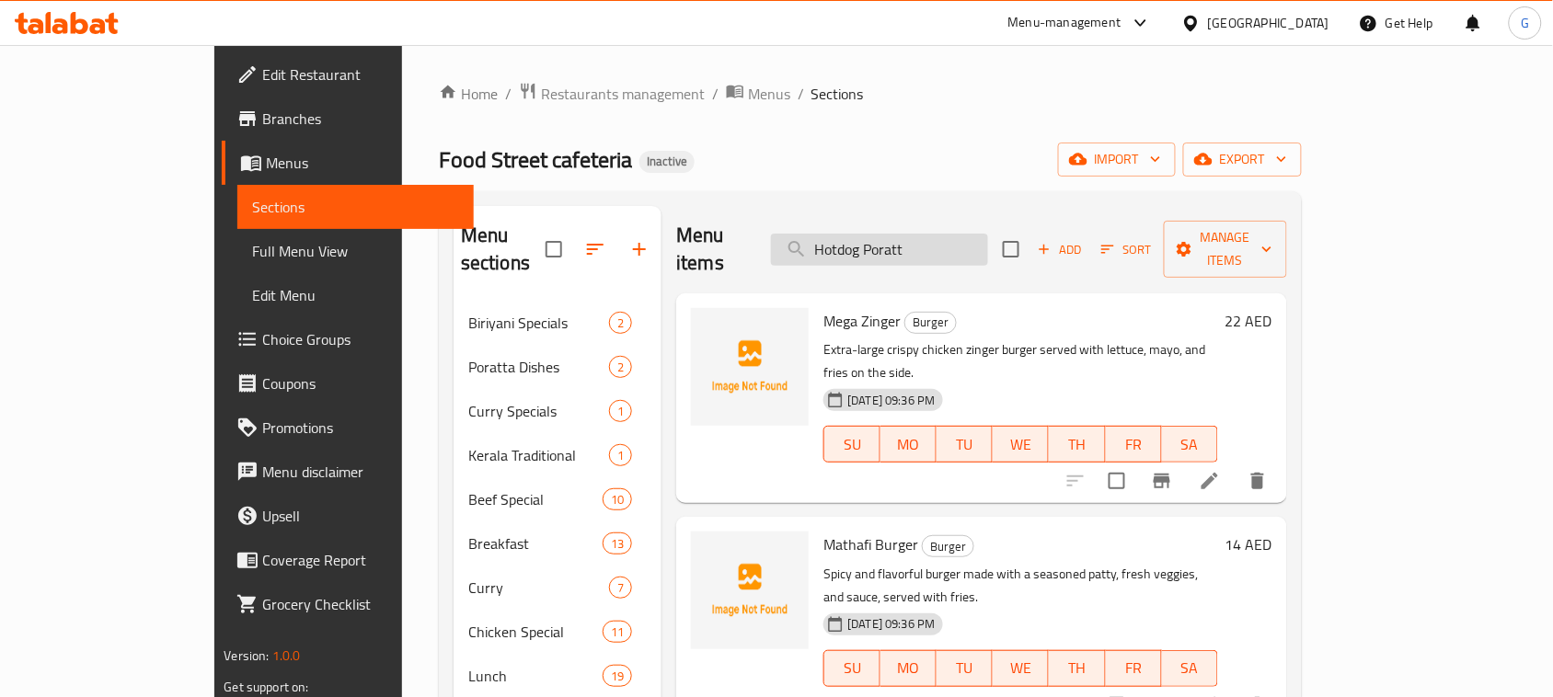
drag, startPoint x: 941, startPoint y: 260, endPoint x: 939, endPoint y: 240, distance: 20.3
click at [939, 240] on div "Menu items Hotdog Poratt Add Sort Manage items" at bounding box center [981, 249] width 610 height 87
click at [939, 240] on input "Hotdog Poratt" at bounding box center [879, 250] width 217 height 32
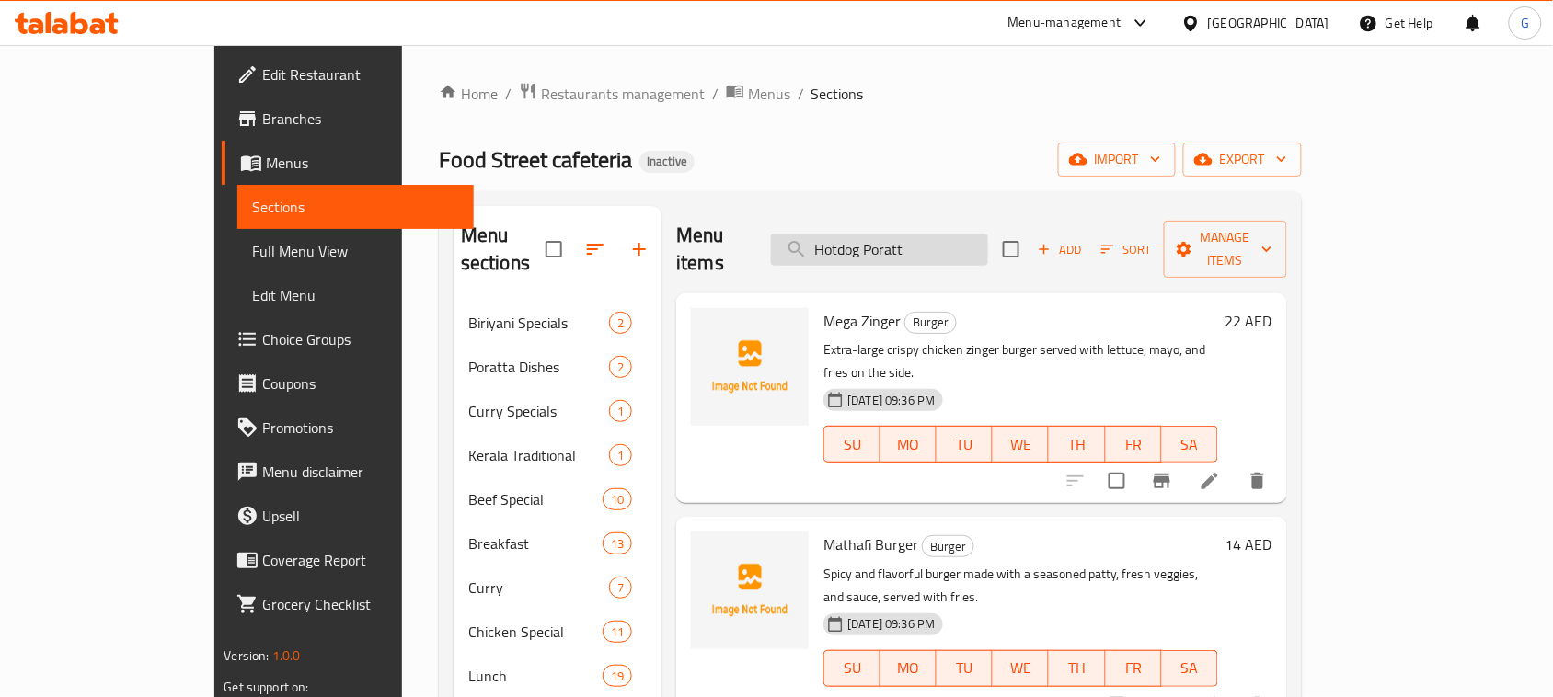
paste input "Zinger Club"
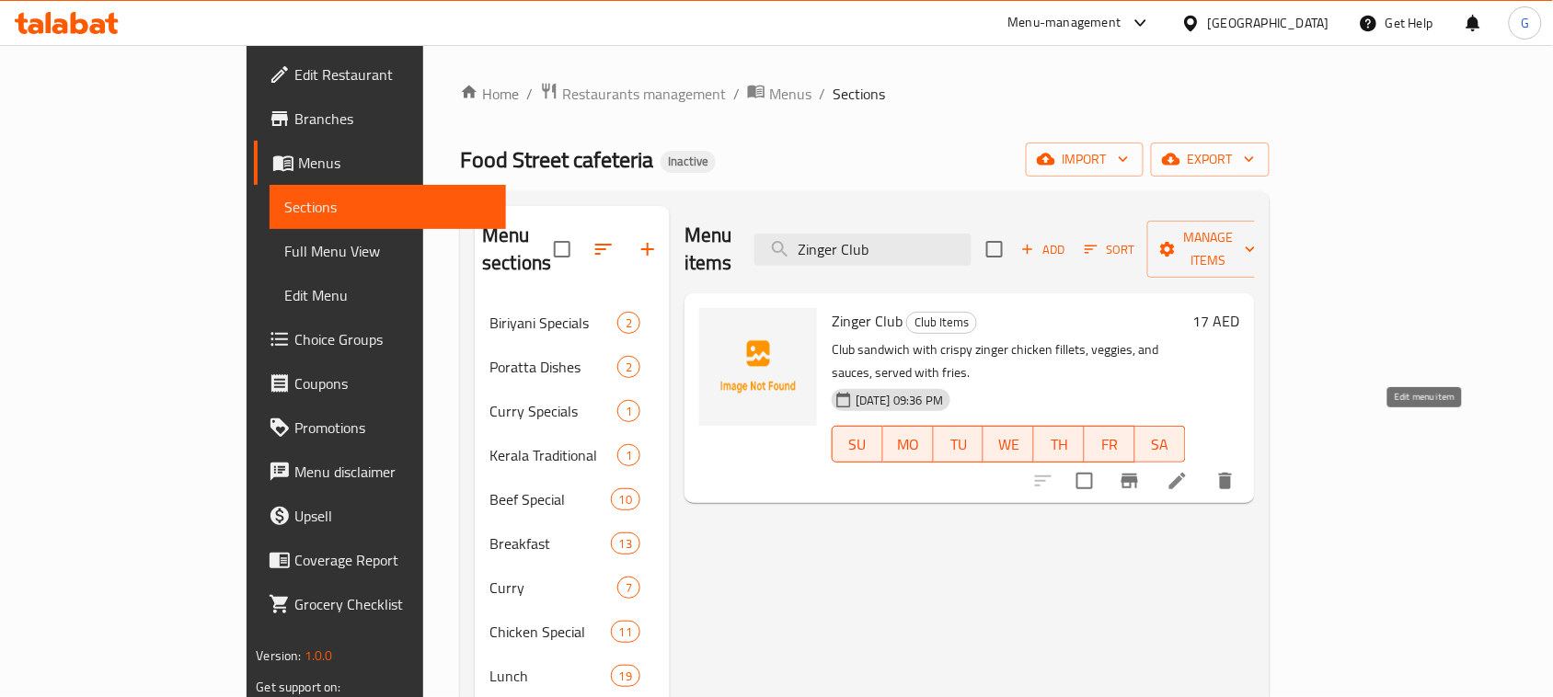
type input "Zinger Club"
click at [1188, 470] on icon at bounding box center [1177, 481] width 22 height 22
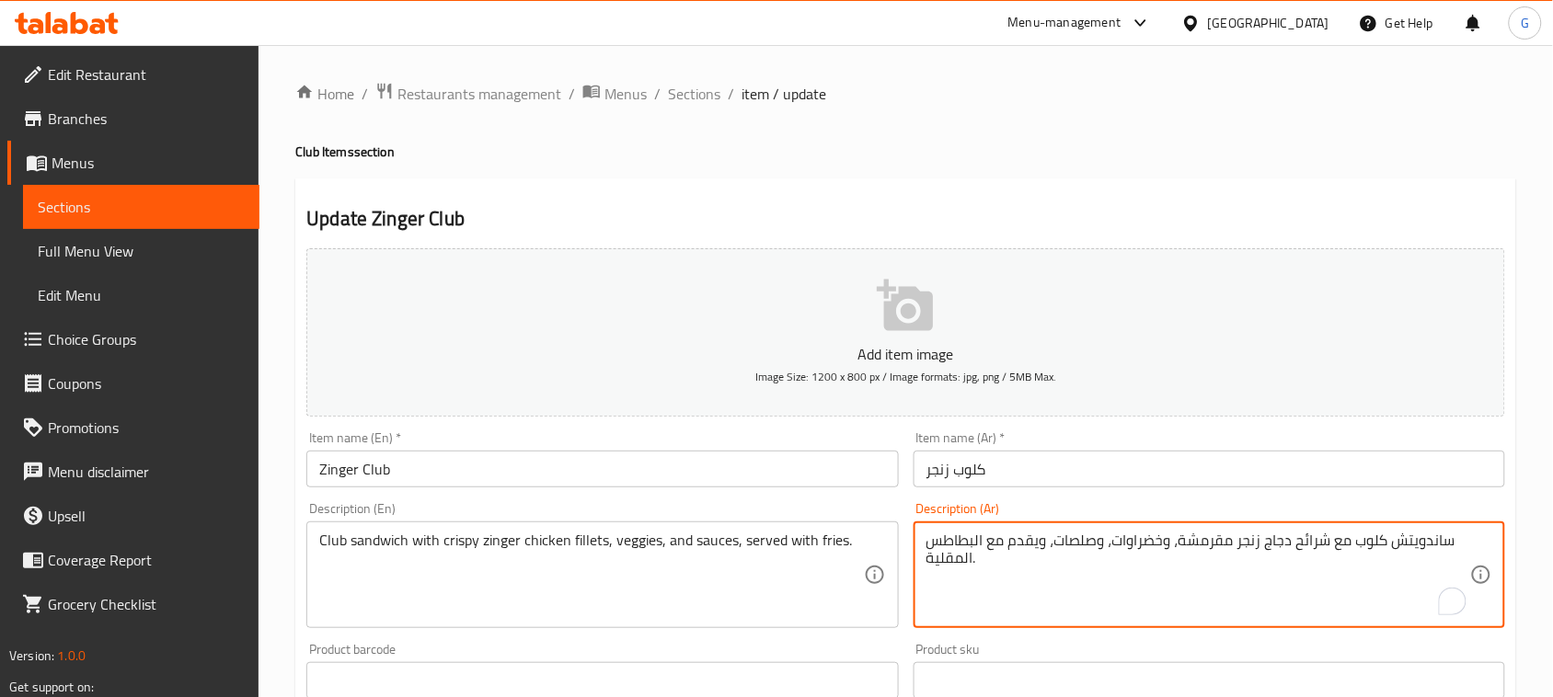
click at [1317, 545] on textarea "ساندويتش كلوب مع شرائح دجاج زنجر مقرمشة، وخضراوات، وصلصات، ويقدم مع البطاطس الم…" at bounding box center [1198, 575] width 544 height 87
type textarea "ساندويتش كلوب مع فيليه دجاج زنجر مقرمشة، وخضراوات، وصلصات، ويقدم مع البطاطس الم…"
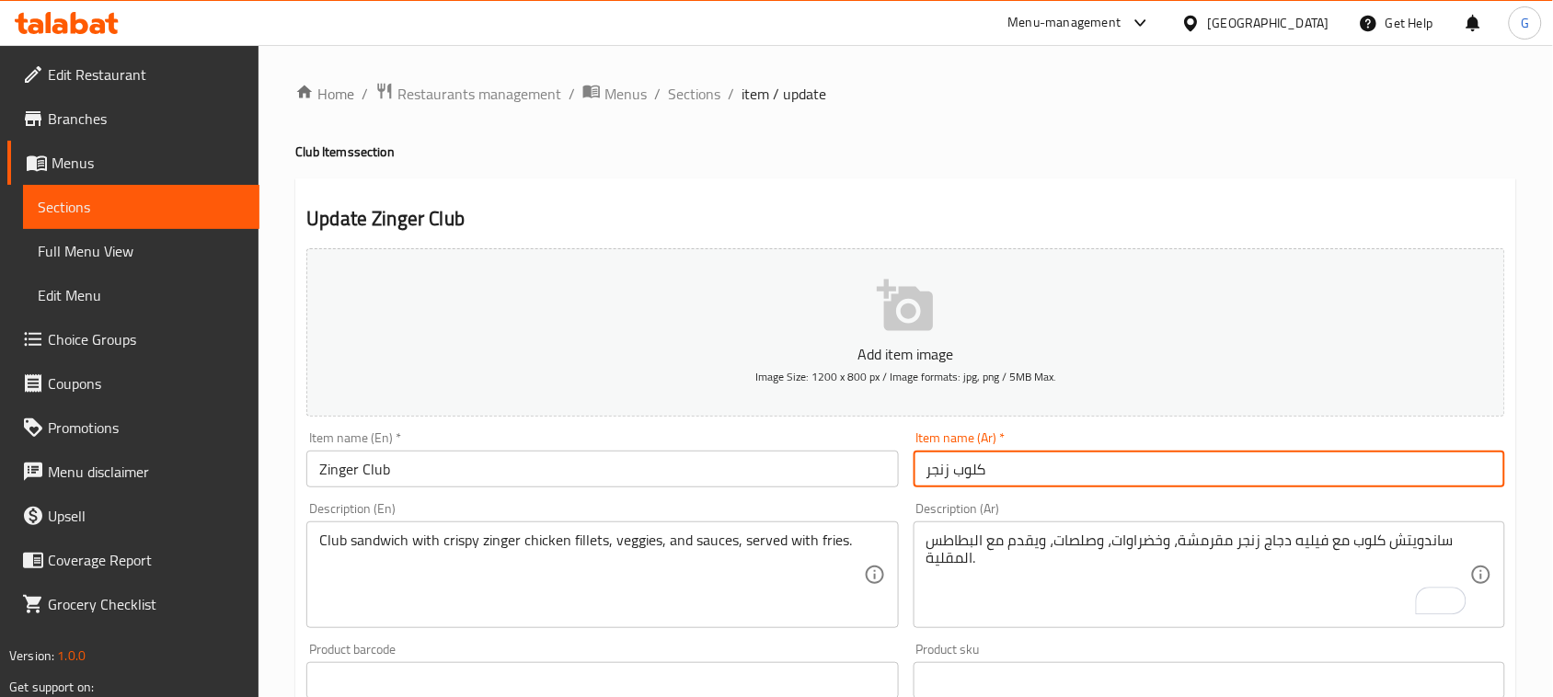
click at [1280, 470] on input "كلوب زنجر" at bounding box center [1208, 469] width 591 height 37
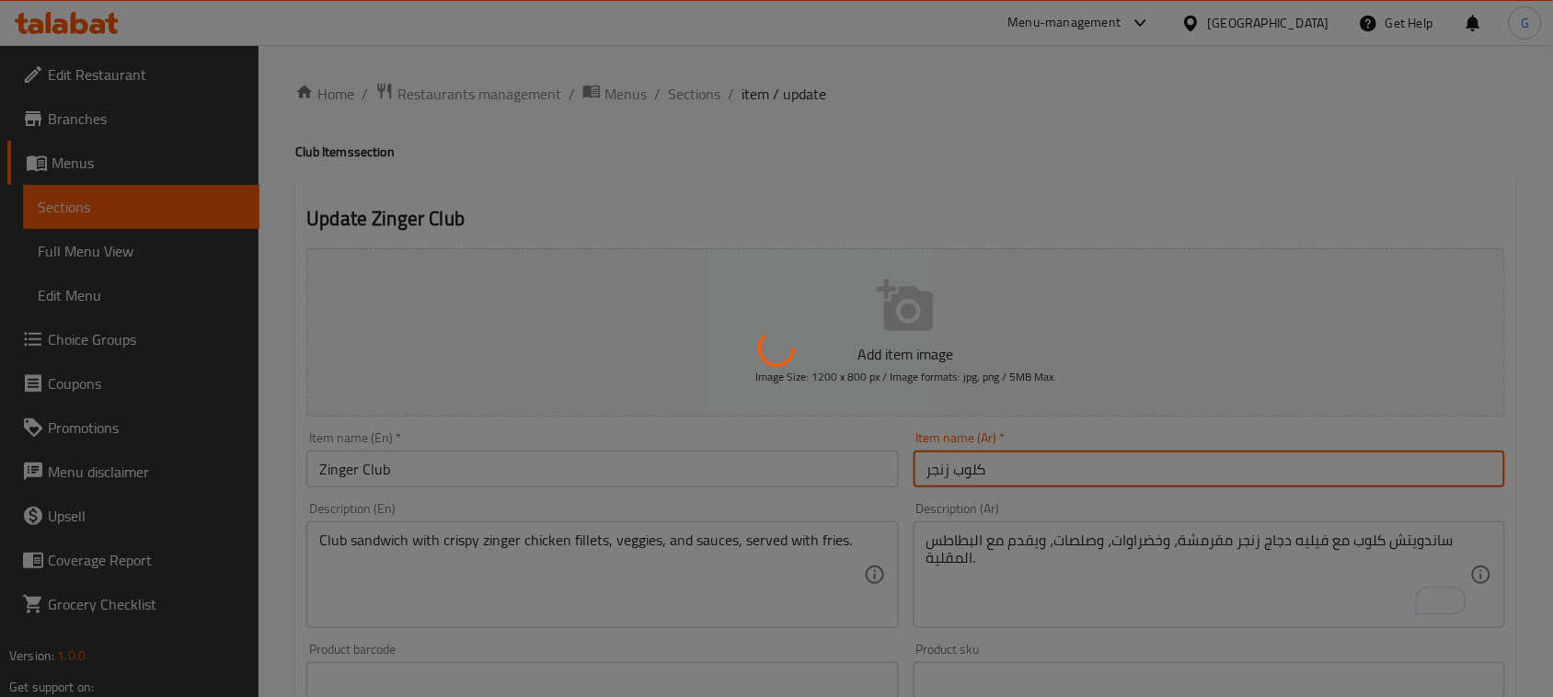
click at [518, 469] on div at bounding box center [776, 348] width 1553 height 697
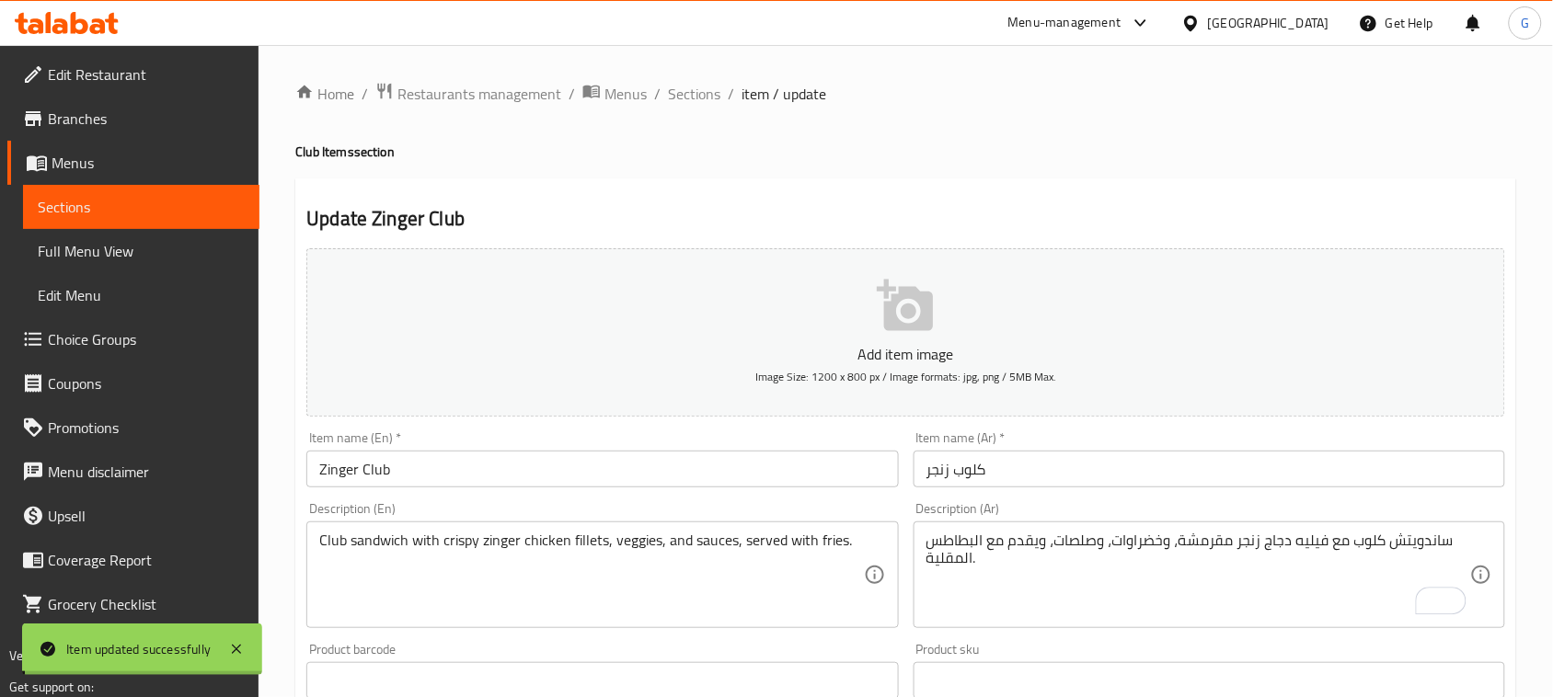
click at [518, 469] on div "Home / Restaurants management / Menus / Sections / item / update Club Items sec…" at bounding box center [905, 672] width 1221 height 1181
click at [518, 469] on input "Zinger Club" at bounding box center [601, 469] width 591 height 37
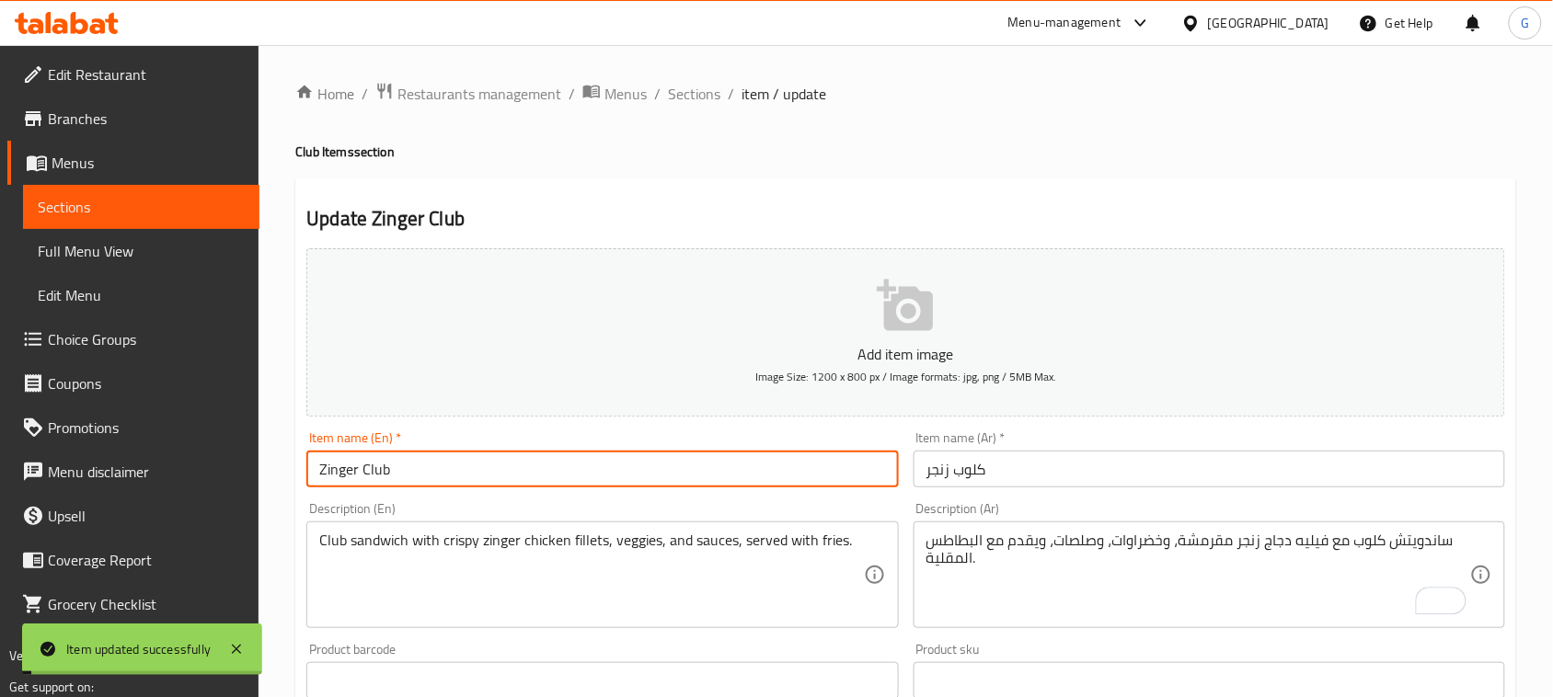
click at [518, 469] on input "Zinger Club" at bounding box center [601, 469] width 591 height 37
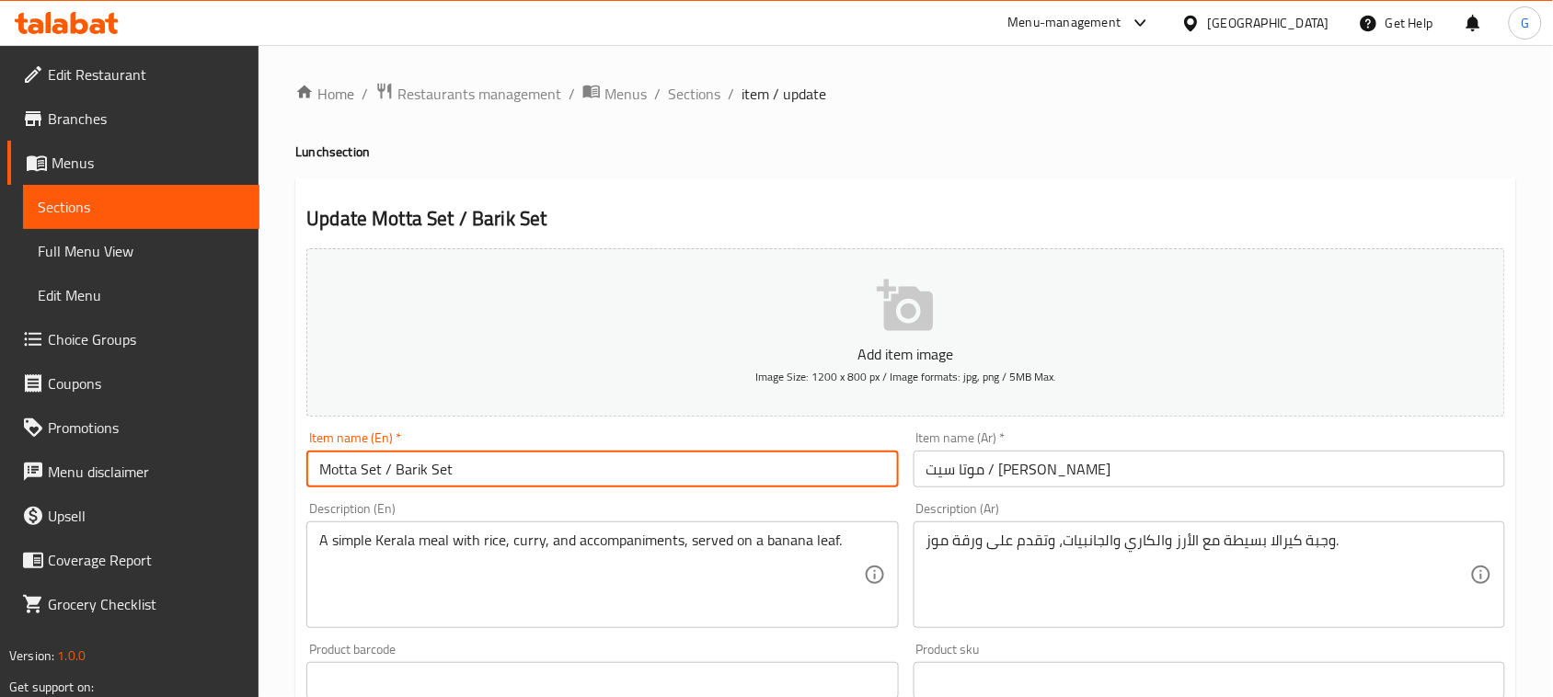
drag, startPoint x: 389, startPoint y: 469, endPoint x: 314, endPoint y: 467, distance: 75.4
click at [314, 467] on input "Motta Set / Barik Set" at bounding box center [601, 469] width 591 height 37
type input "Barik Set"
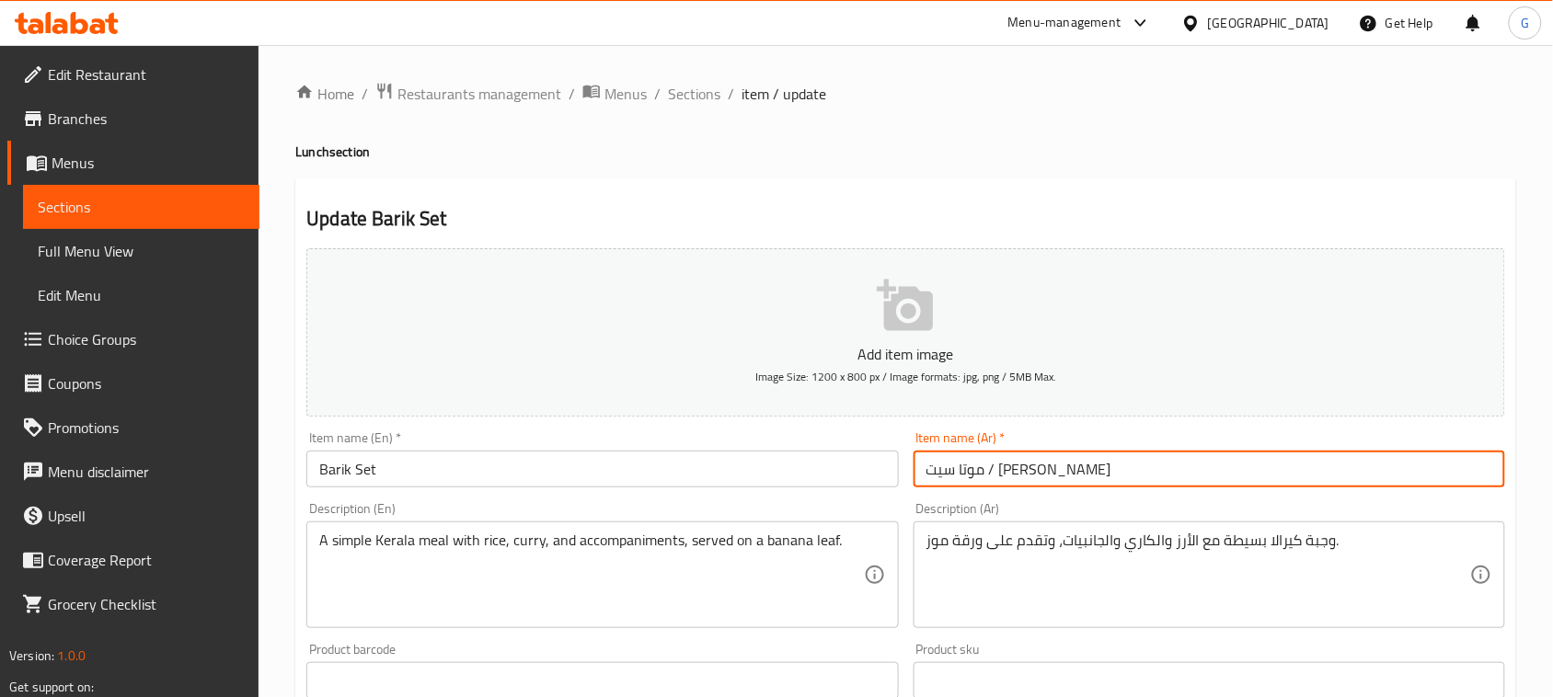
drag, startPoint x: 990, startPoint y: 470, endPoint x: 1073, endPoint y: 476, distance: 83.9
click at [1073, 476] on input "موتا سيت / [PERSON_NAME]" at bounding box center [1208, 469] width 591 height 37
drag, startPoint x: 1073, startPoint y: 476, endPoint x: 991, endPoint y: 469, distance: 83.0
click at [991, 469] on input "موتا سيت / [PERSON_NAME]" at bounding box center [1208, 469] width 591 height 37
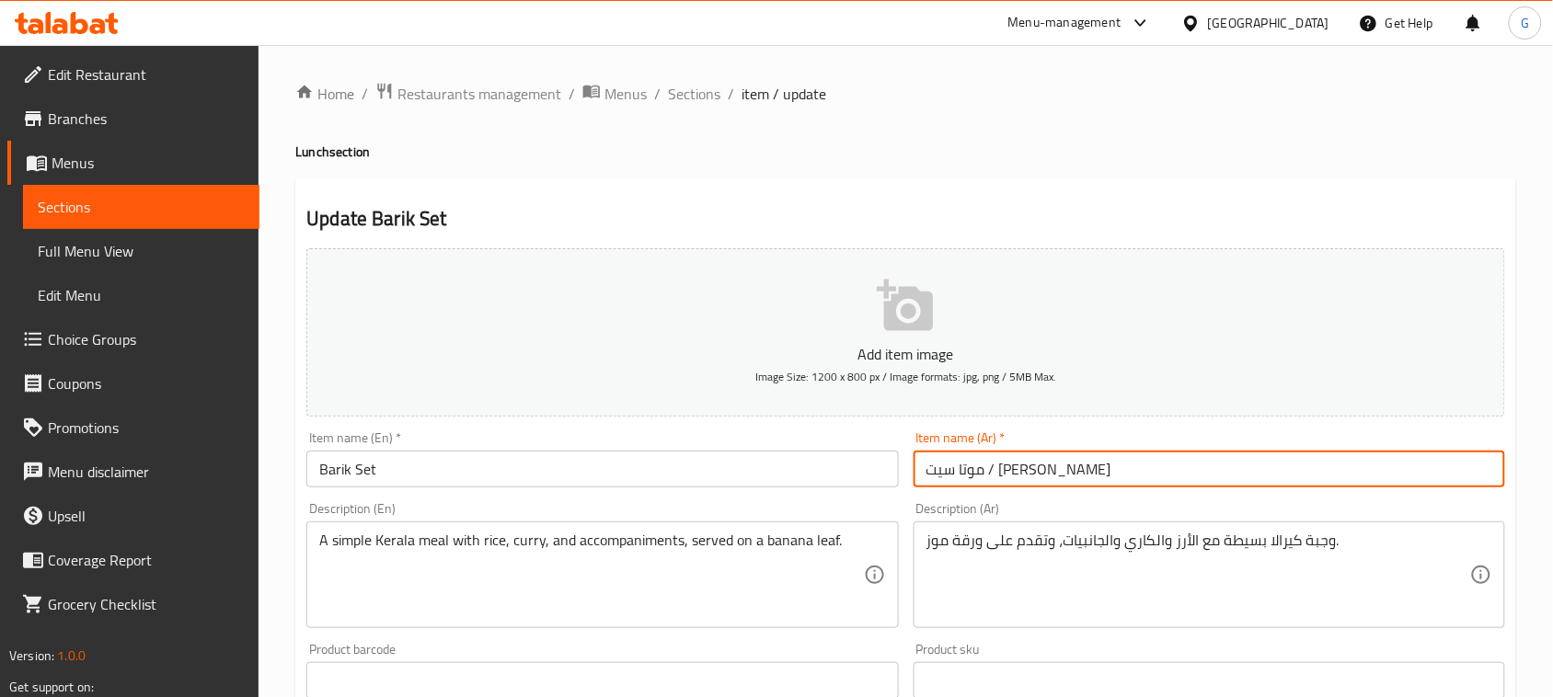
click at [991, 469] on input "موتا سيت / [PERSON_NAME]" at bounding box center [1208, 469] width 591 height 37
click at [999, 475] on input "موتا سيت / [PERSON_NAME]" at bounding box center [1208, 469] width 591 height 37
drag, startPoint x: 993, startPoint y: 475, endPoint x: 1058, endPoint y: 475, distance: 64.4
click at [1058, 475] on input "موتا سيت / [PERSON_NAME]" at bounding box center [1208, 469] width 591 height 37
type input "باريك سيت"
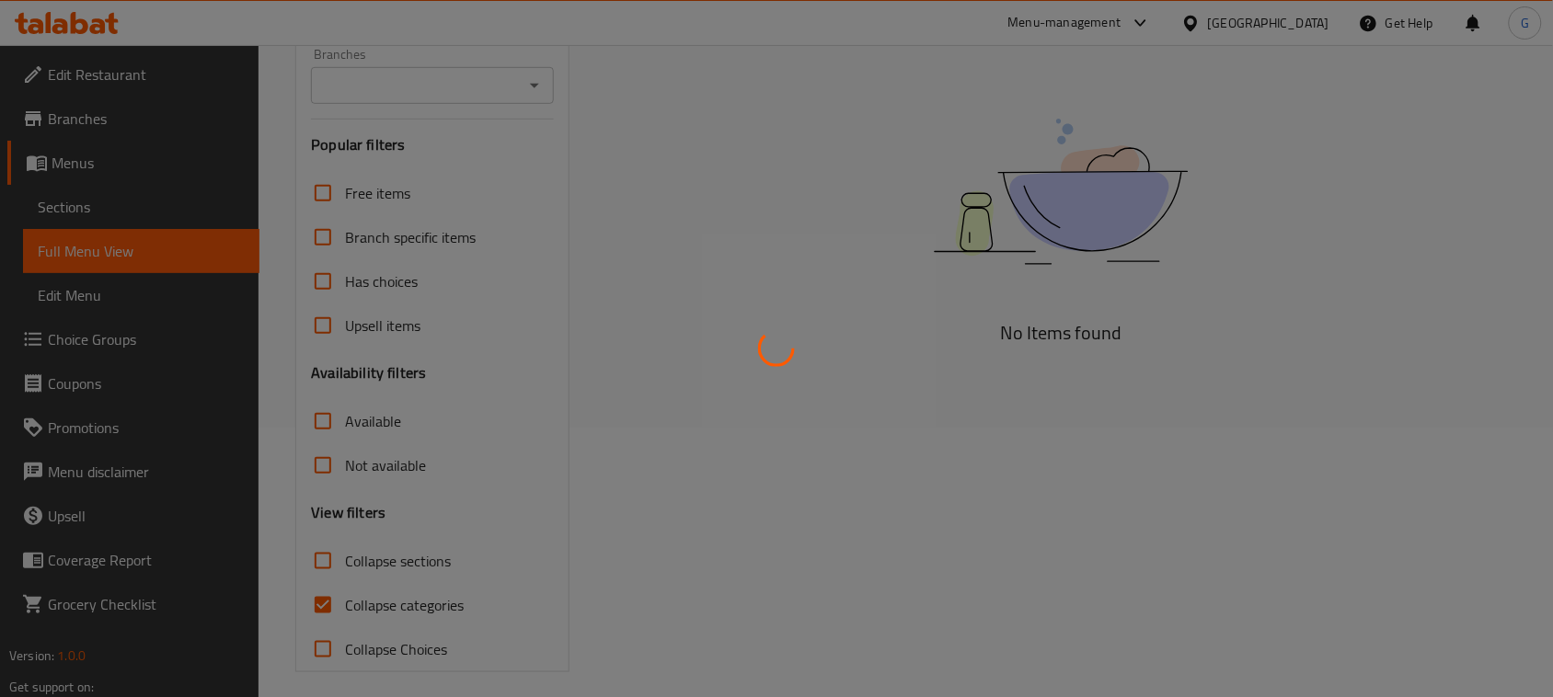
scroll to position [281, 0]
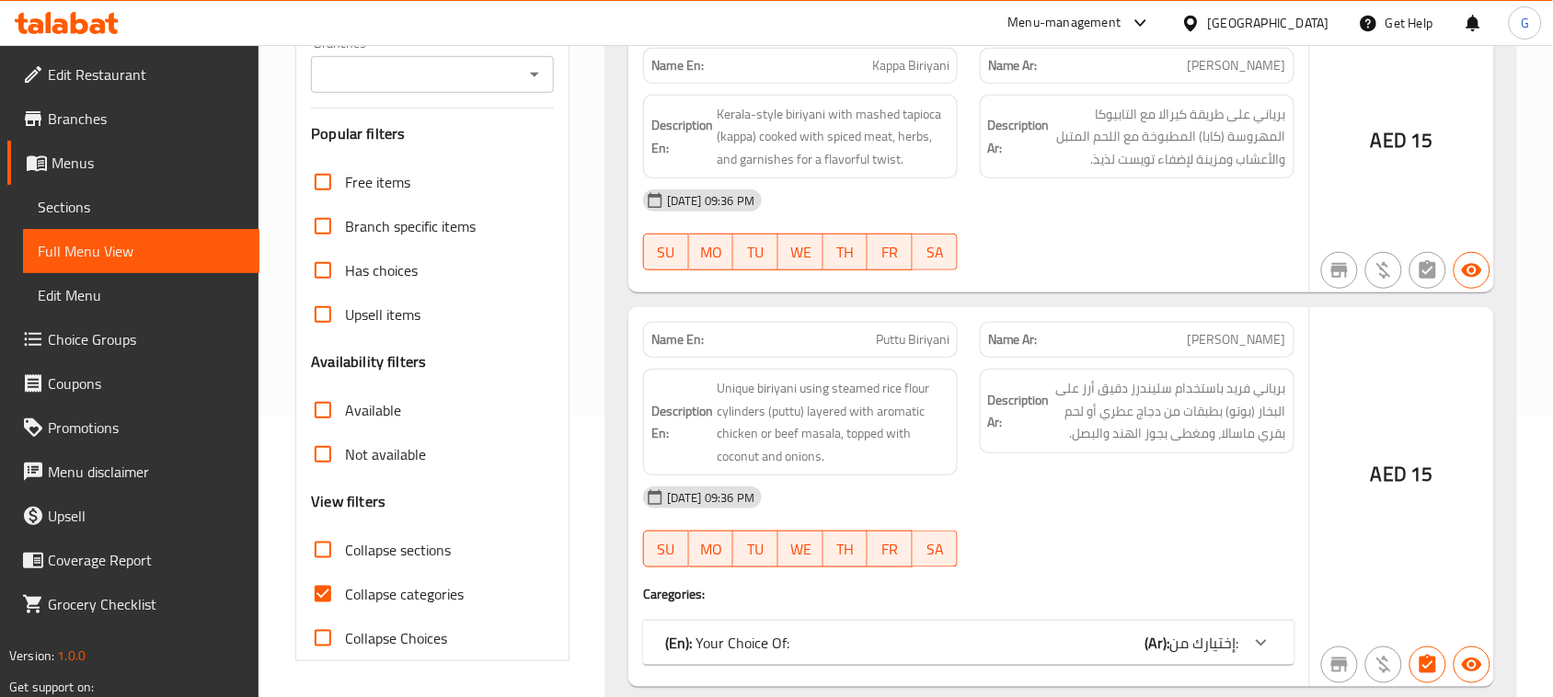
click at [388, 591] on div at bounding box center [776, 348] width 1553 height 697
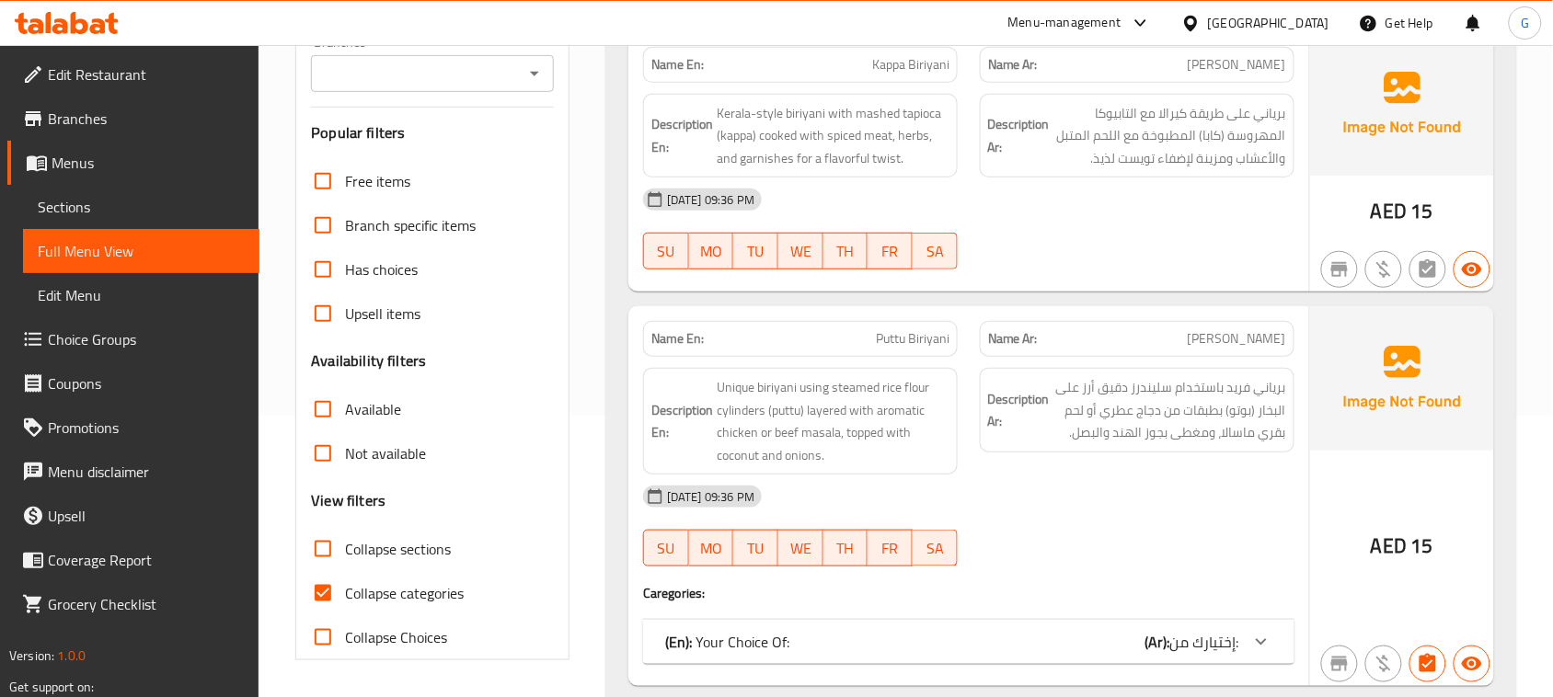
click at [388, 591] on span "Collapse categories" at bounding box center [404, 593] width 119 height 22
click at [345, 591] on input "Collapse categories" at bounding box center [323, 593] width 44 height 44
checkbox input "false"
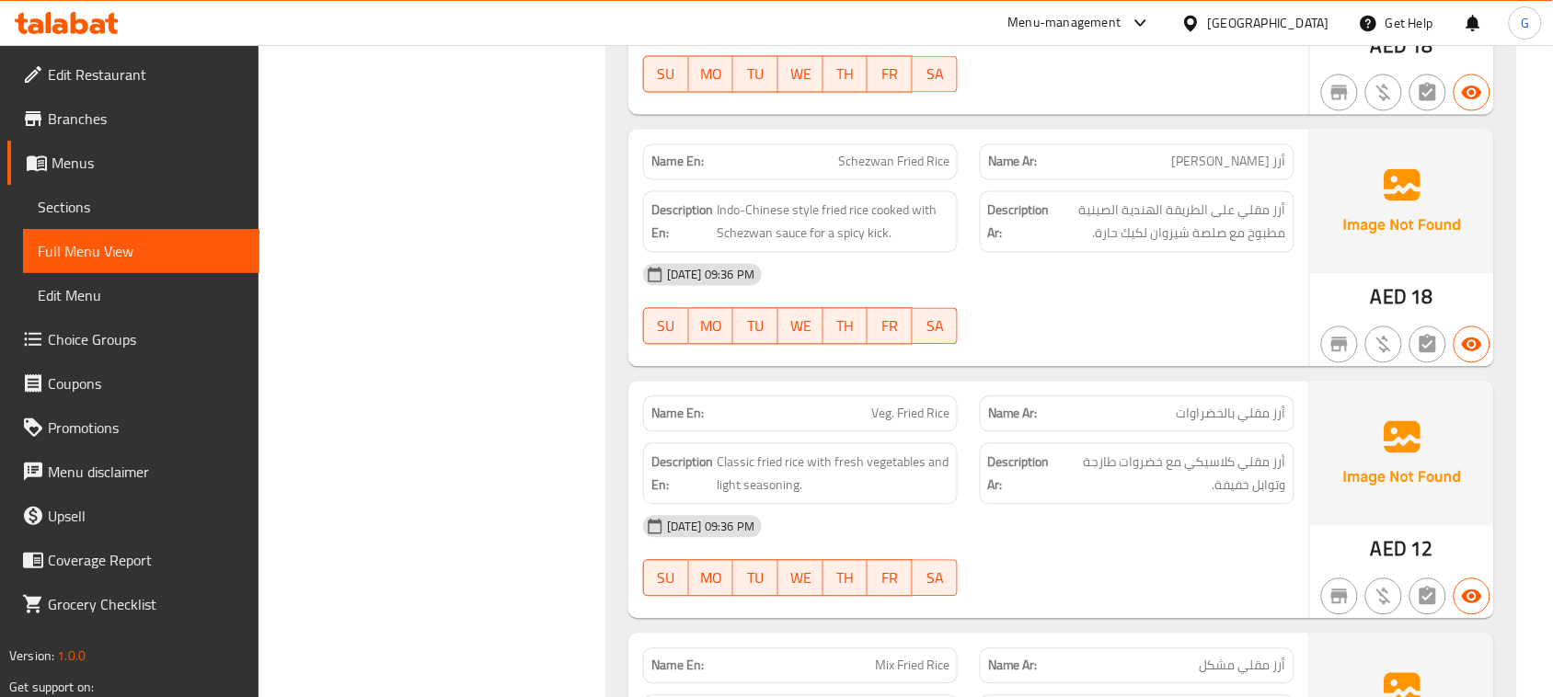
scroll to position [17574, 0]
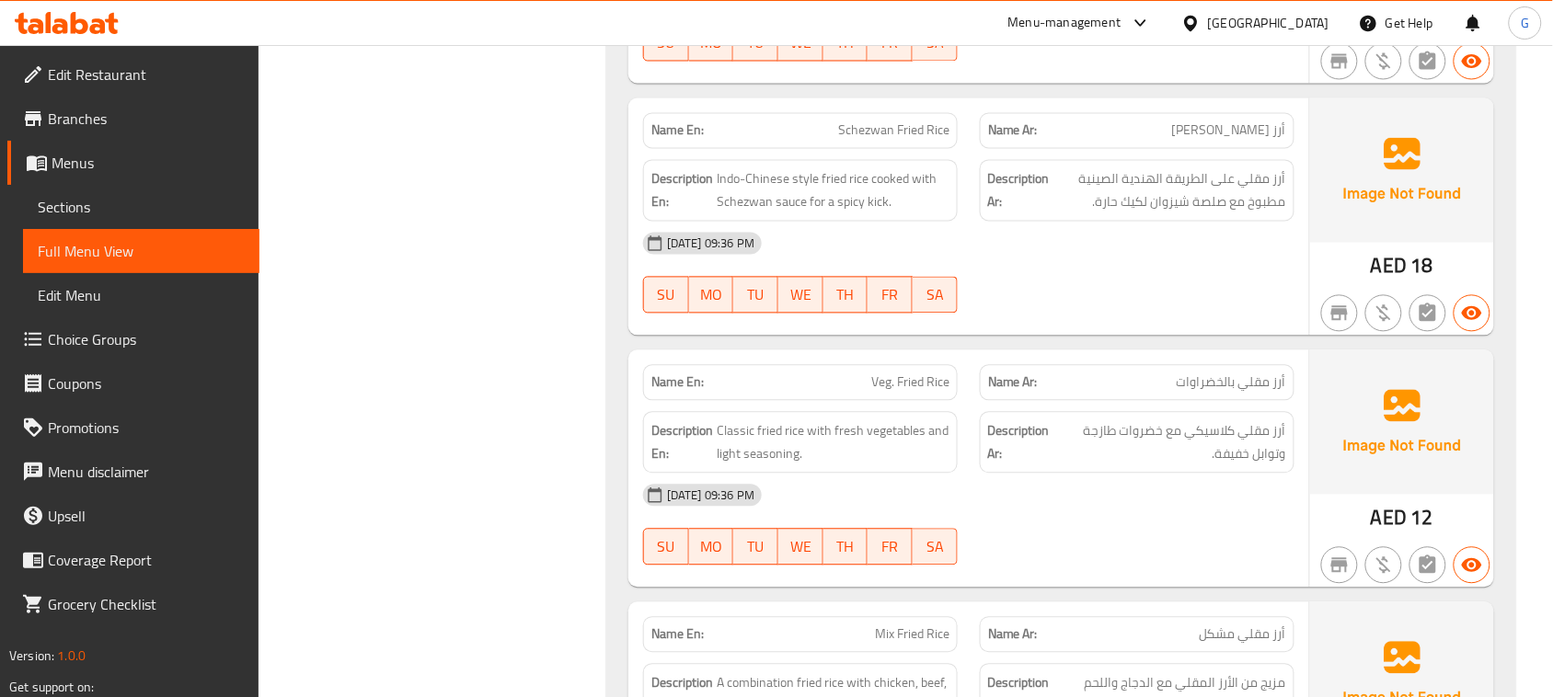
click at [904, 184] on div "Description En: Indo-Chinese style fried rice cooked with Schezwan sauce for a …" at bounding box center [800, 191] width 337 height 84
click at [894, 141] on span "Schezwan Fried Rice" at bounding box center [893, 130] width 111 height 19
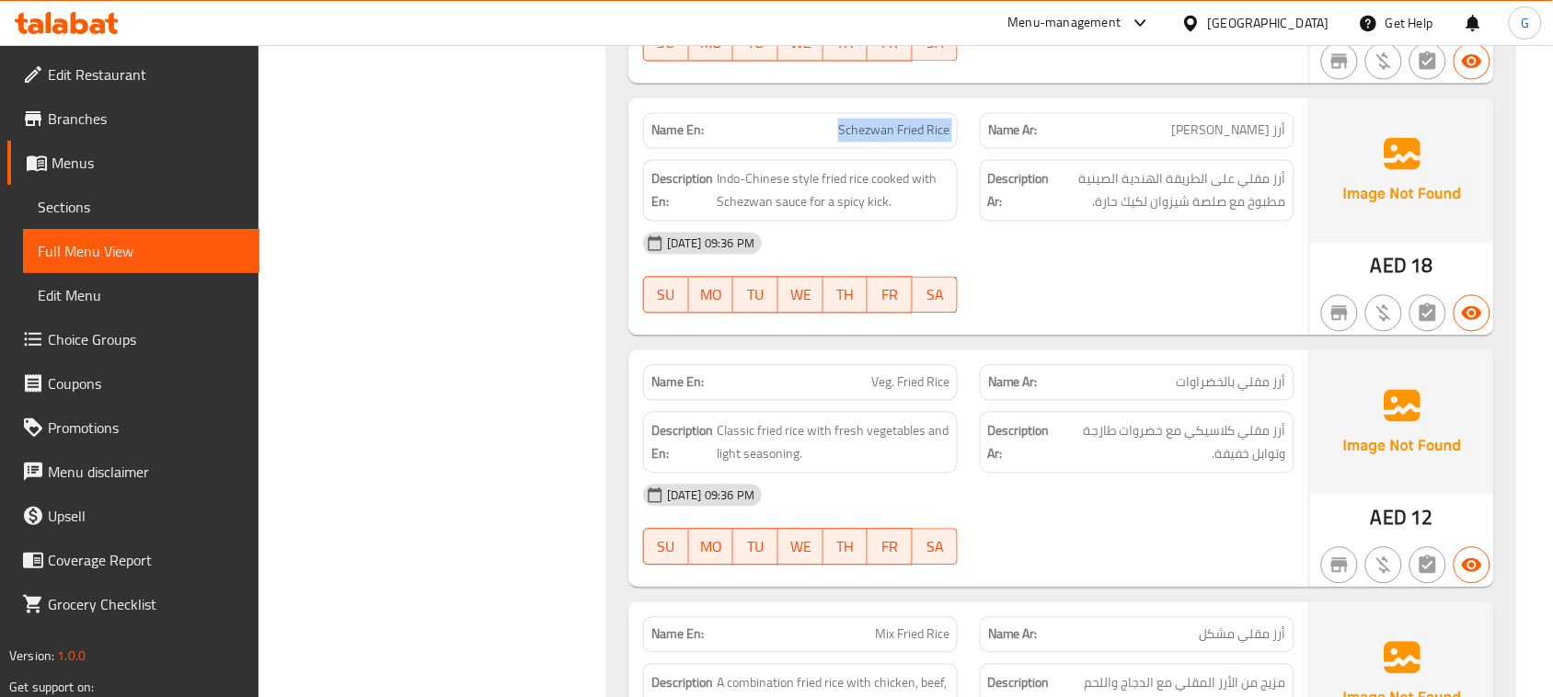
click at [894, 141] on span "Schezwan Fried Rice" at bounding box center [893, 130] width 111 height 19
copy span "Schezwan Fried Rice"
click at [908, 141] on span "Schezwan Fried Rice" at bounding box center [893, 130] width 111 height 19
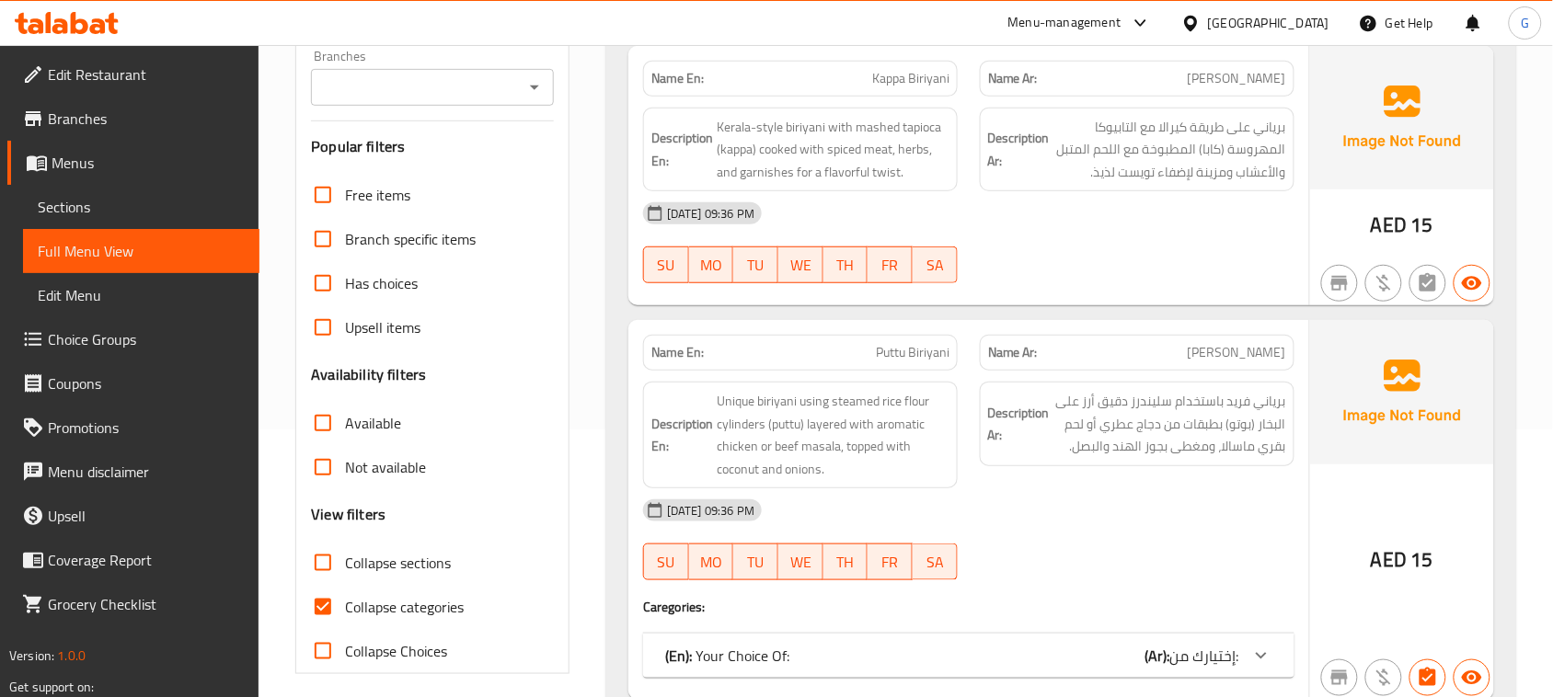
scroll to position [314, 0]
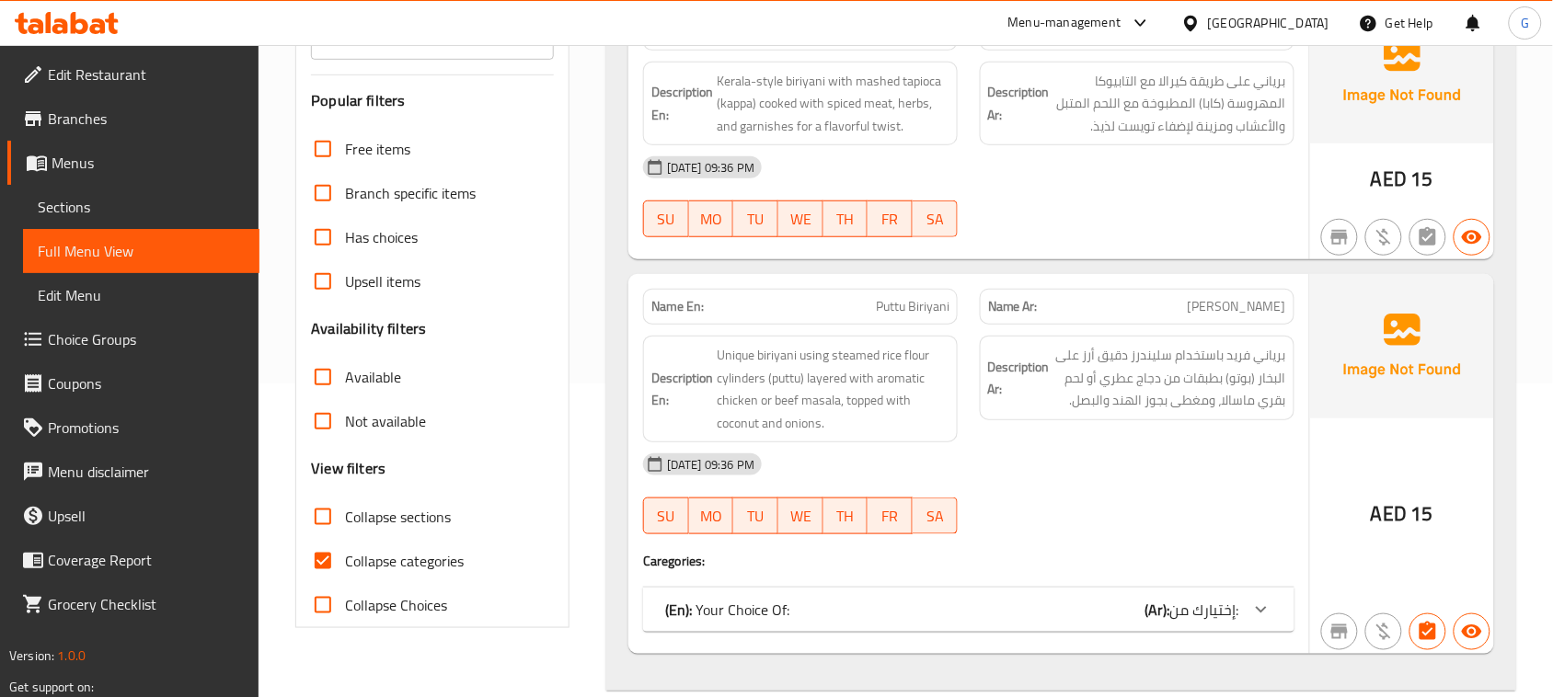
click at [340, 553] on input "Collapse categories" at bounding box center [323, 561] width 44 height 44
checkbox input "false"
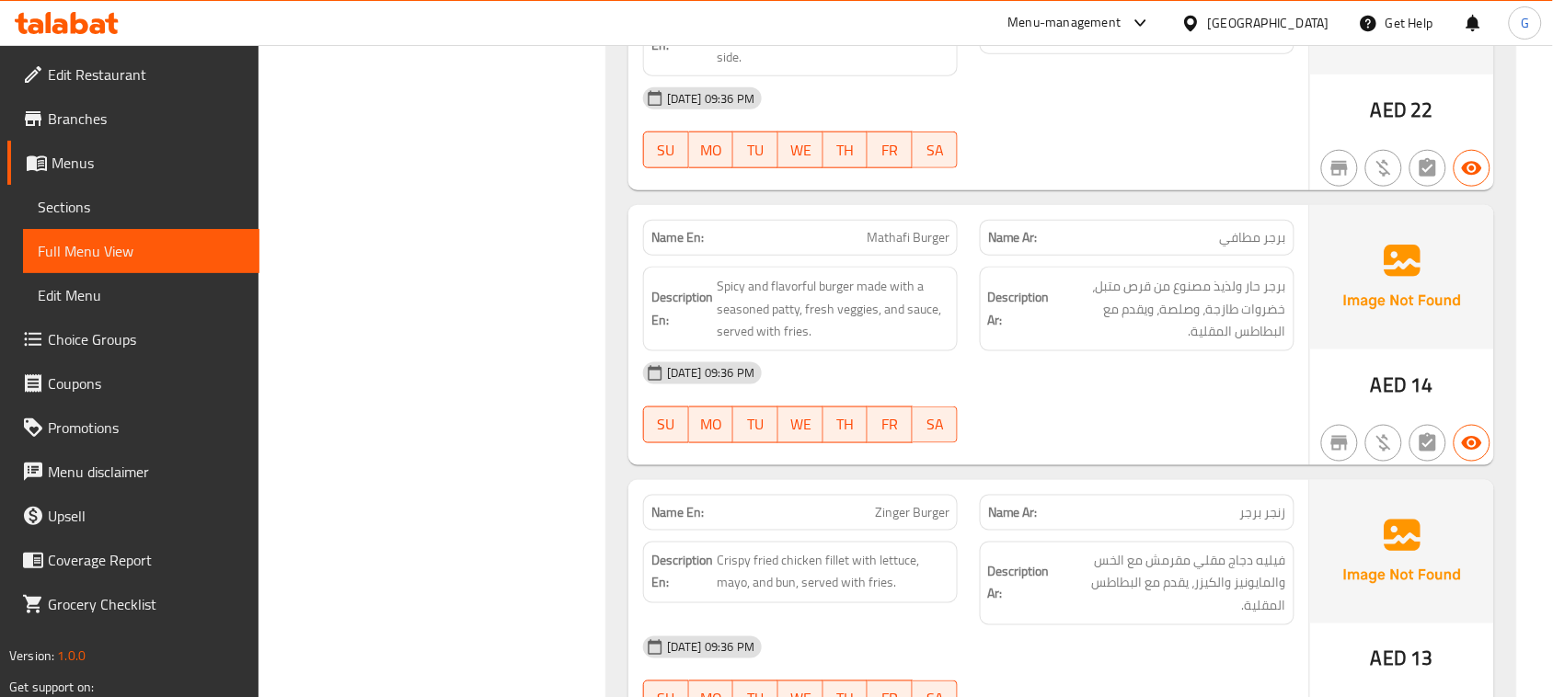
scroll to position [21226, 0]
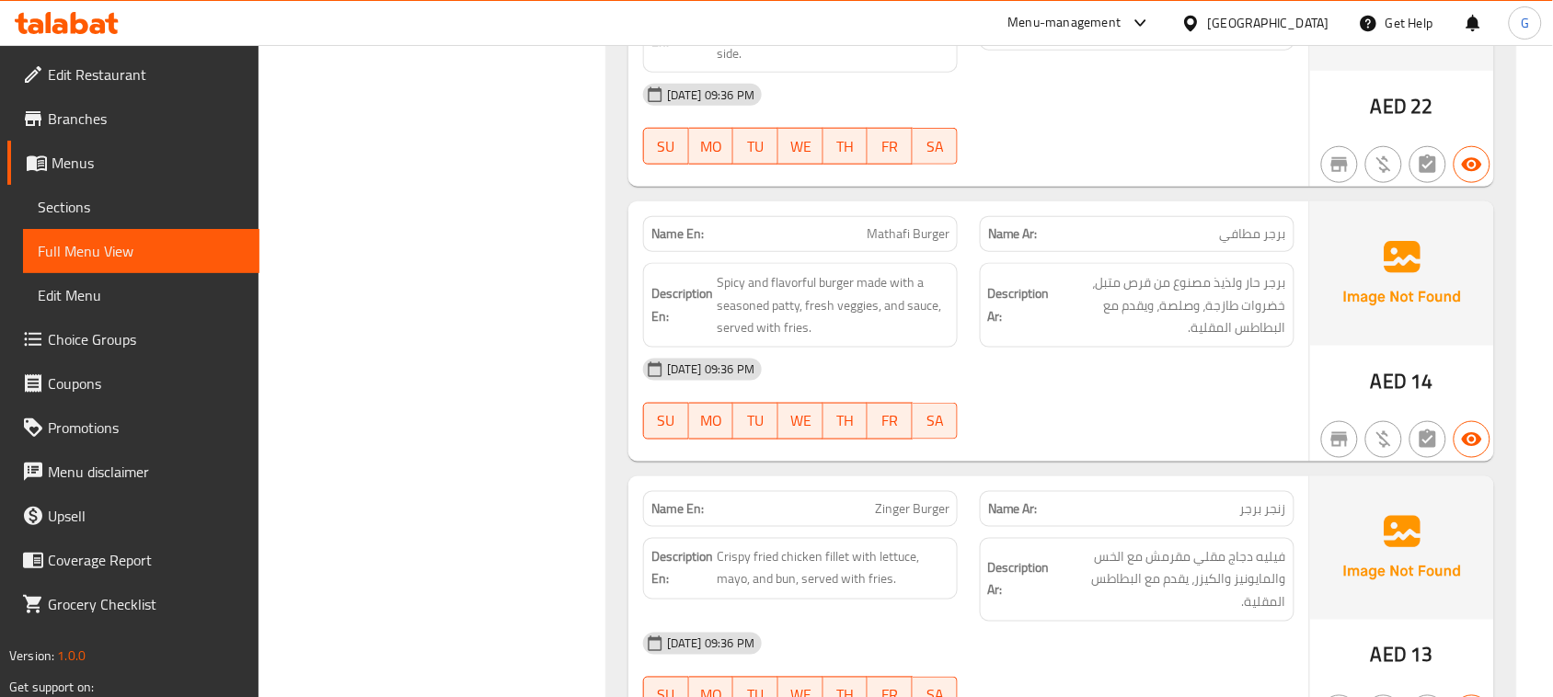
click at [793, 244] on p "Name En: Mathafi Burger" at bounding box center [800, 233] width 298 height 19
copy span "Mathafi Burger"
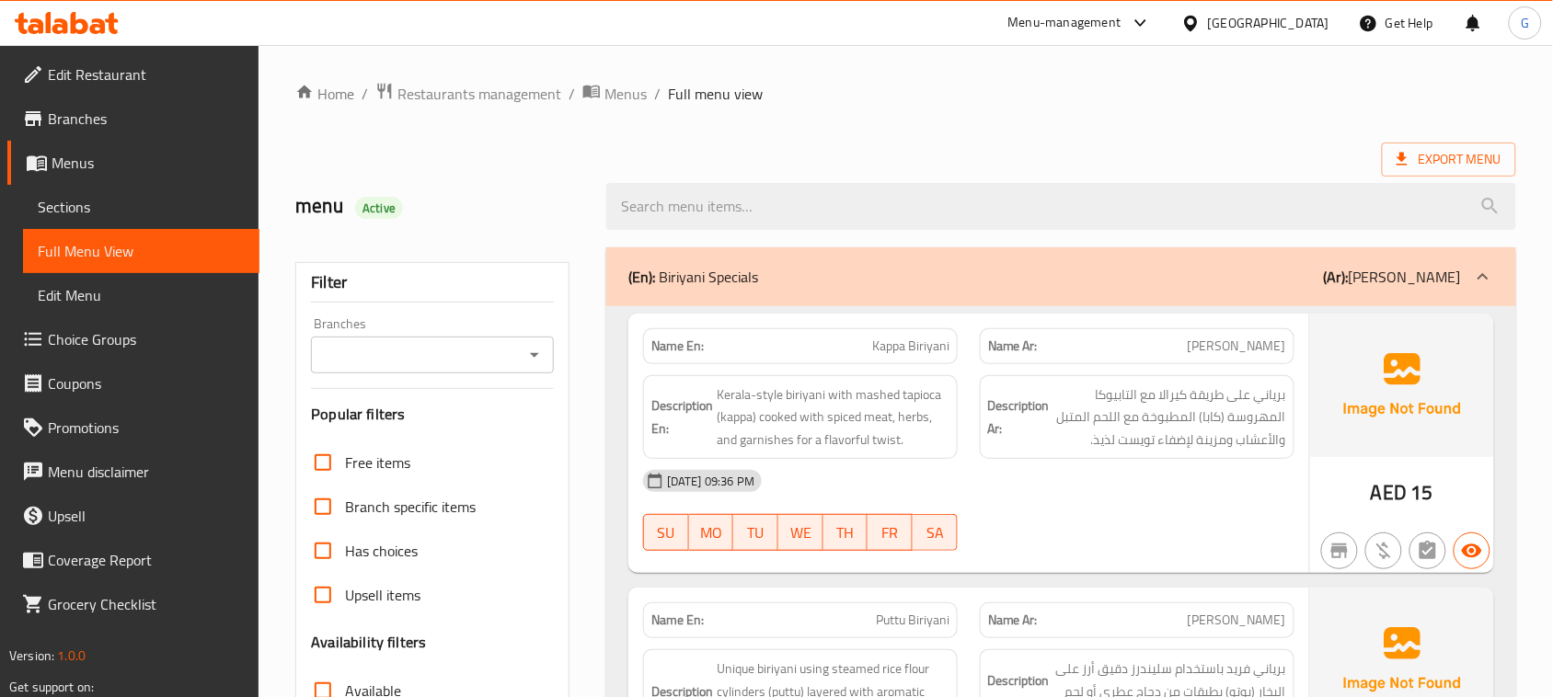
click at [1354, 97] on ol "Home / Restaurants management / Menus / Full menu view" at bounding box center [905, 94] width 1221 height 24
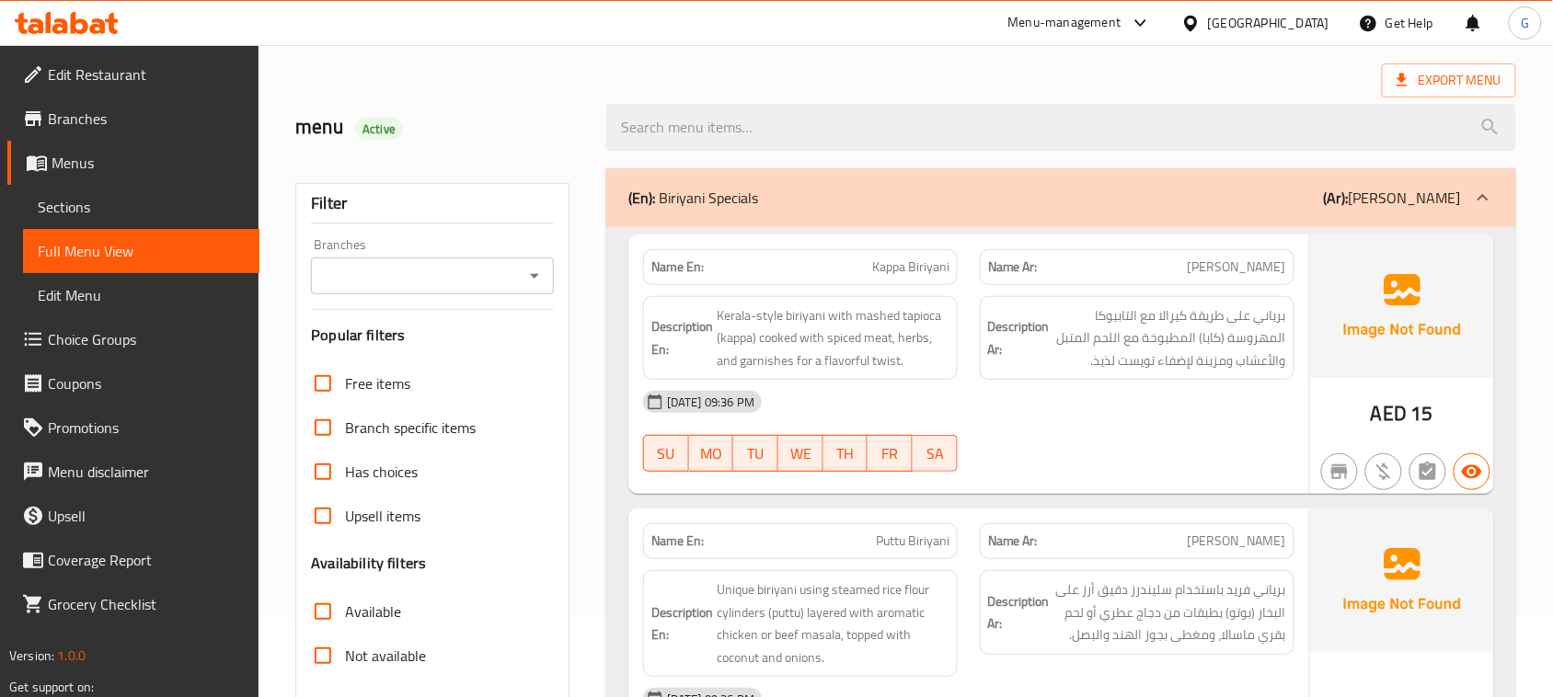
scroll to position [354, 0]
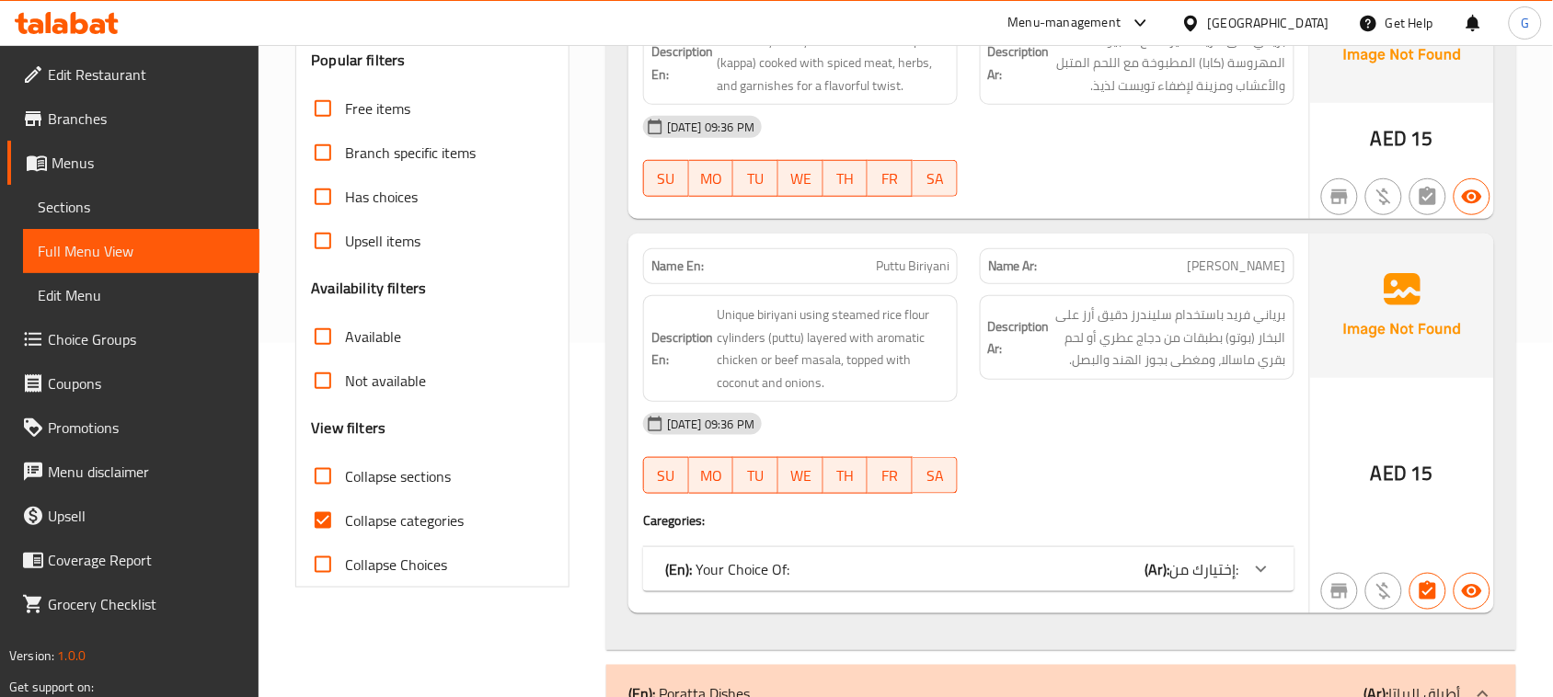
click at [402, 510] on span "Collapse categories" at bounding box center [404, 521] width 119 height 22
click at [345, 510] on input "Collapse categories" at bounding box center [323, 521] width 44 height 44
checkbox input "false"
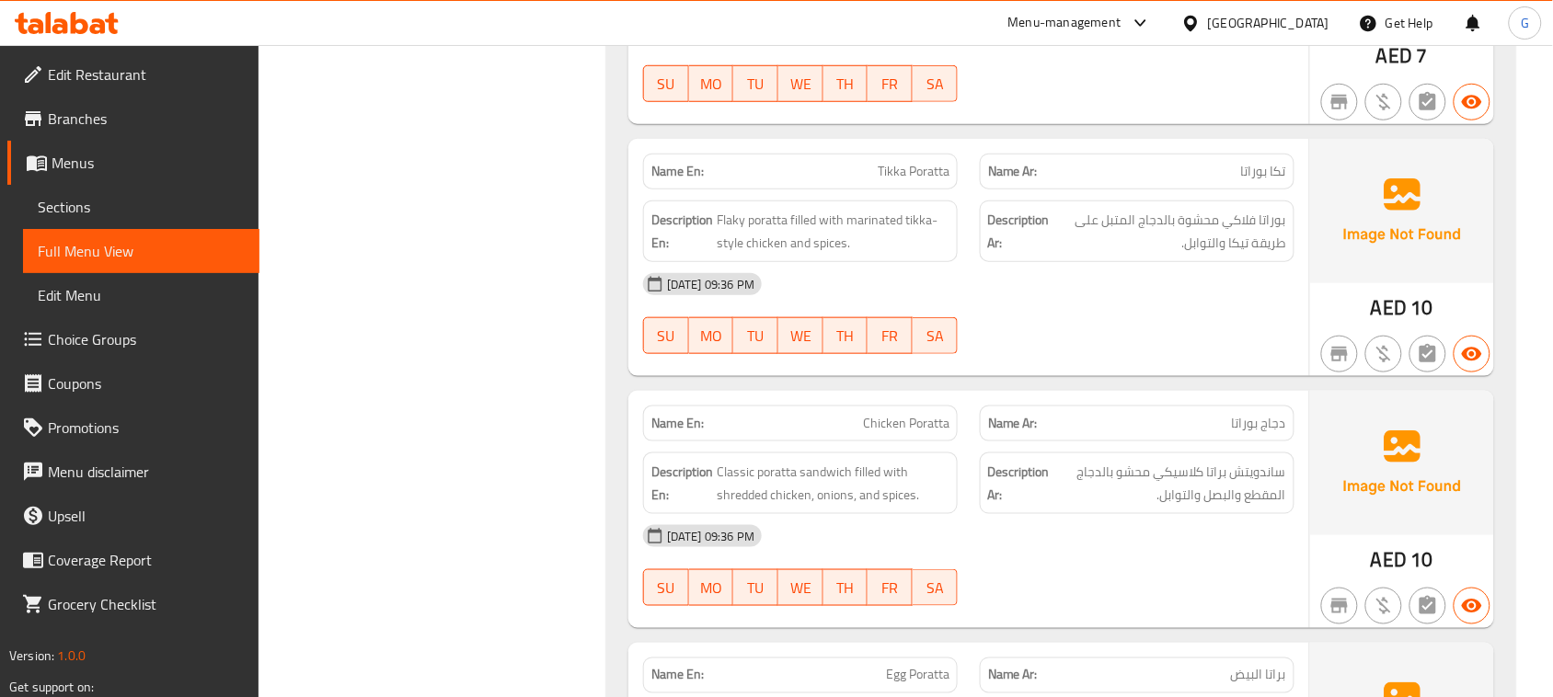
scroll to position [23161, 0]
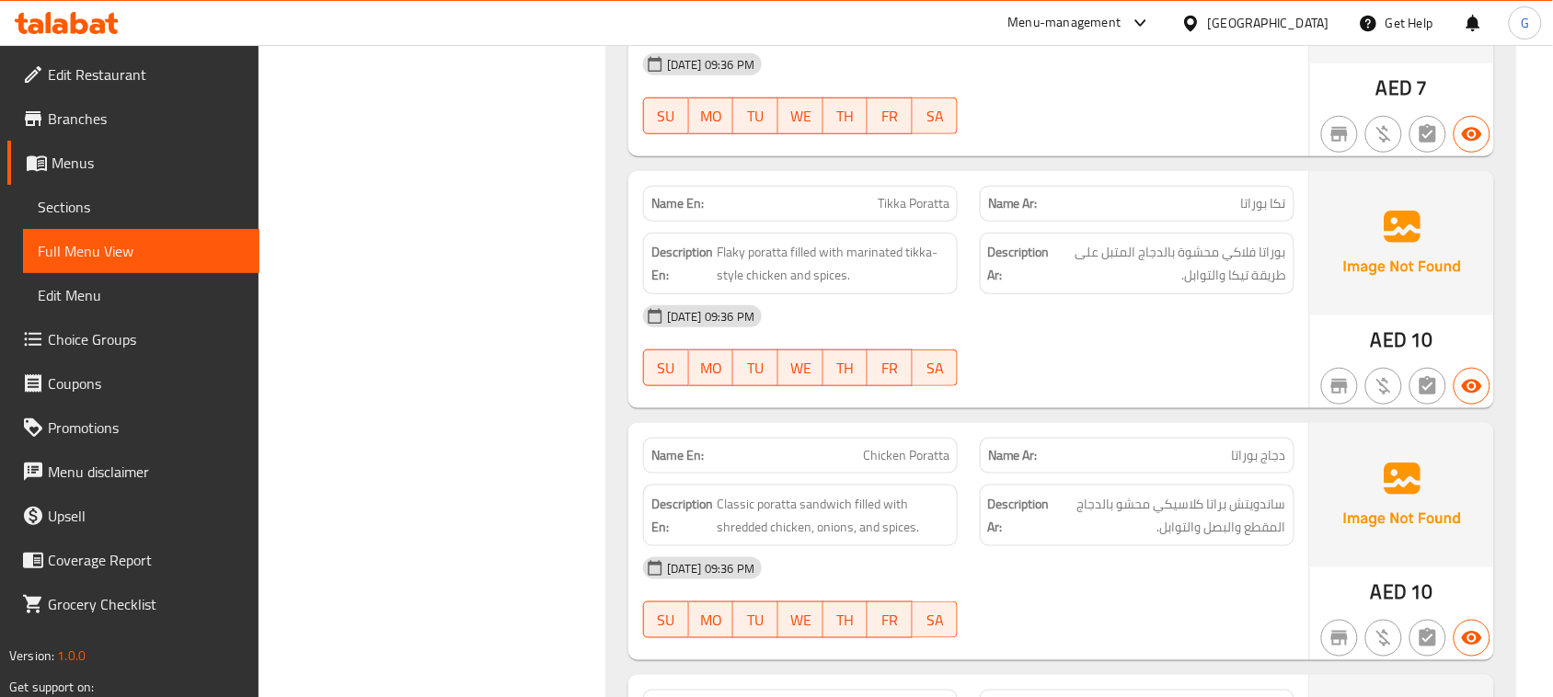
click at [1385, 263] on img at bounding box center [1402, 242] width 184 height 143
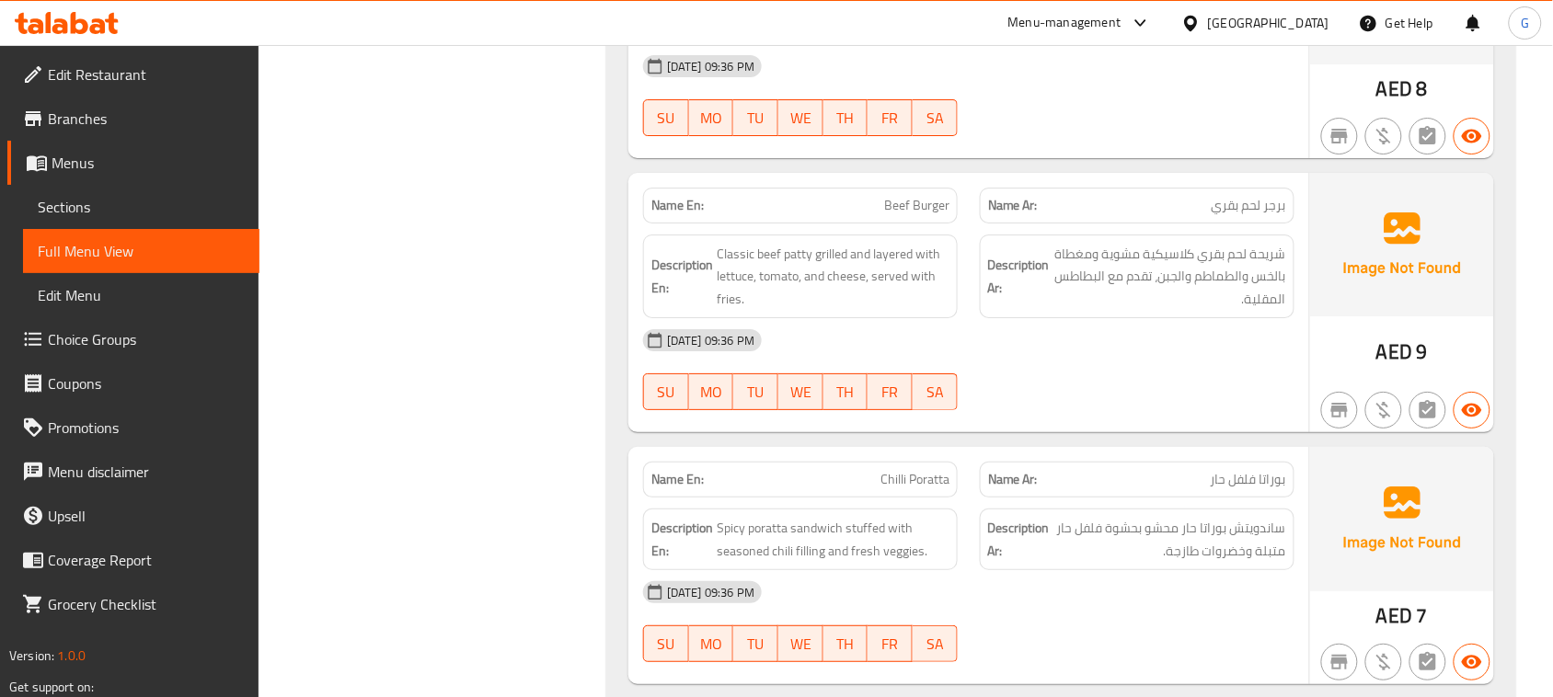
scroll to position [22620, 0]
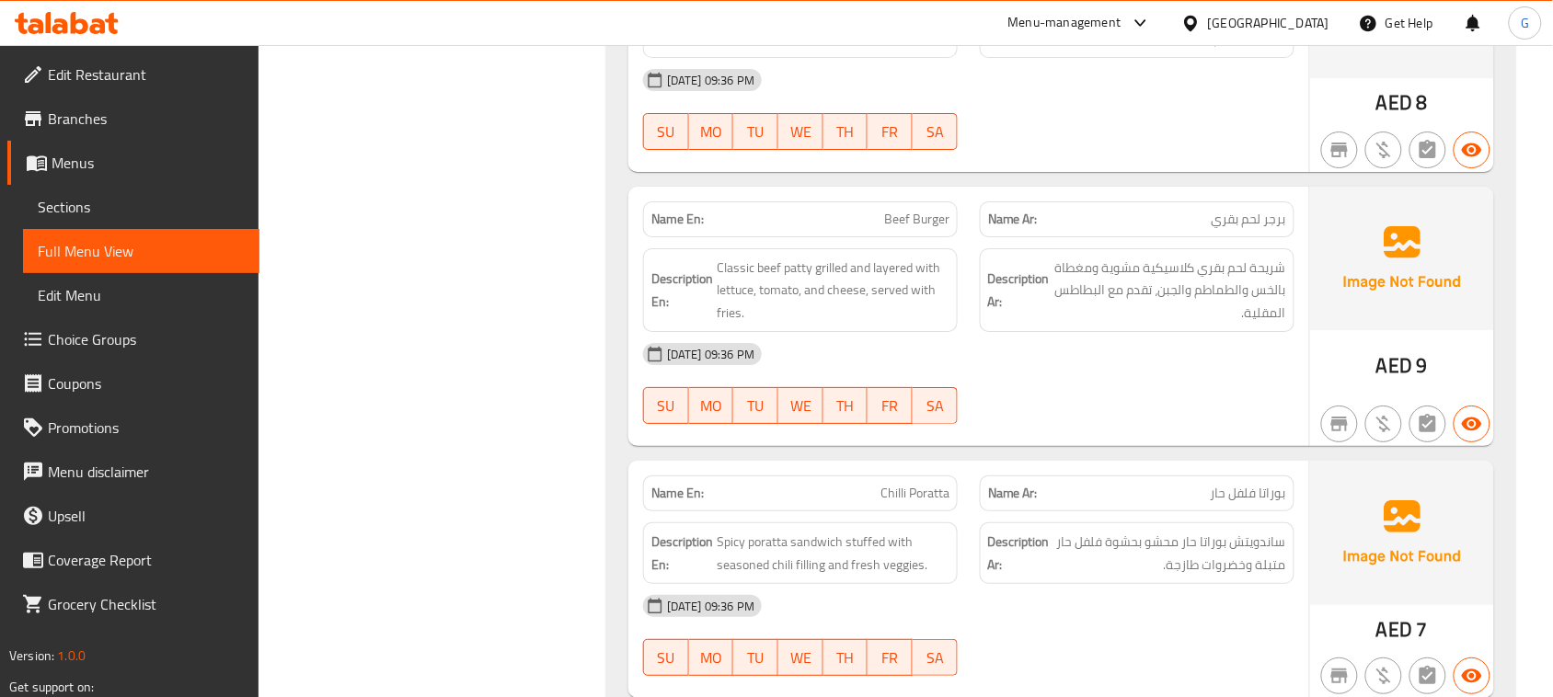
click at [912, 229] on span "Beef Burger" at bounding box center [916, 219] width 65 height 19
copy span "Beef Burger"
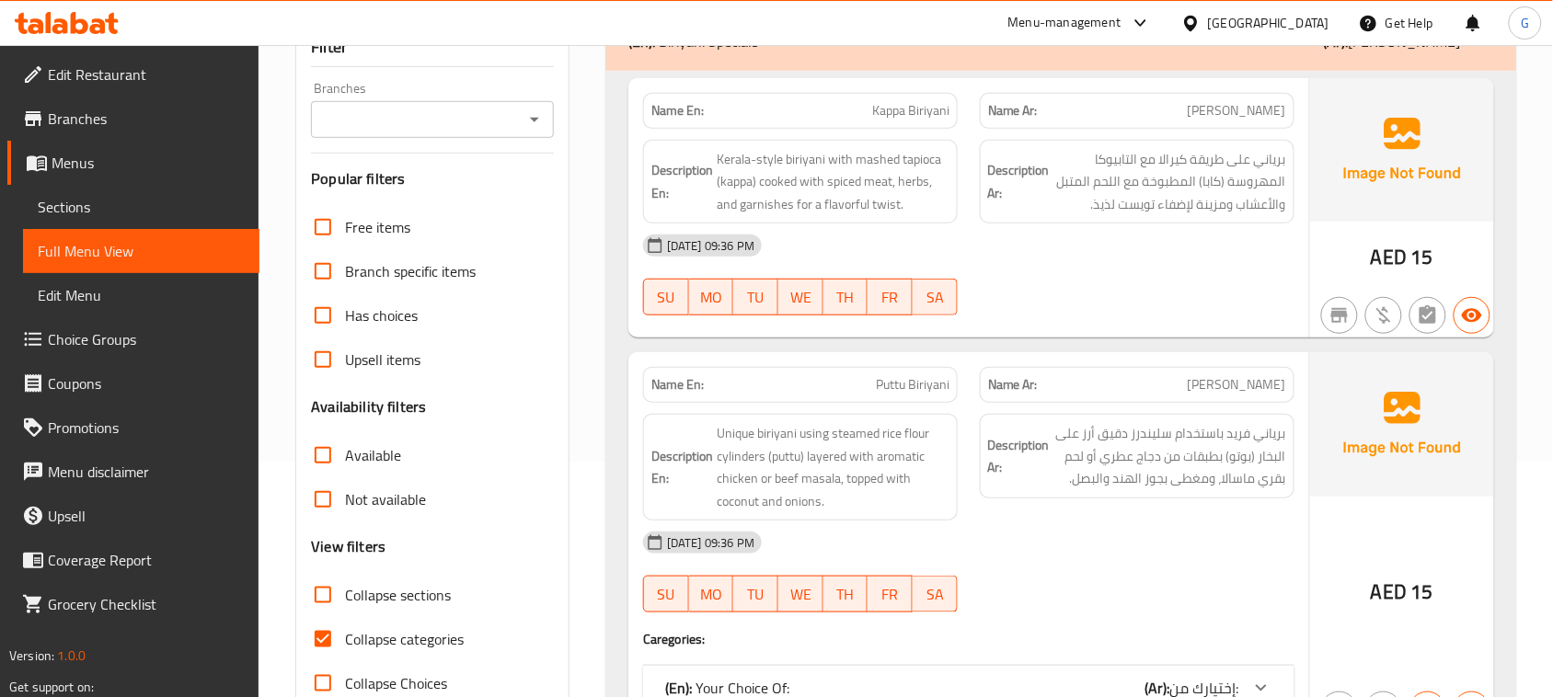
scroll to position [282, 0]
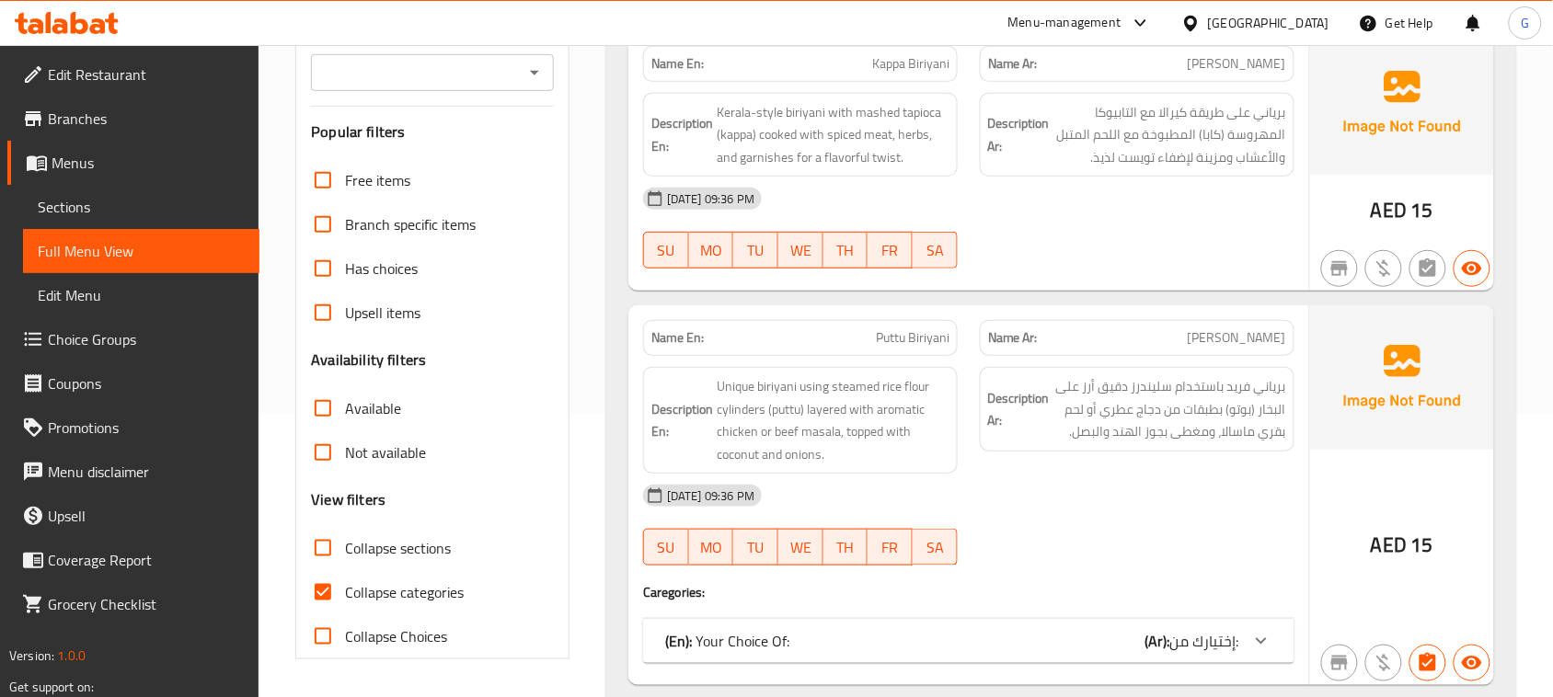
click at [388, 585] on span "Collapse categories" at bounding box center [404, 592] width 119 height 22
click at [345, 585] on input "Collapse categories" at bounding box center [323, 592] width 44 height 44
checkbox input "false"
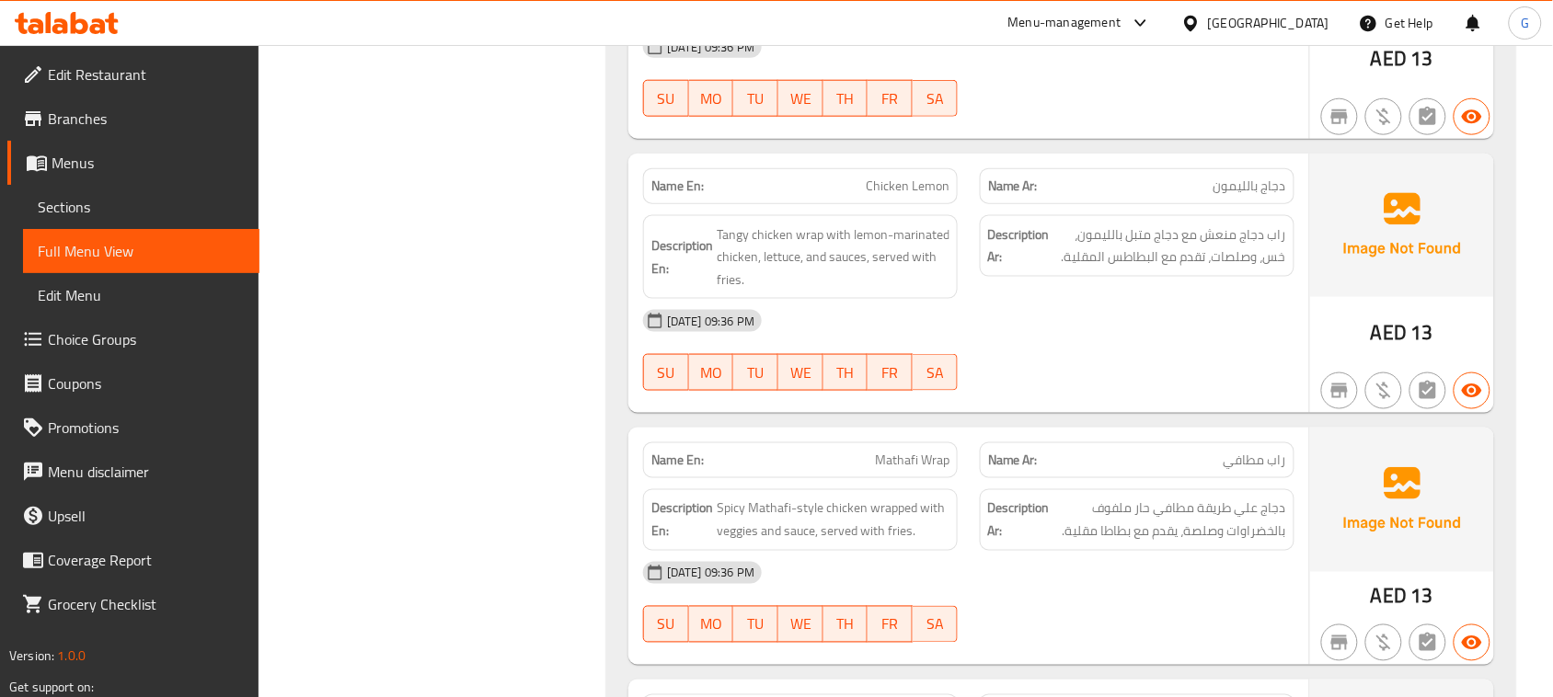
scroll to position [25425, 0]
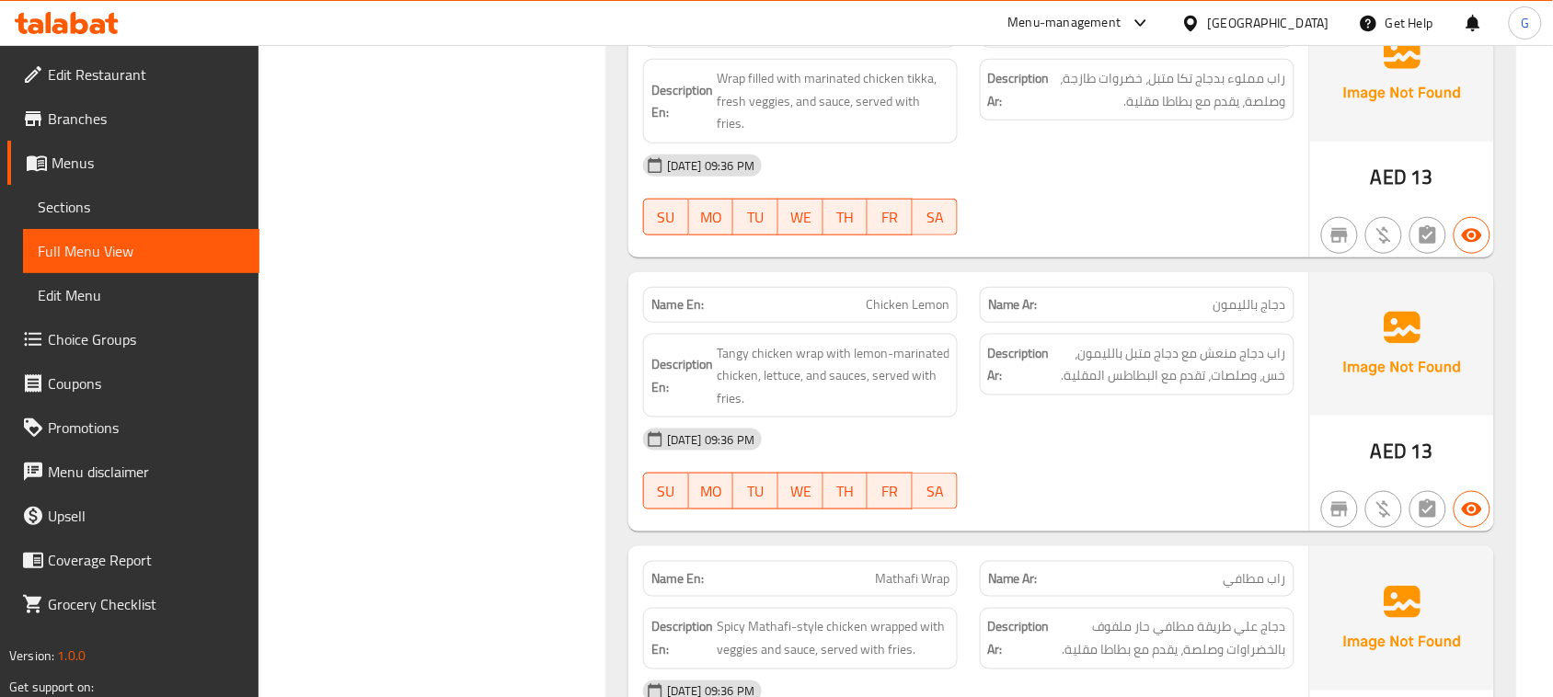
click at [863, 323] on div "Name En: Chicken Lemon" at bounding box center [800, 305] width 315 height 36
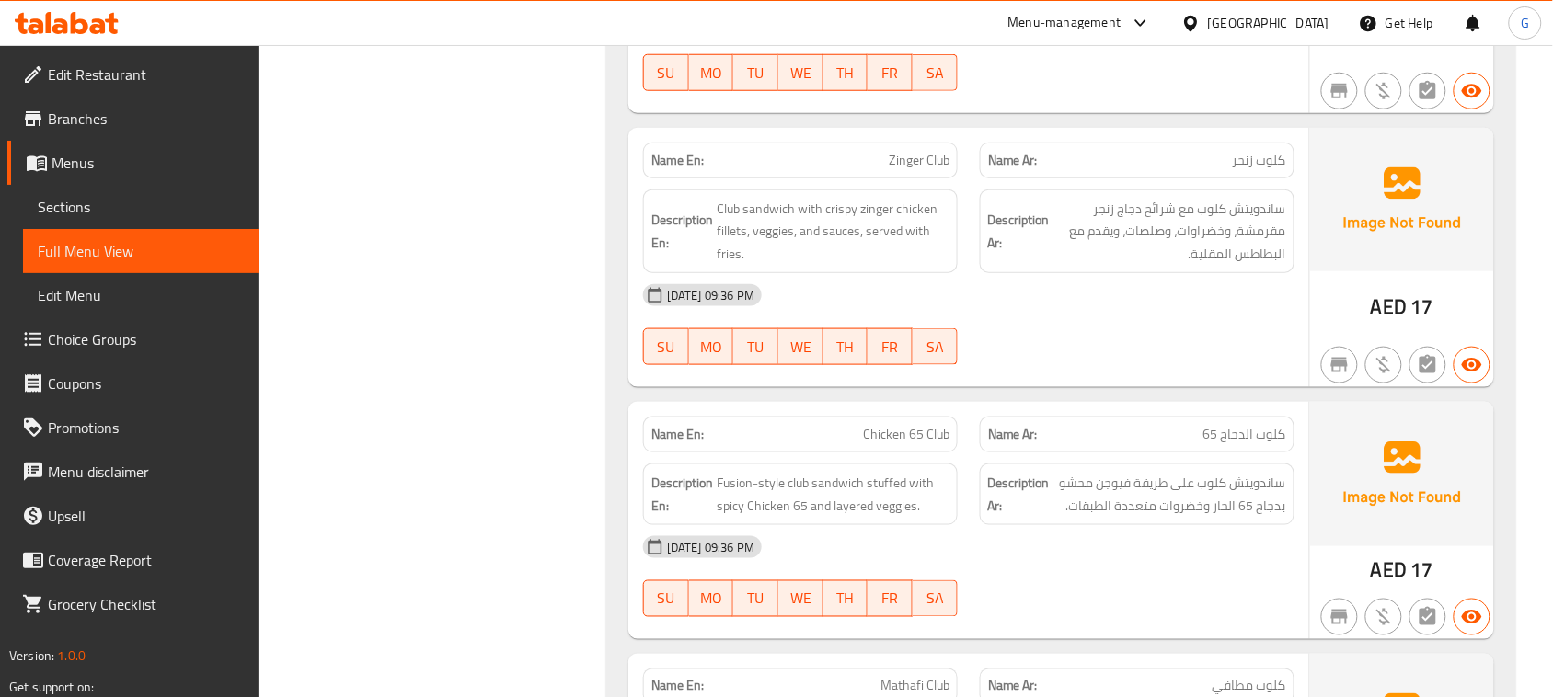
scroll to position [27415, 0]
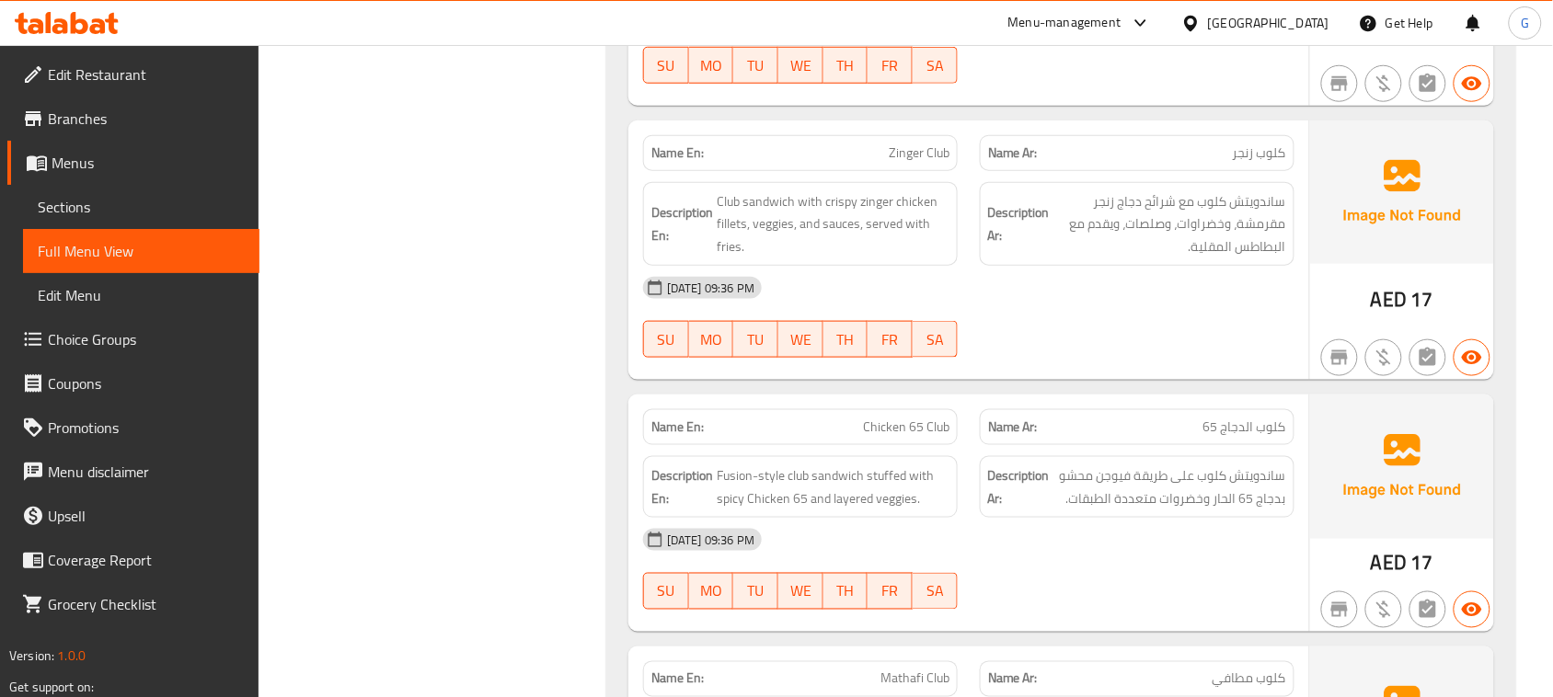
click at [934, 163] on span "Zinger Club" at bounding box center [919, 152] width 61 height 19
copy span "Zinger Club"
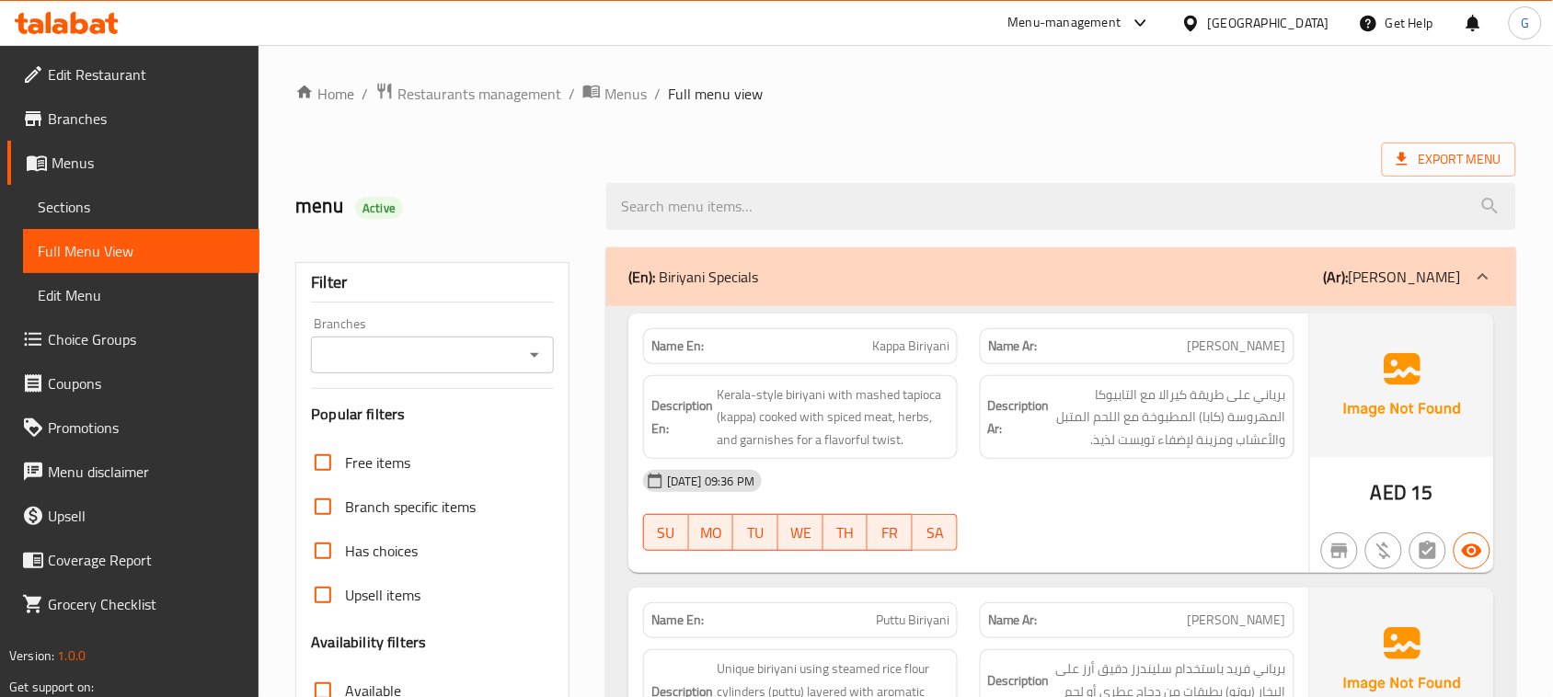
scroll to position [387, 0]
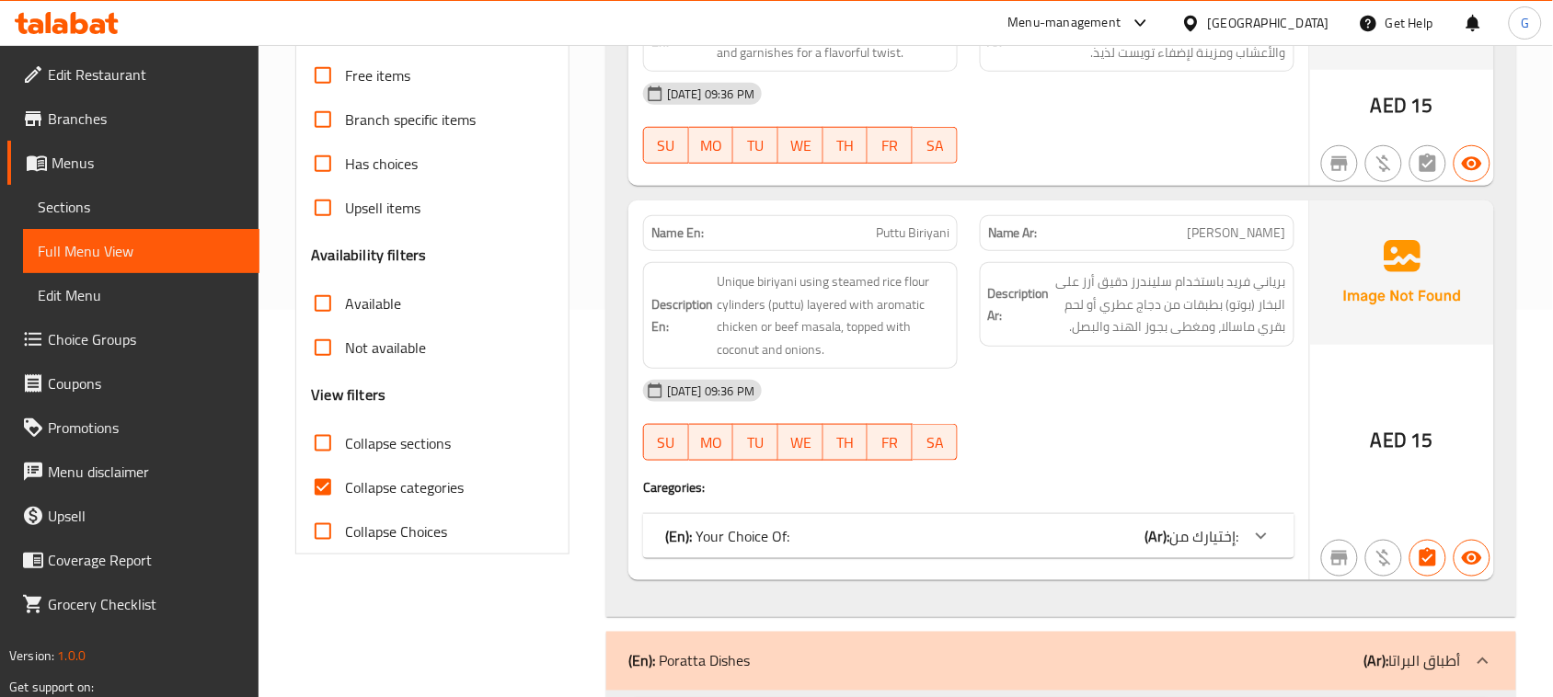
click at [403, 492] on span "Collapse categories" at bounding box center [404, 487] width 119 height 22
click at [345, 492] on input "Collapse categories" at bounding box center [323, 487] width 44 height 44
checkbox input "false"
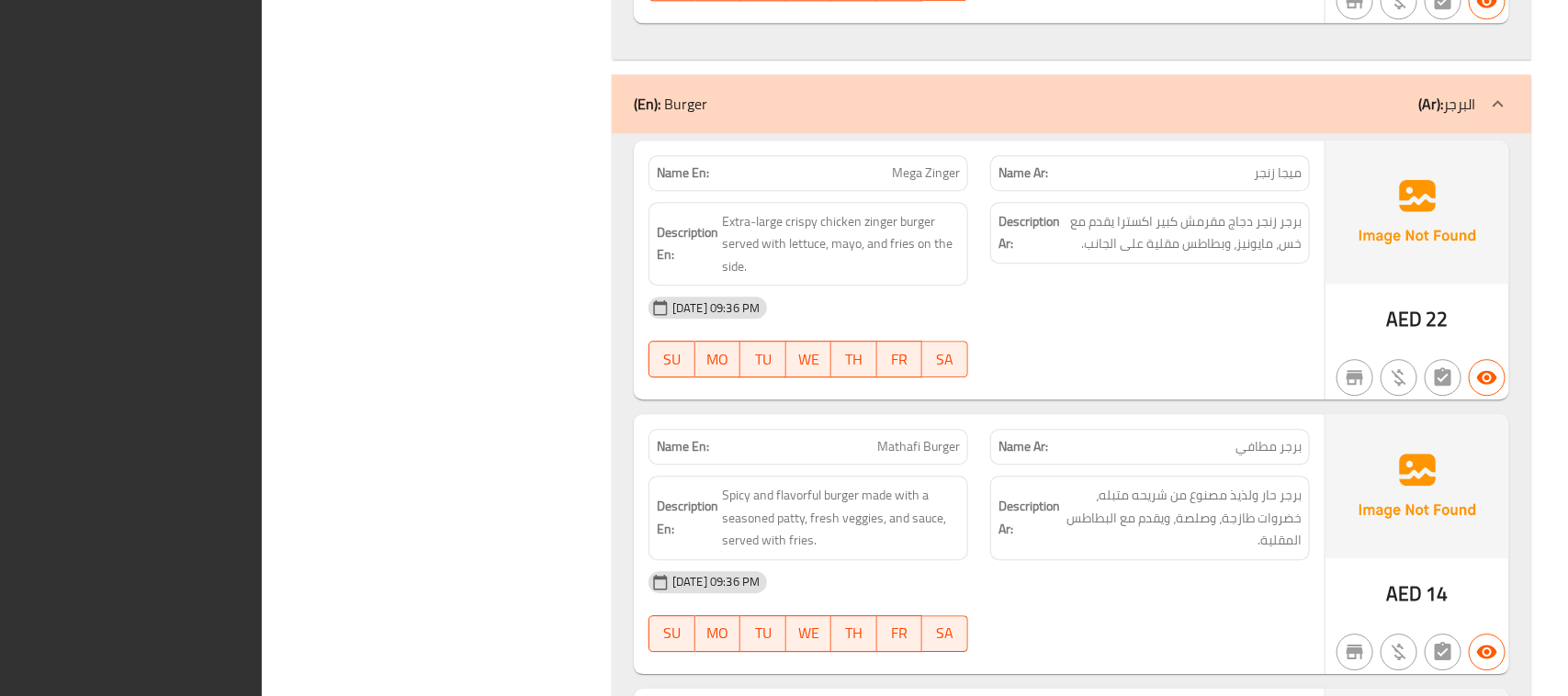
scroll to position [0, 0]
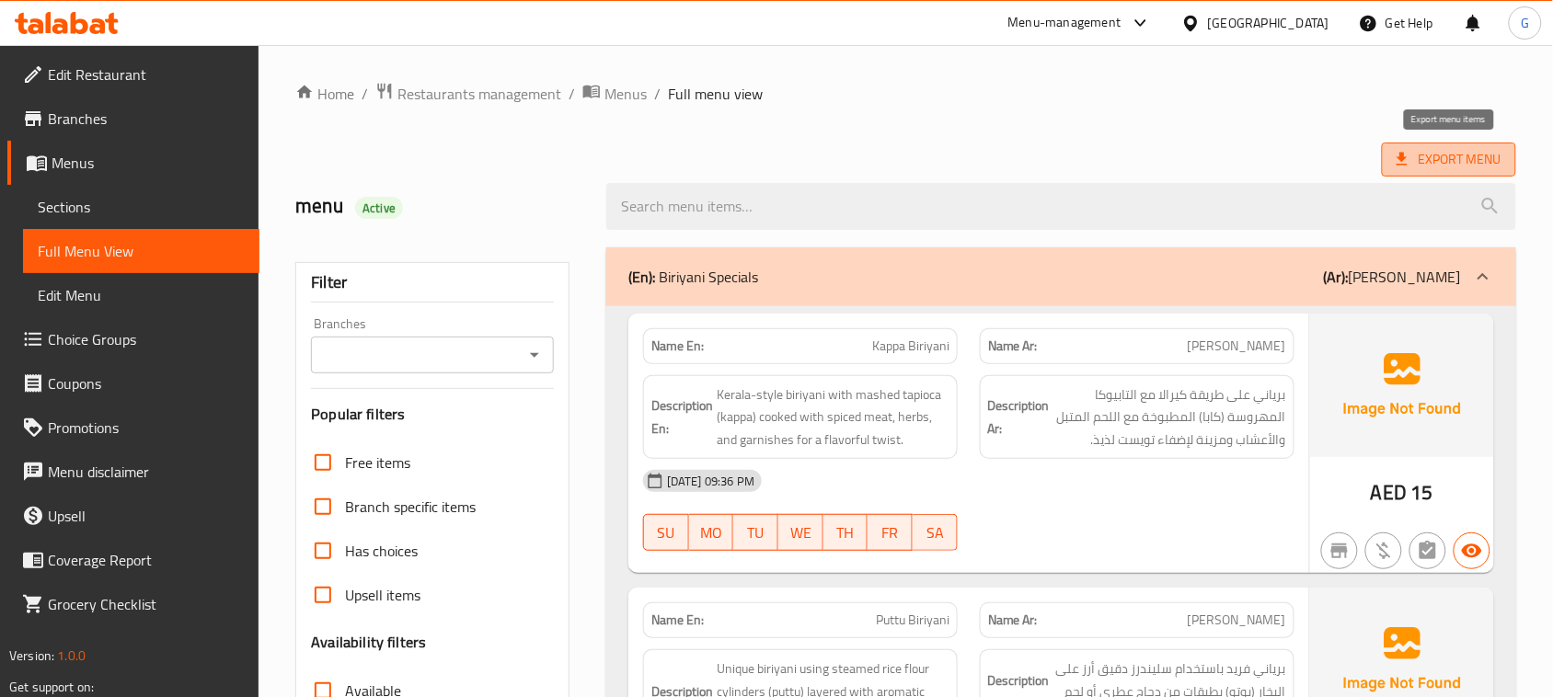
click at [1421, 159] on span "Export Menu" at bounding box center [1448, 159] width 105 height 23
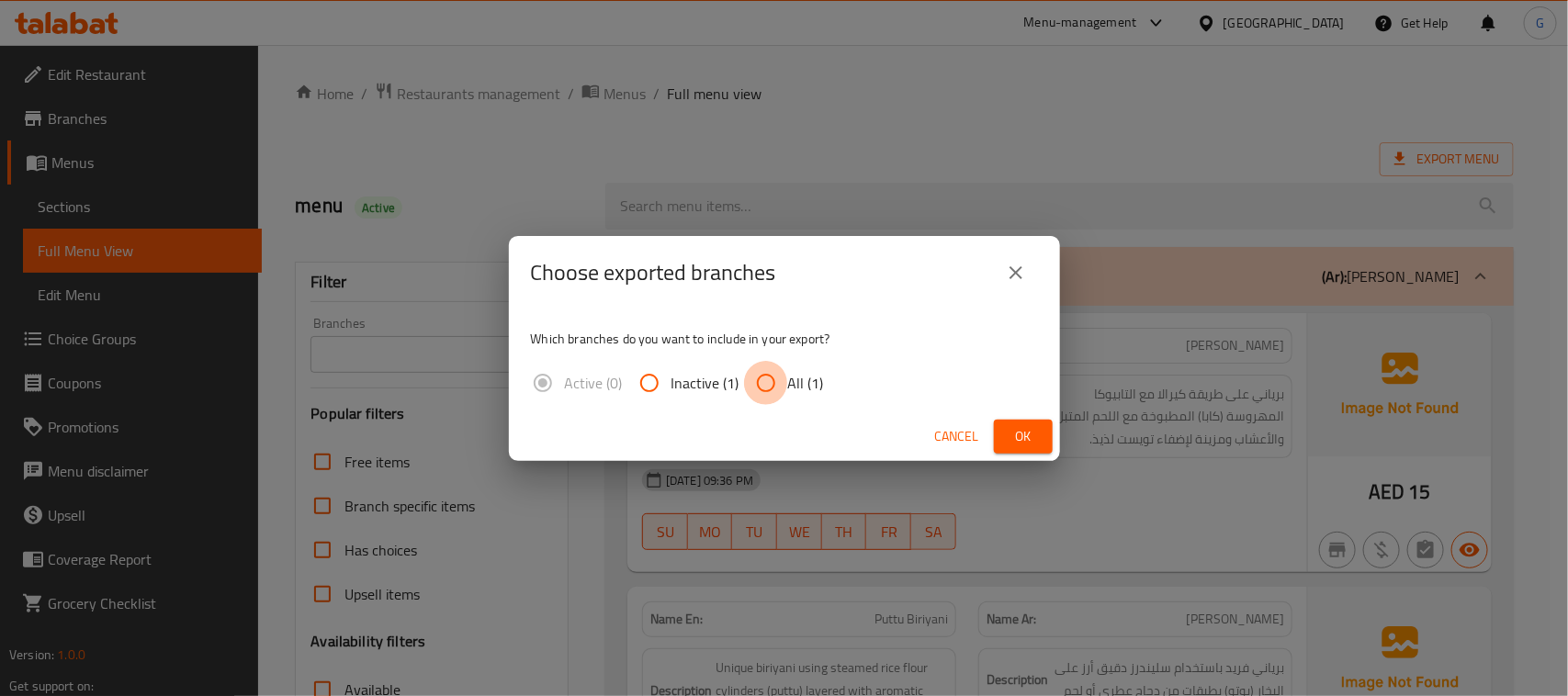
click at [779, 381] on input "All (1)" at bounding box center [766, 382] width 44 height 44
radio input "true"
click at [1009, 439] on span "Ok" at bounding box center [1023, 436] width 29 height 23
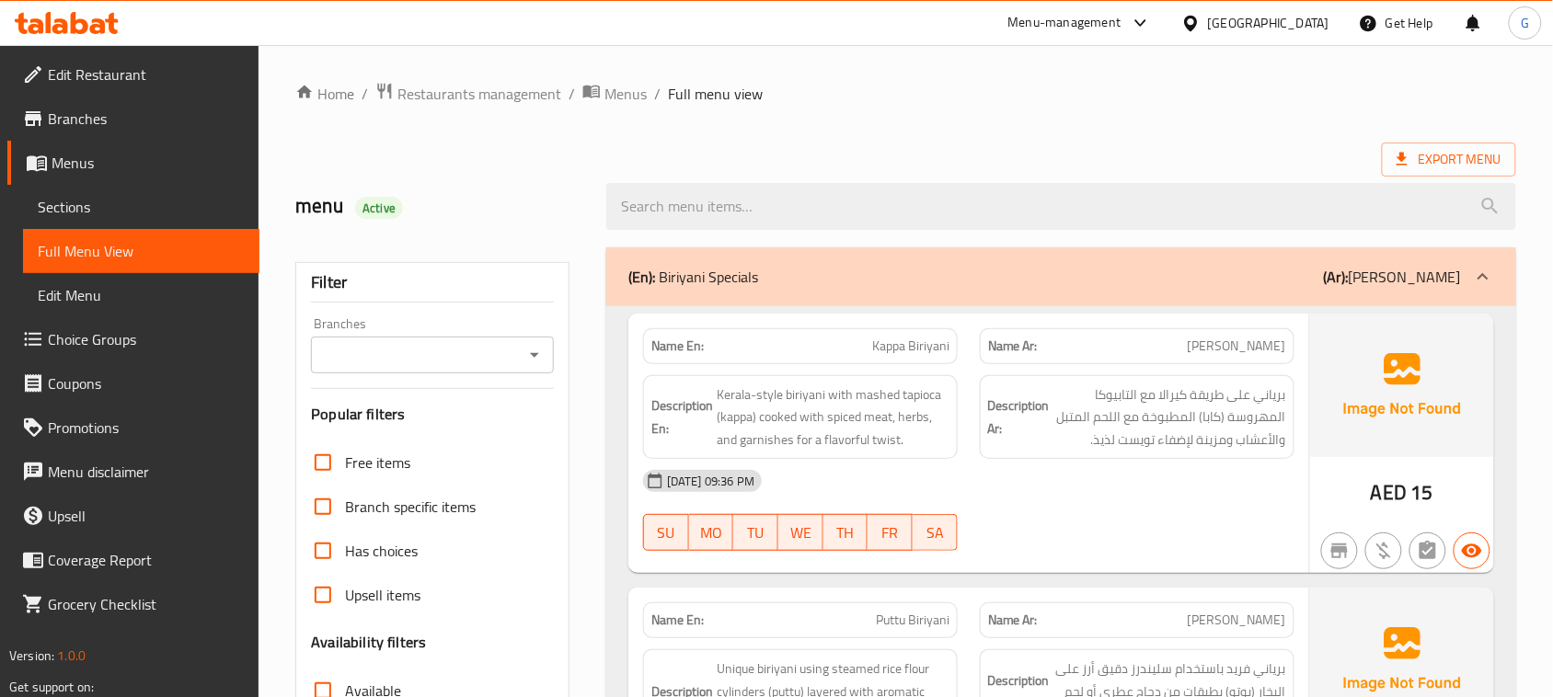
click at [1280, 10] on div "[GEOGRAPHIC_DATA]" at bounding box center [1255, 23] width 178 height 44
click at [1249, 29] on div "[GEOGRAPHIC_DATA]" at bounding box center [1268, 23] width 121 height 20
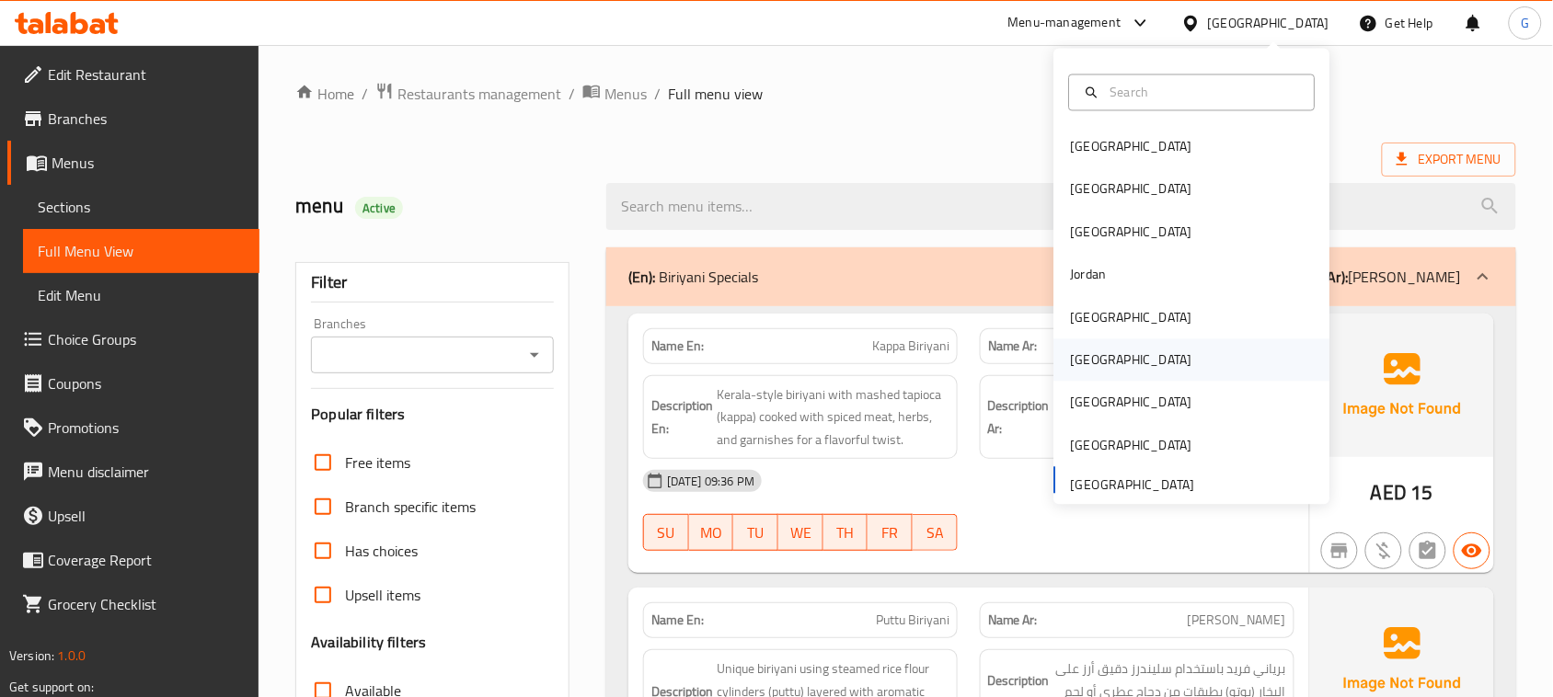
click at [1095, 371] on div "[GEOGRAPHIC_DATA]" at bounding box center [1131, 360] width 151 height 42
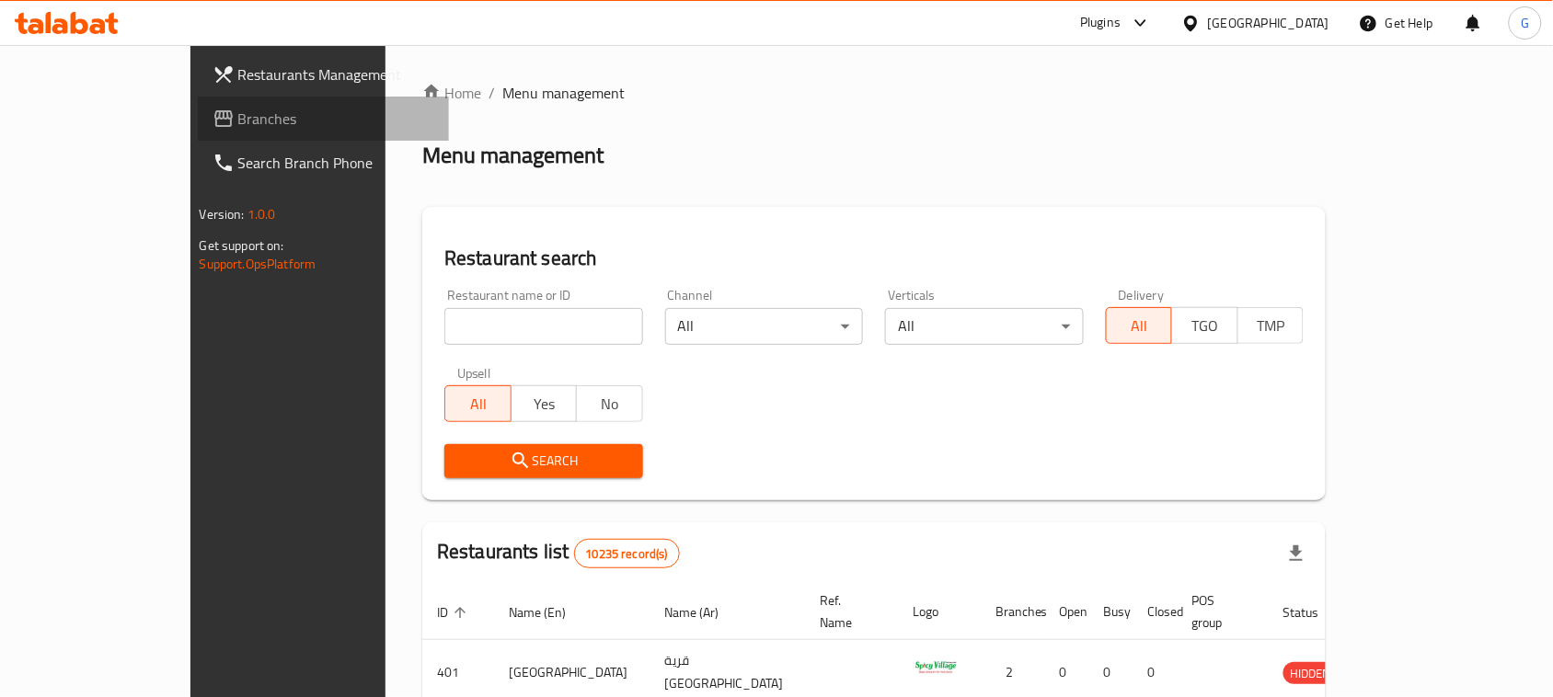
click at [198, 103] on link "Branches" at bounding box center [324, 119] width 252 height 44
